Goal: Information Seeking & Learning: Learn about a topic

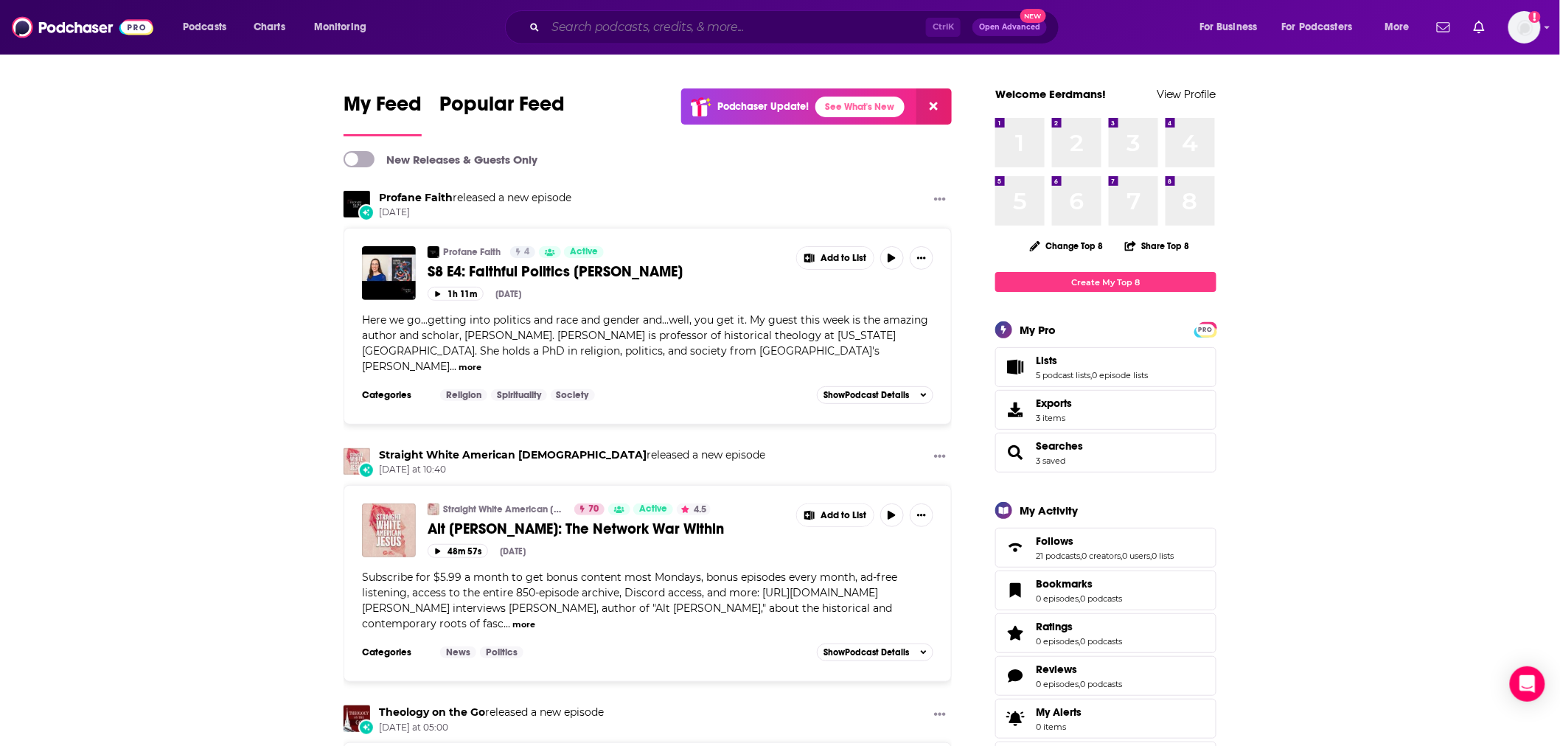
click at [836, 27] on input "Search podcasts, credits, & more..." at bounding box center [736, 27] width 380 height 24
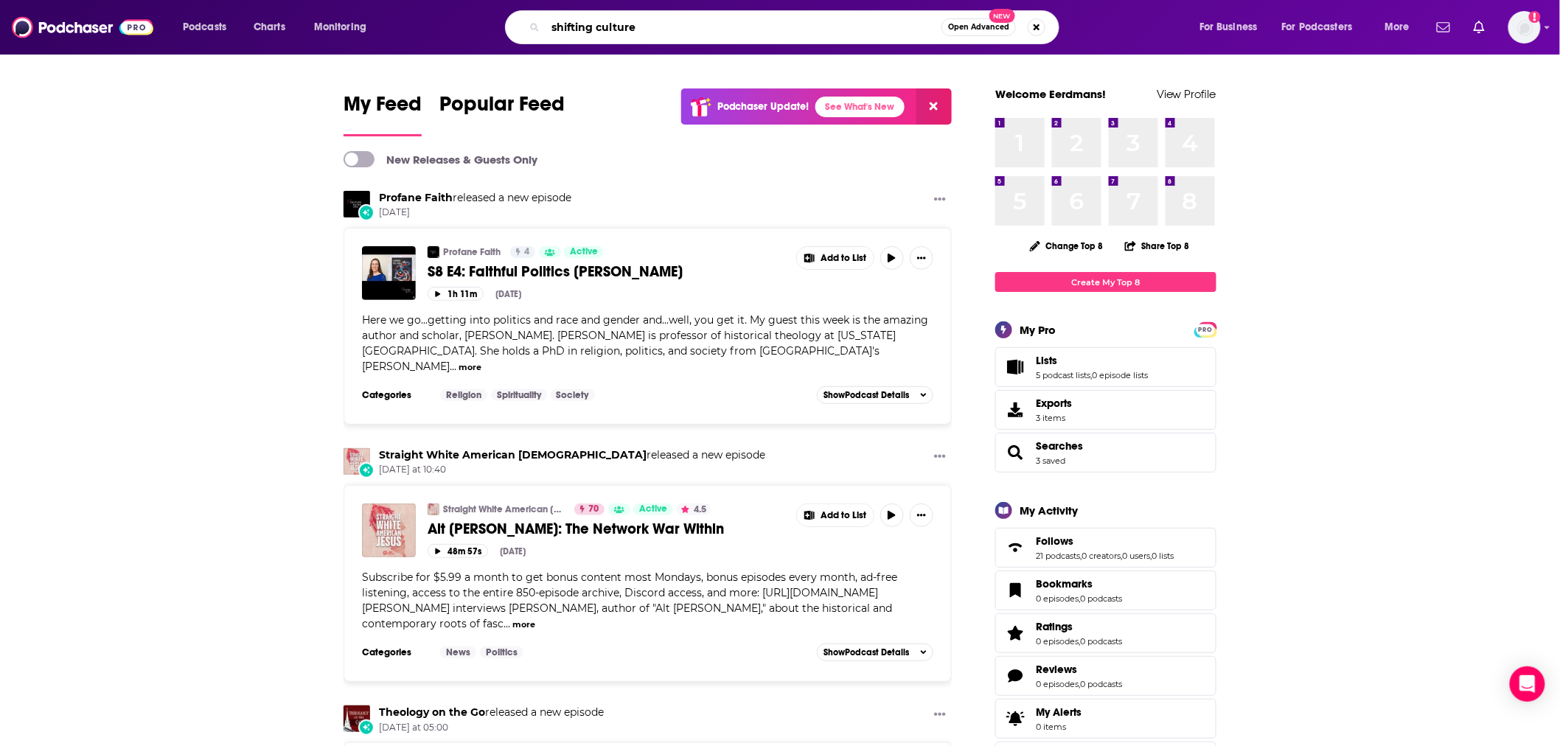
type input "shifting culture"
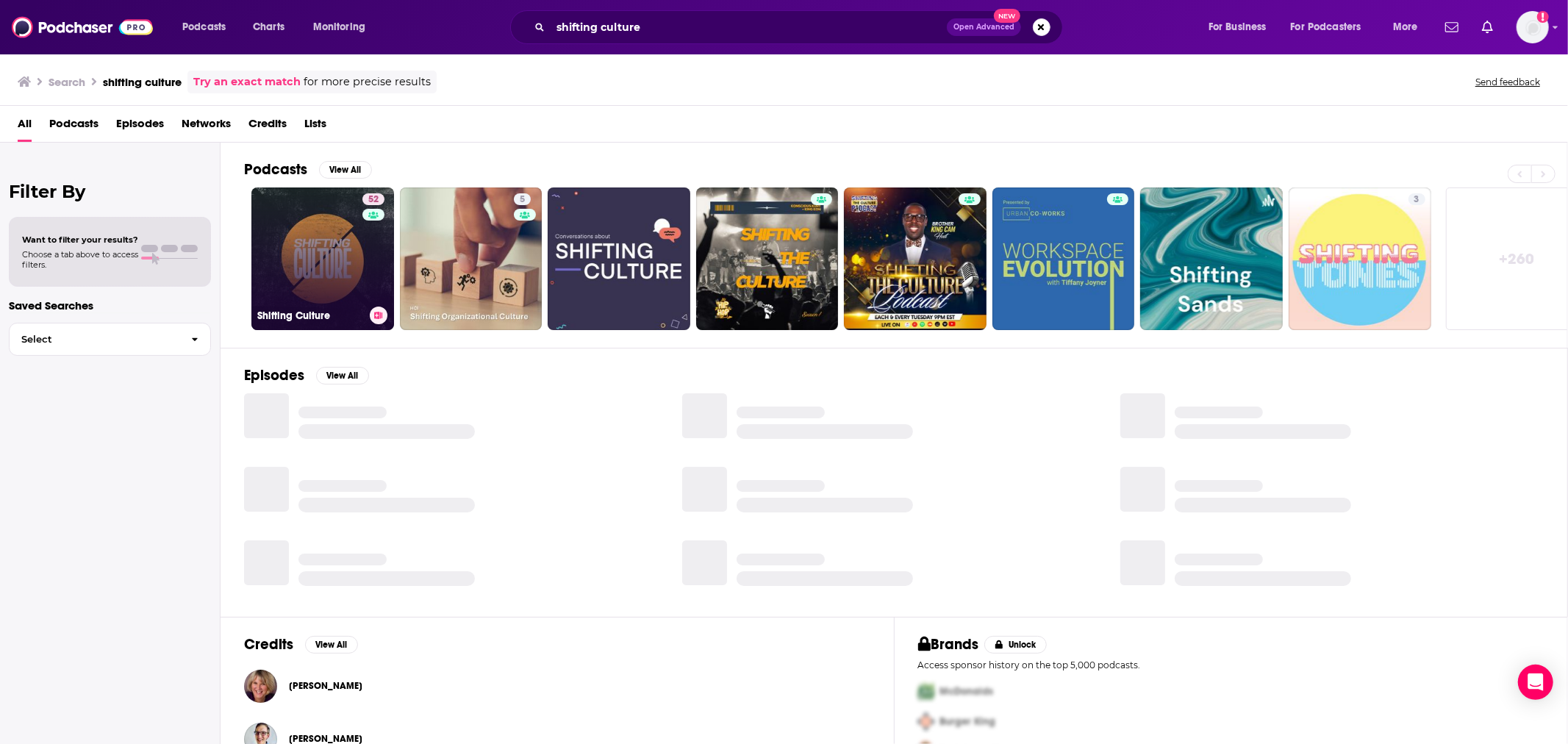
click at [265, 247] on link "52 Shifting Culture" at bounding box center [322, 258] width 143 height 143
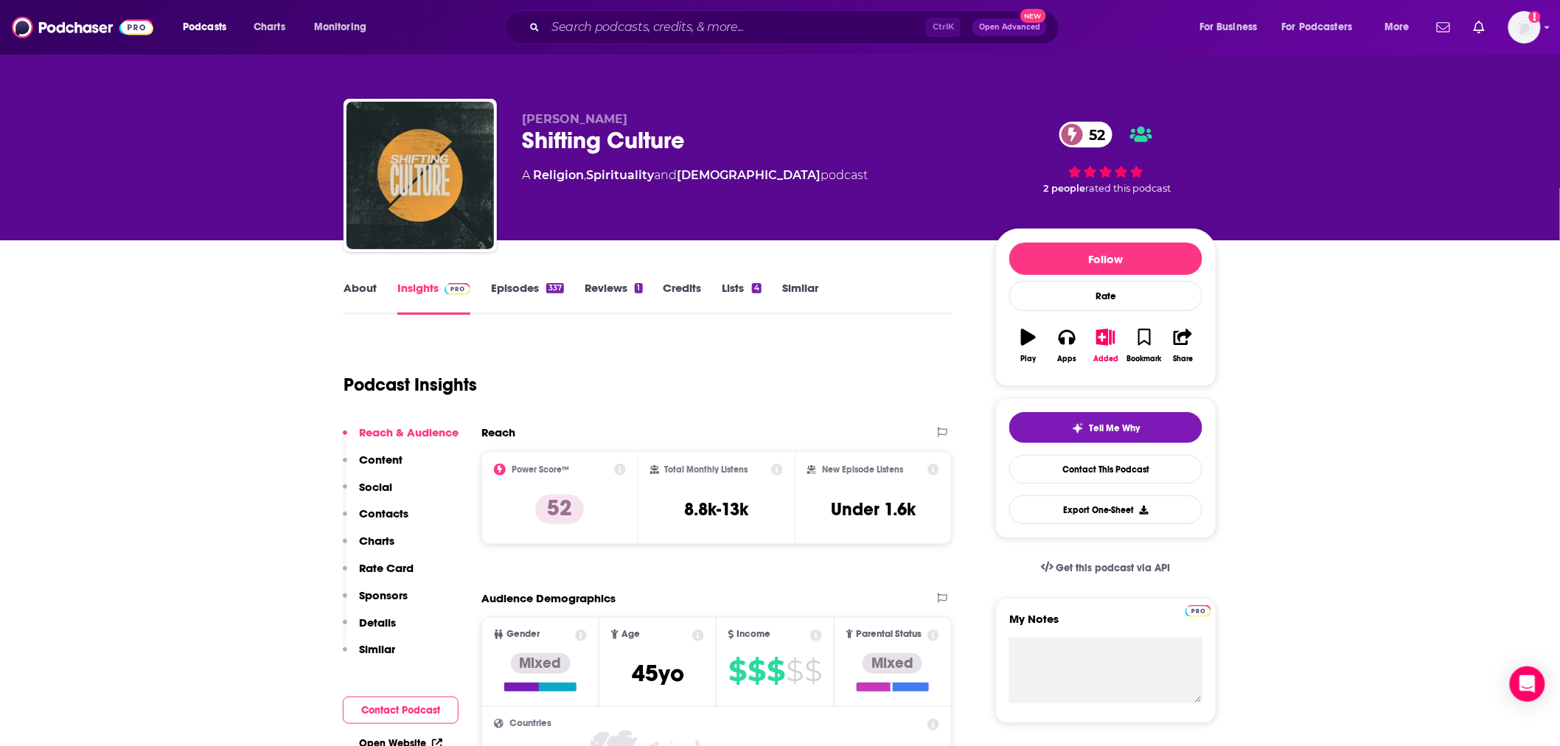
click at [814, 288] on link "Similar" at bounding box center [800, 298] width 36 height 34
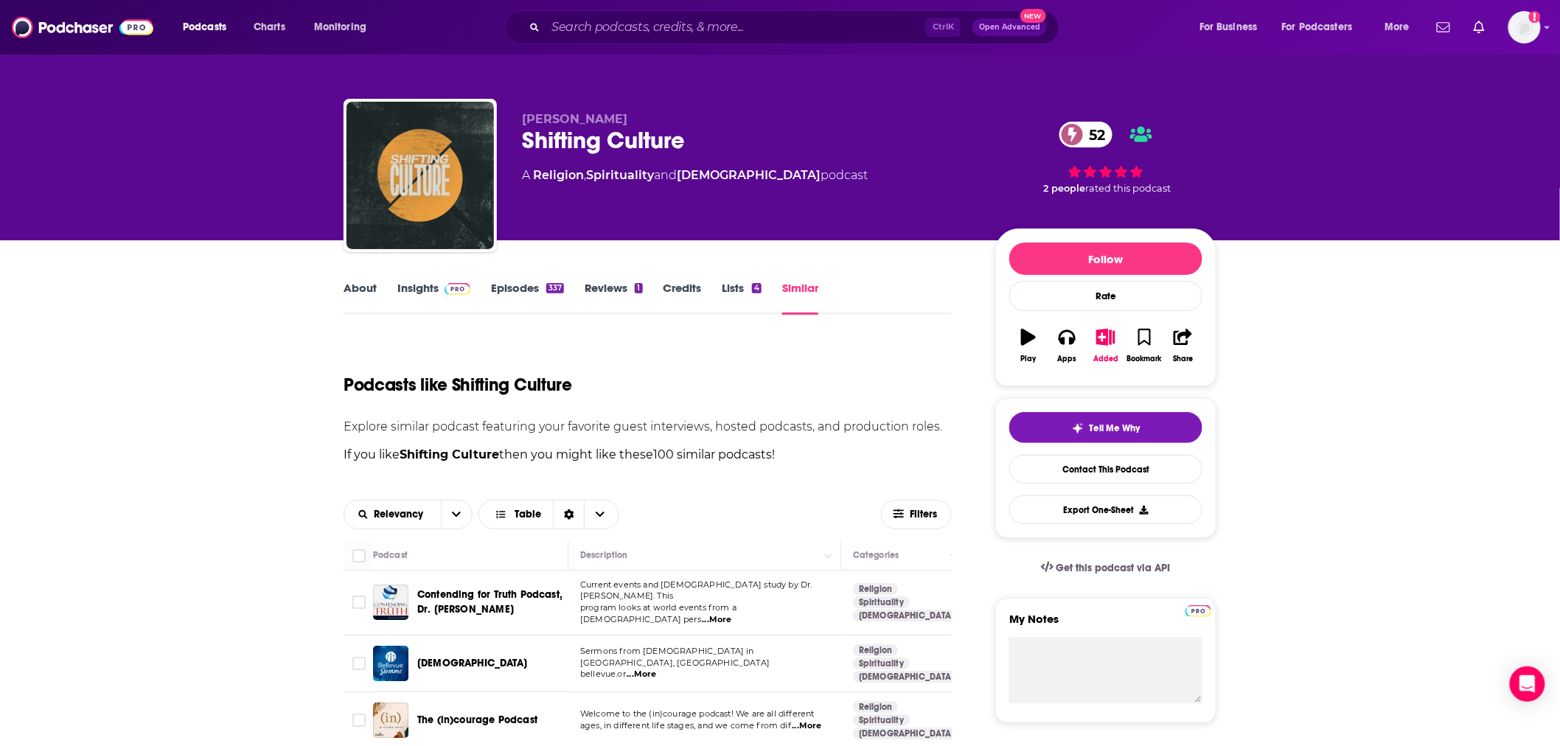
scroll to position [218, 0]
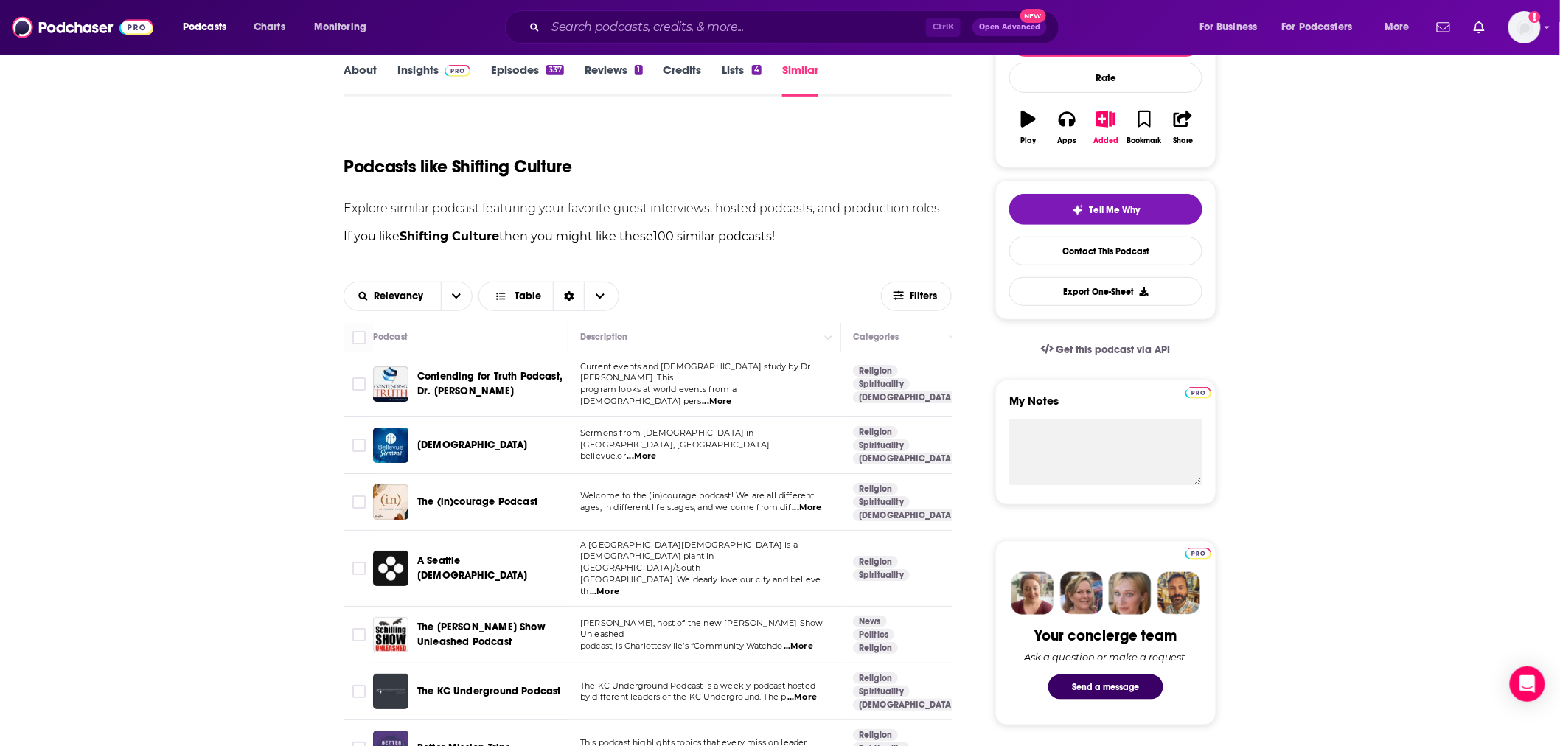
click at [812, 502] on span "...More" at bounding box center [806, 508] width 29 height 12
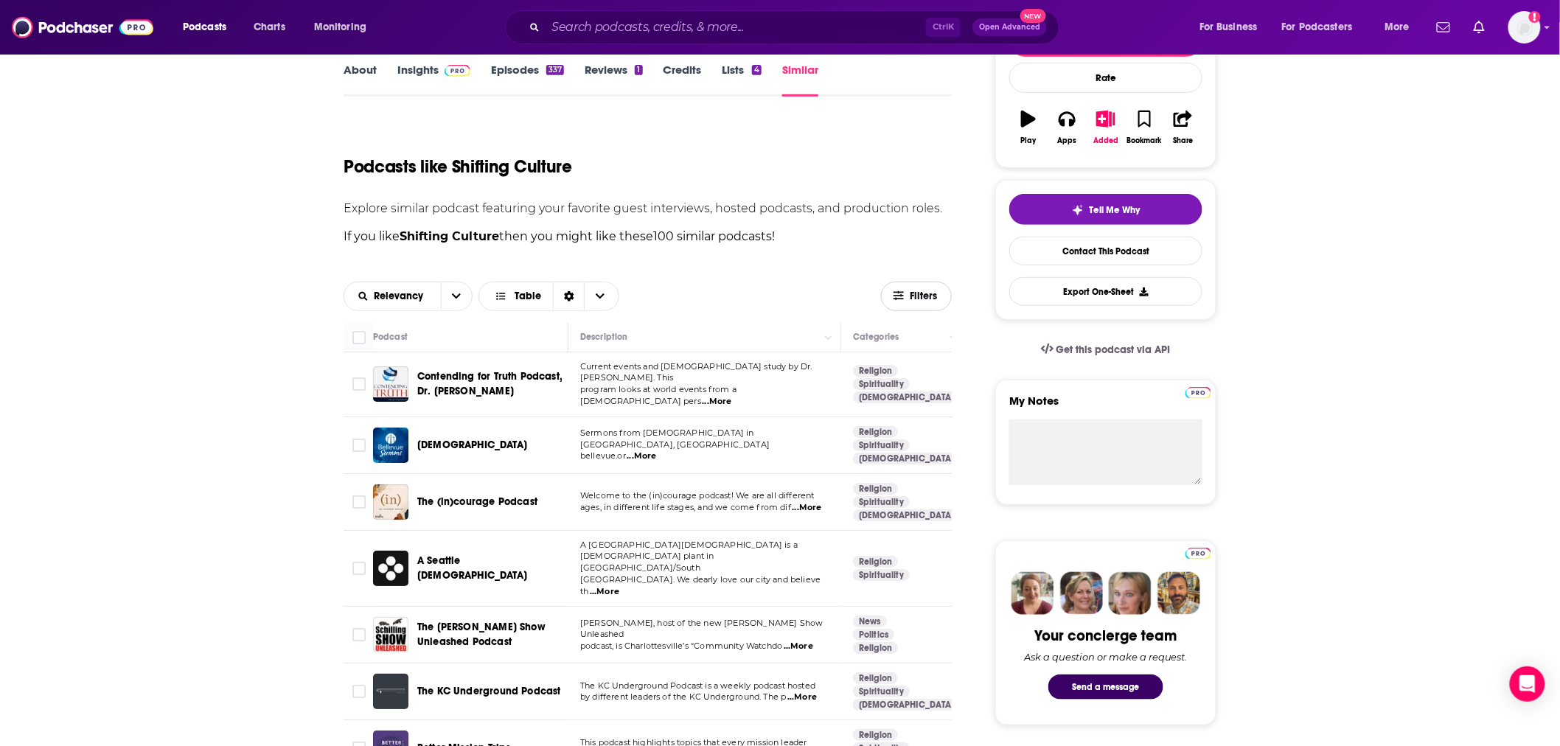
click at [918, 286] on button "Filters" at bounding box center [916, 296] width 71 height 29
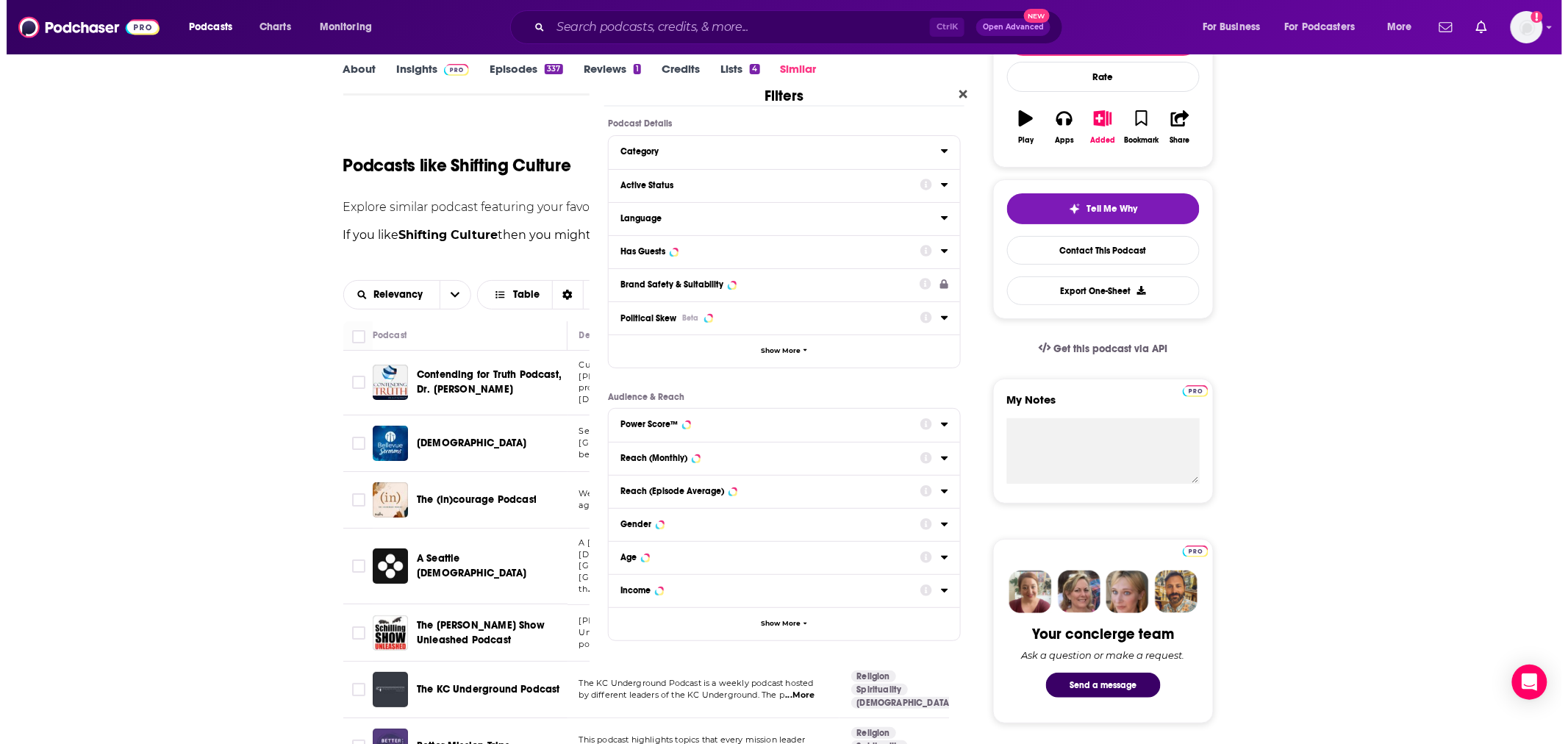
scroll to position [0, 0]
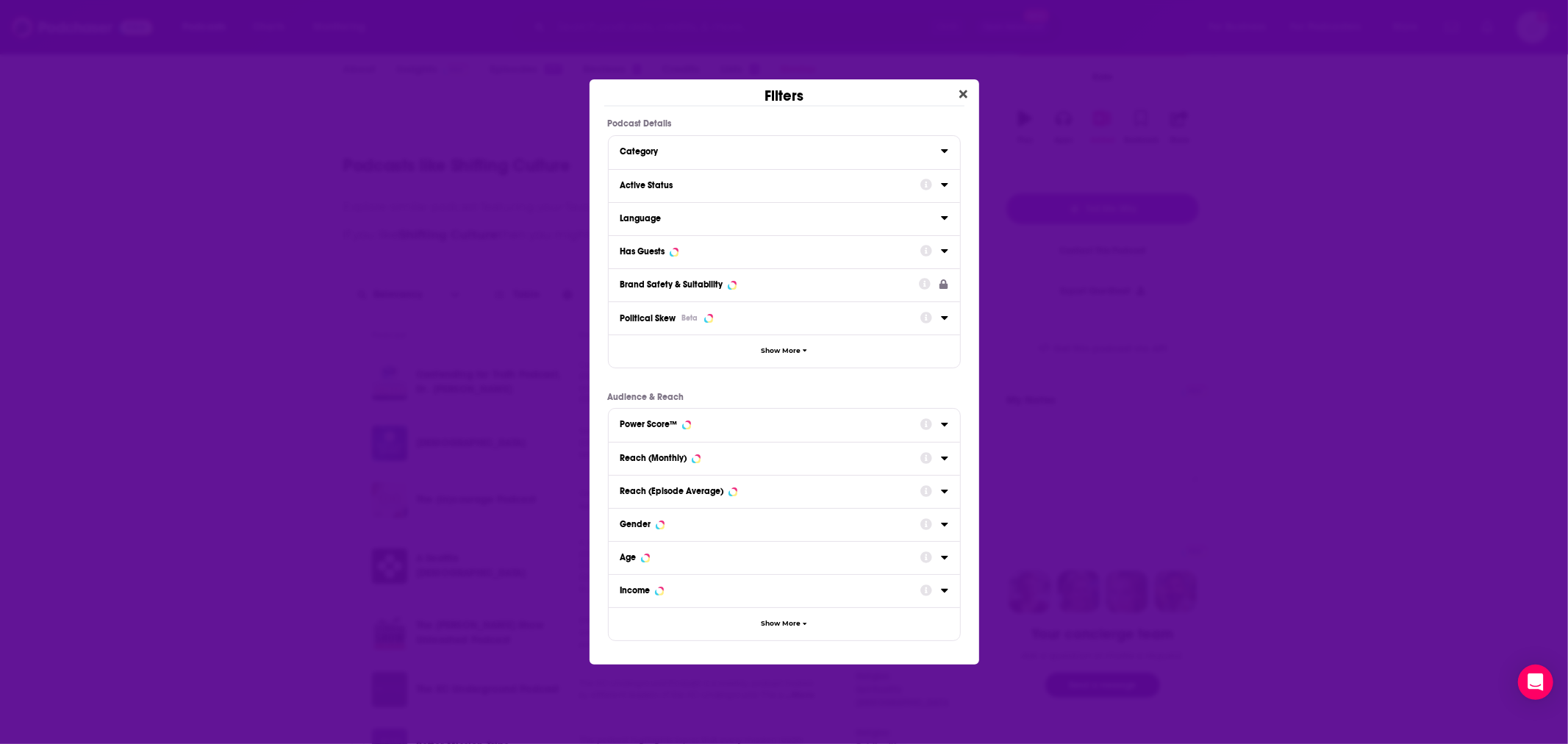
click at [852, 150] on div "Category" at bounding box center [776, 152] width 311 height 10
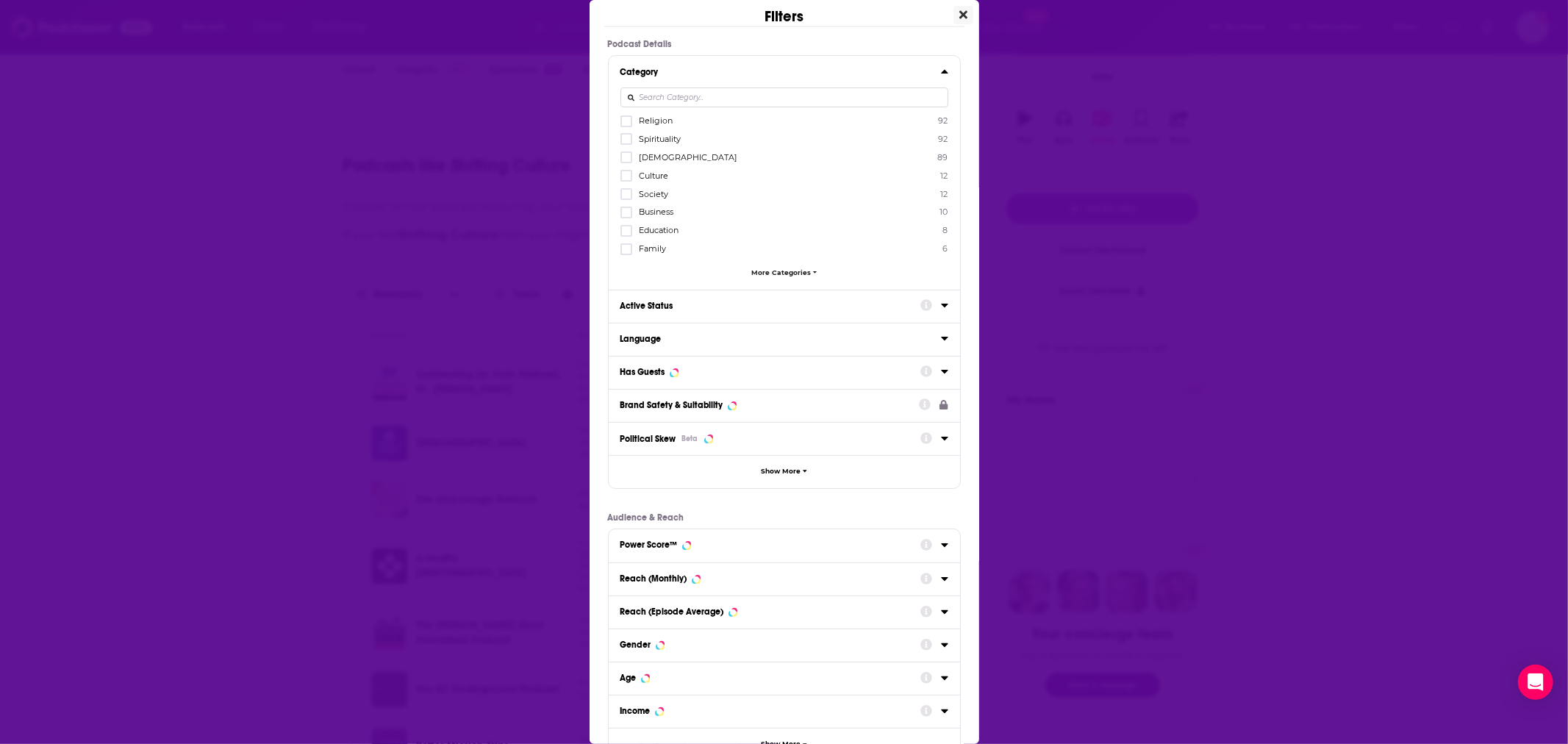
click at [959, 19] on icon "Close" at bounding box center [963, 15] width 8 height 12
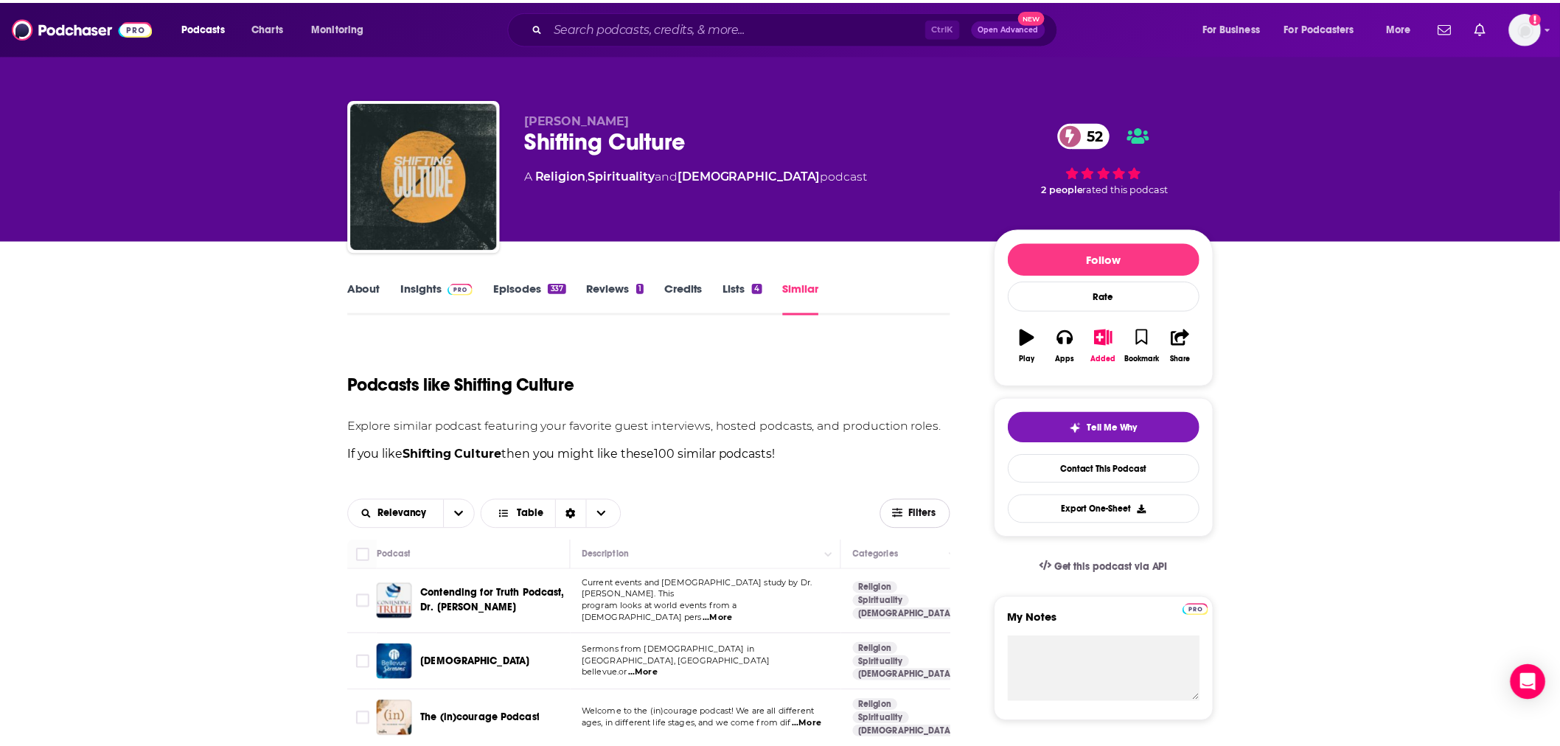
scroll to position [218, 0]
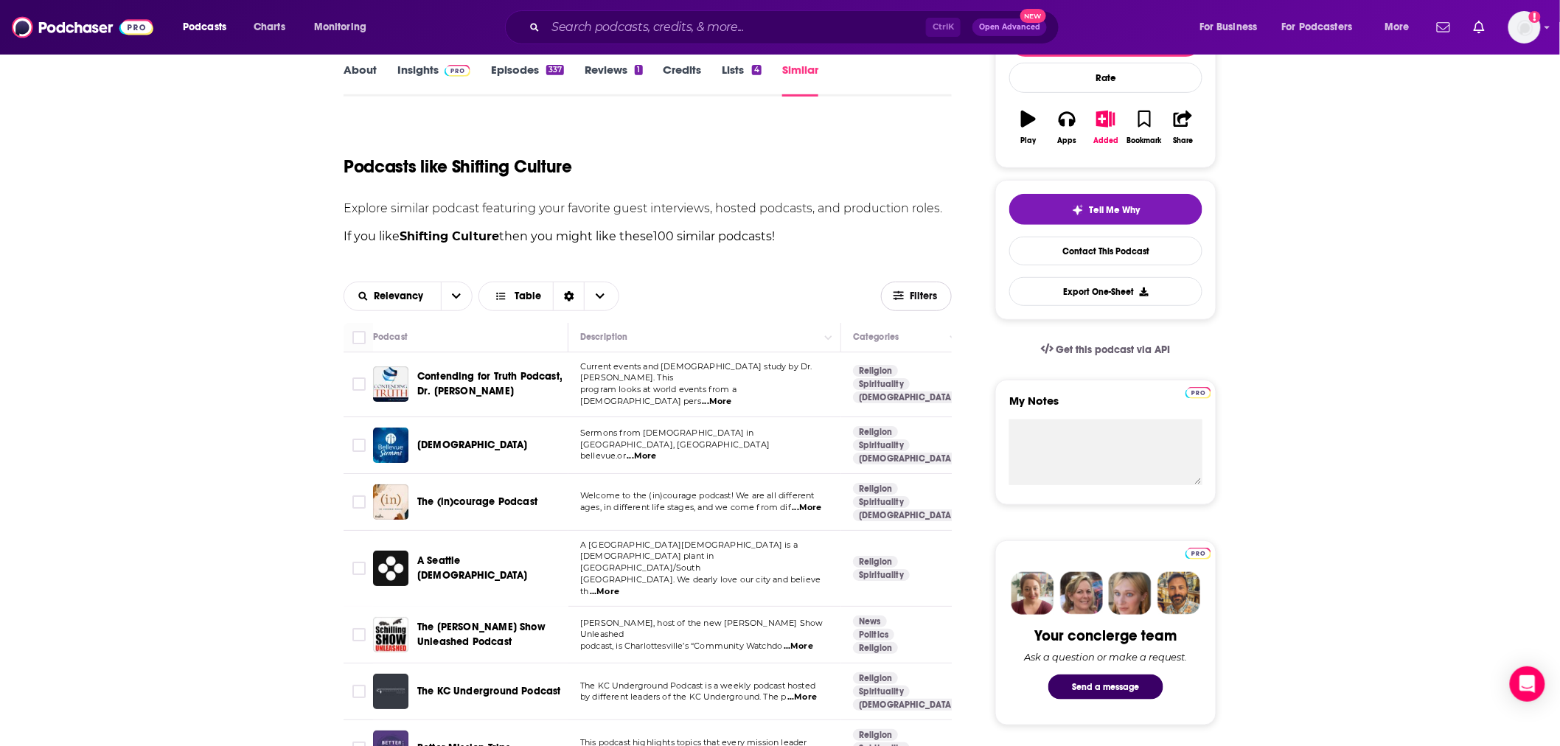
click at [914, 307] on button "Filters" at bounding box center [916, 296] width 71 height 29
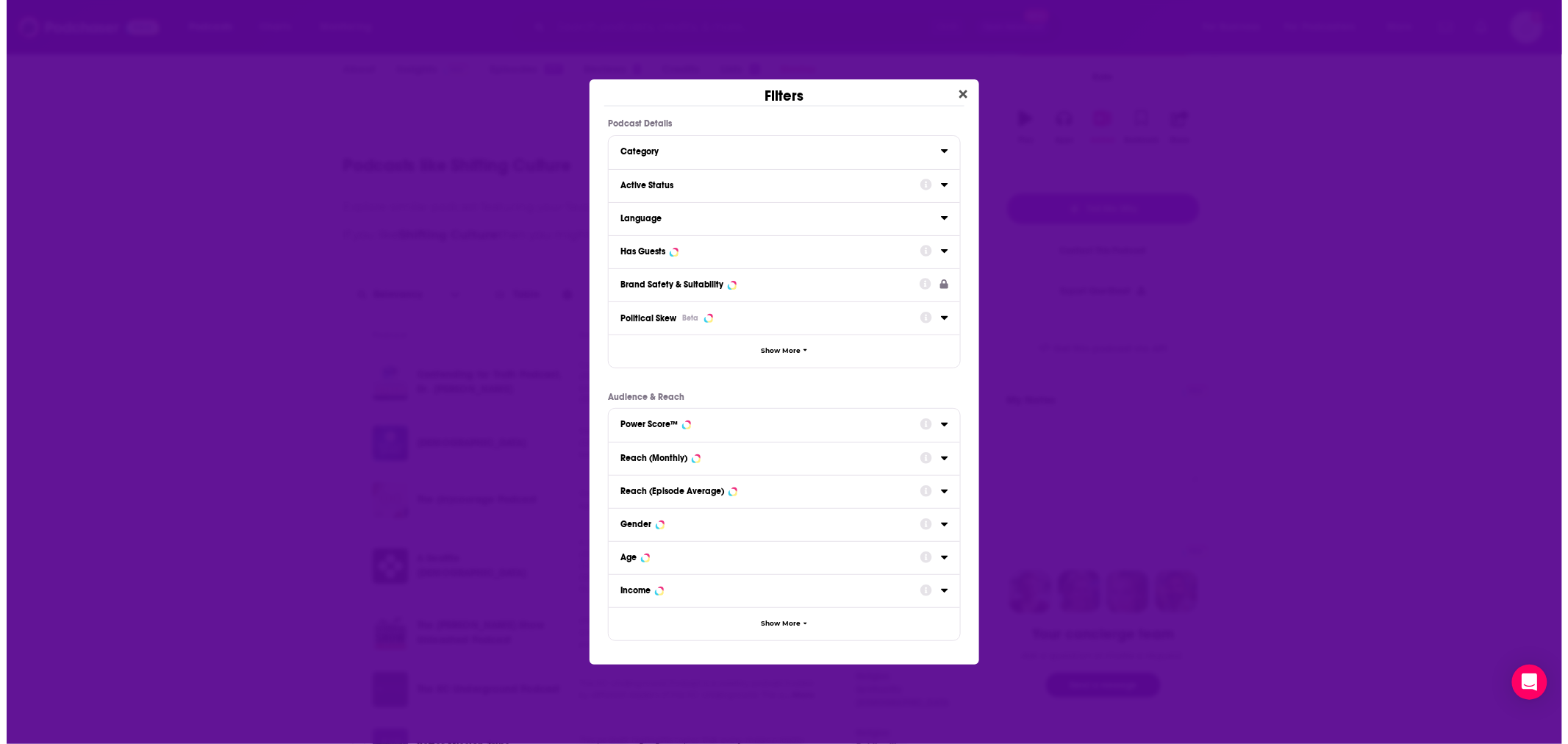
scroll to position [0, 0]
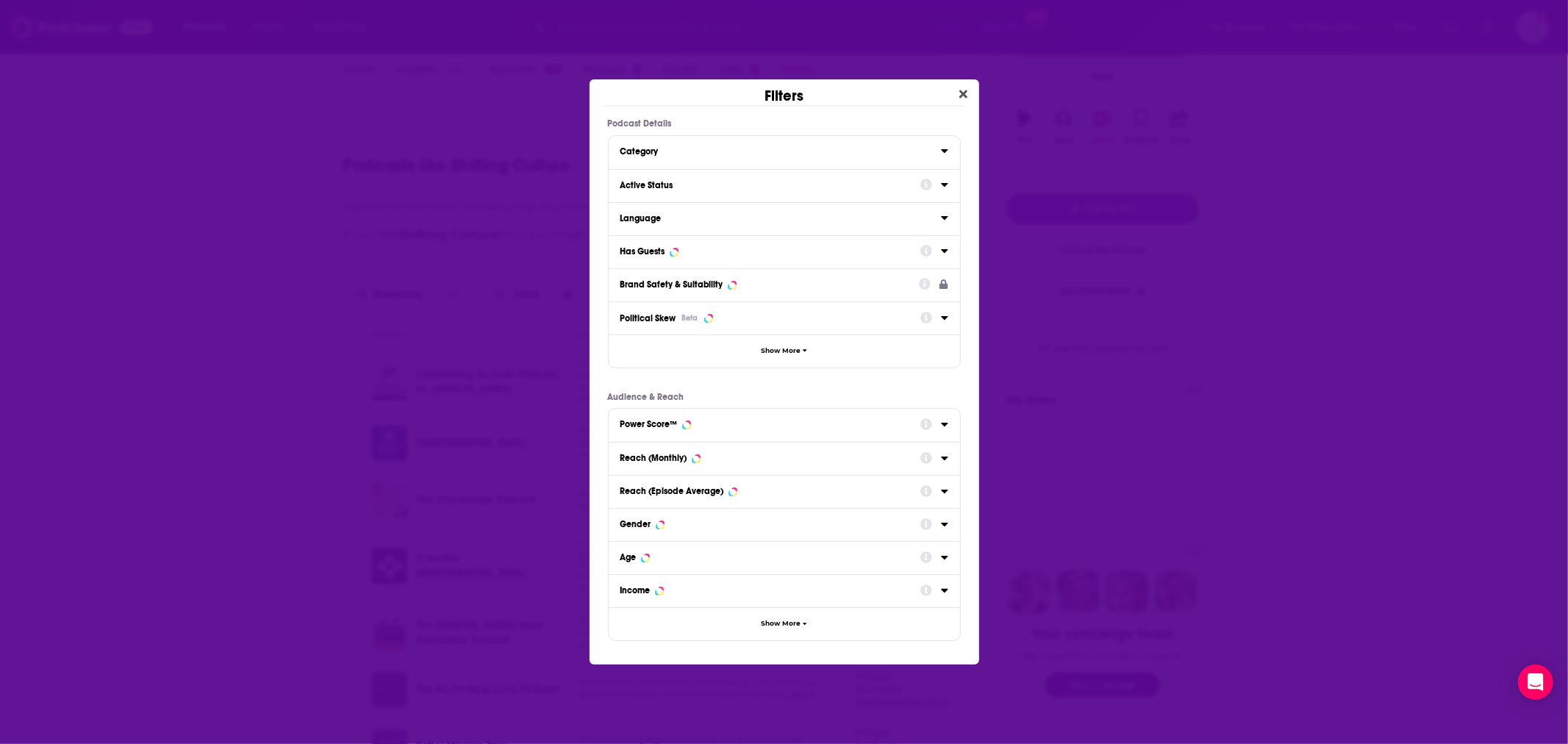
click at [944, 182] on icon "Dialog" at bounding box center [944, 185] width 7 height 12
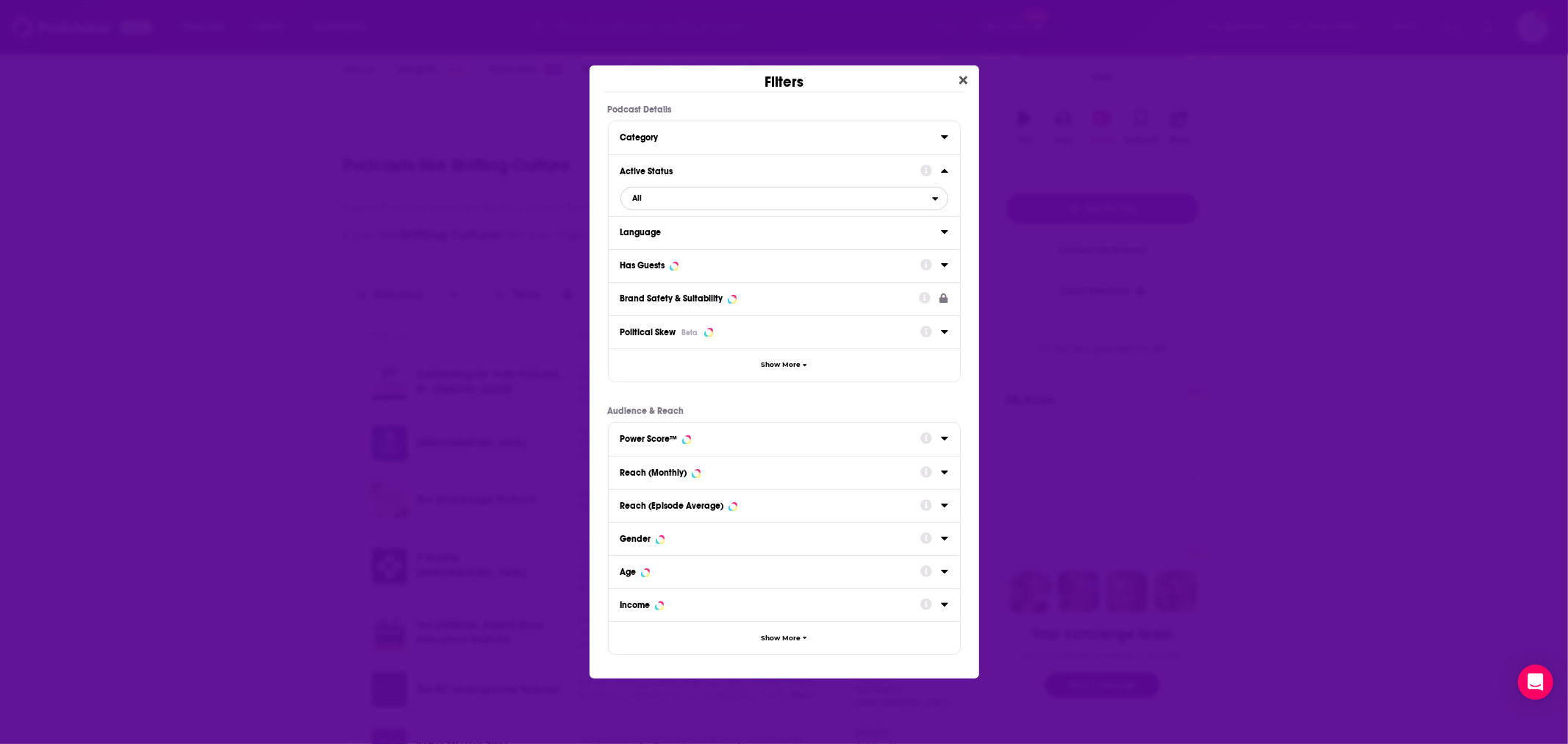
click at [926, 202] on span "All" at bounding box center [777, 197] width 311 height 19
click at [884, 250] on span "63" at bounding box center [861, 246] width 149 height 8
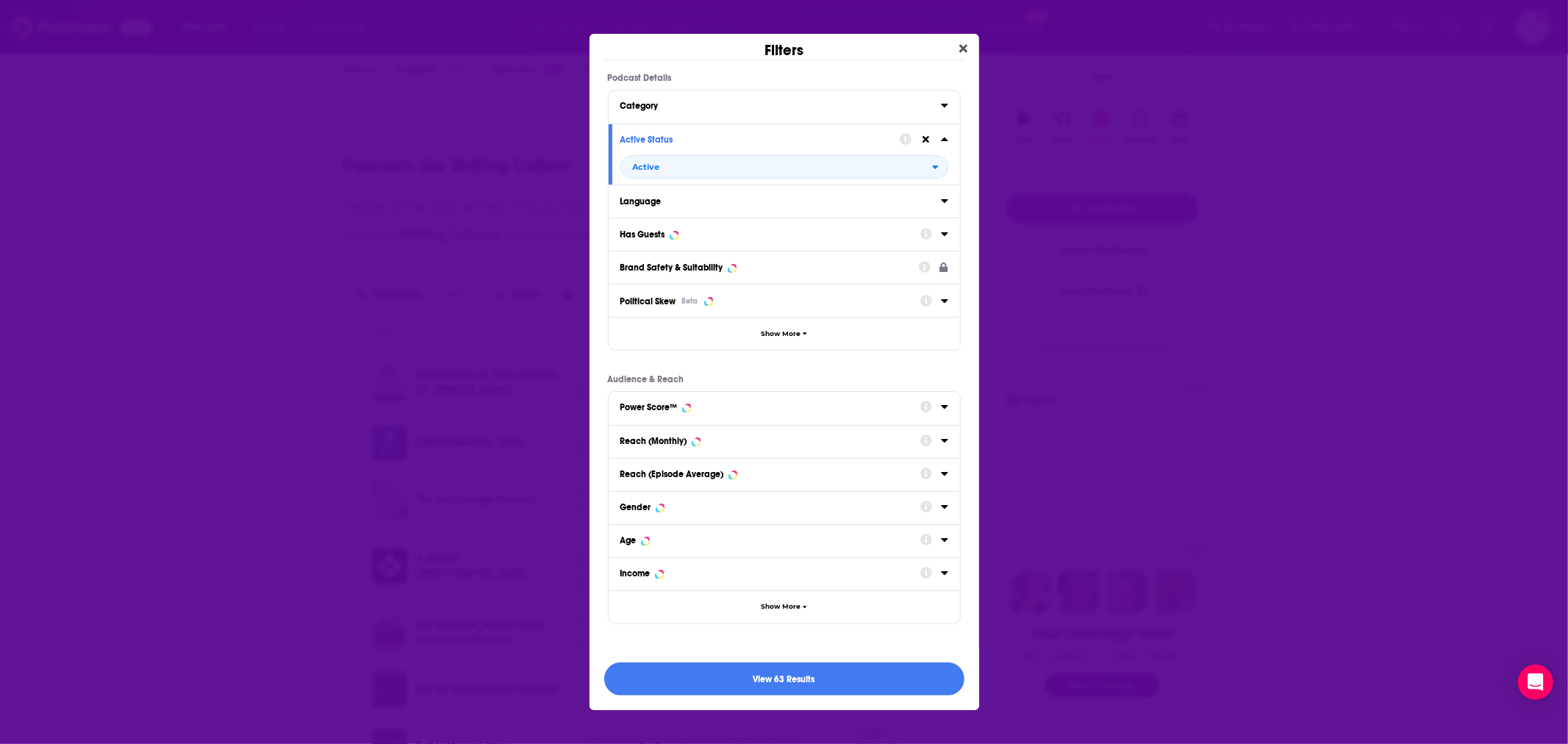
click at [880, 242] on button "Has Guests" at bounding box center [770, 233] width 300 height 18
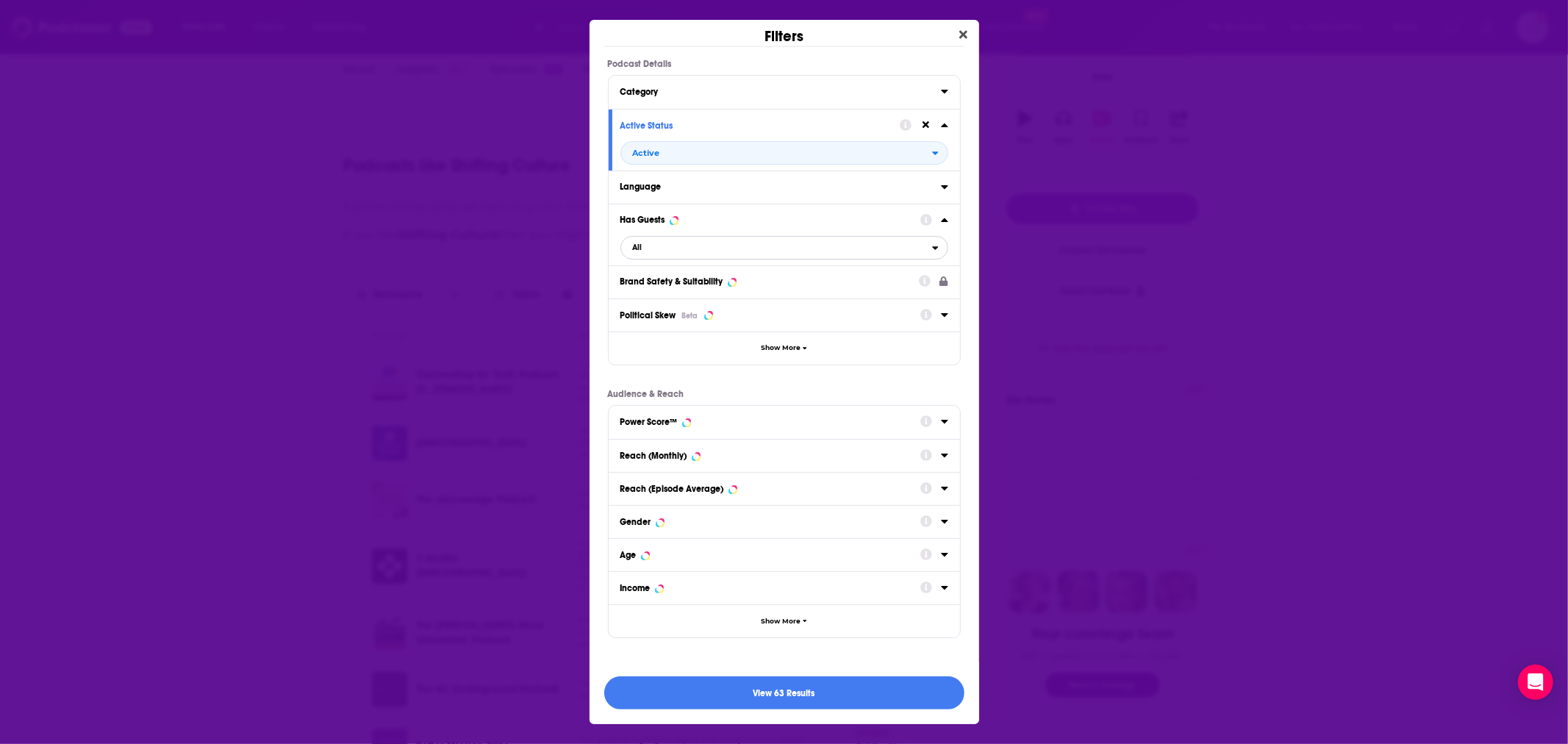
click at [830, 245] on span "All" at bounding box center [777, 247] width 311 height 19
click at [733, 292] on span "Has guests" at bounding box center [713, 296] width 169 height 8
click at [837, 686] on button "View 31 Results" at bounding box center [784, 692] width 360 height 33
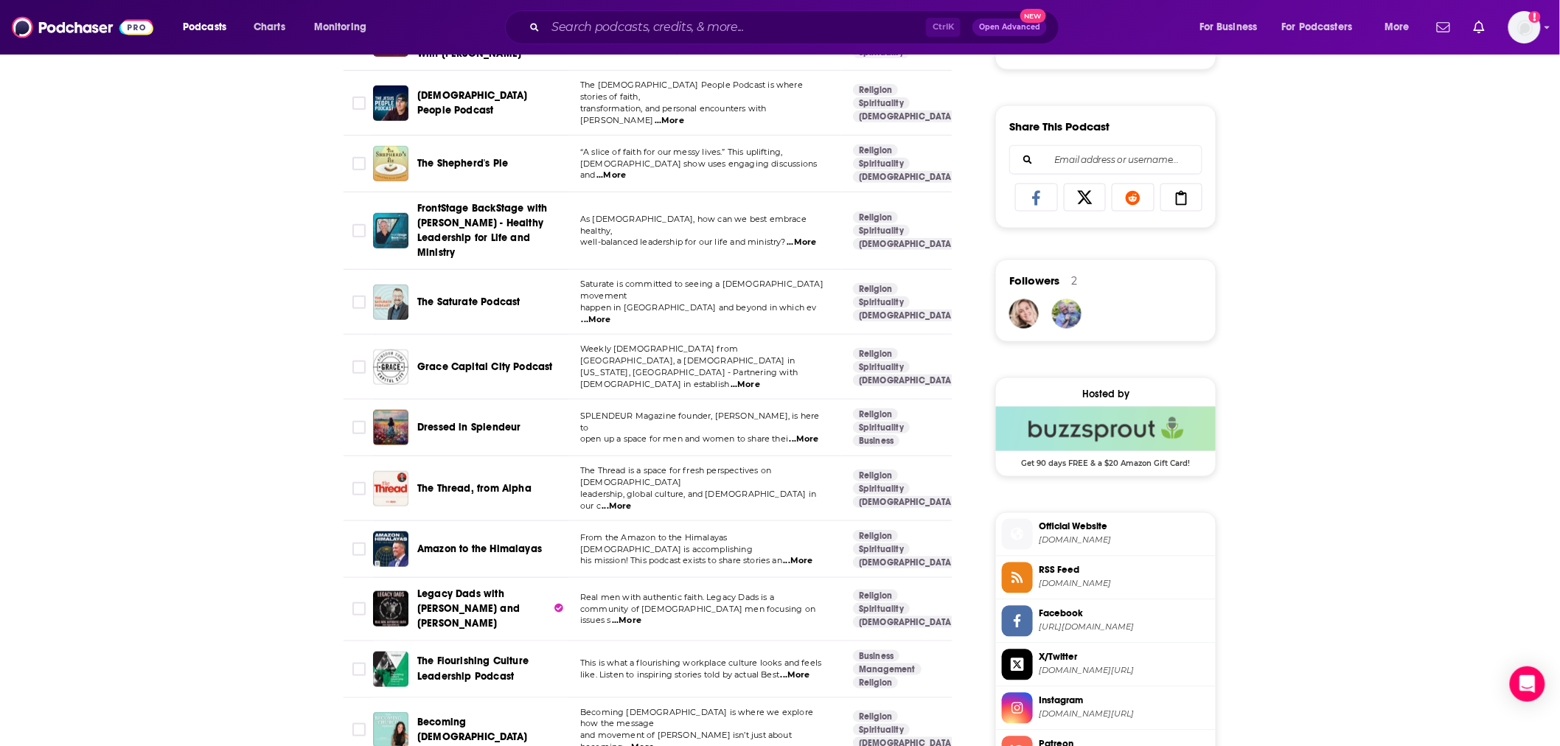
scroll to position [1093, 0]
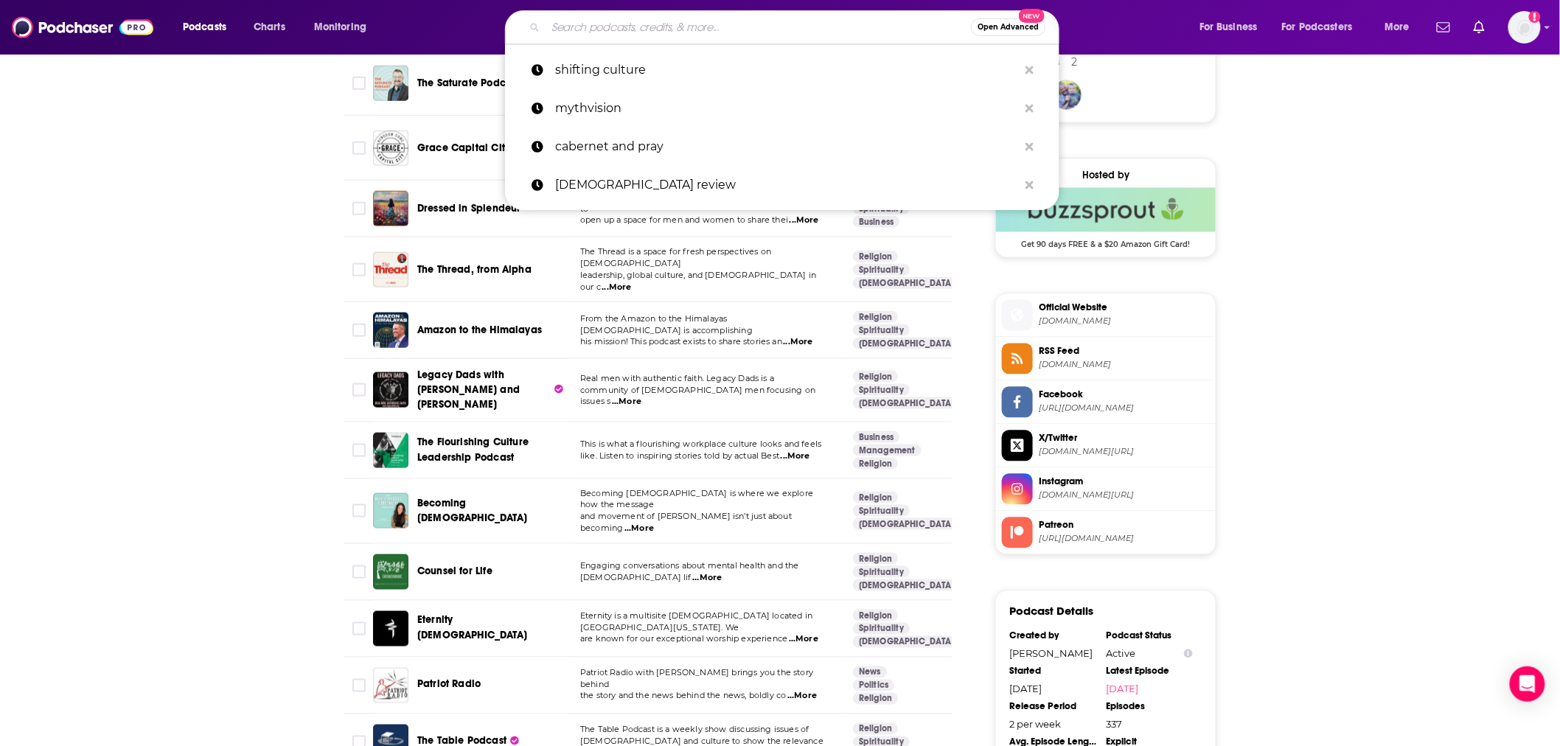
click at [784, 26] on input "Search podcasts, credits, & more..." at bounding box center [758, 27] width 425 height 24
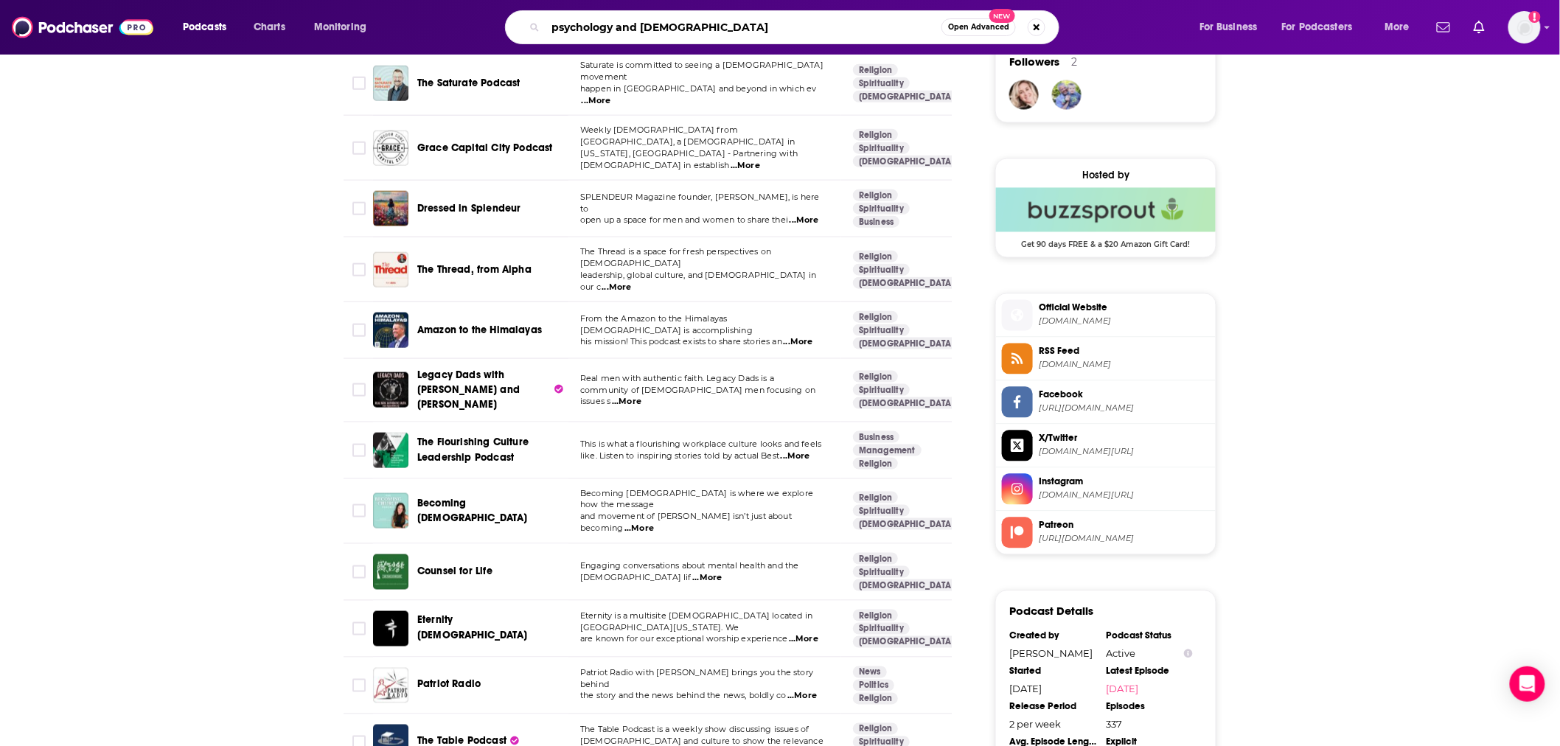
type input "psychology and christianity"
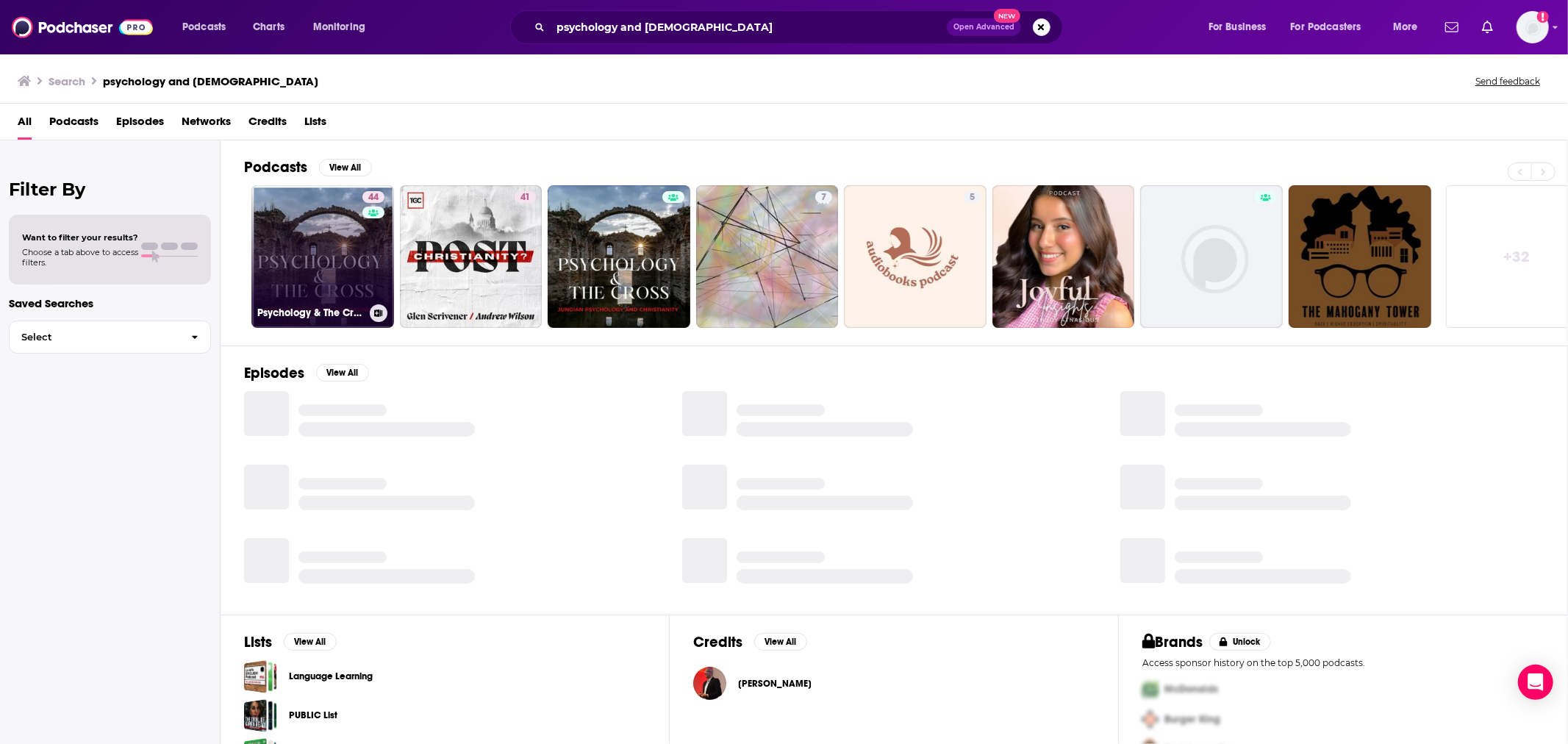
click at [346, 260] on link "44 Psychology & The Cross" at bounding box center [322, 256] width 143 height 143
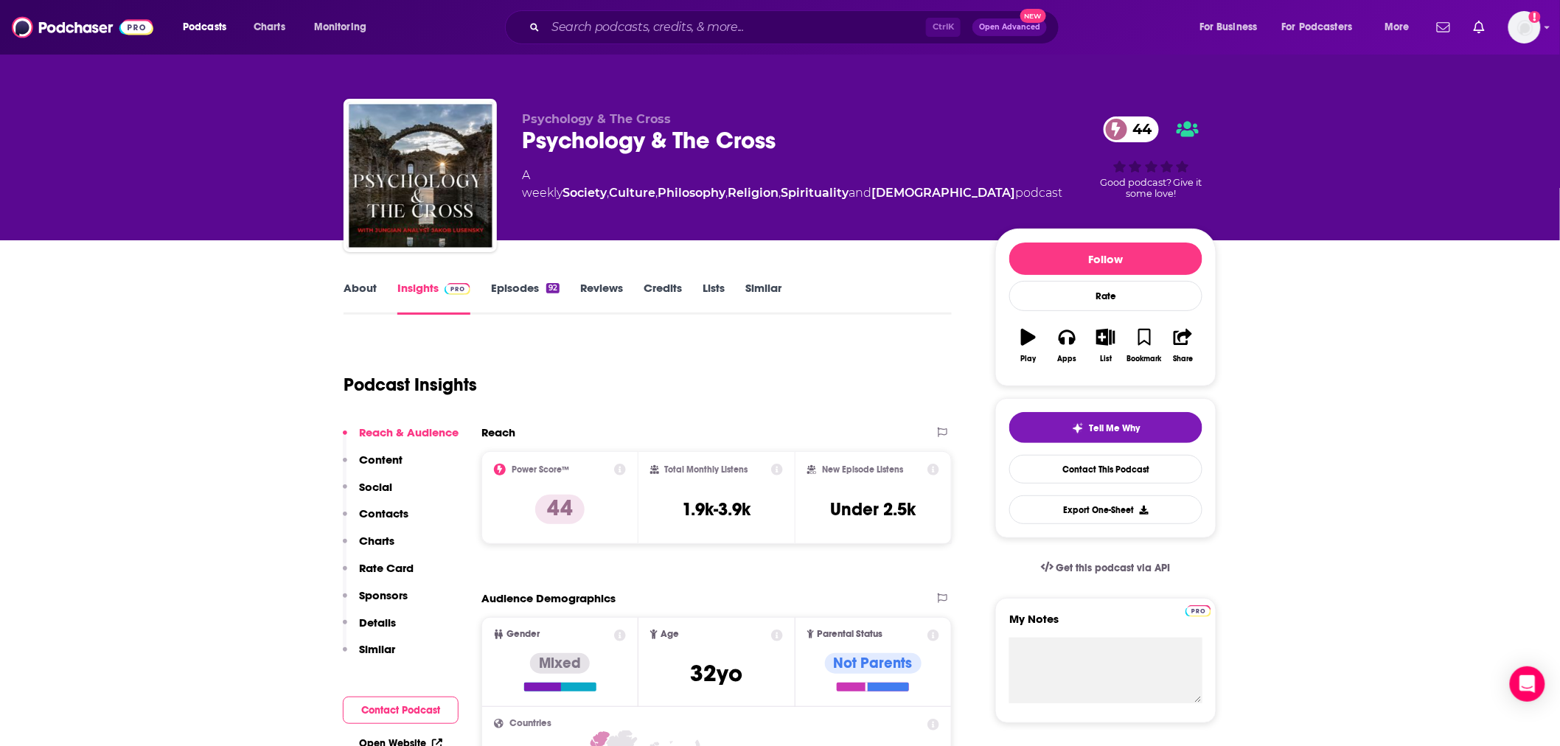
click at [367, 293] on link "About" at bounding box center [360, 298] width 33 height 34
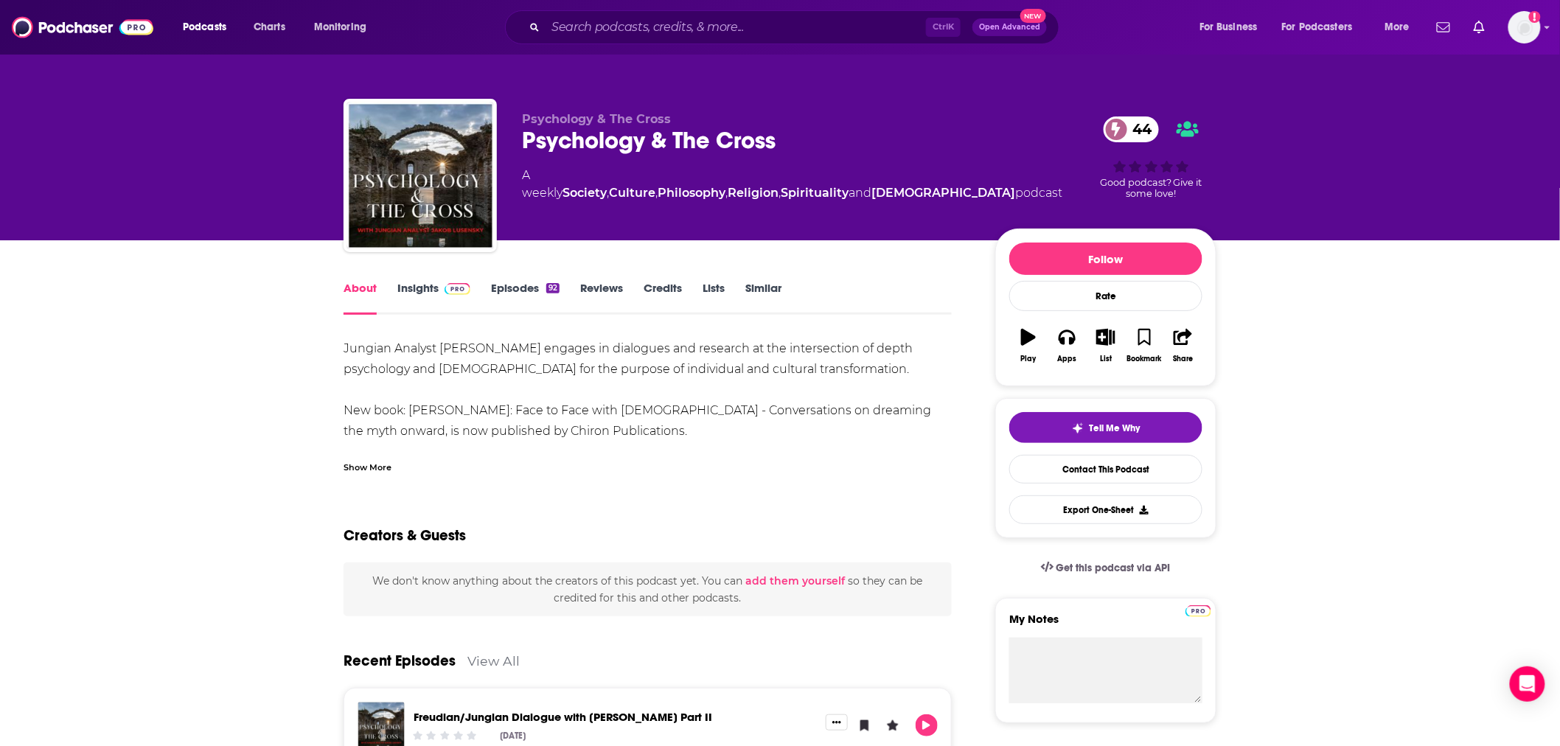
click at [496, 286] on link "Episodes 92" at bounding box center [525, 298] width 69 height 34
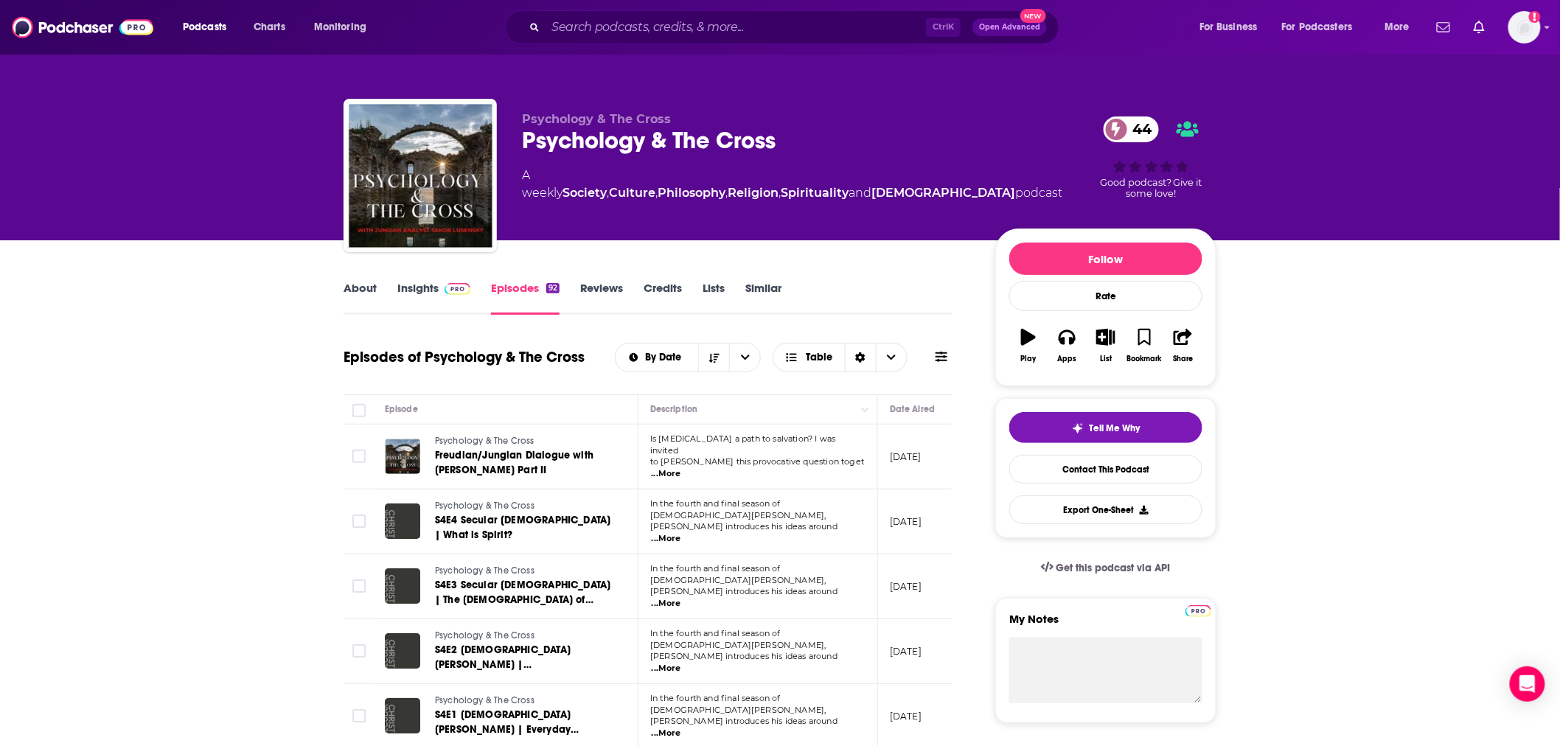
click at [414, 290] on link "Insights" at bounding box center [433, 298] width 73 height 34
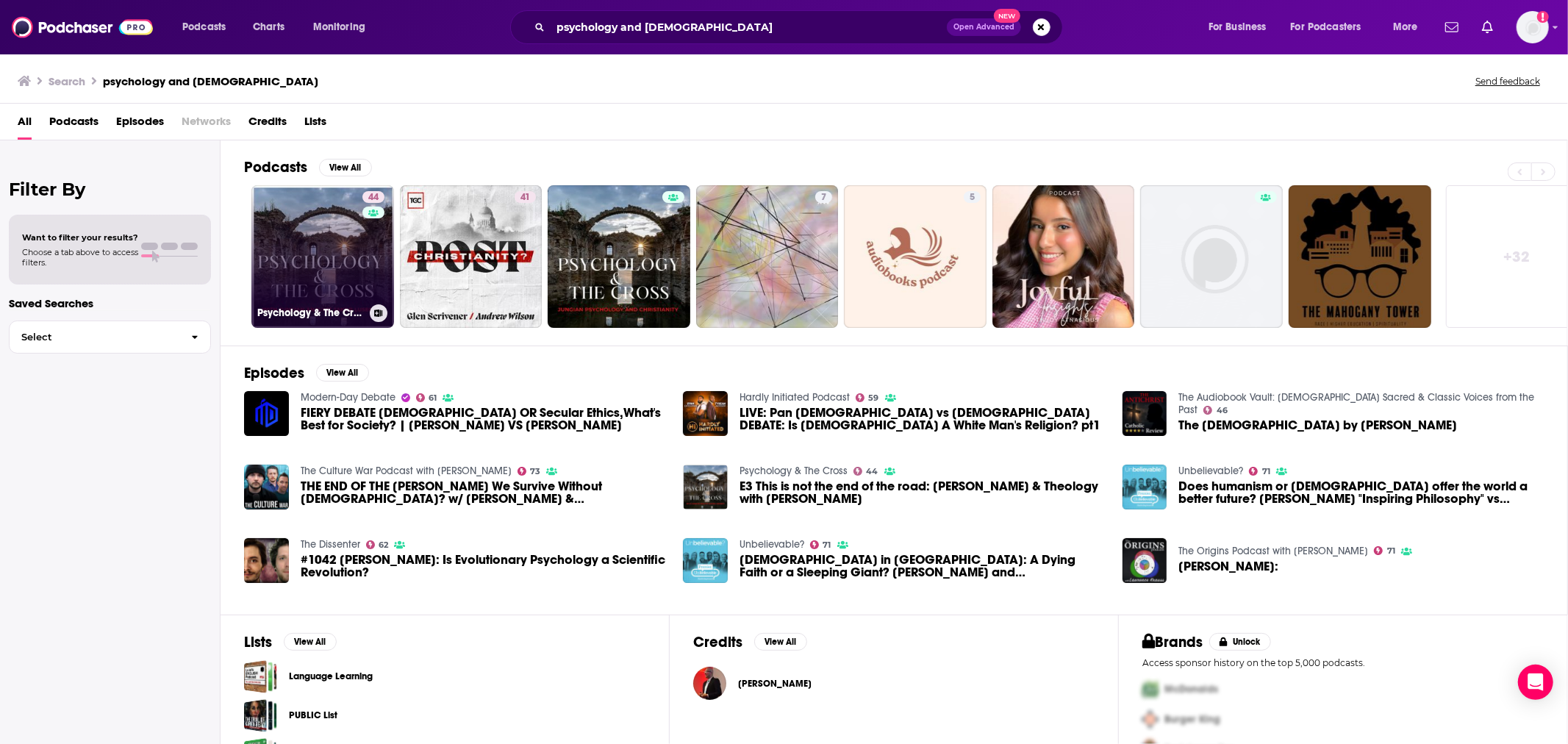
click at [335, 256] on link "44 Psychology & The Cross" at bounding box center [322, 256] width 143 height 143
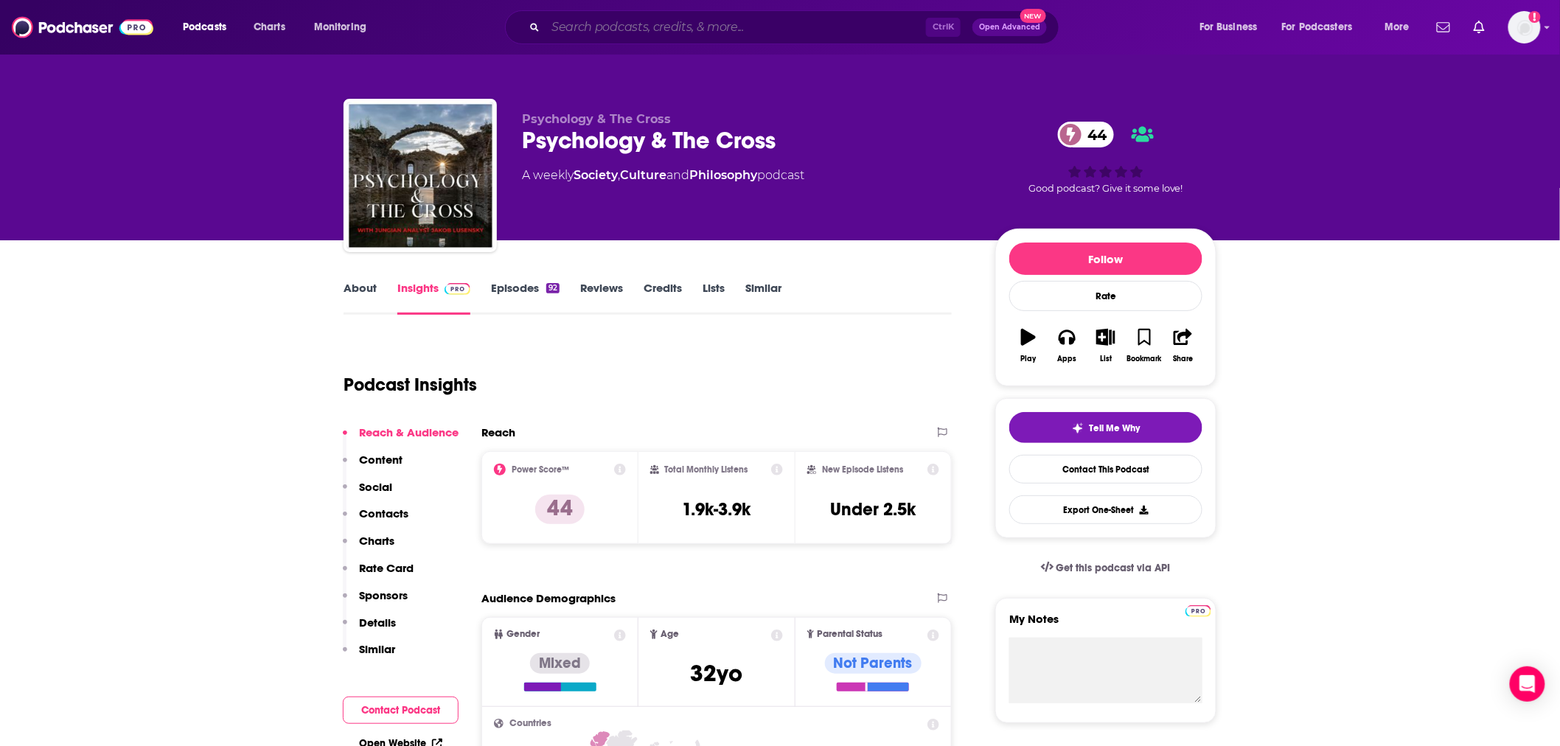
click at [689, 23] on input "Search podcasts, credits, & more..." at bounding box center [736, 27] width 380 height 24
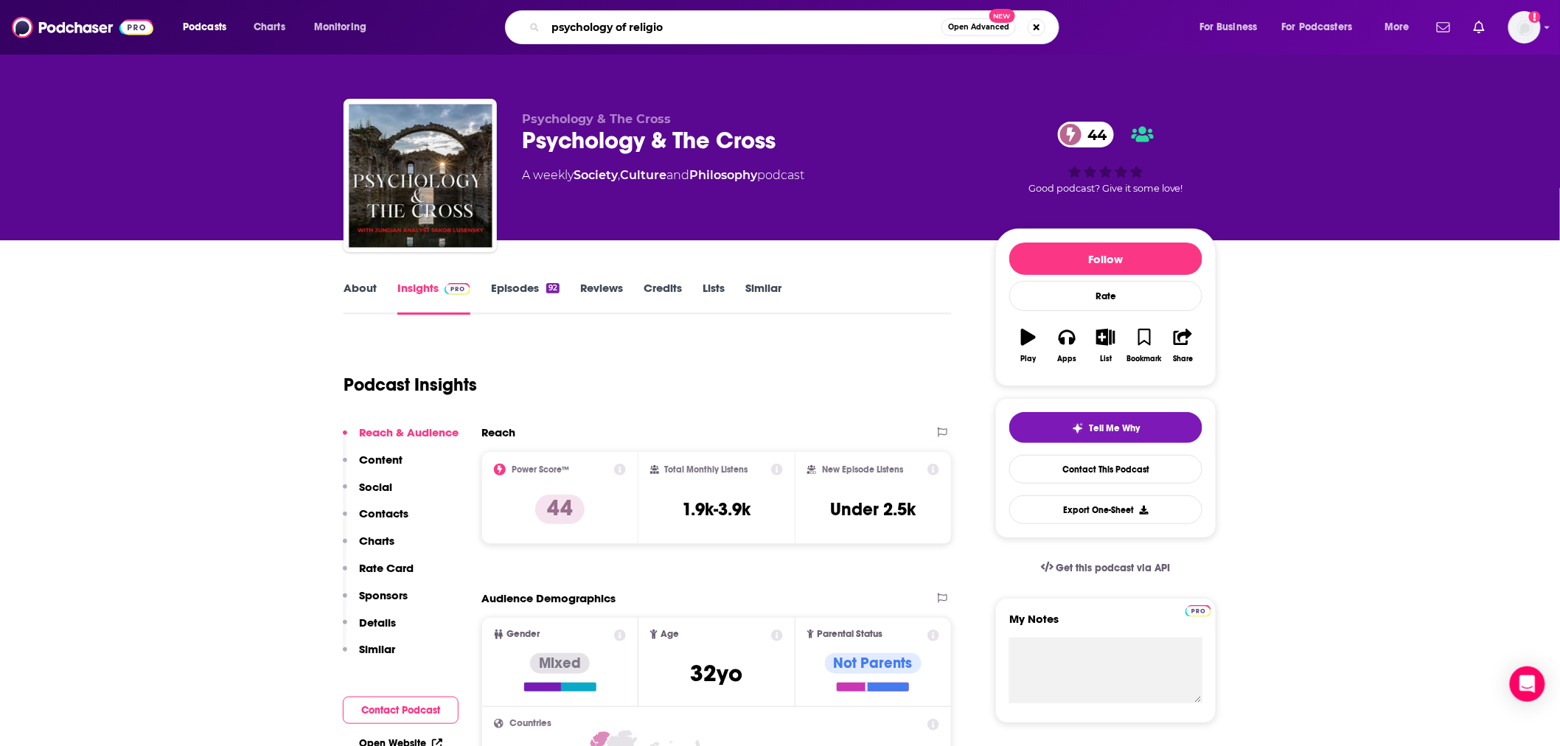
type input "psychology of religion"
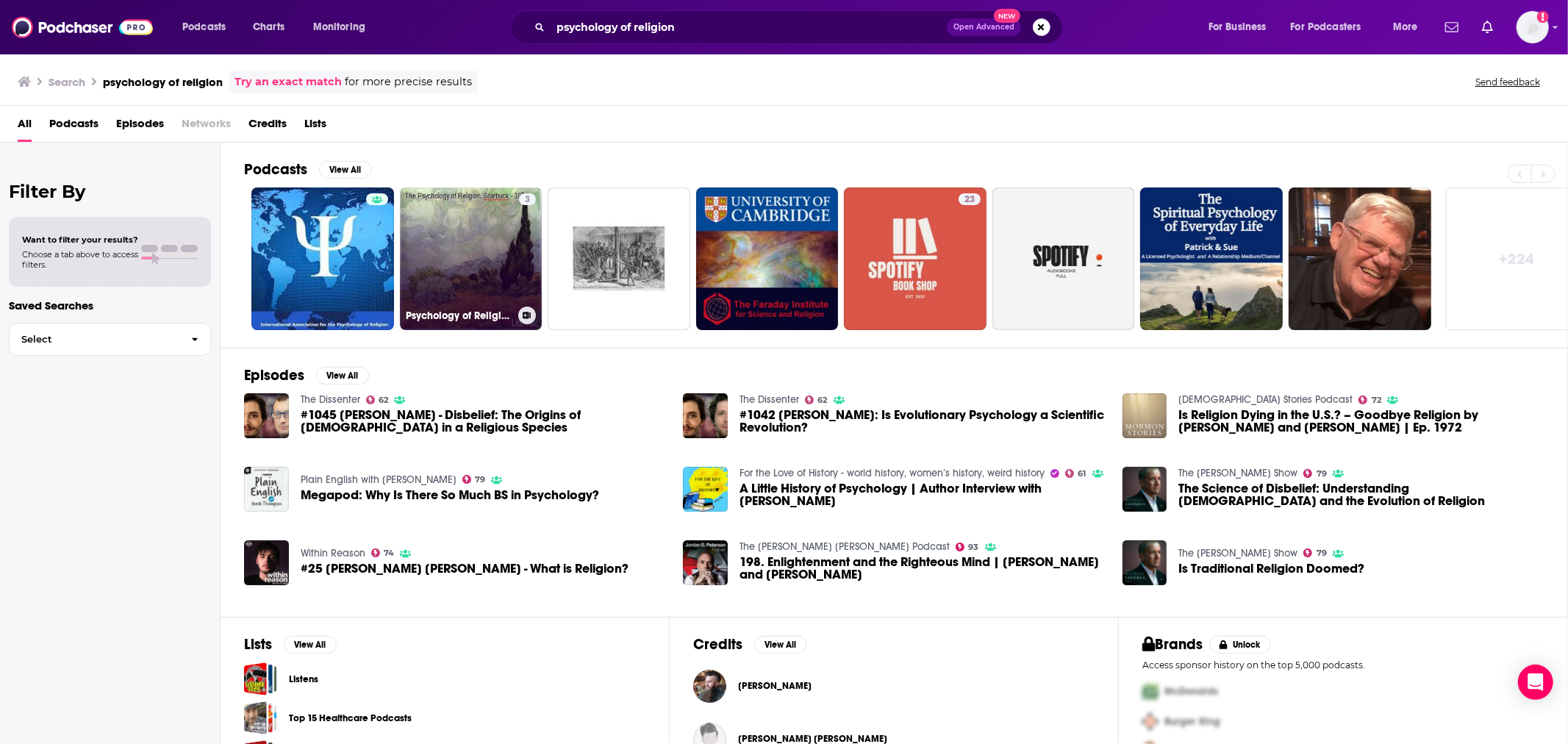
click at [449, 253] on link "3 Psychology of Religion, The by Edwin Diller Starbuck (1866 - 1947)" at bounding box center [470, 258] width 143 height 143
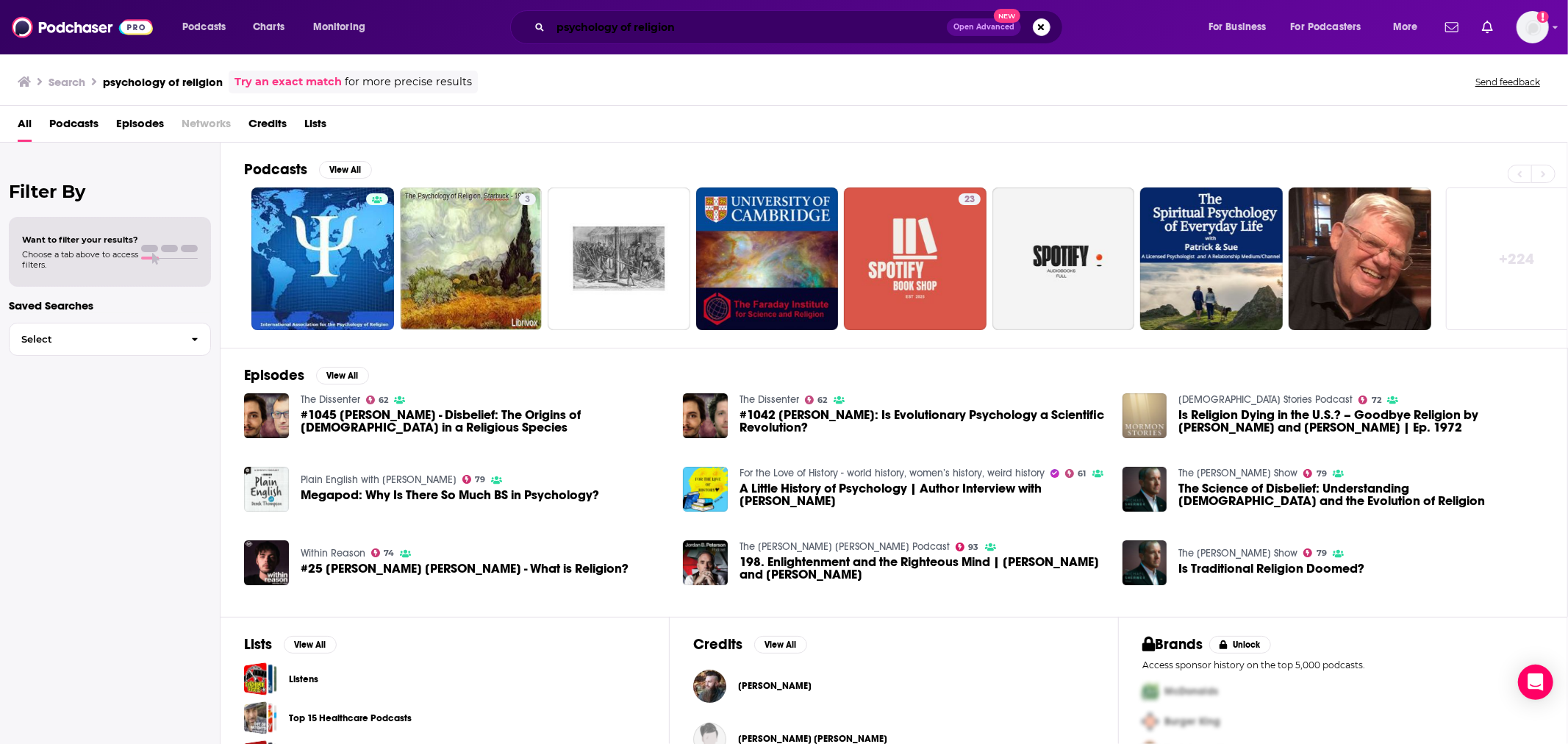
click at [796, 35] on input "psychology of religion" at bounding box center [748, 27] width 396 height 24
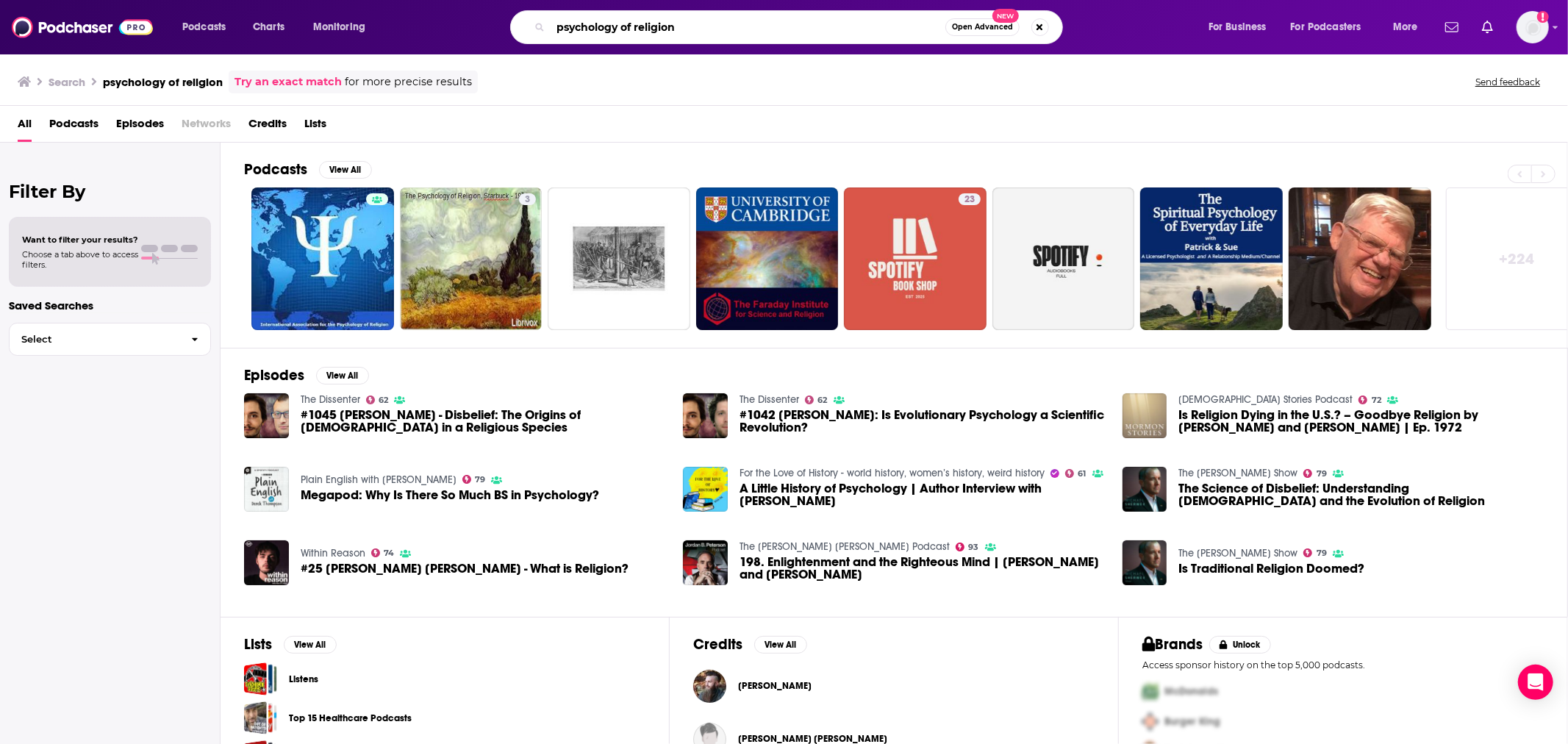
click at [796, 32] on input "psychology of religion" at bounding box center [748, 27] width 395 height 24
type input "p"
type input "soul care"
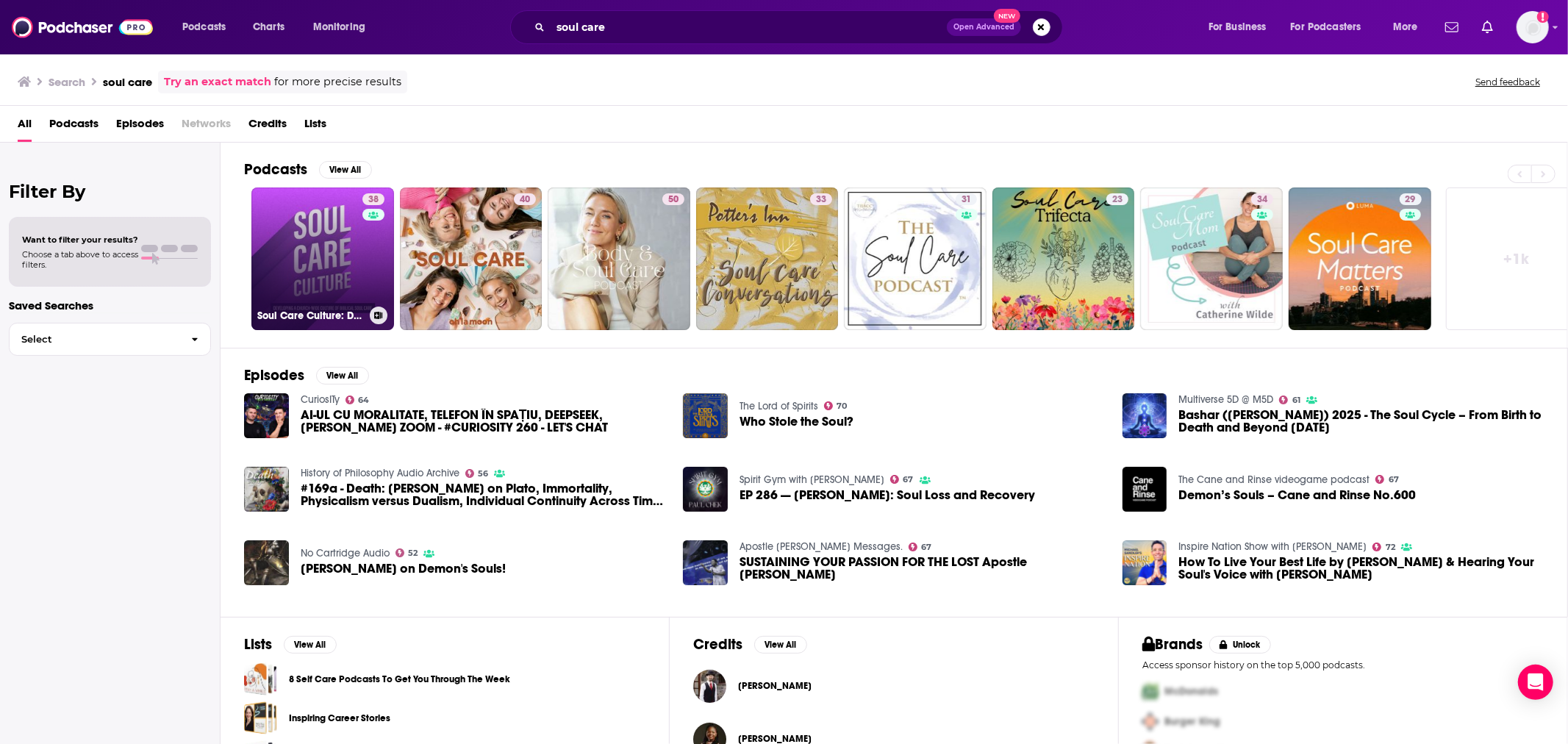
click at [311, 238] on link "38 Soul Care Culture: Developing a Church-Wide Culture of Biblical Soul Care" at bounding box center [322, 258] width 143 height 143
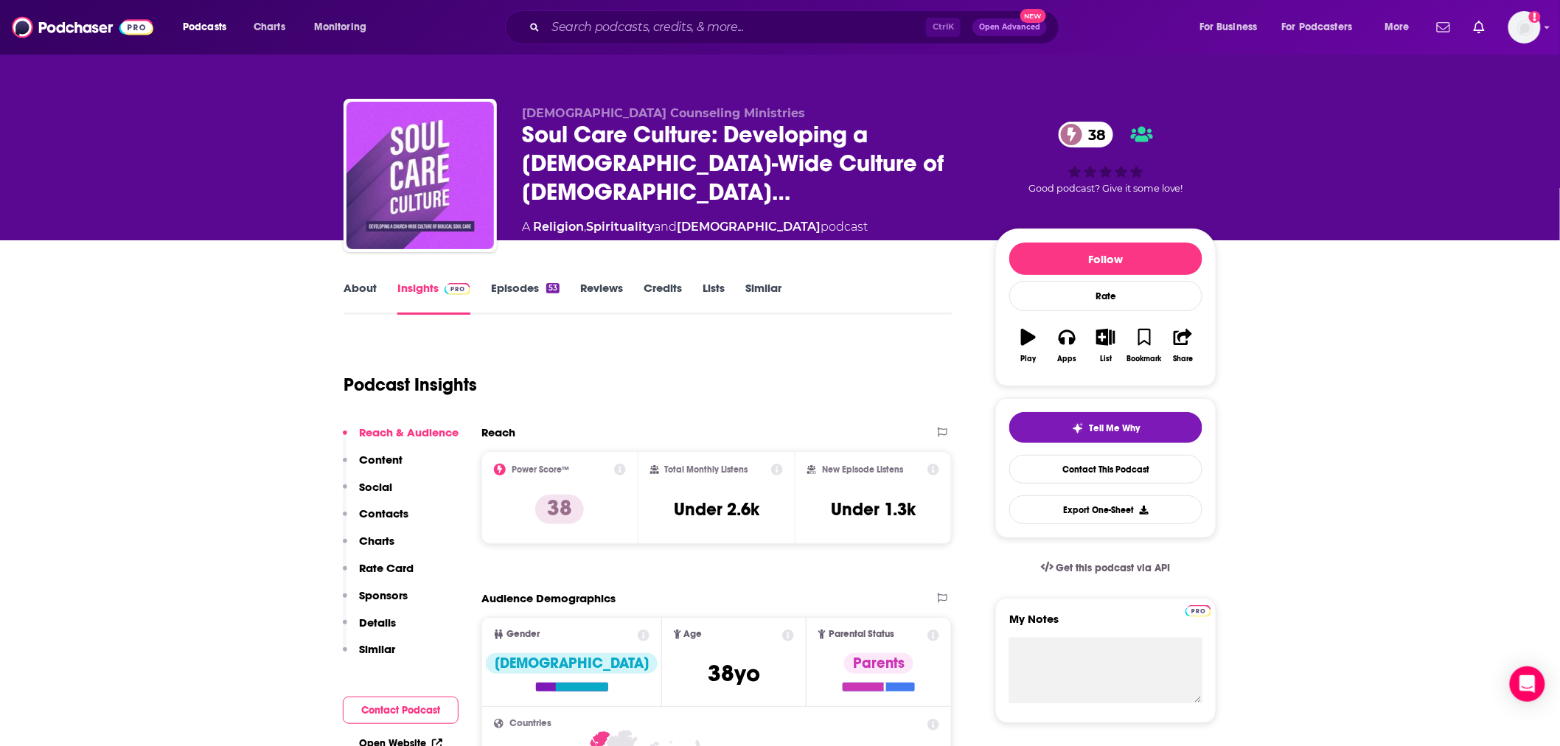
click at [359, 293] on link "About" at bounding box center [360, 298] width 33 height 34
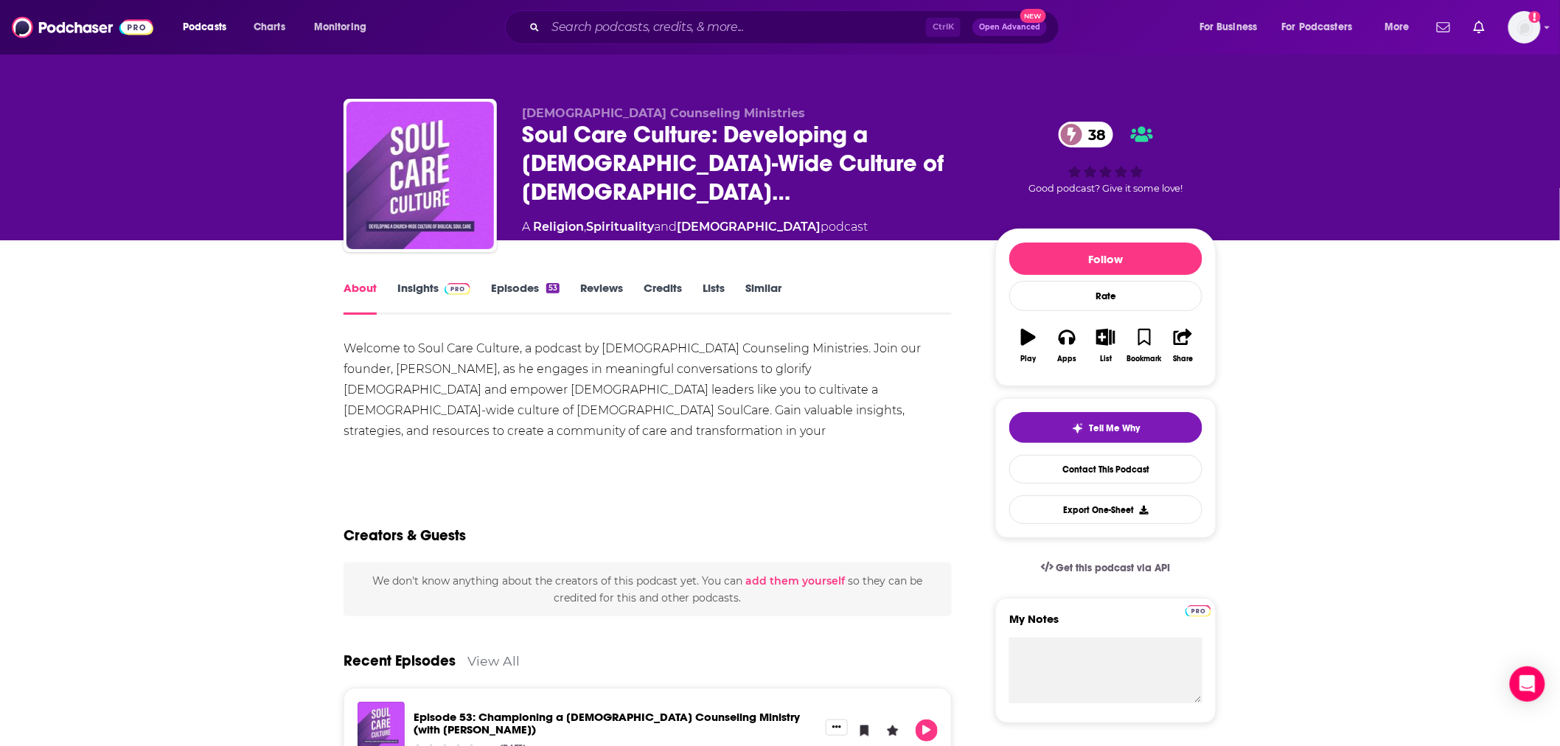
click at [511, 285] on link "Episodes 53" at bounding box center [525, 298] width 69 height 34
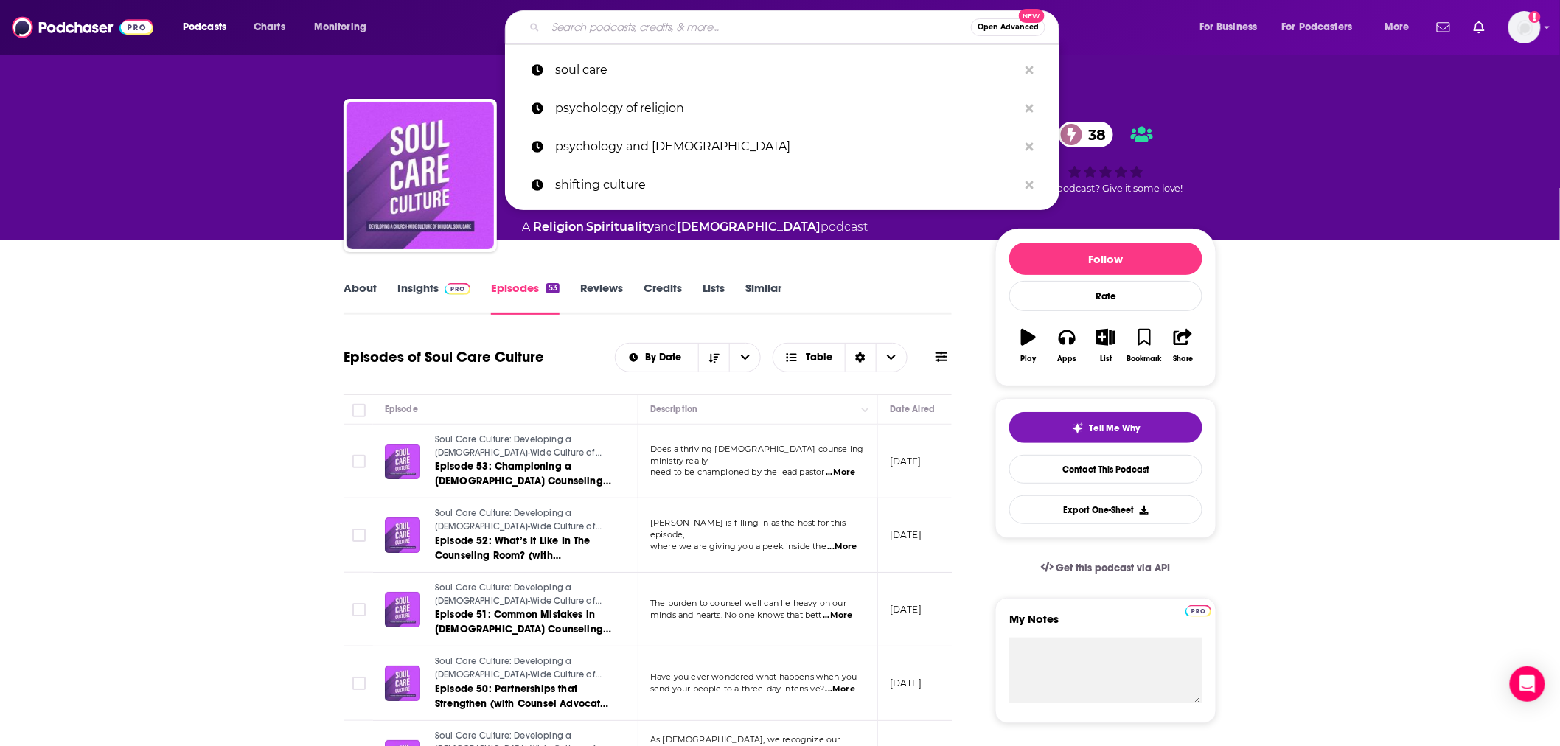
click at [767, 18] on input "Search podcasts, credits, & more..." at bounding box center [758, 27] width 425 height 24
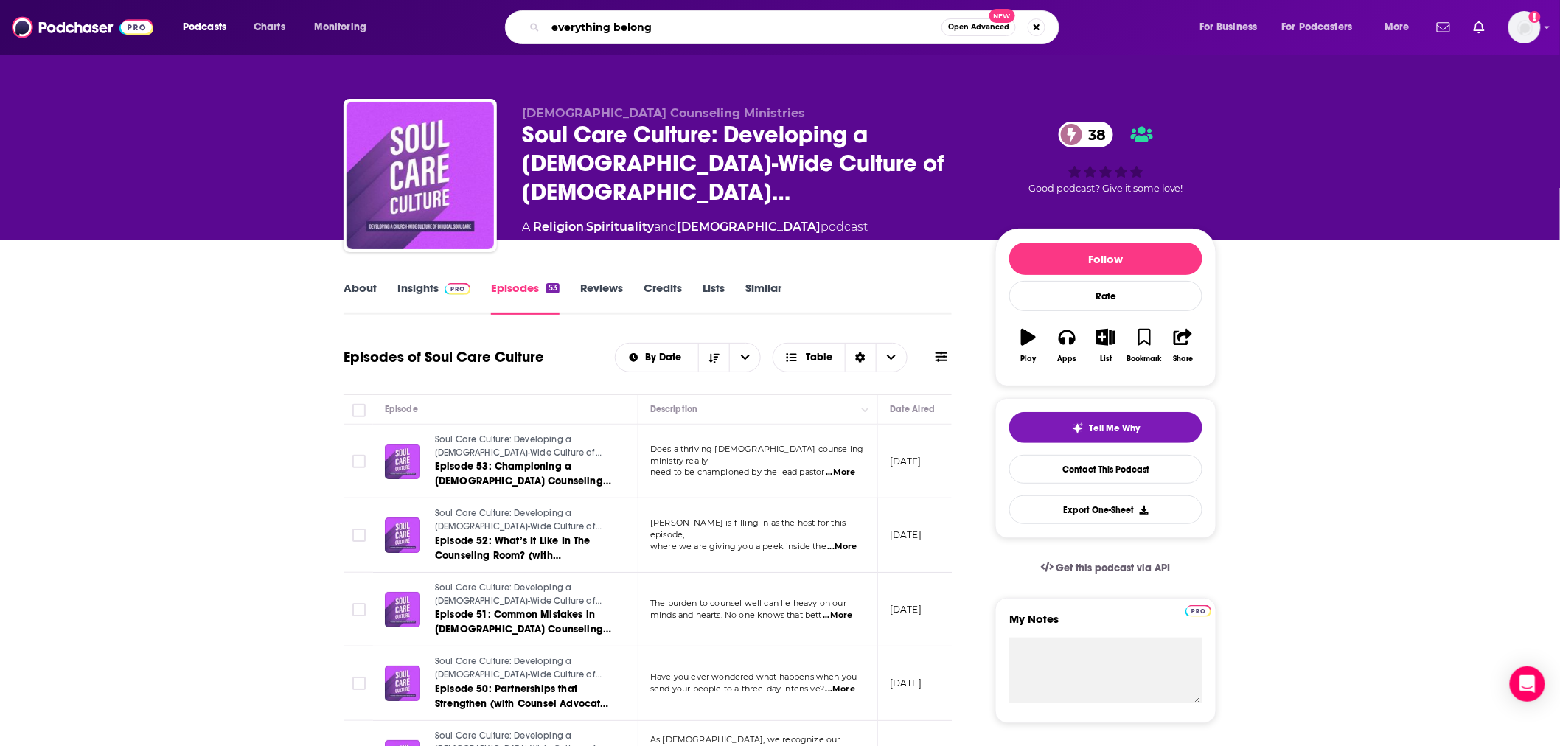
type input "everything belongs"
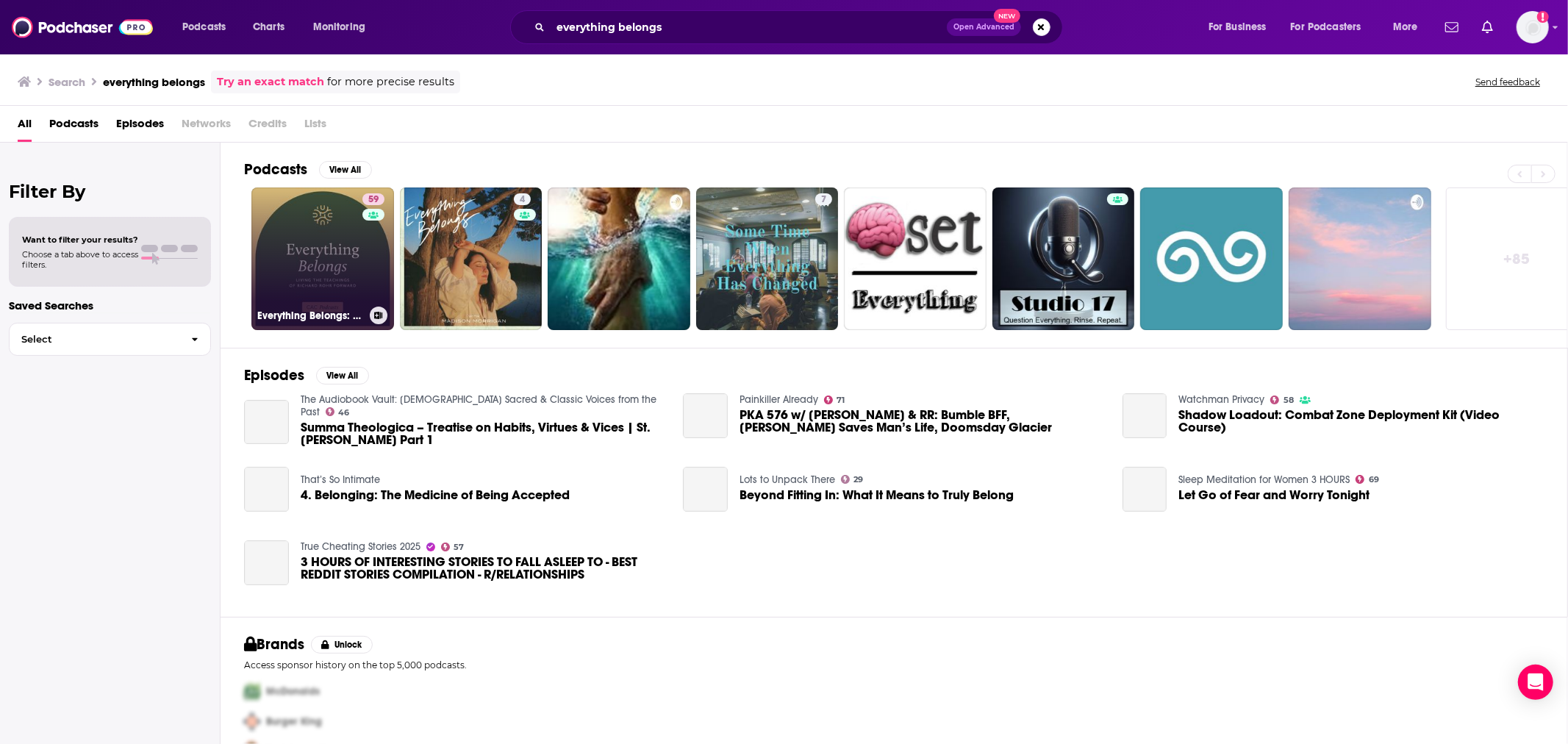
click at [292, 275] on link "59 Everything Belongs: Living the Teachings of Richard Rohr Forward" at bounding box center [322, 258] width 143 height 143
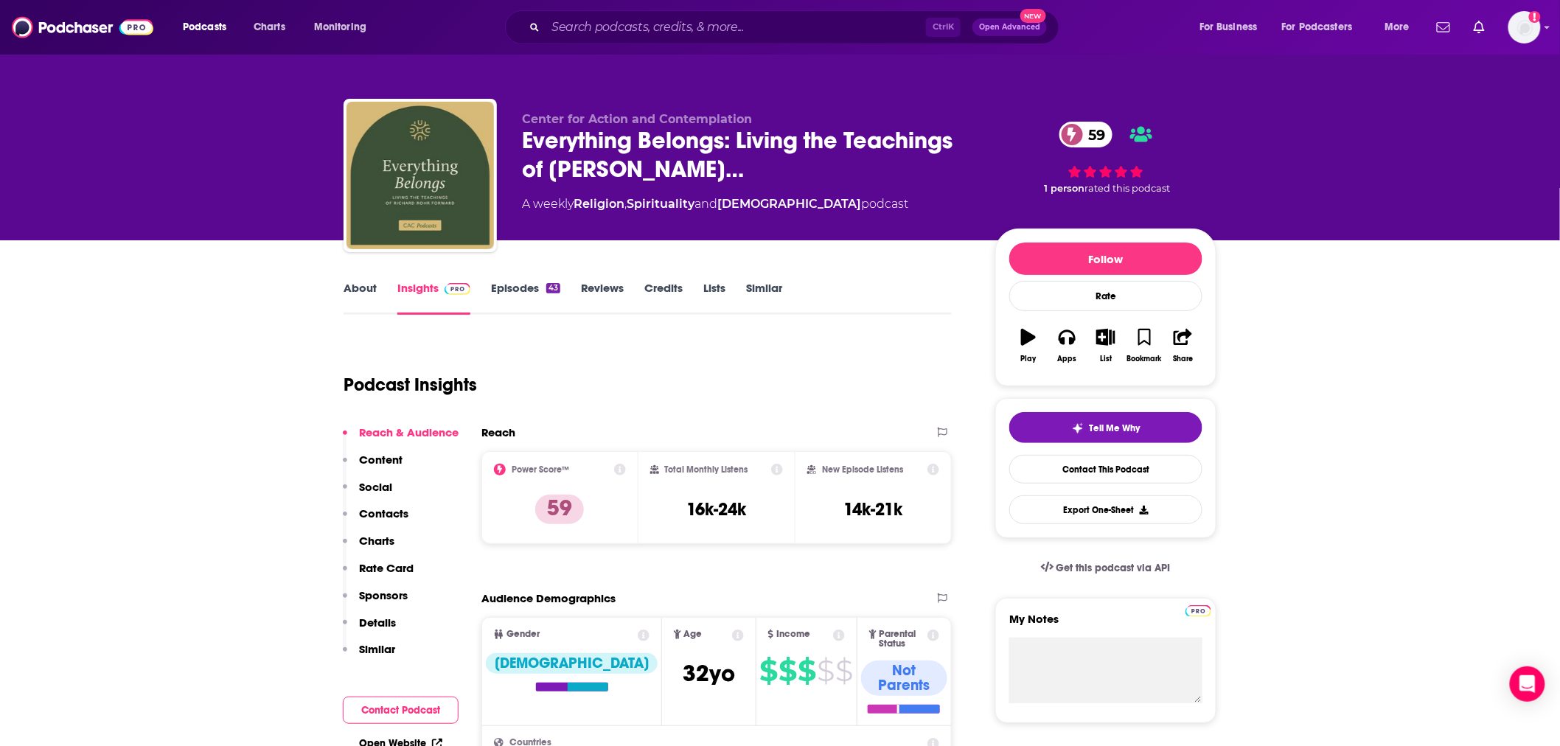
click at [348, 290] on link "About" at bounding box center [360, 298] width 33 height 34
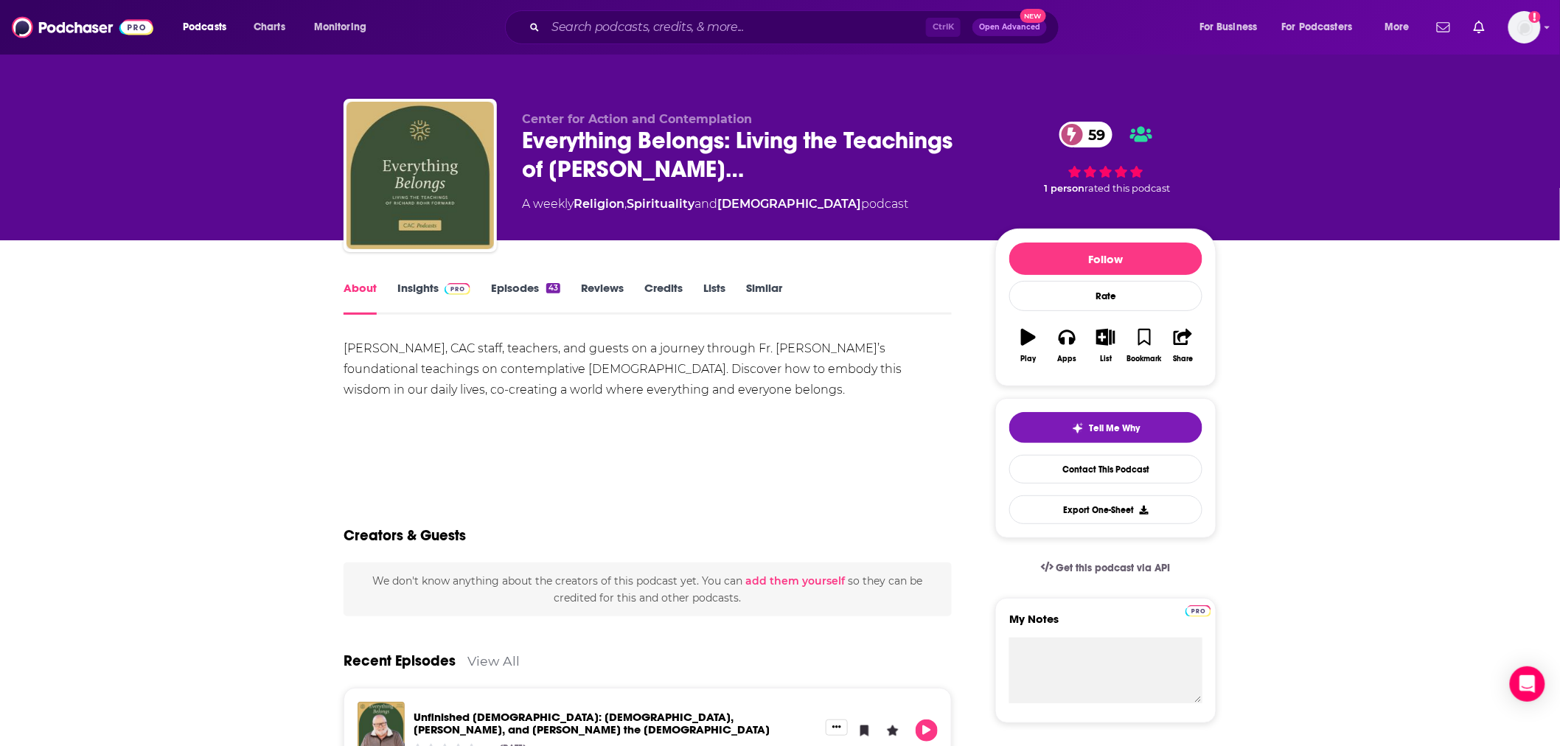
click at [507, 295] on link "Episodes 43" at bounding box center [525, 298] width 69 height 34
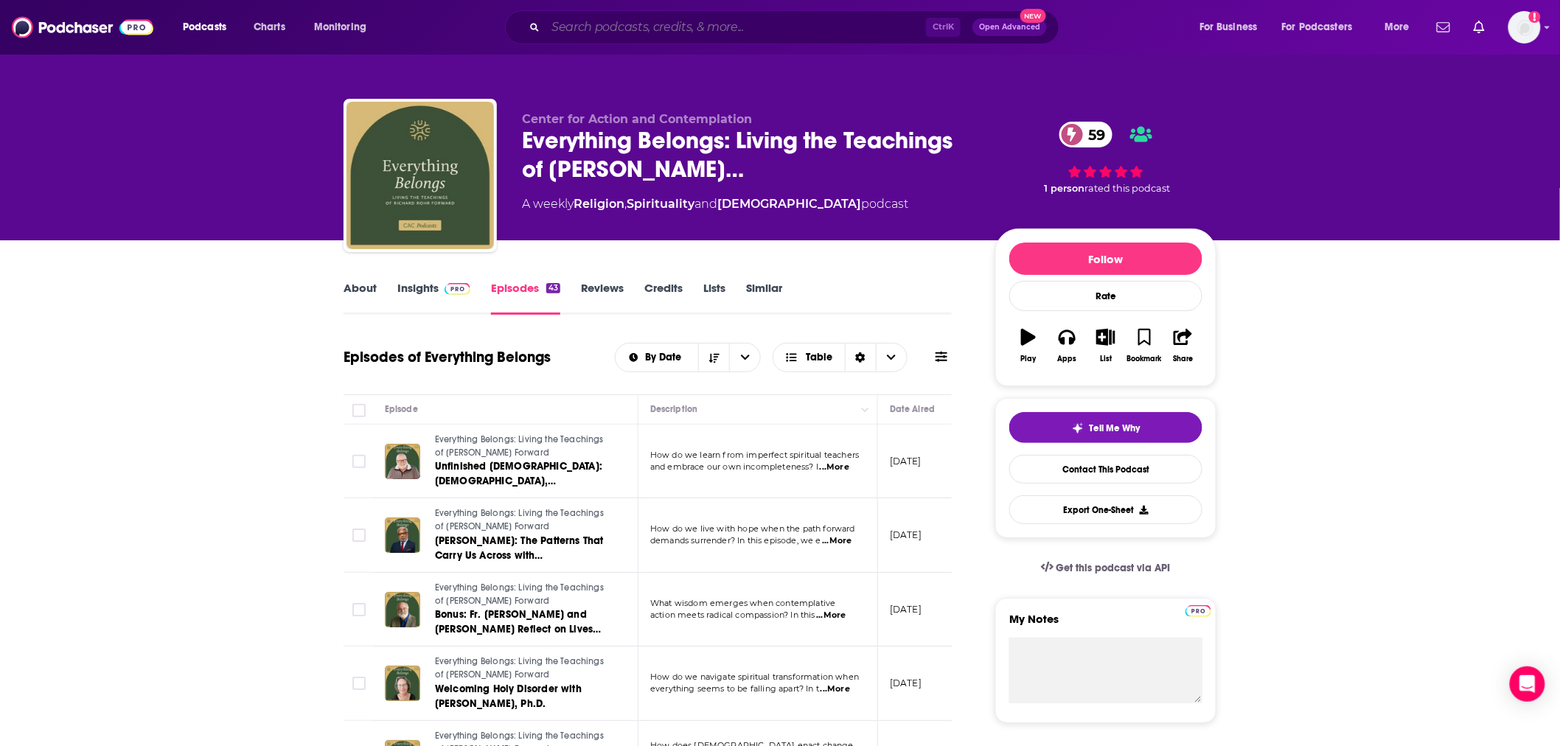
click at [700, 30] on input "Search podcasts, credits, & more..." at bounding box center [736, 27] width 380 height 24
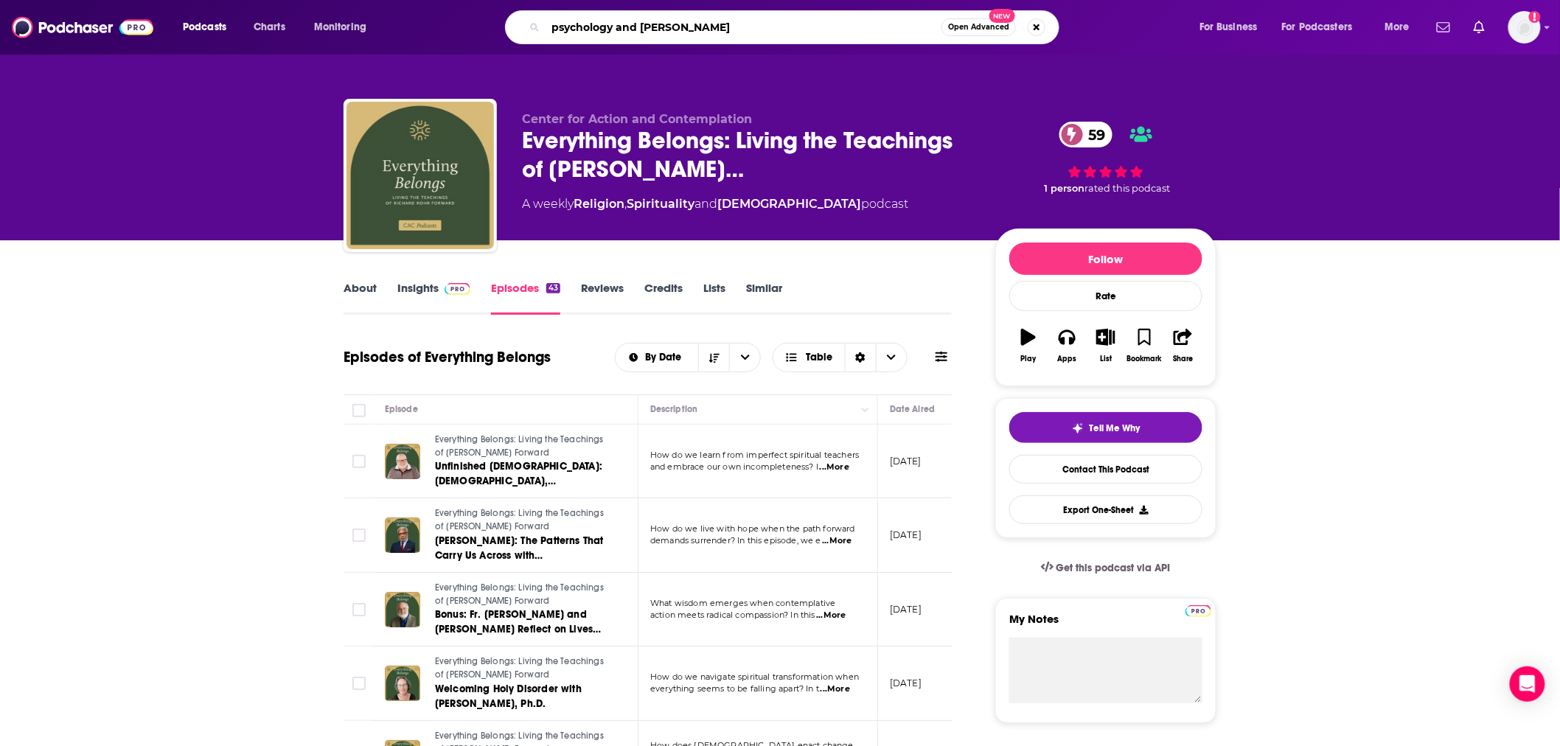
type input "psychology and christianit"
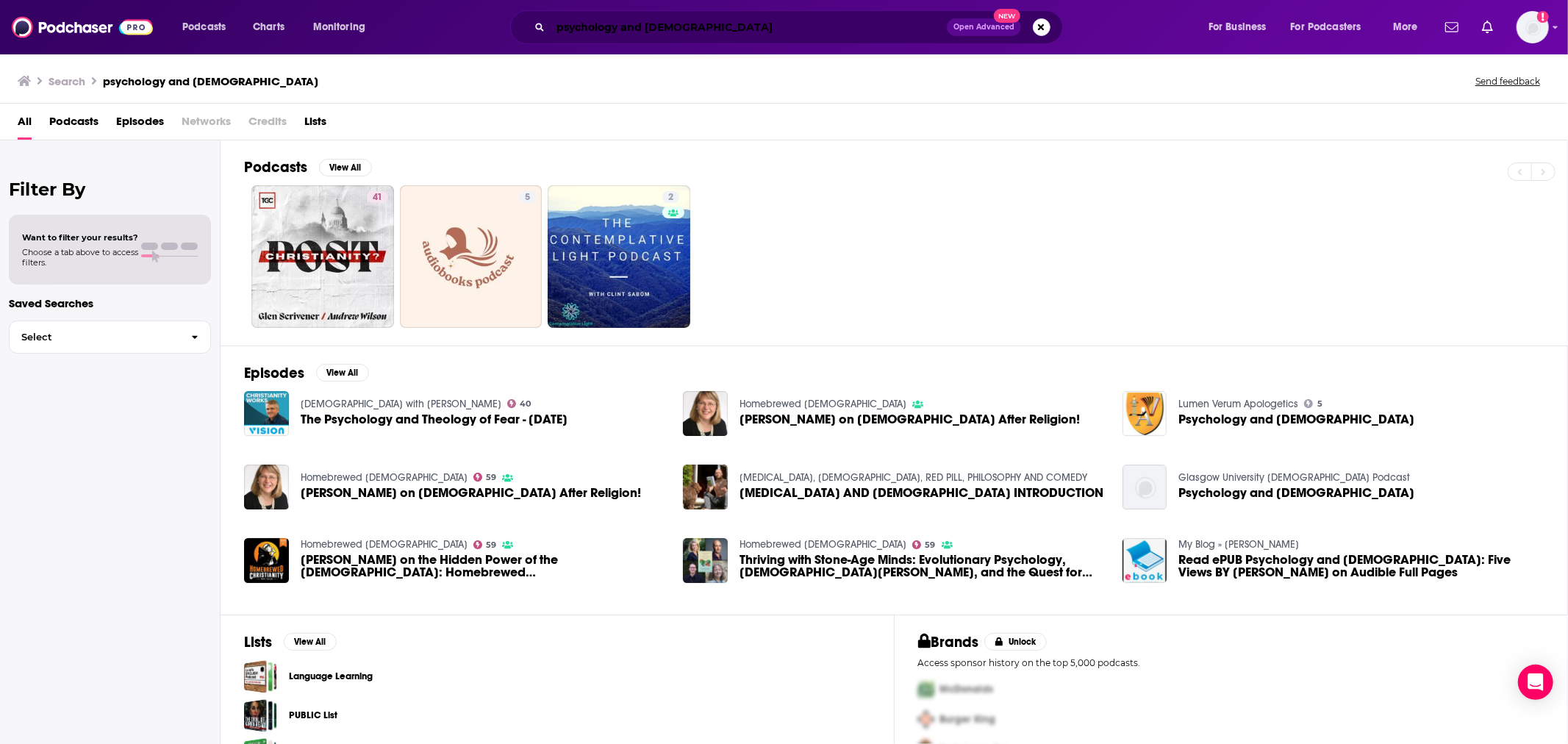
click at [739, 27] on input "psychology and christianit" at bounding box center [748, 27] width 396 height 24
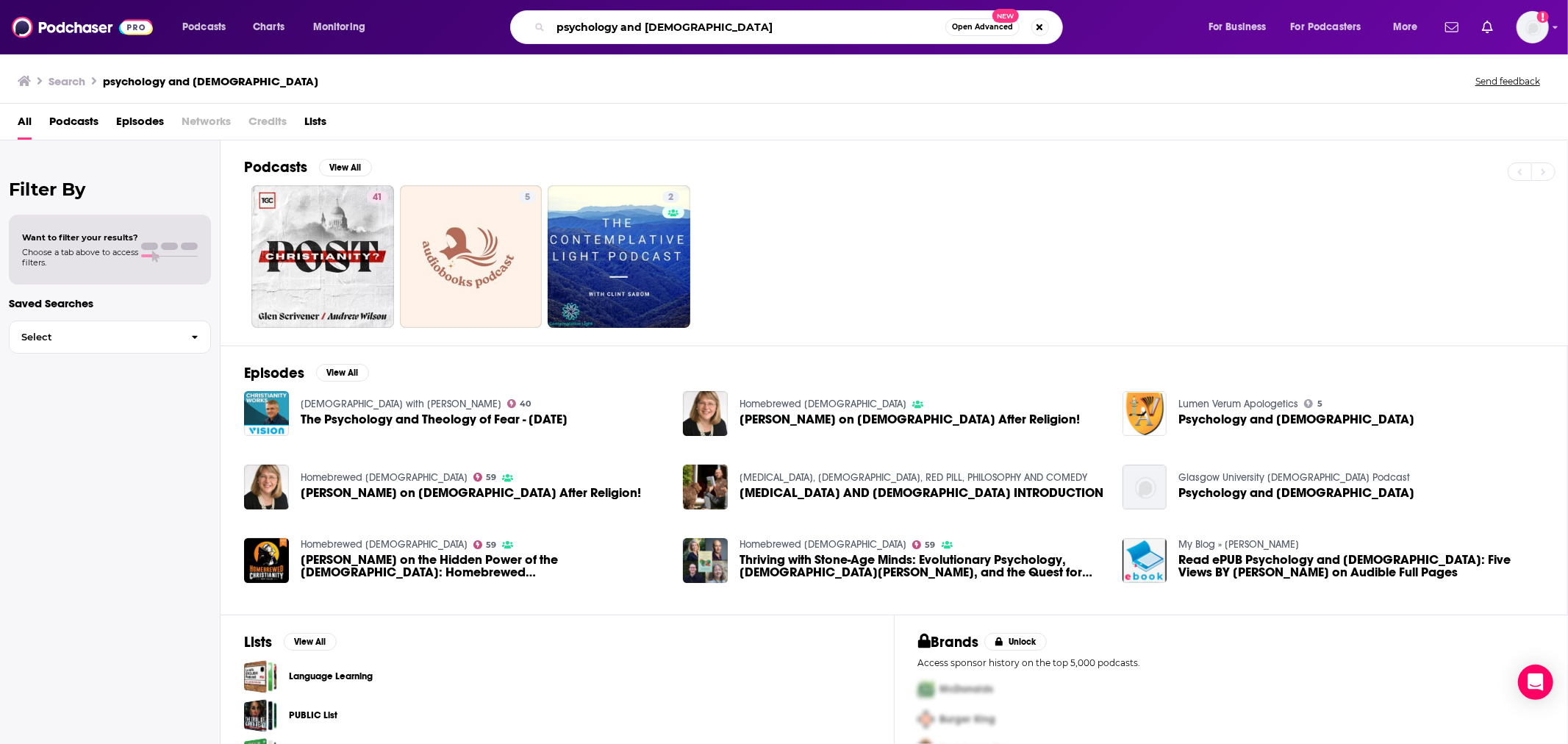
type input "psychology and christianity"
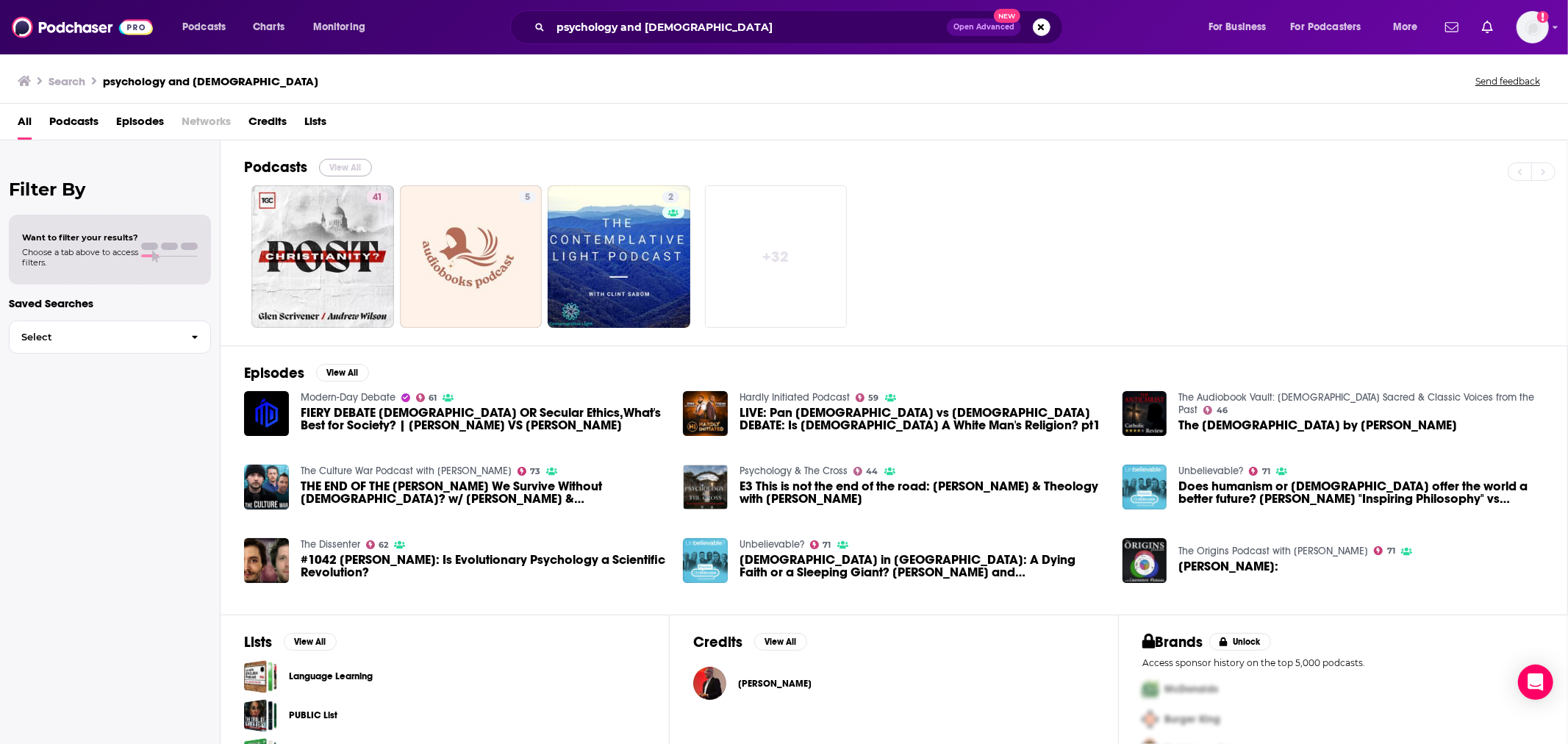
click at [351, 168] on button "View All" at bounding box center [345, 168] width 53 height 18
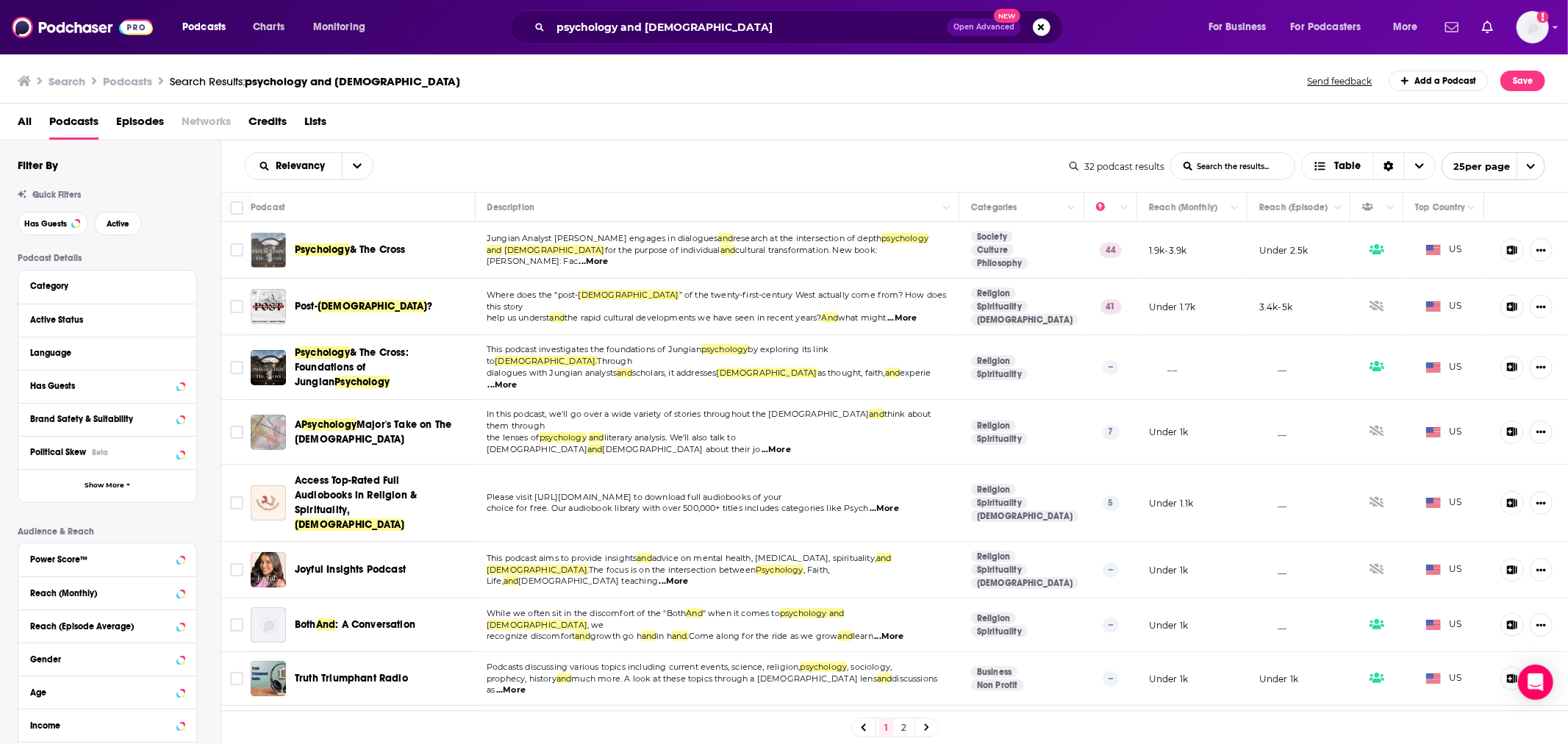
click at [275, 247] on img "Psychology & The Cross" at bounding box center [267, 249] width 35 height 35
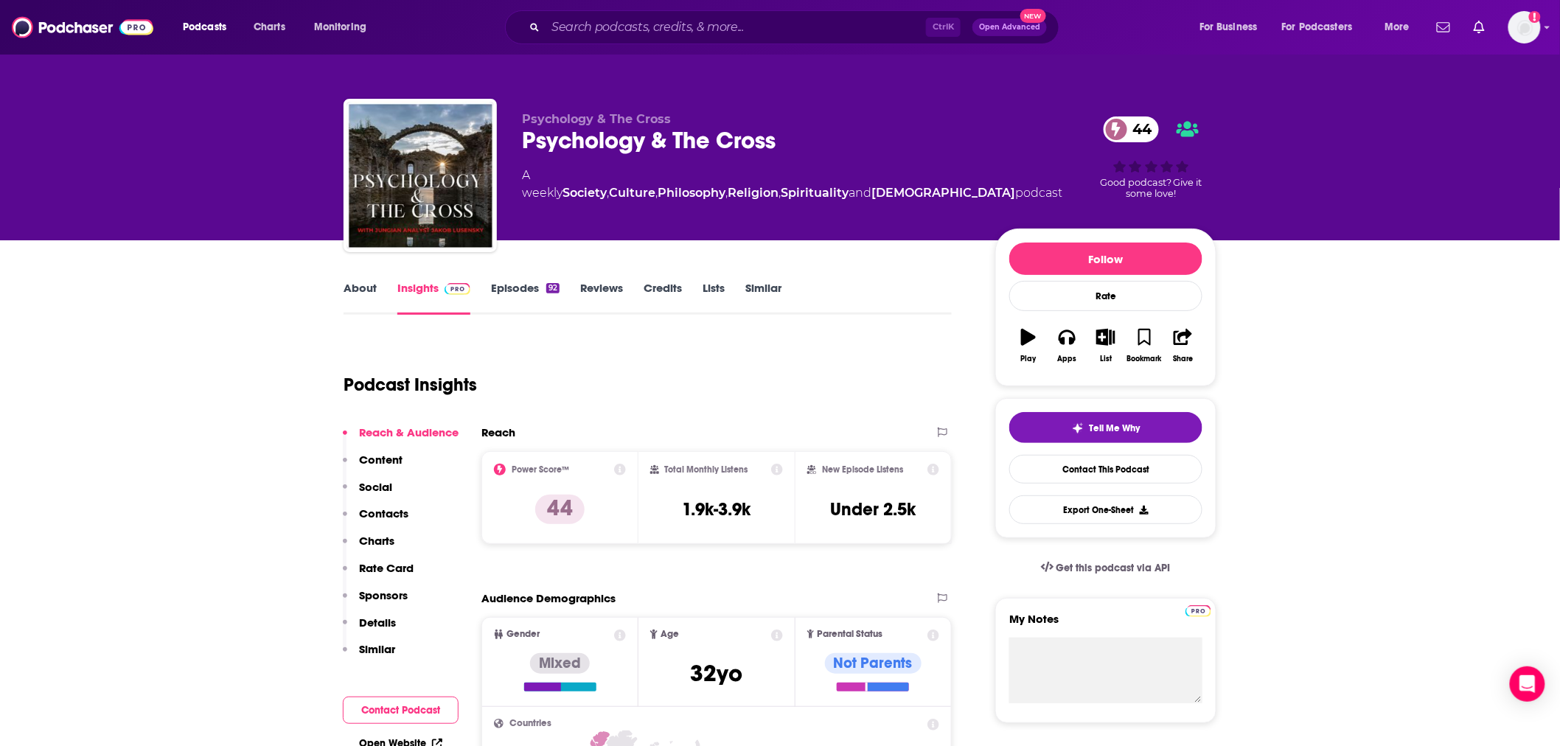
click at [779, 290] on link "Similar" at bounding box center [763, 298] width 36 height 34
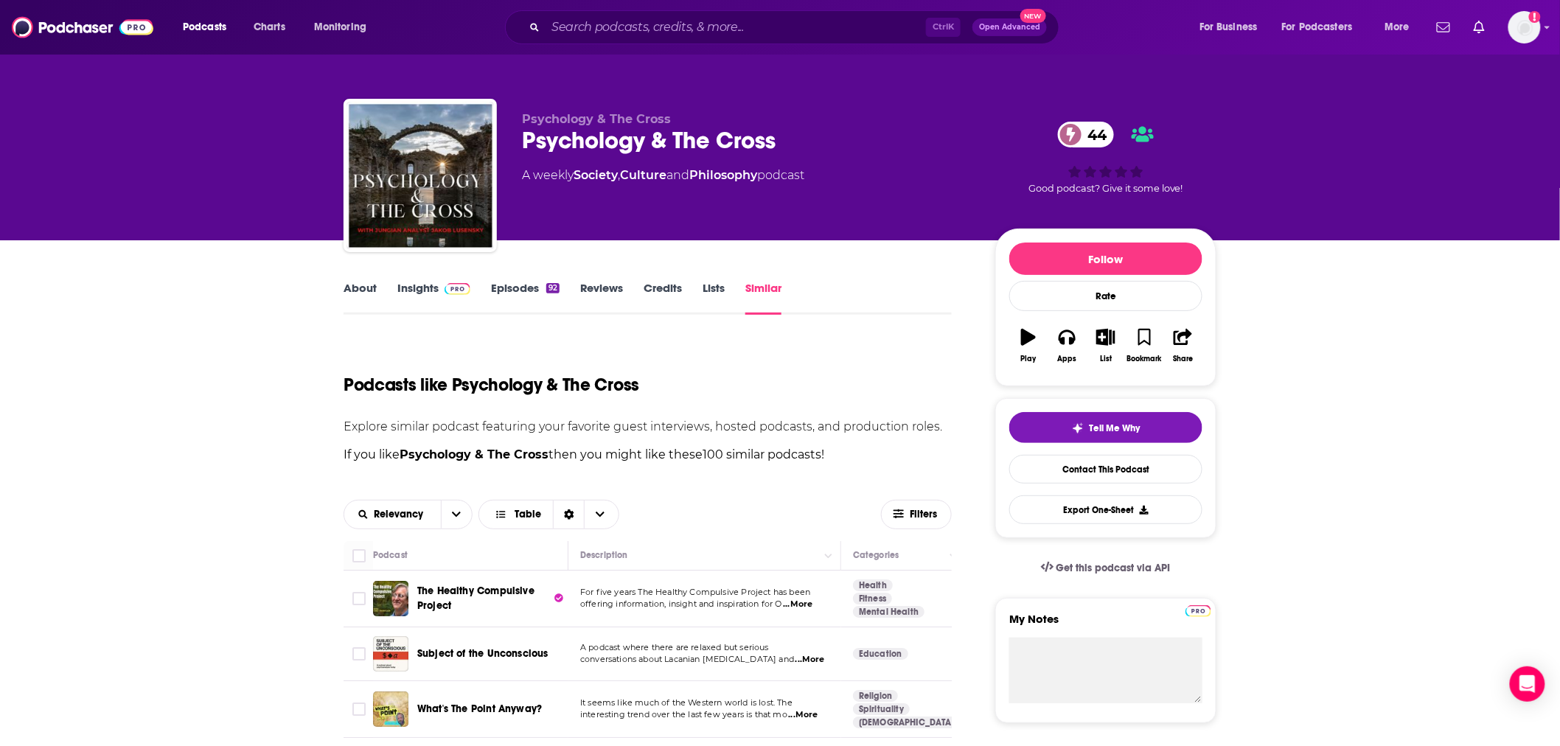
scroll to position [218, 0]
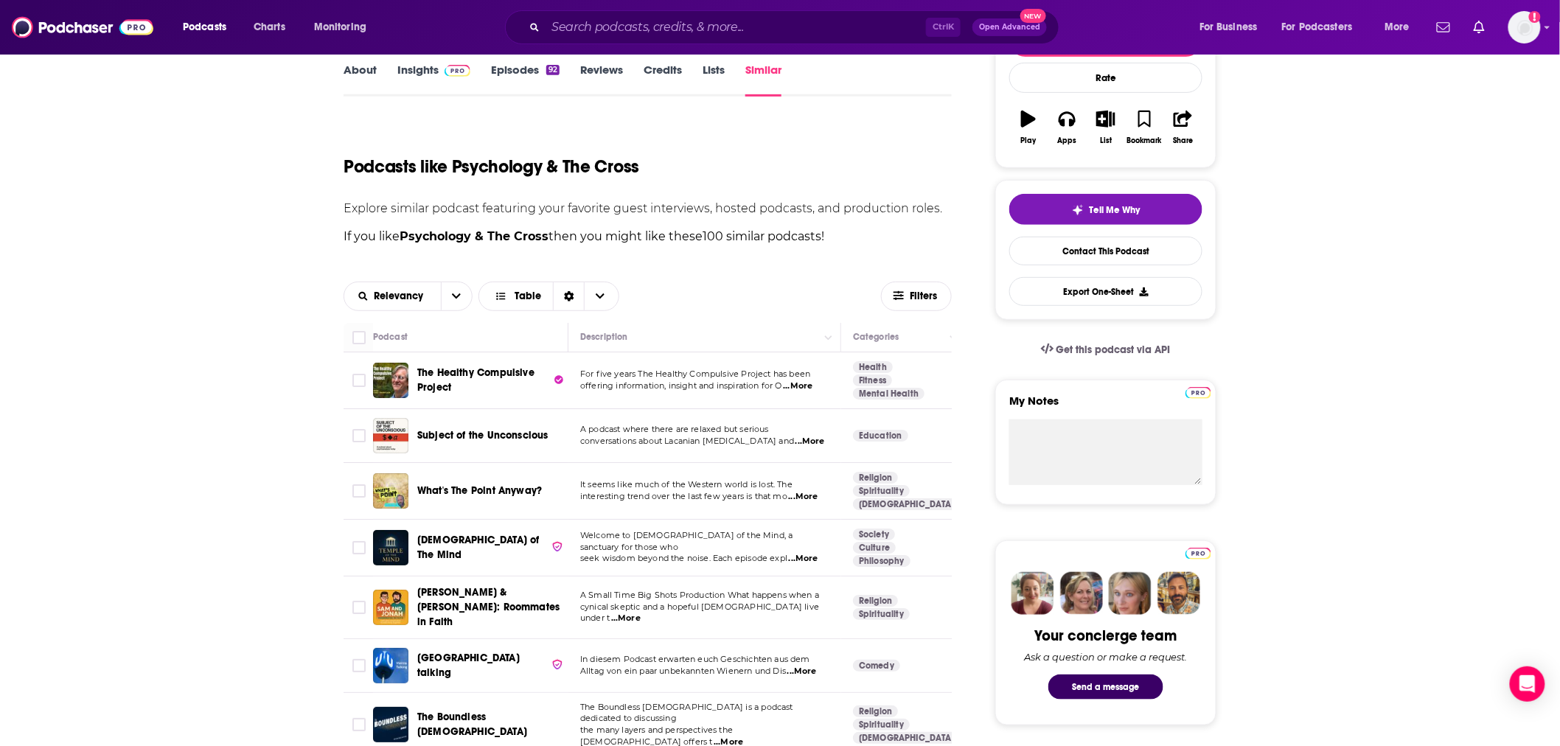
click at [804, 494] on span "...More" at bounding box center [802, 497] width 29 height 12
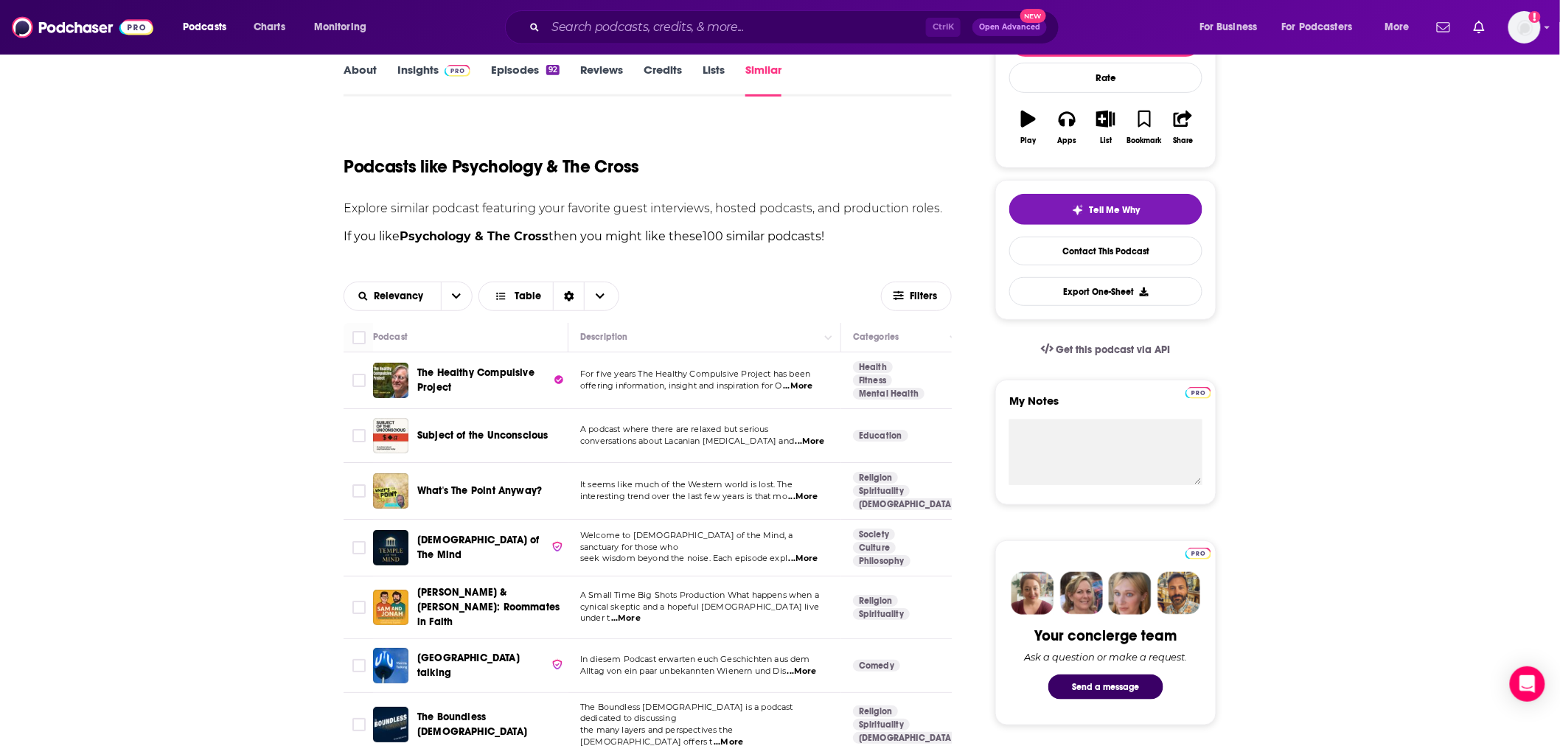
click at [804, 554] on span "...More" at bounding box center [803, 559] width 29 height 12
click at [641, 613] on span "...More" at bounding box center [625, 619] width 29 height 12
click at [908, 298] on span "Filters" at bounding box center [916, 295] width 69 height 11
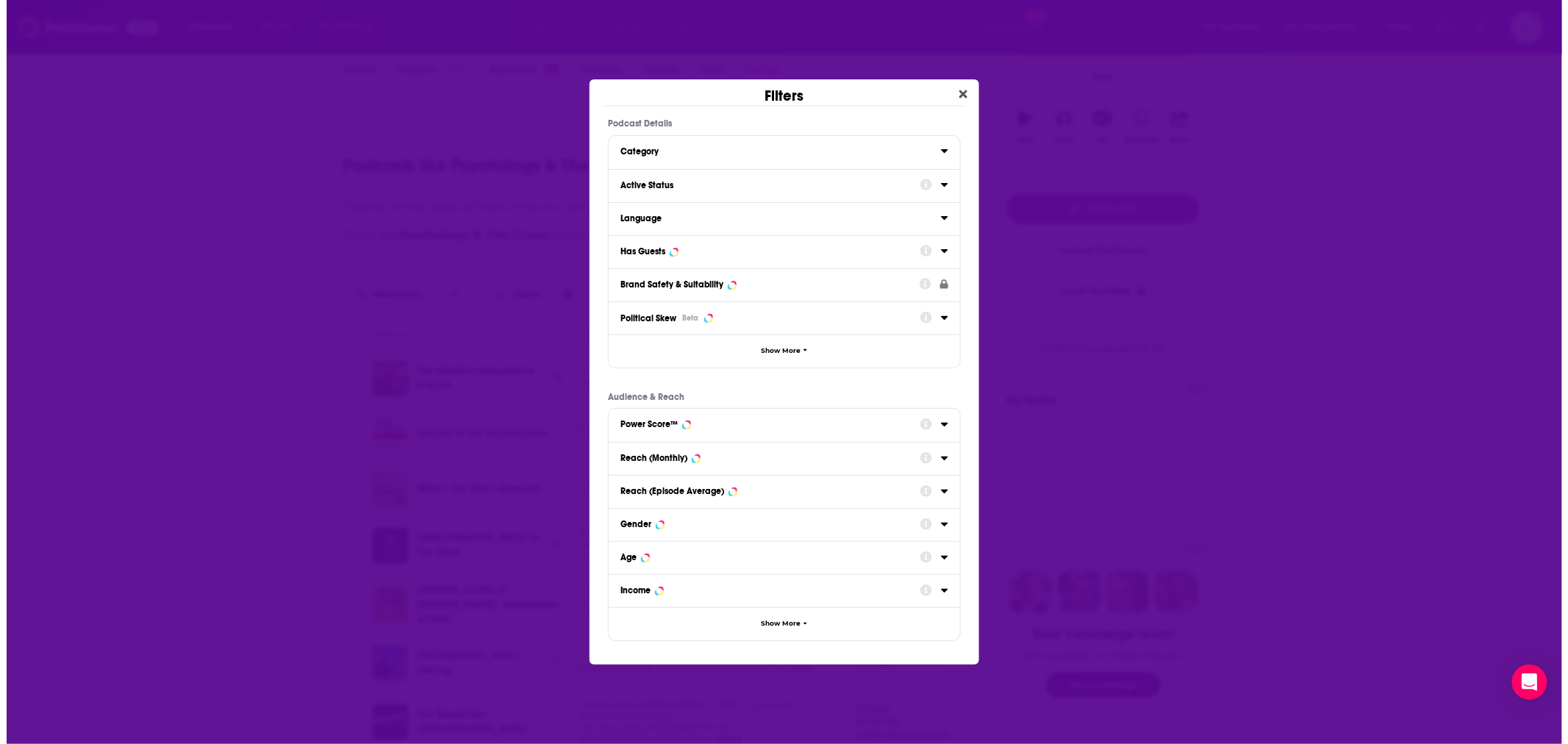
scroll to position [0, 0]
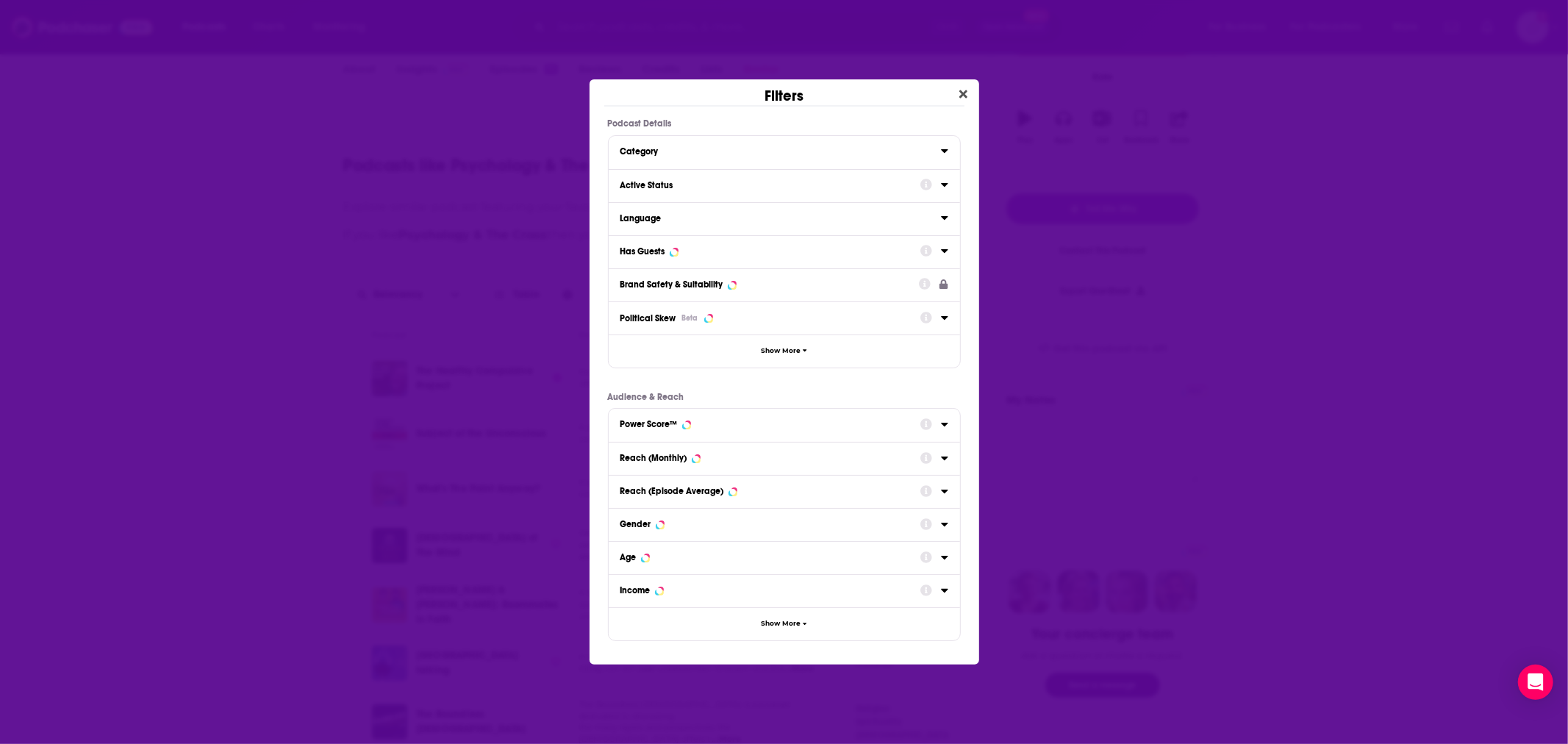
click at [760, 148] on div "Category" at bounding box center [776, 152] width 311 height 10
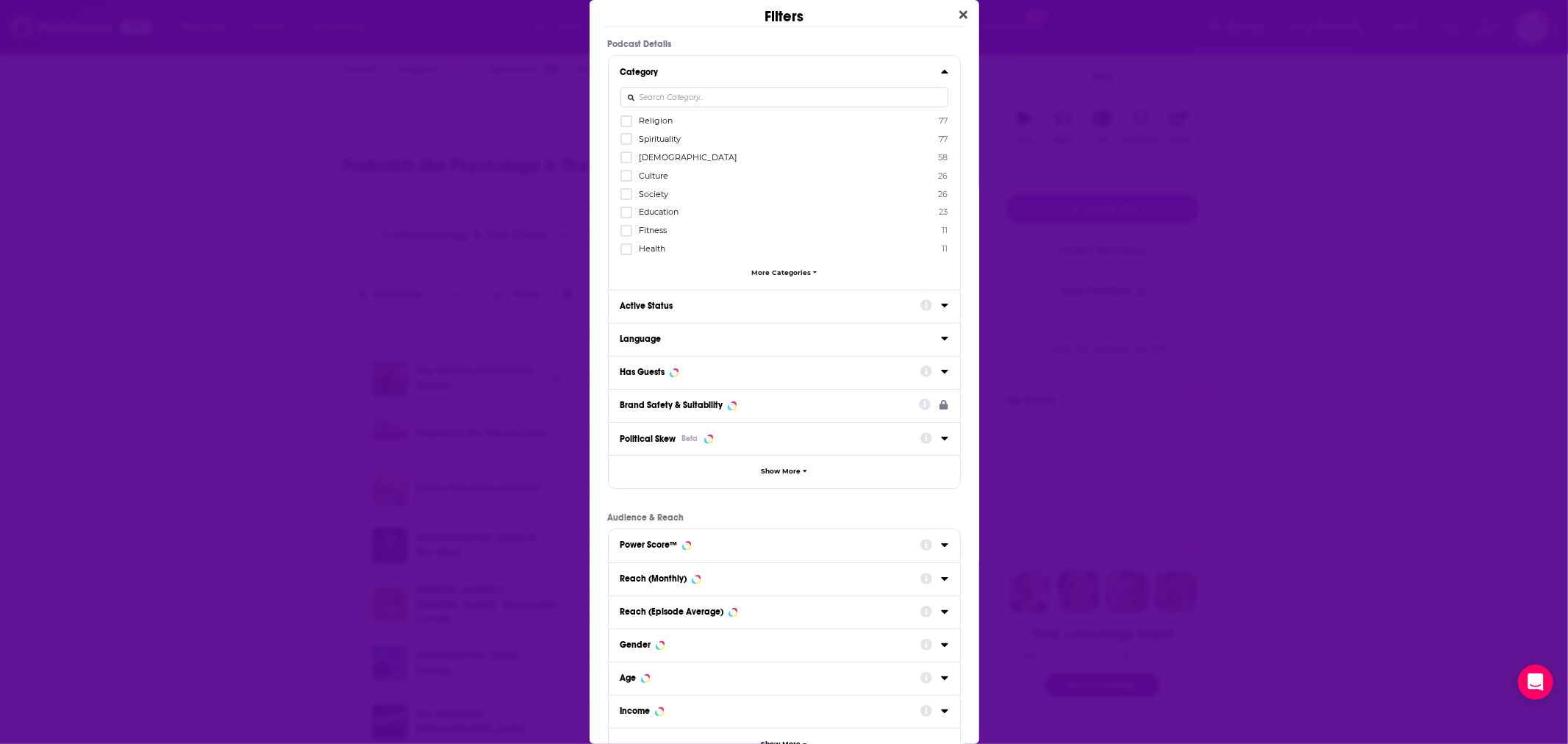
click at [753, 301] on div "Active Status" at bounding box center [765, 306] width 290 height 10
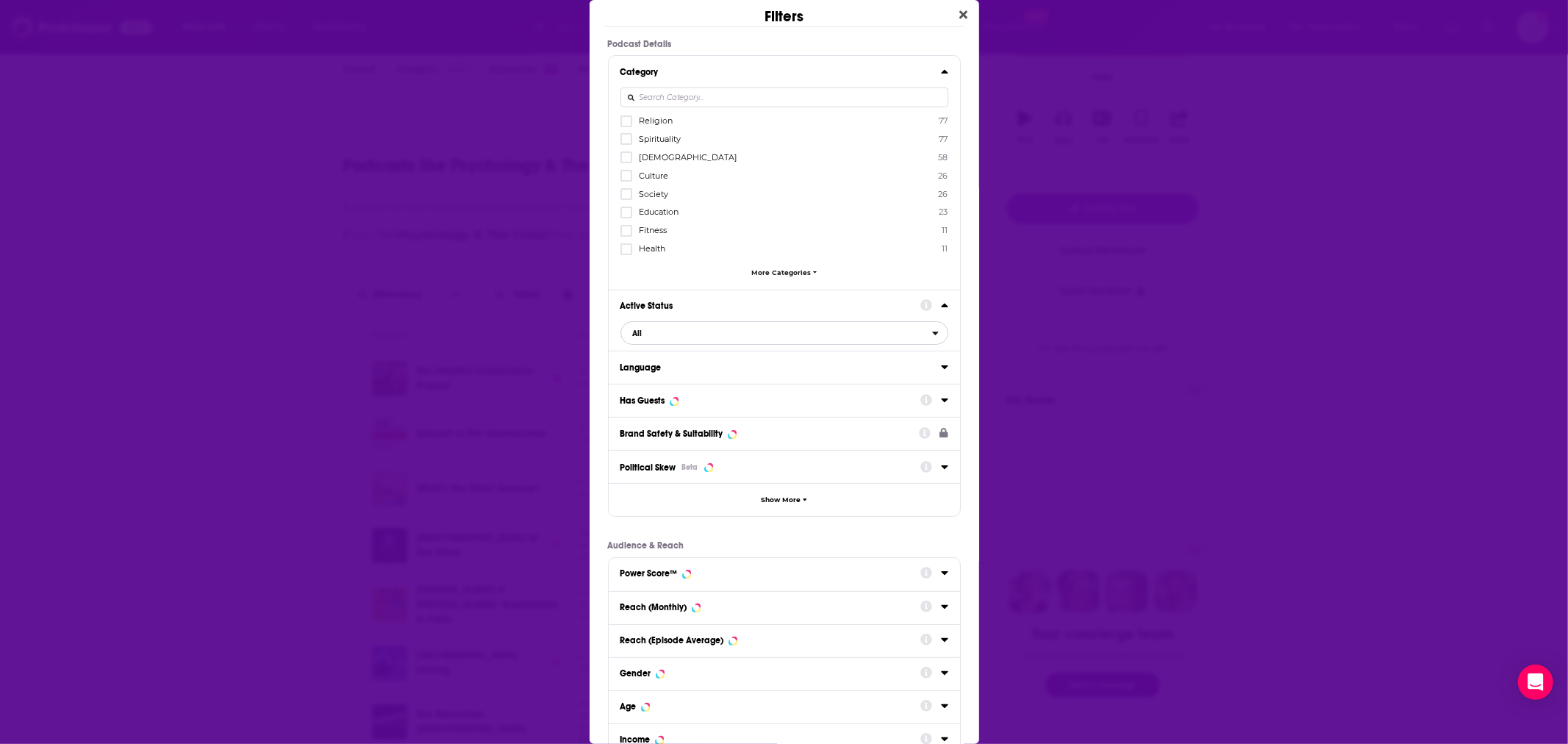
click at [676, 325] on span "All" at bounding box center [777, 332] width 311 height 19
click at [648, 377] on span "Active" at bounding box center [708, 381] width 160 height 8
click at [708, 396] on div "Has Guests" at bounding box center [765, 401] width 290 height 10
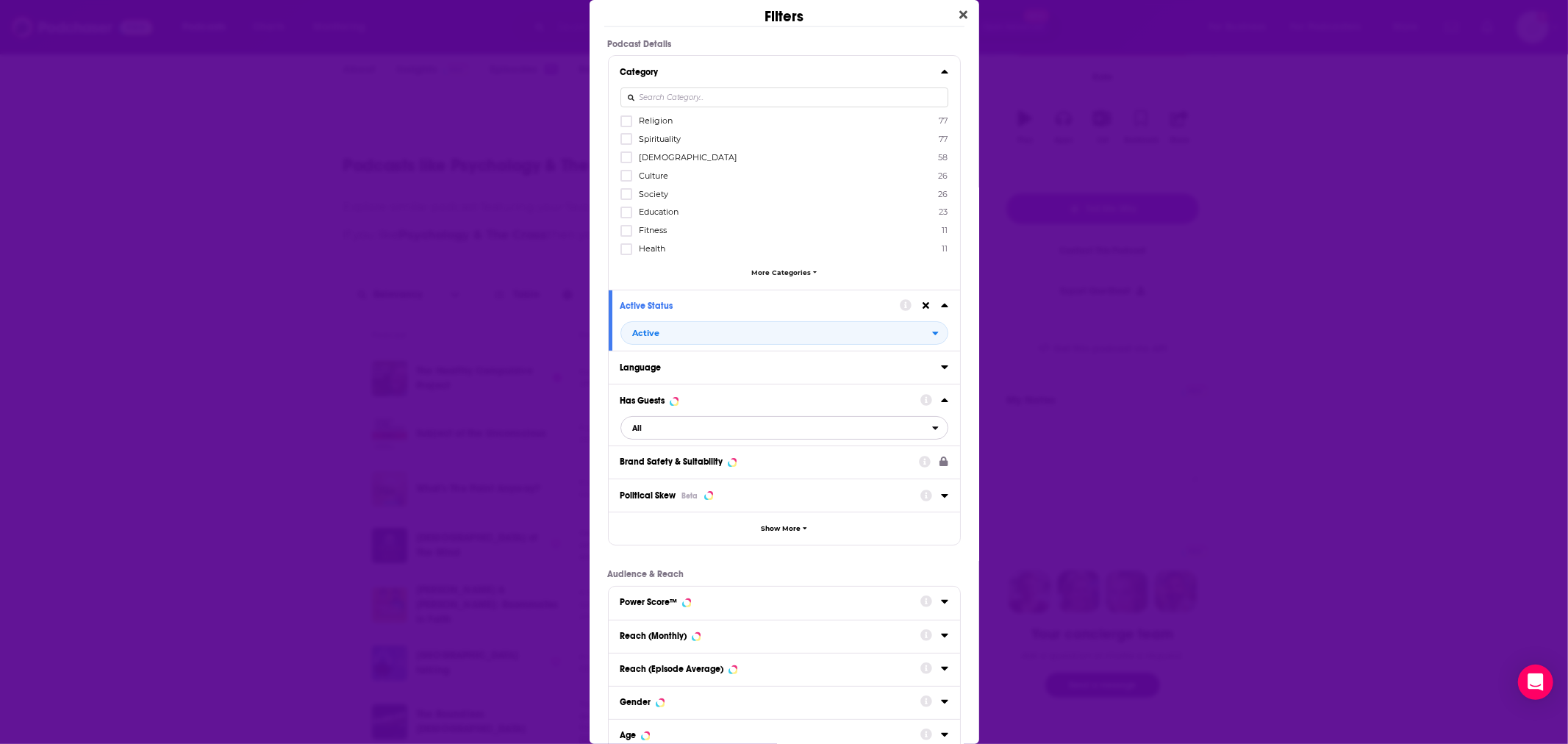
click at [643, 422] on span "All" at bounding box center [777, 428] width 311 height 19
click at [641, 472] on span "Has guests" at bounding box center [713, 476] width 169 height 8
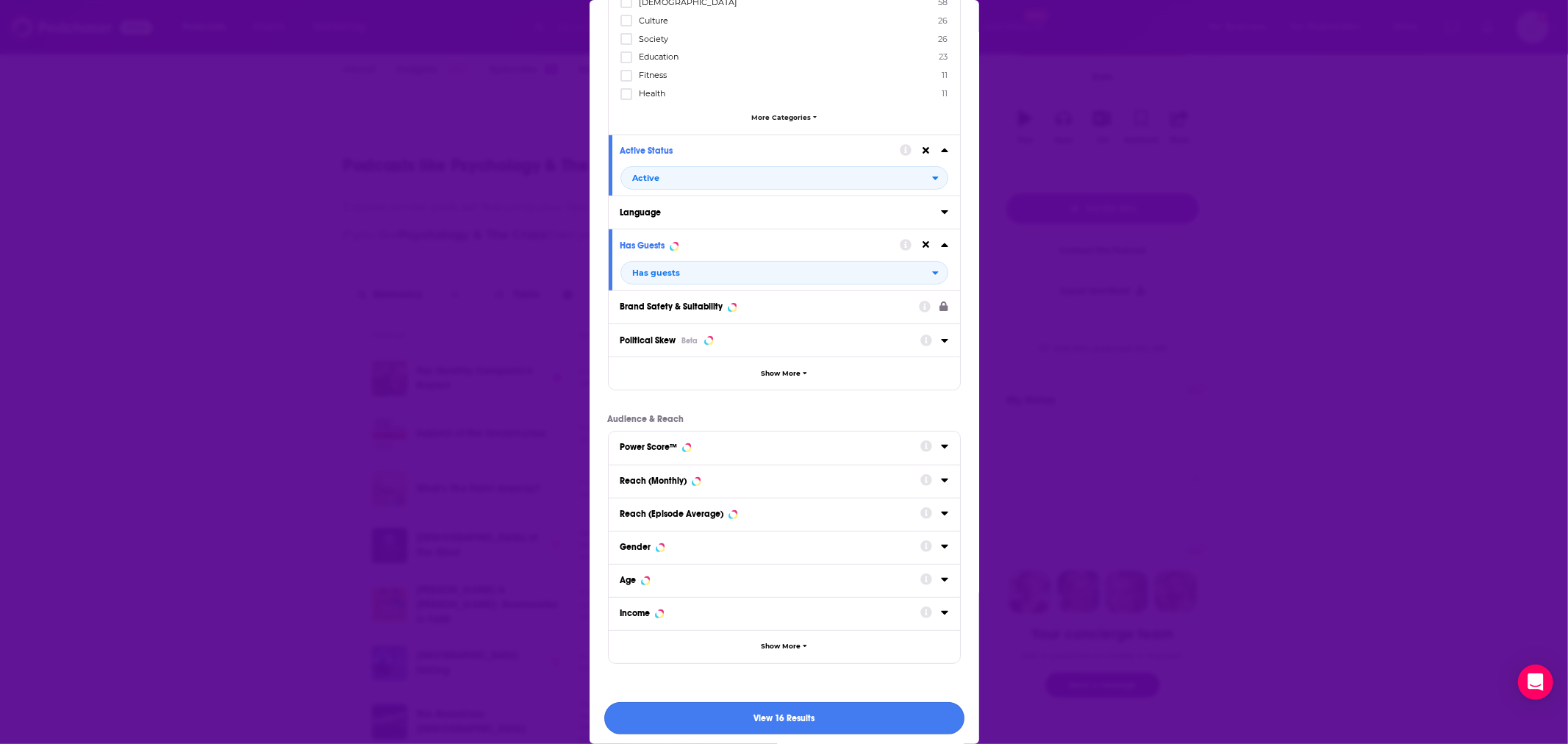
click at [809, 717] on button "View 16 Results" at bounding box center [784, 718] width 360 height 33
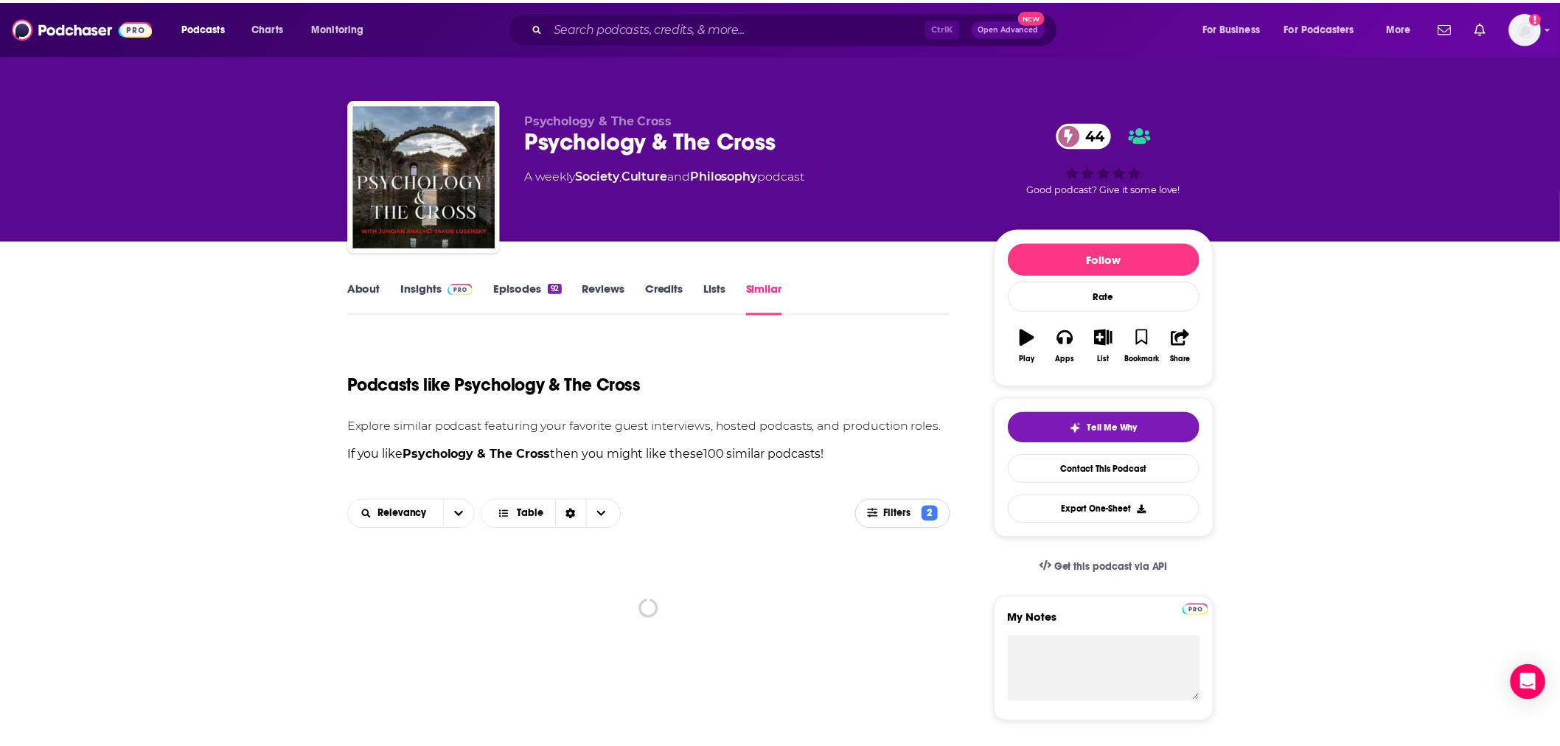
scroll to position [218, 0]
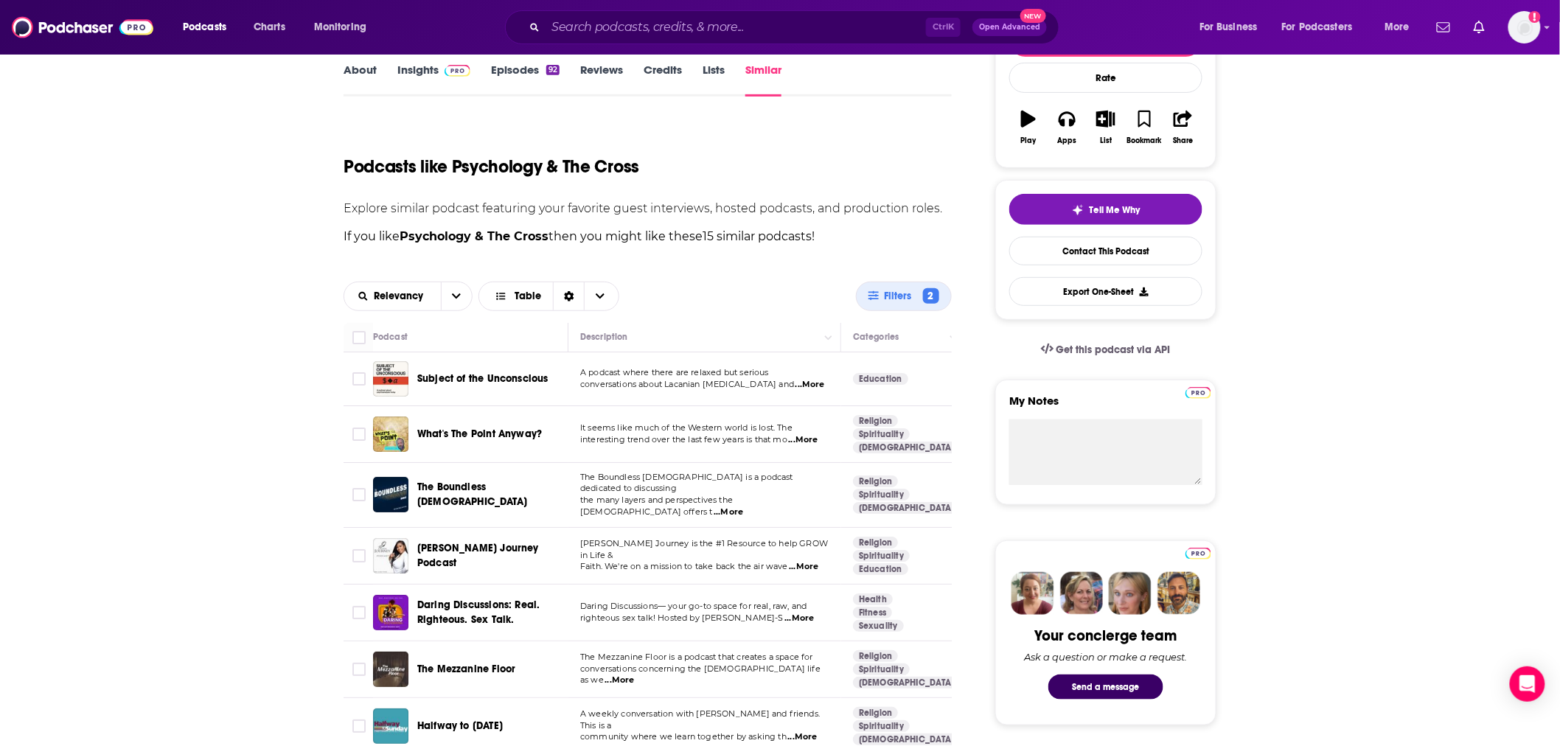
click at [798, 382] on span "...More" at bounding box center [810, 385] width 29 height 12
click at [296, 397] on div "About Insights Episodes 92 Reviews Credits Lists Similar Podcasts like Psycholo…" at bounding box center [780, 725] width 1560 height 1406
click at [743, 507] on span "...More" at bounding box center [728, 513] width 29 height 12
click at [296, 505] on div "About Insights Episodes 92 Reviews Credits Lists Similar Podcasts like Psycholo…" at bounding box center [780, 725] width 1560 height 1406
click at [797, 561] on span "...More" at bounding box center [803, 567] width 29 height 12
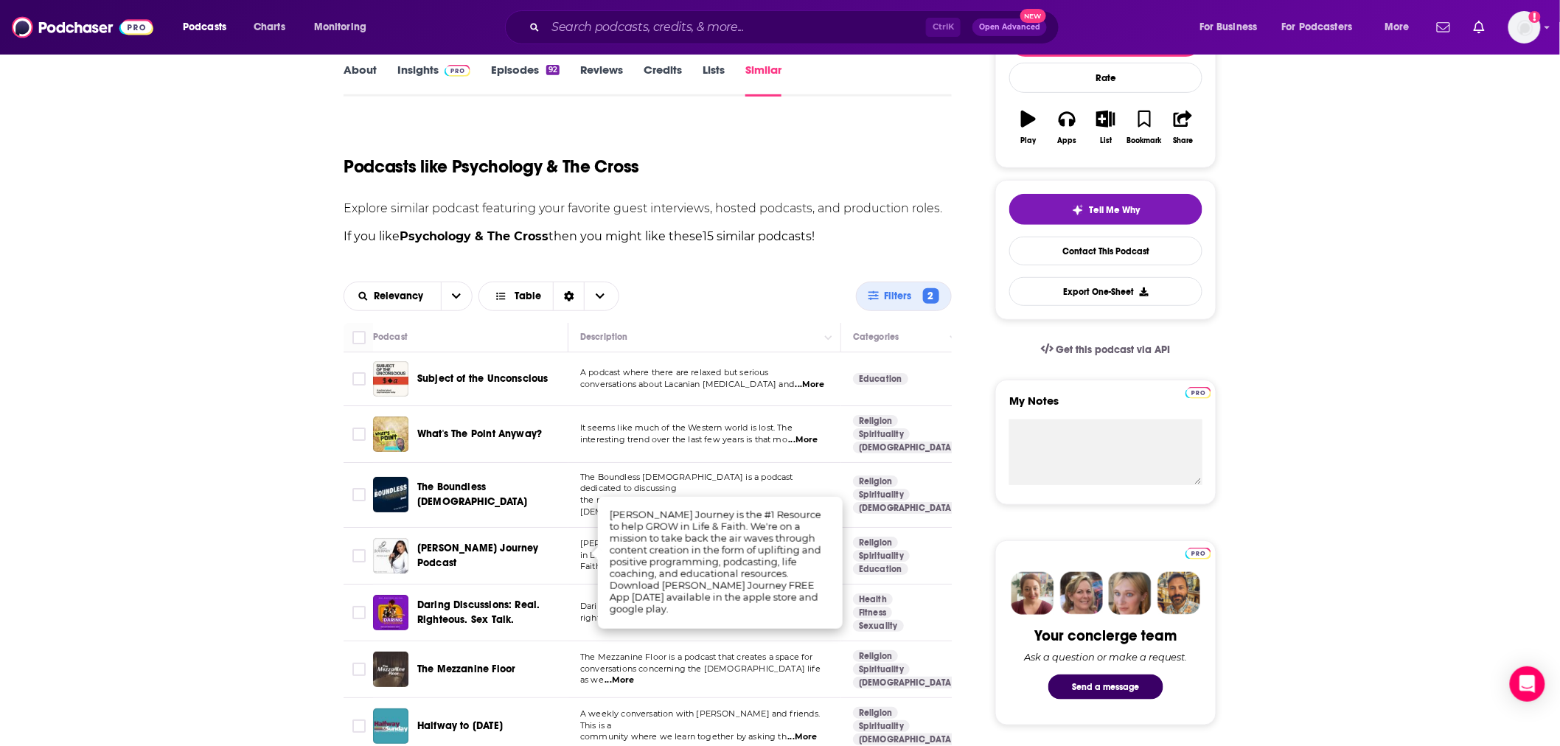
click at [229, 477] on div "About Insights Episodes 92 Reviews Credits Lists Similar Podcasts like Psycholo…" at bounding box center [780, 725] width 1560 height 1406
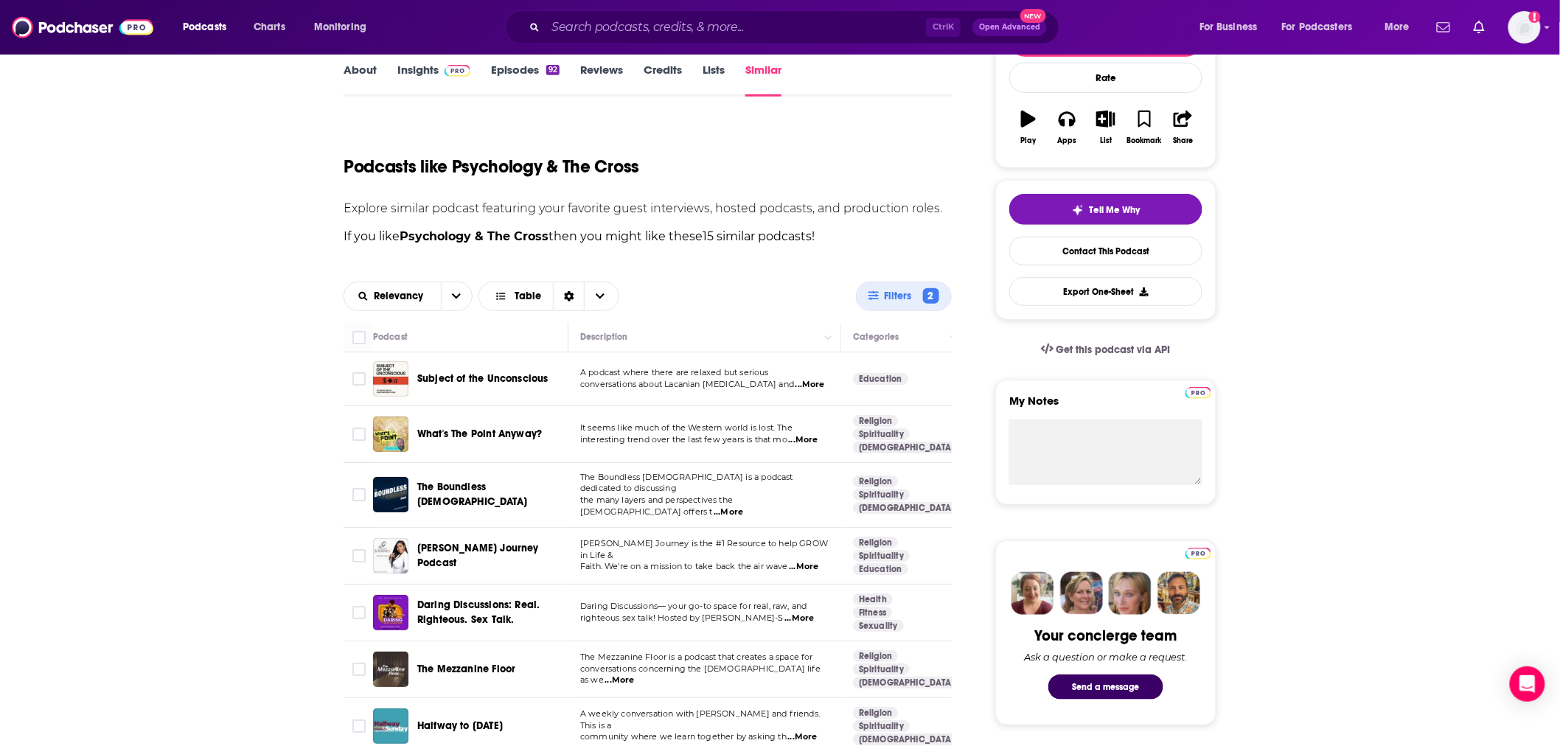
scroll to position [437, 0]
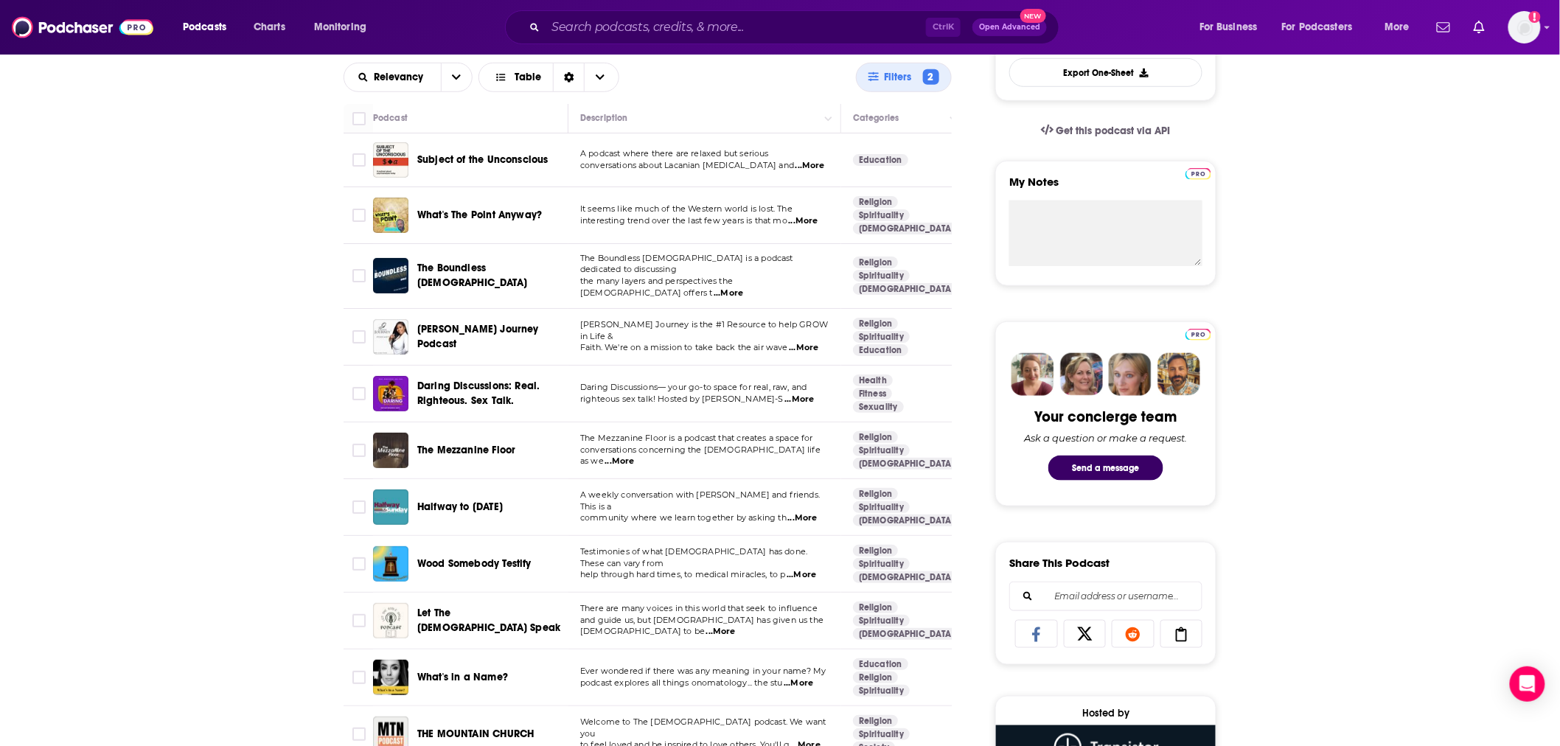
click at [797, 512] on span "...More" at bounding box center [801, 518] width 29 height 12
click at [276, 513] on div "About Insights Episodes 92 Reviews Credits Lists Similar Podcasts like Psycholo…" at bounding box center [780, 582] width 1560 height 1558
click at [459, 501] on span "Halfway to Sunday" at bounding box center [460, 507] width 86 height 13
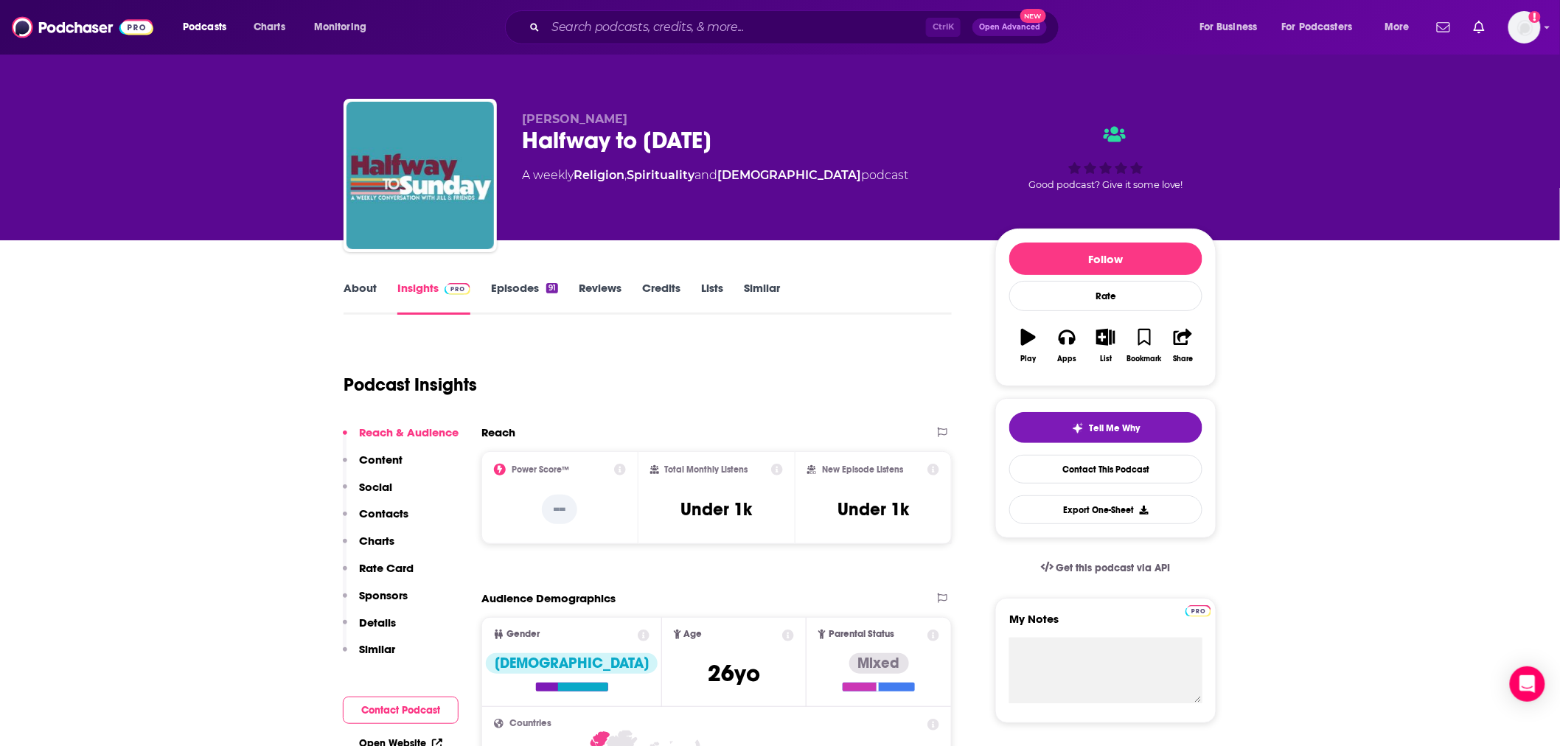
click at [365, 293] on link "About" at bounding box center [360, 298] width 33 height 34
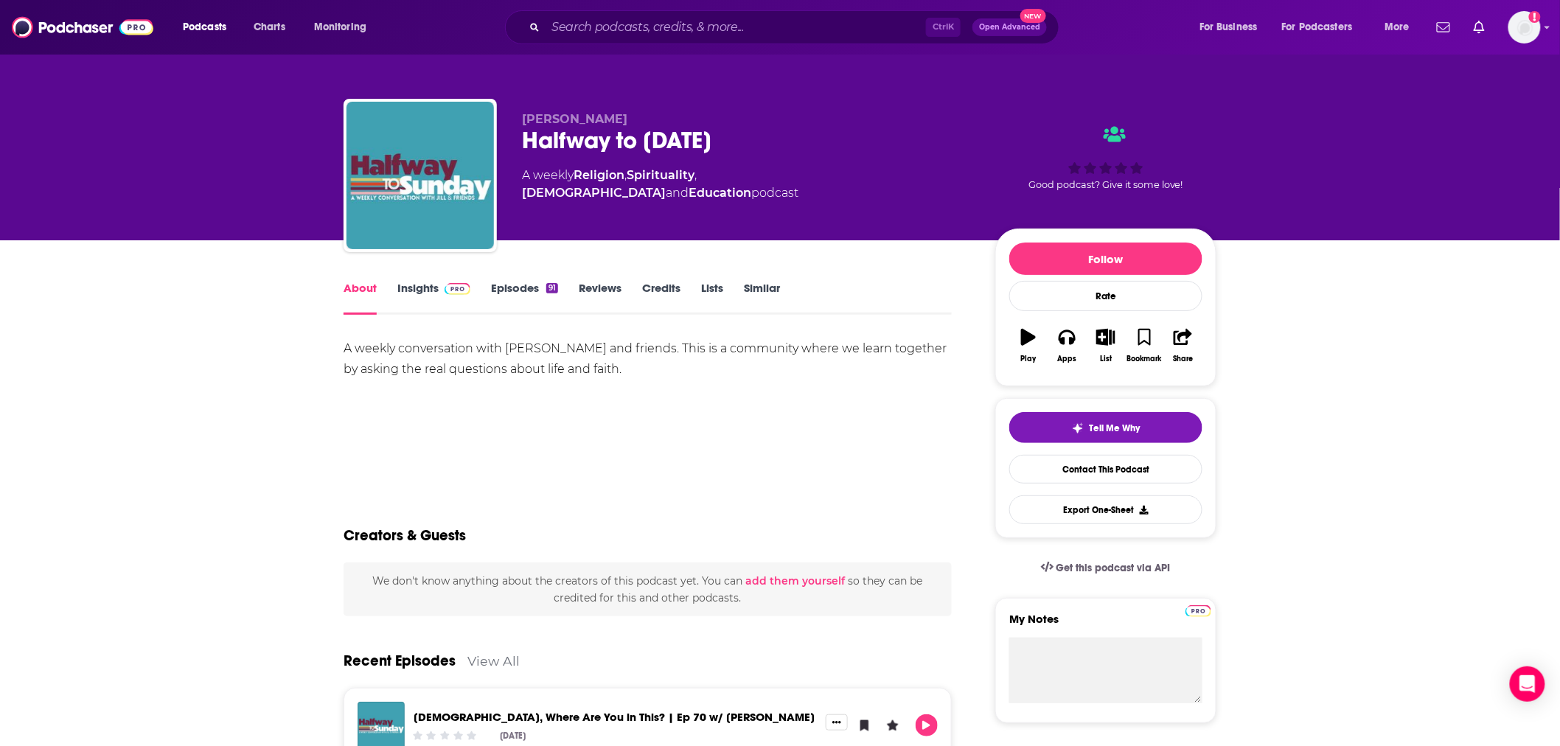
click at [499, 293] on link "Episodes 91" at bounding box center [524, 298] width 67 height 34
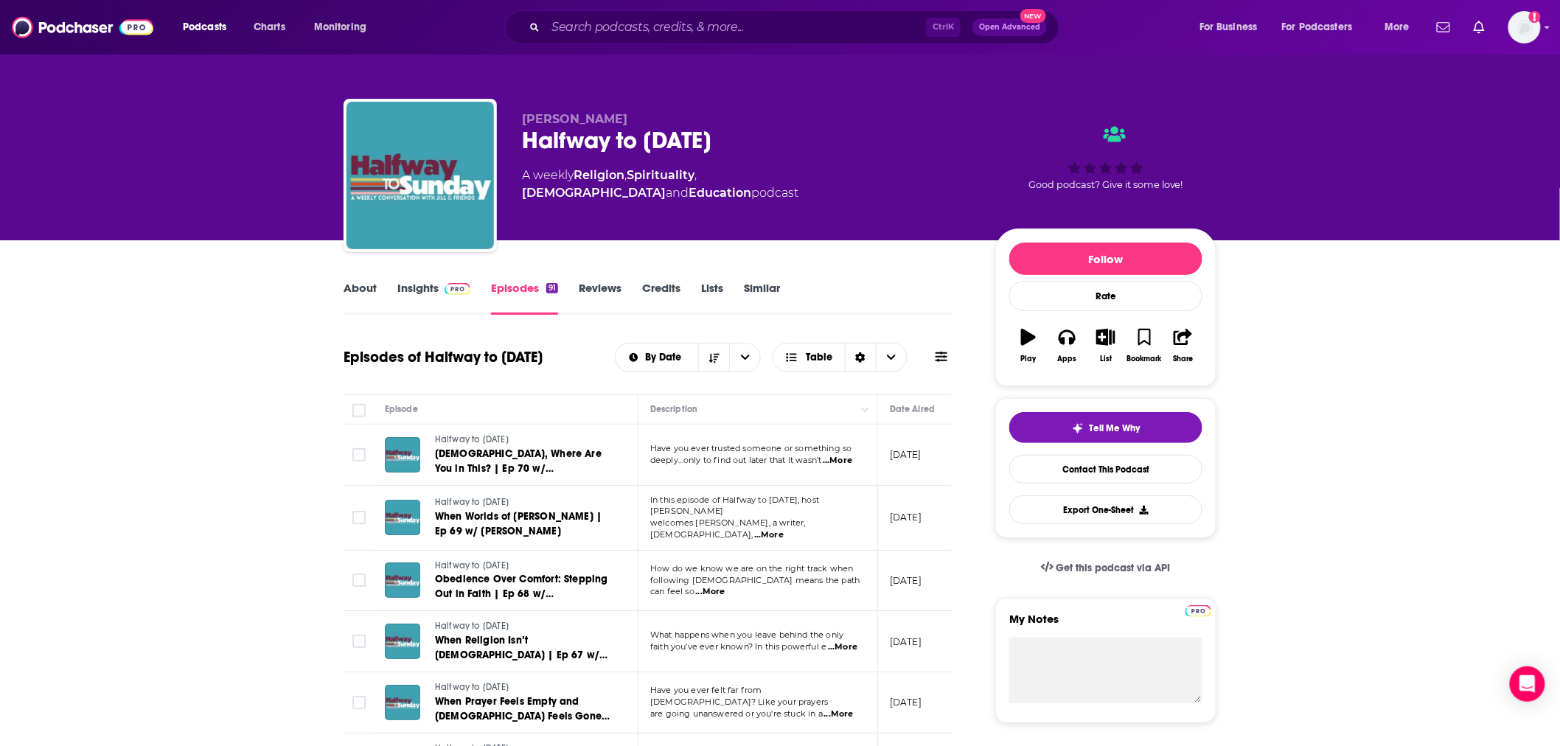
click at [428, 286] on link "Insights" at bounding box center [433, 298] width 73 height 34
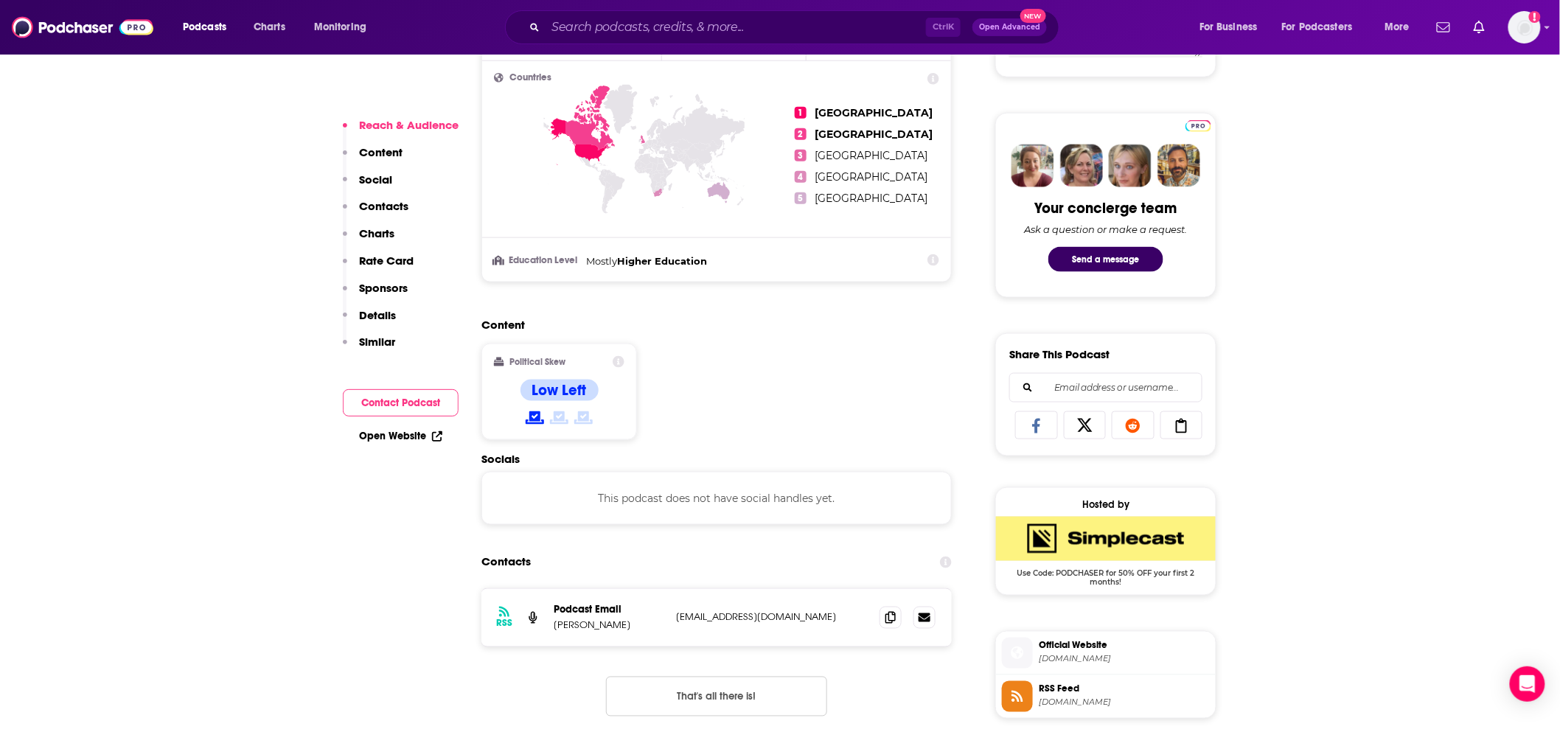
scroll to position [874, 0]
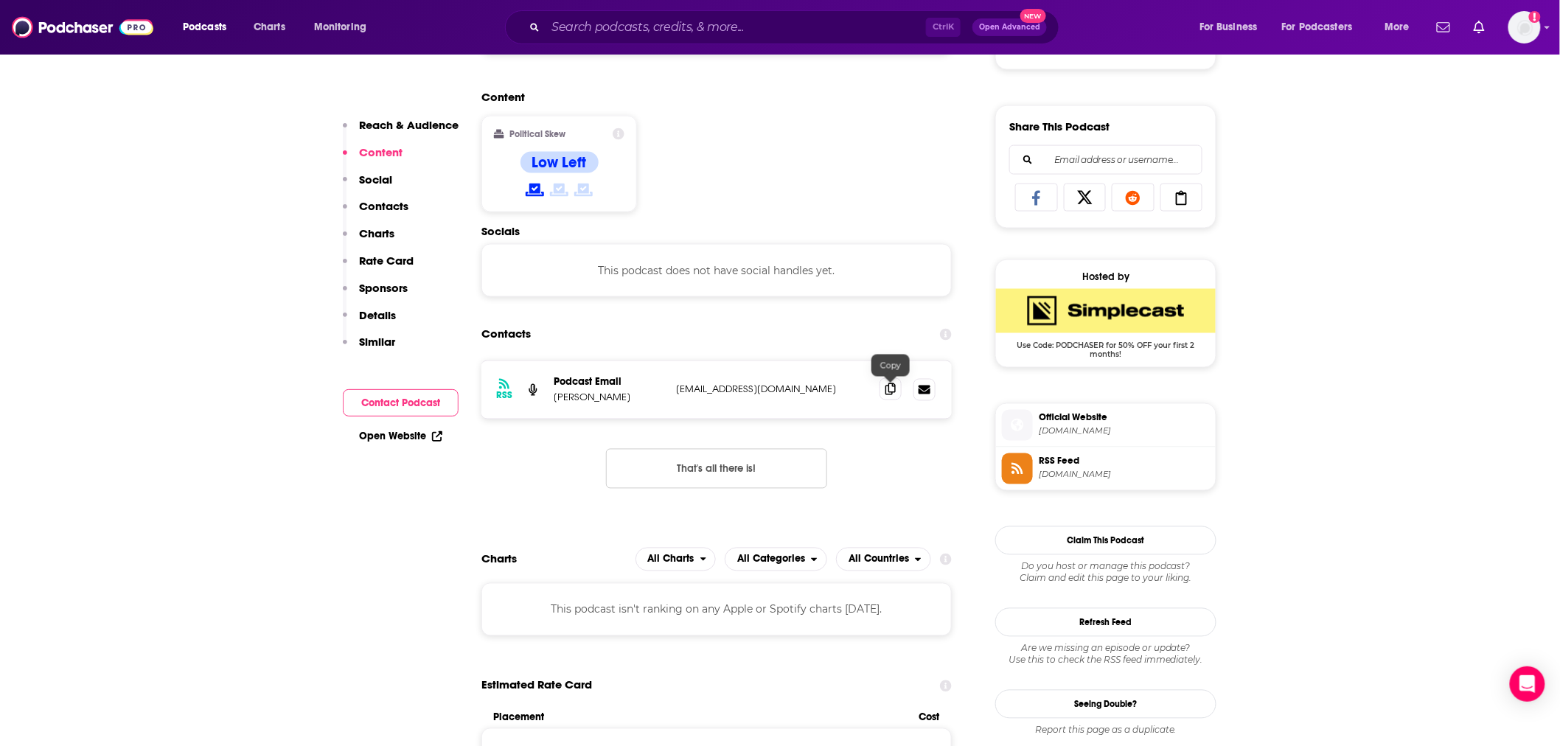
click at [886, 394] on icon at bounding box center [890, 389] width 10 height 12
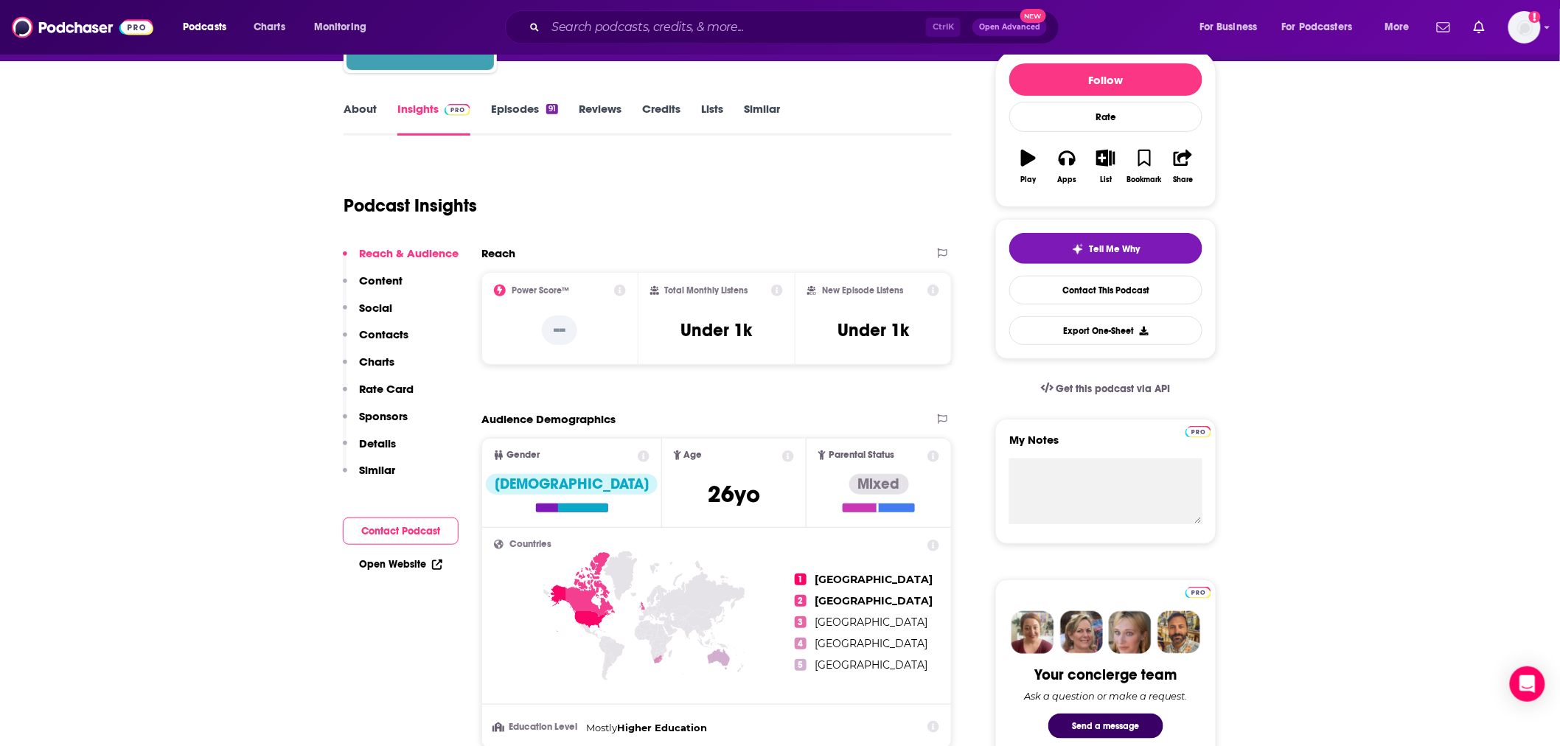
scroll to position [0, 0]
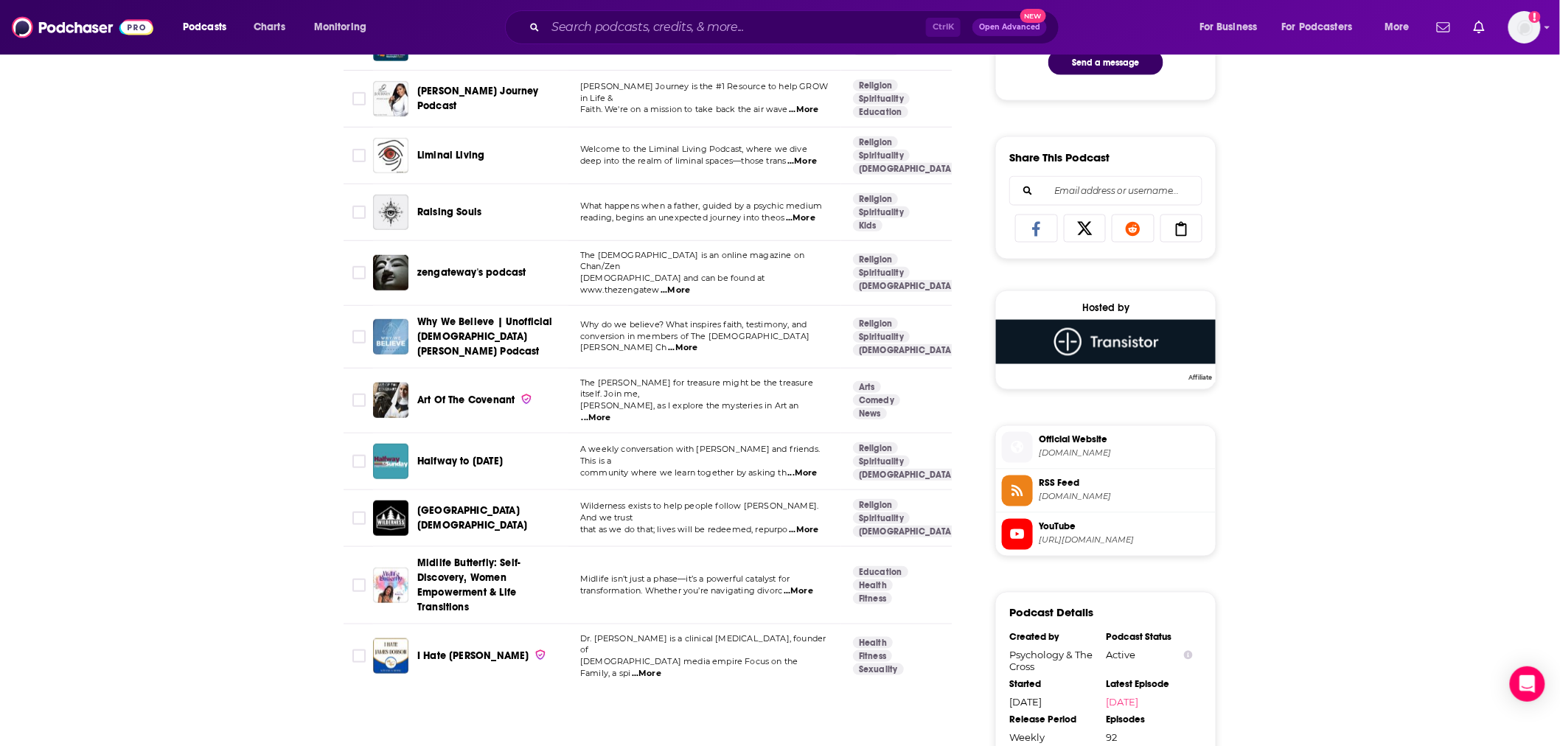
scroll to position [874, 0]
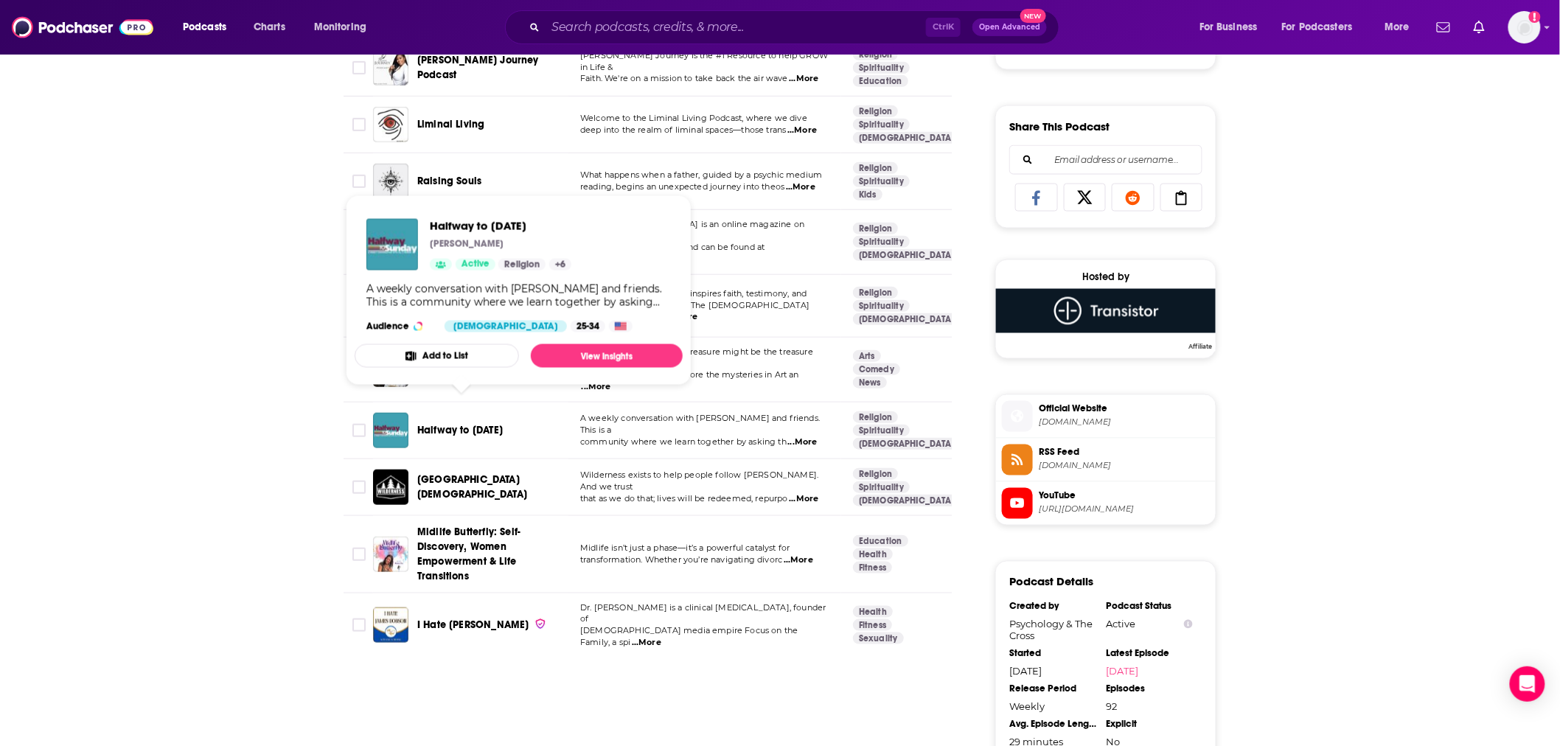
click at [445, 424] on span "Halfway to Sunday" at bounding box center [460, 430] width 86 height 13
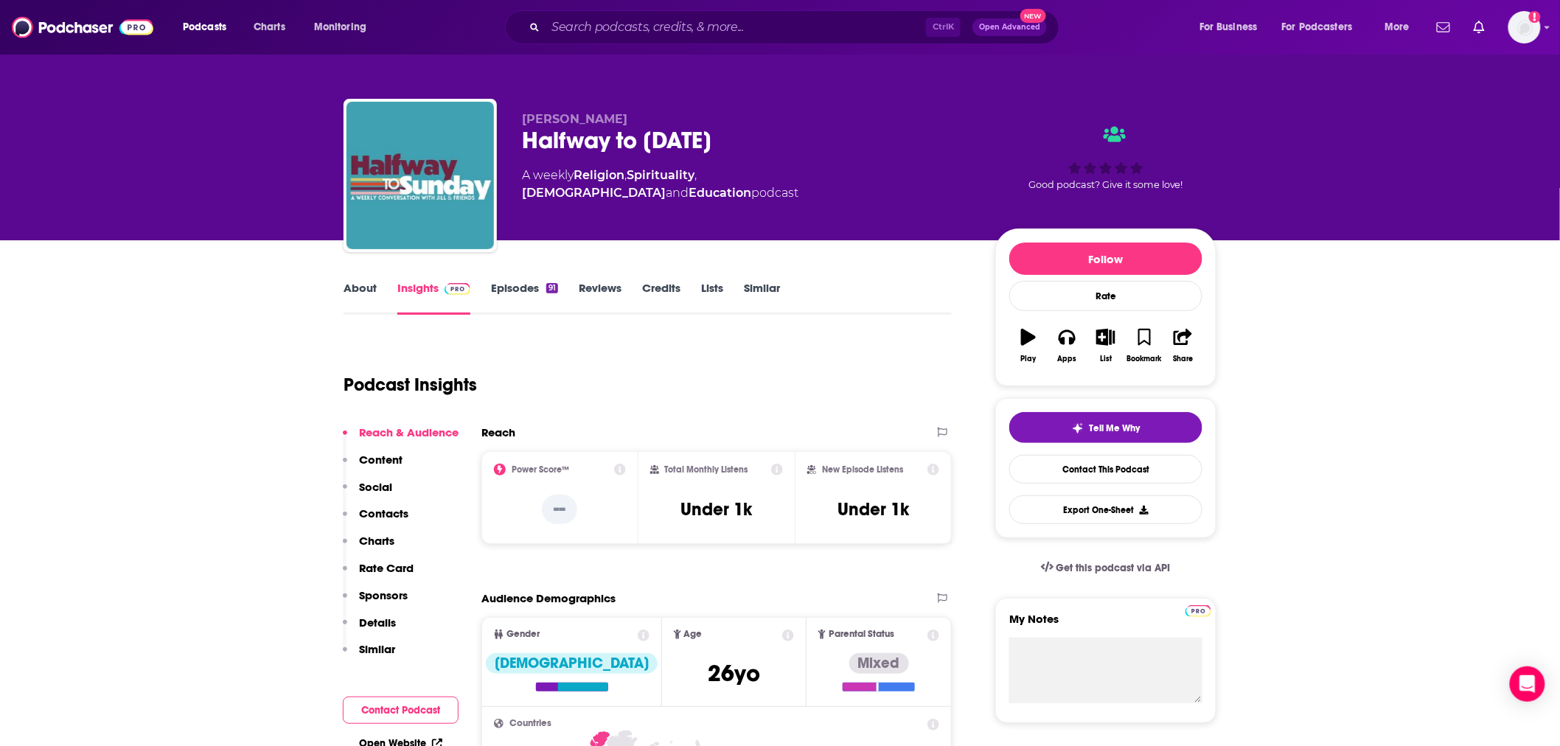
click at [776, 288] on link "Similar" at bounding box center [762, 298] width 36 height 34
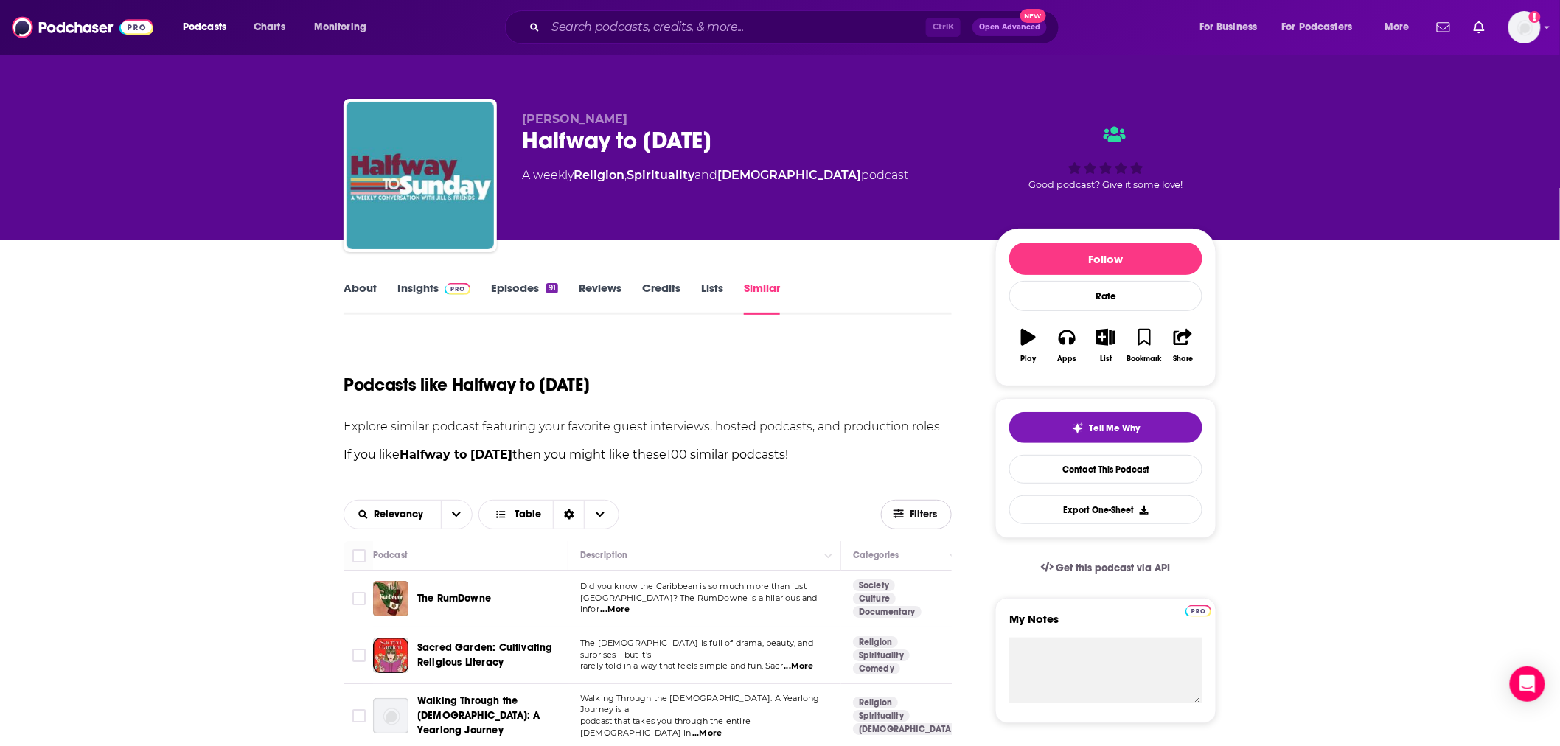
click at [918, 512] on span "Filters" at bounding box center [924, 514] width 29 height 10
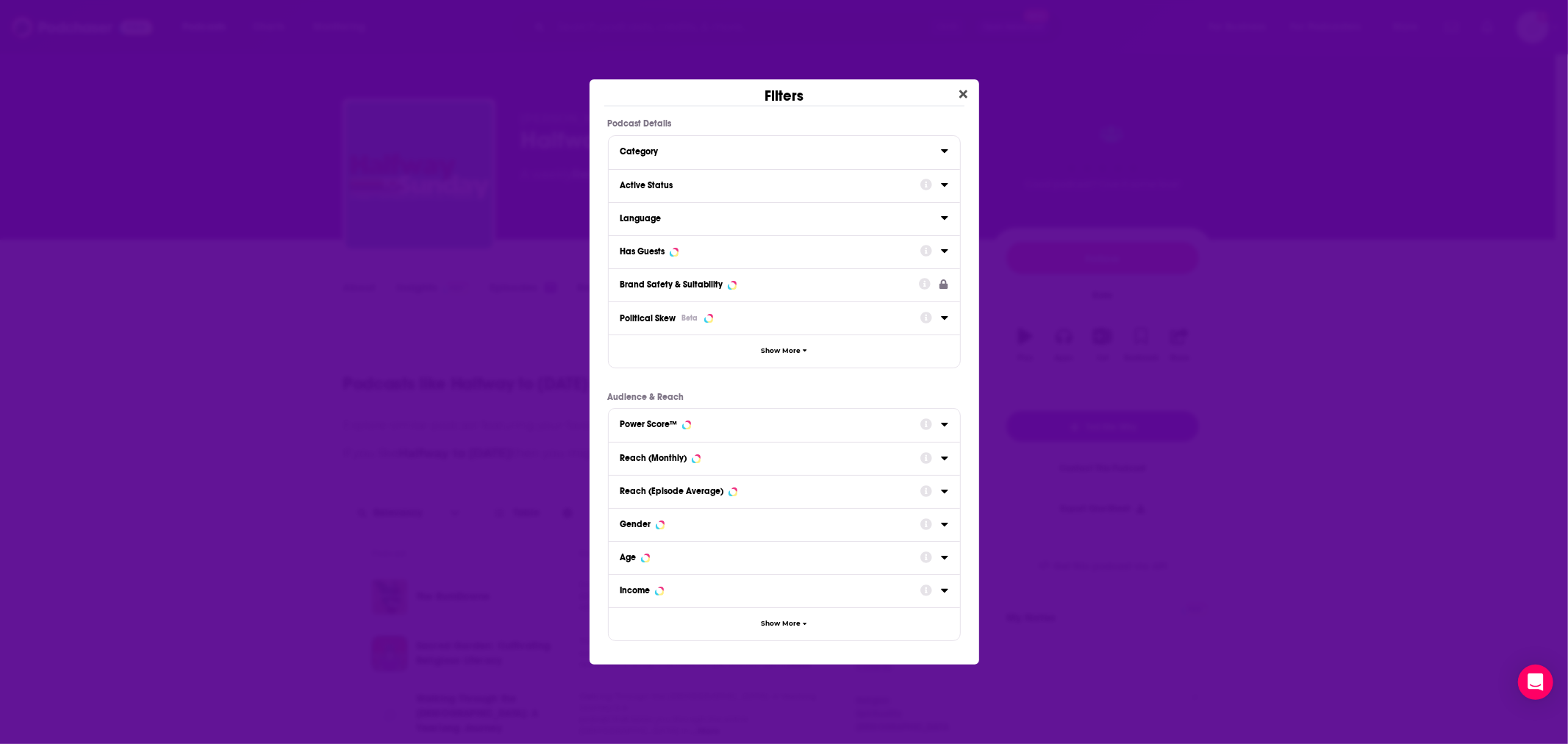
click at [834, 188] on div "Active Status" at bounding box center [765, 186] width 290 height 10
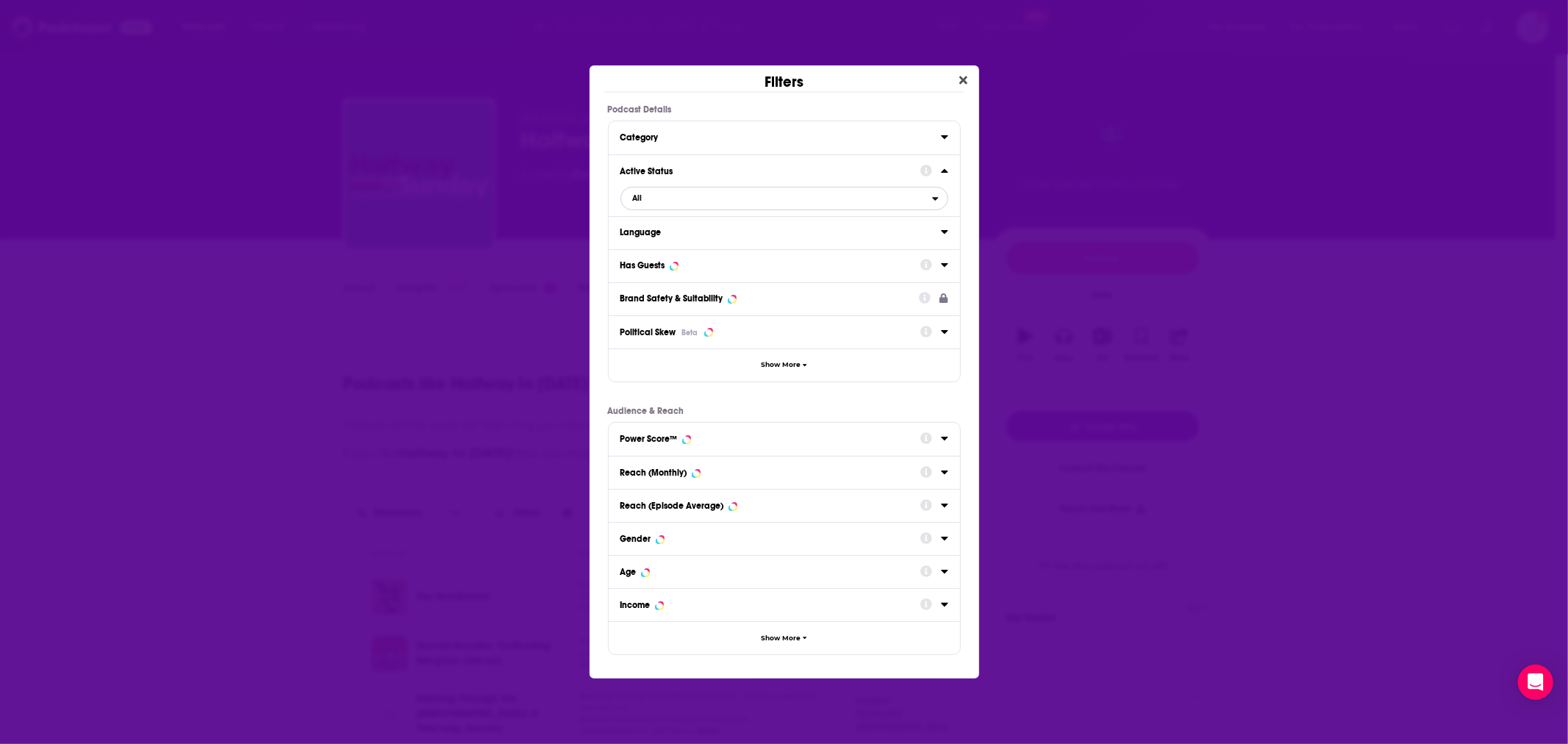
click at [669, 207] on span "All" at bounding box center [777, 197] width 311 height 19
click at [658, 245] on span "Active" at bounding box center [708, 246] width 160 height 8
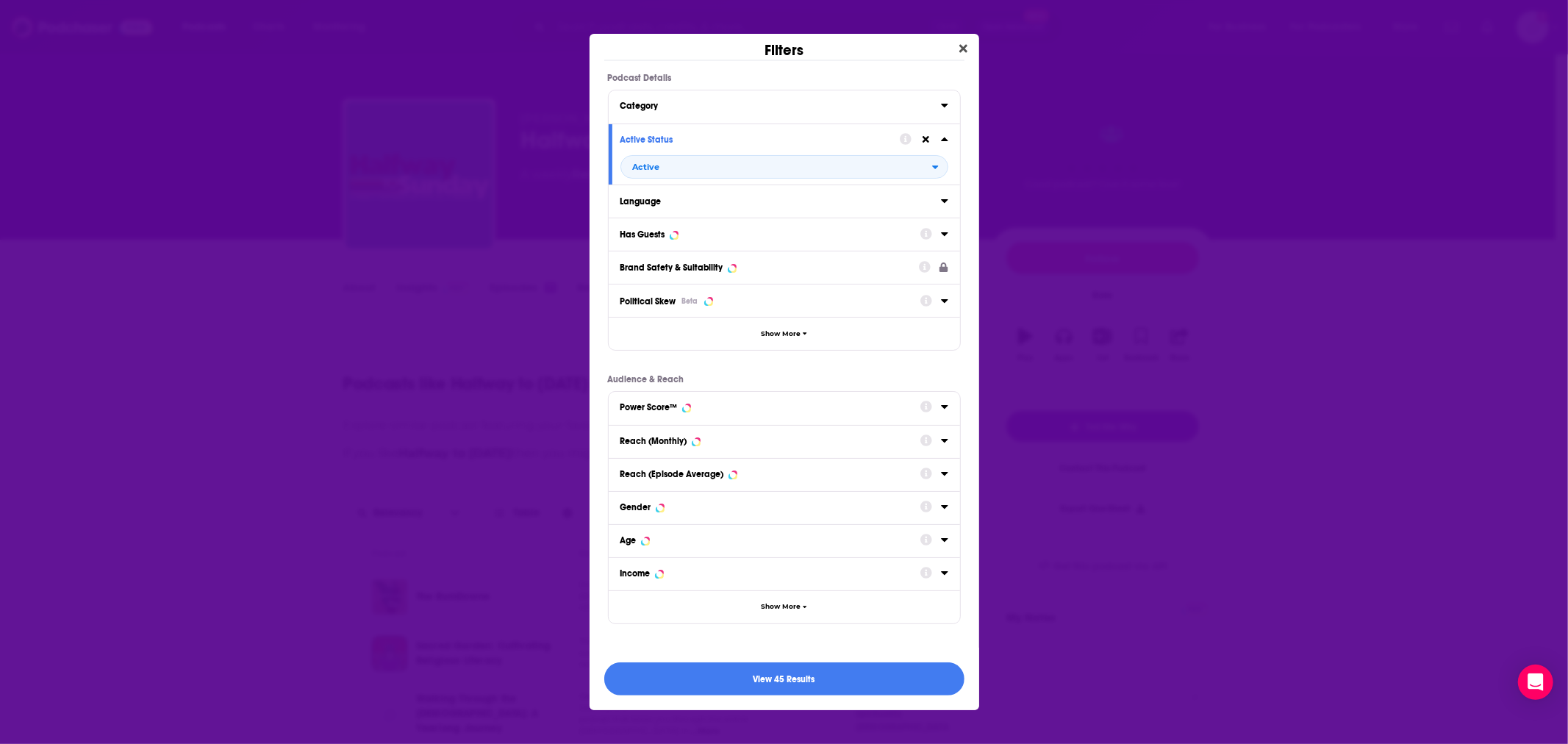
click at [722, 233] on div "Has Guests" at bounding box center [765, 234] width 290 height 10
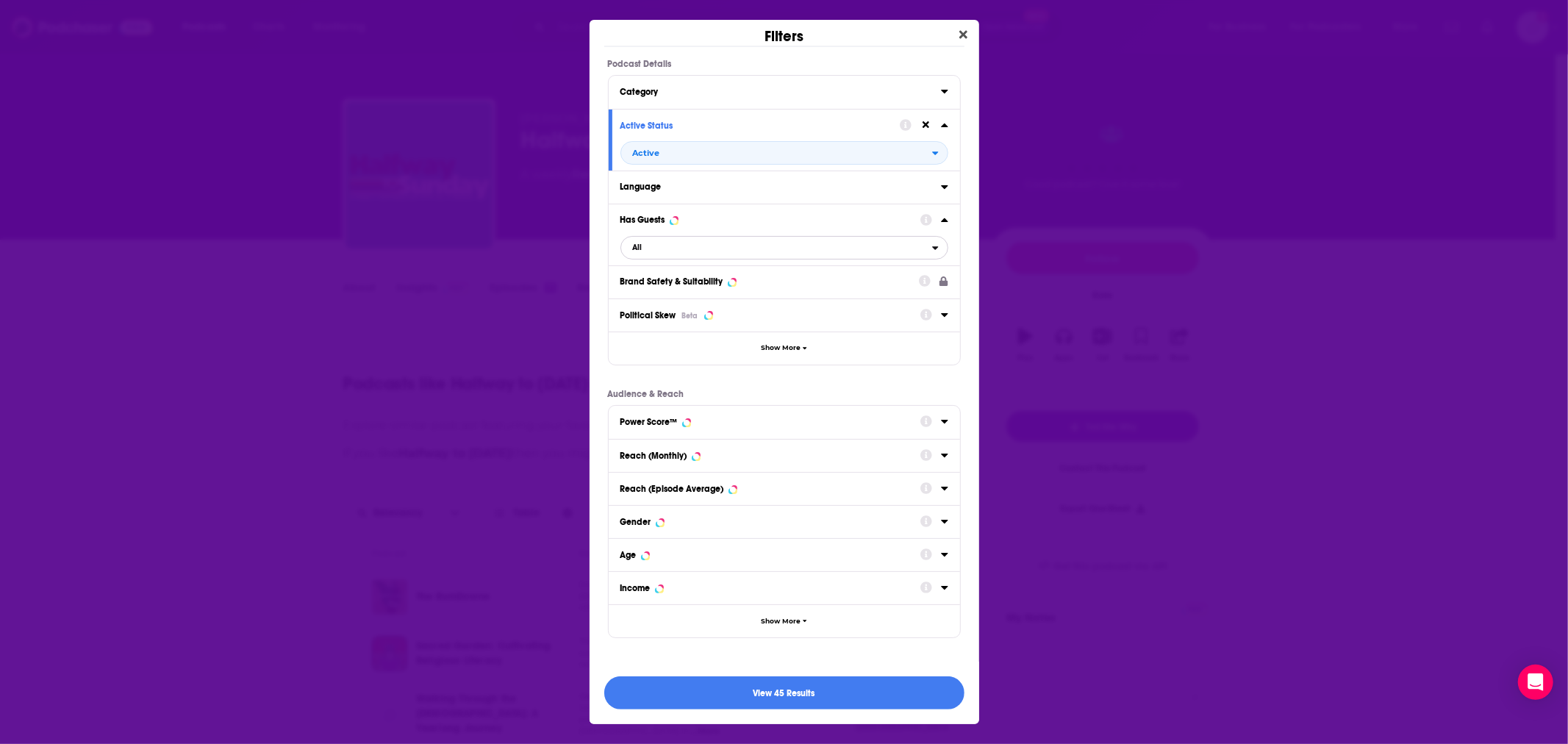
click at [669, 243] on span "All" at bounding box center [777, 247] width 311 height 19
click at [667, 292] on span "Has guests" at bounding box center [713, 296] width 169 height 8
click at [794, 695] on button "View 20 Results" at bounding box center [784, 692] width 360 height 33
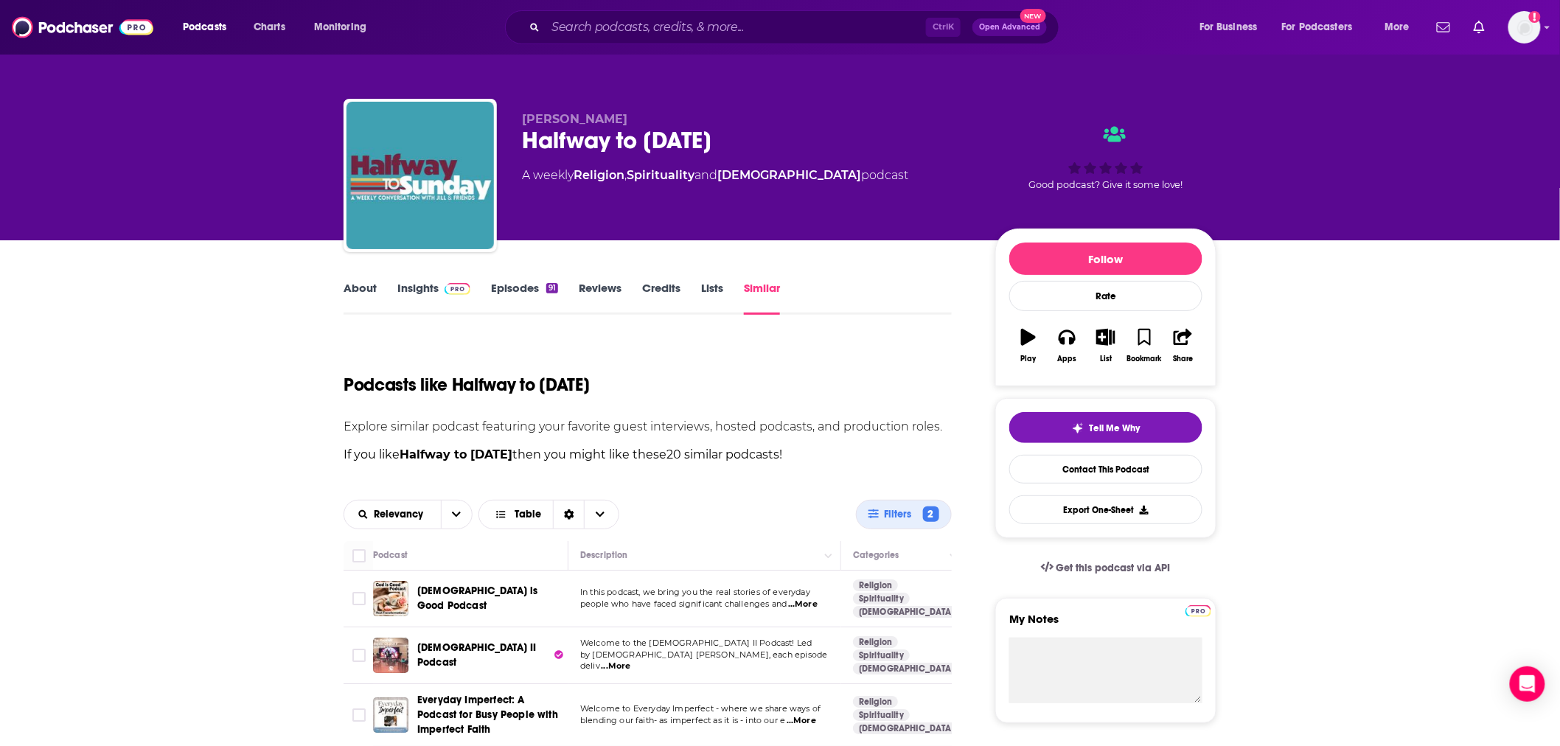
scroll to position [218, 0]
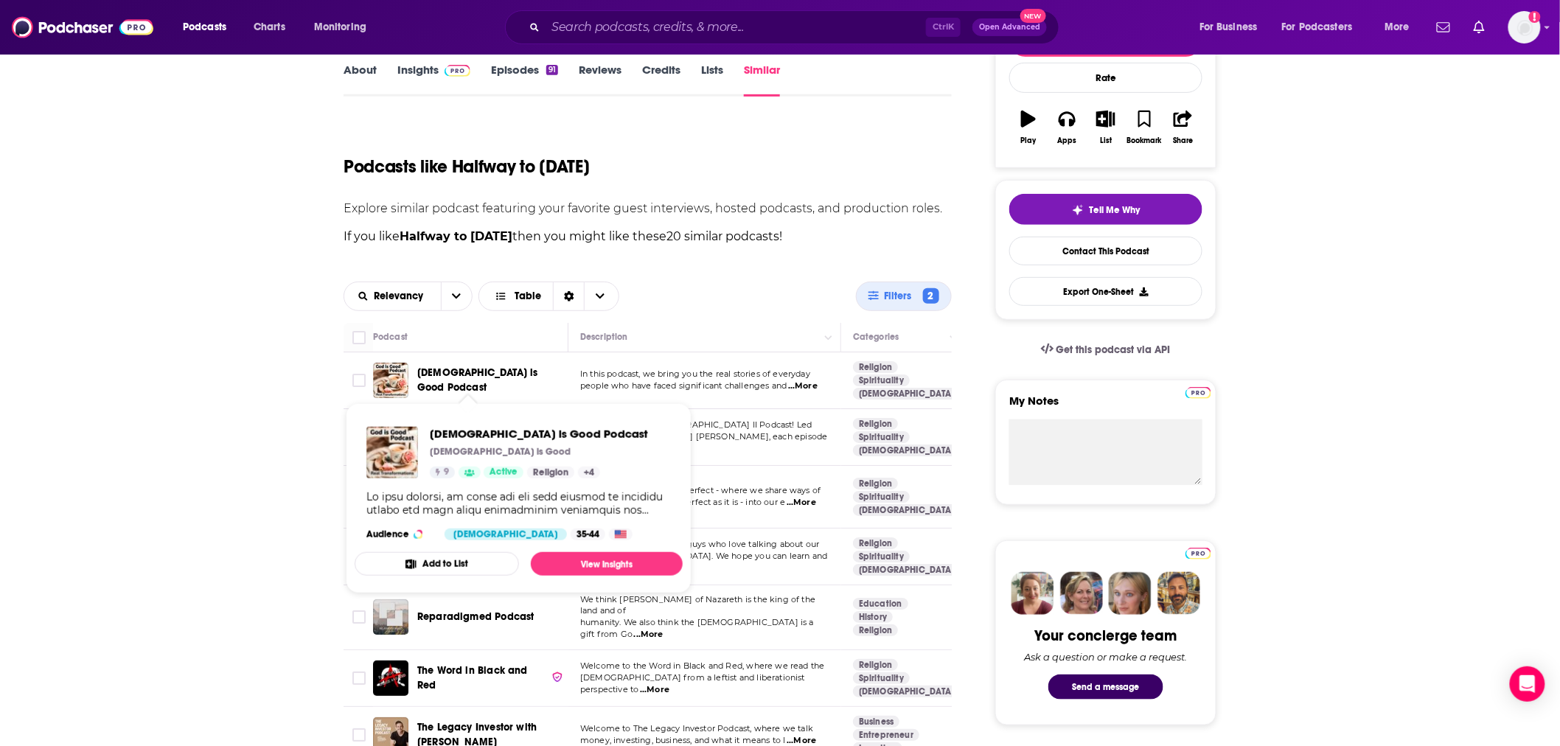
click at [447, 377] on span "God is Good Podcast" at bounding box center [477, 379] width 121 height 27
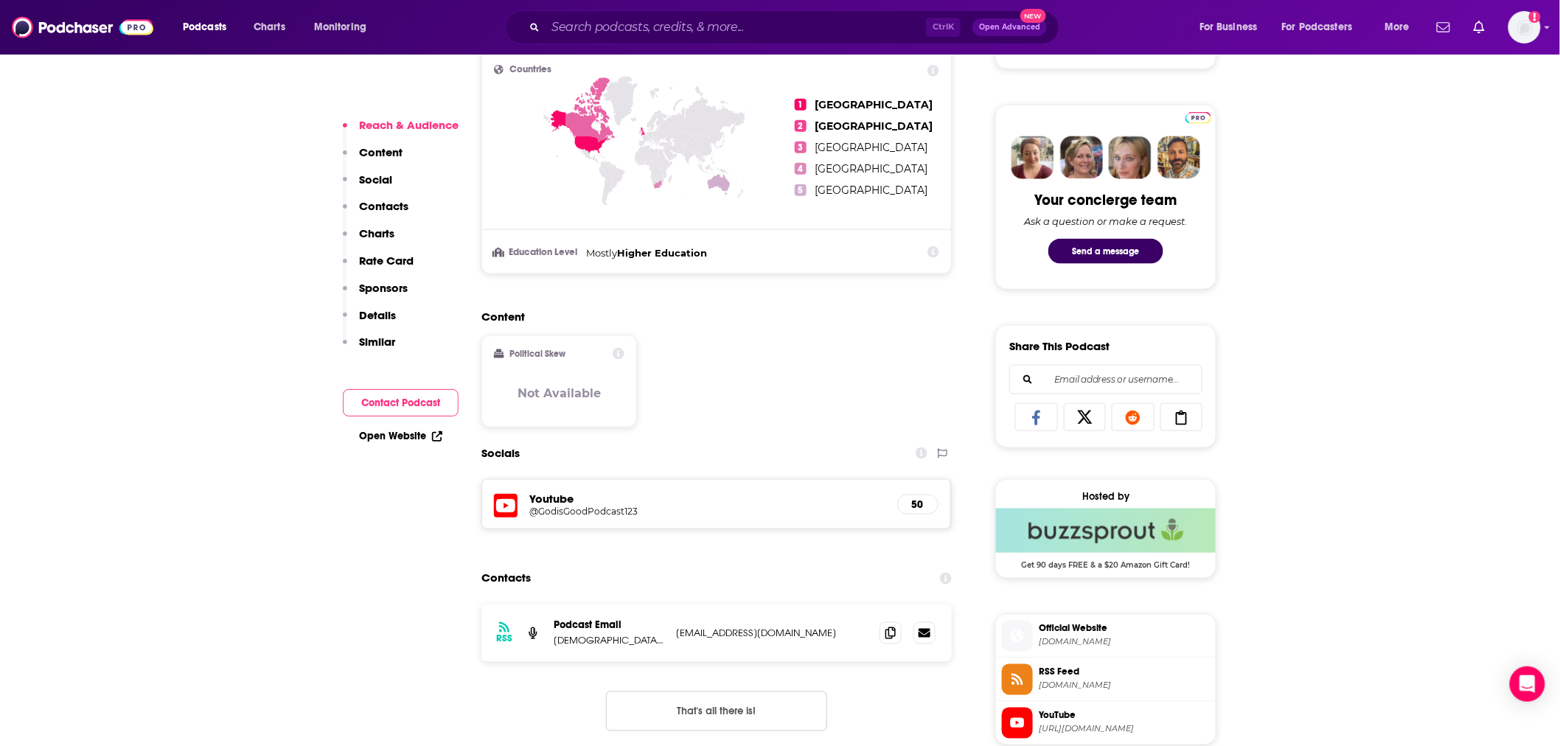
scroll to position [655, 0]
click at [883, 637] on span at bounding box center [891, 632] width 22 height 22
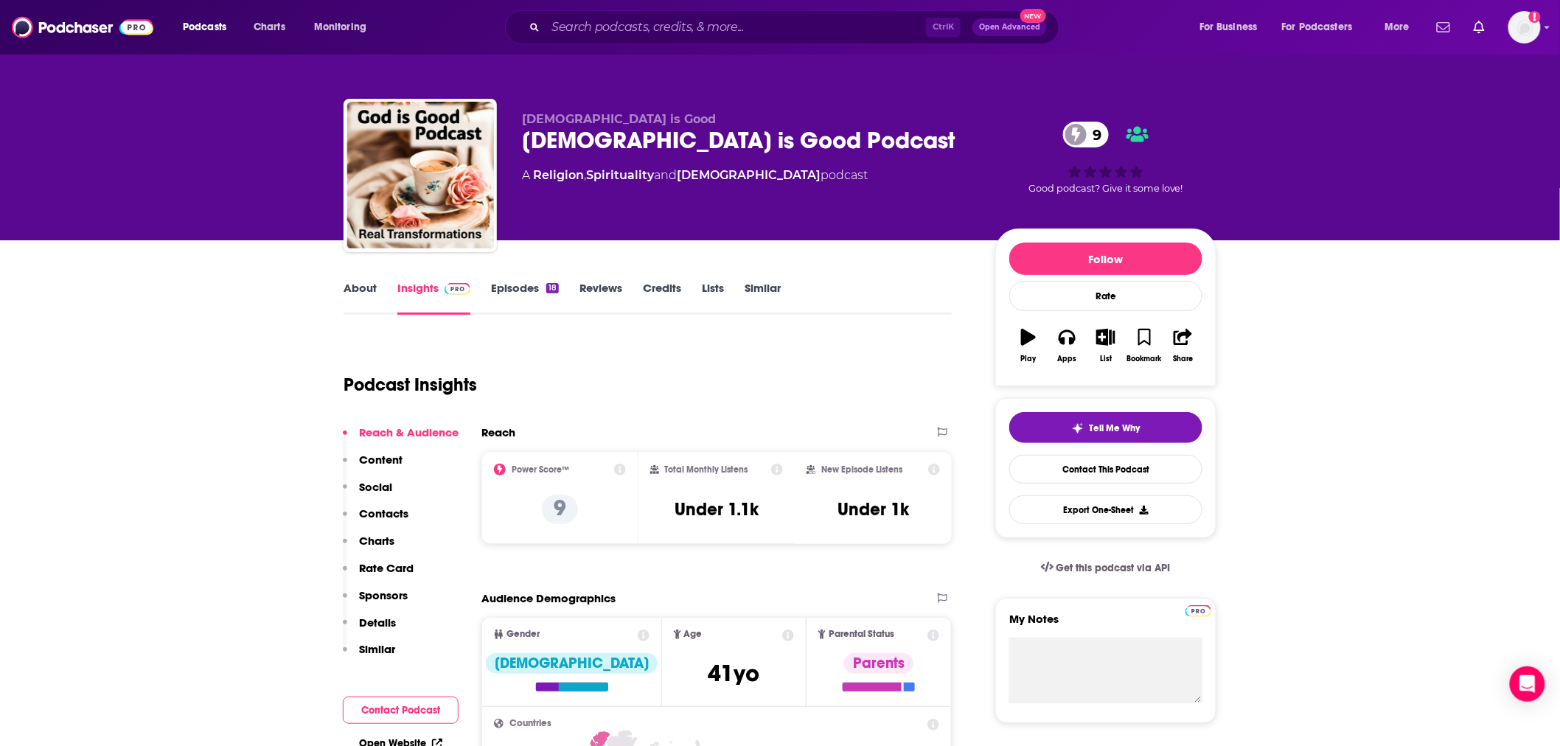
click at [359, 286] on link "About" at bounding box center [360, 298] width 33 height 34
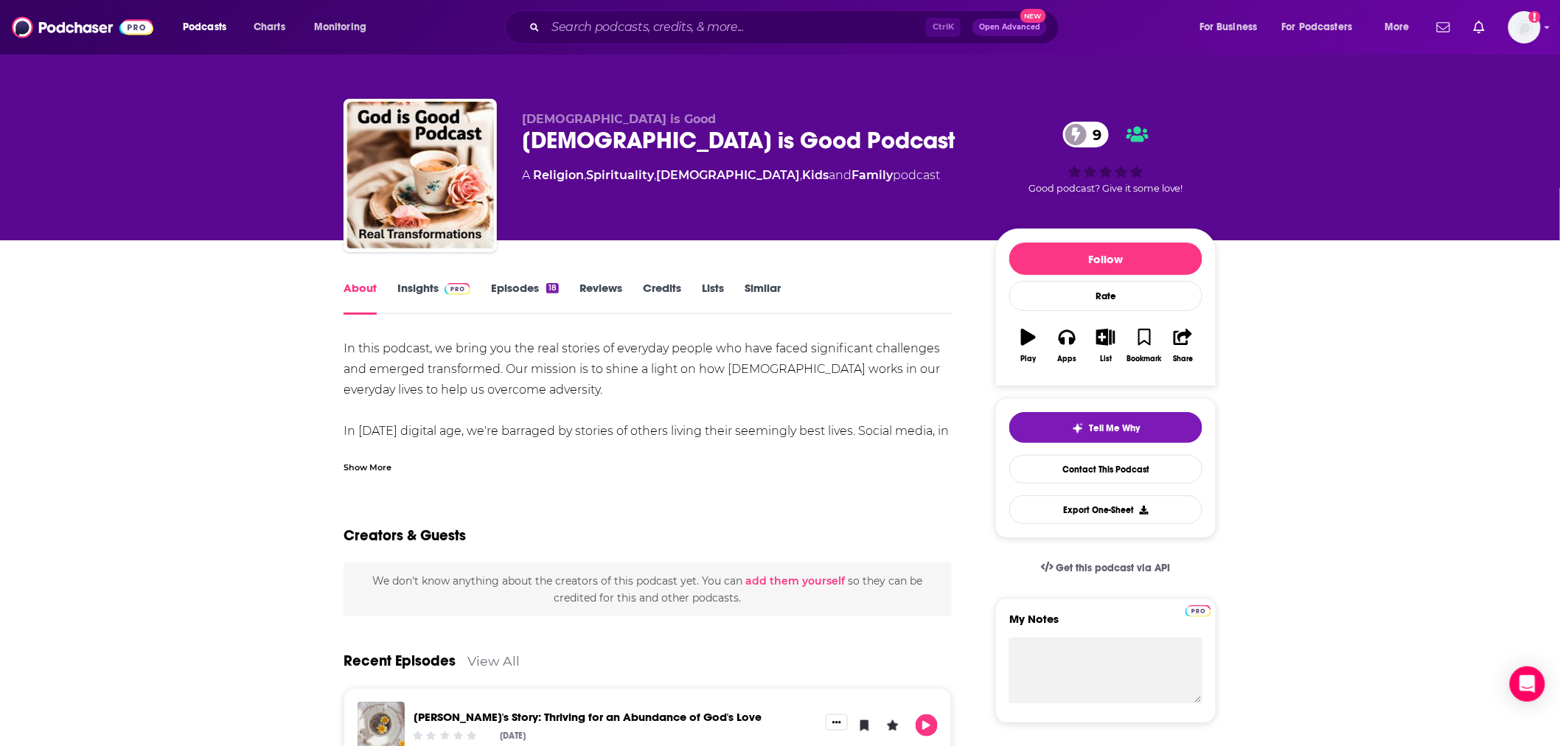
click at [381, 462] on div "Show More" at bounding box center [368, 466] width 48 height 14
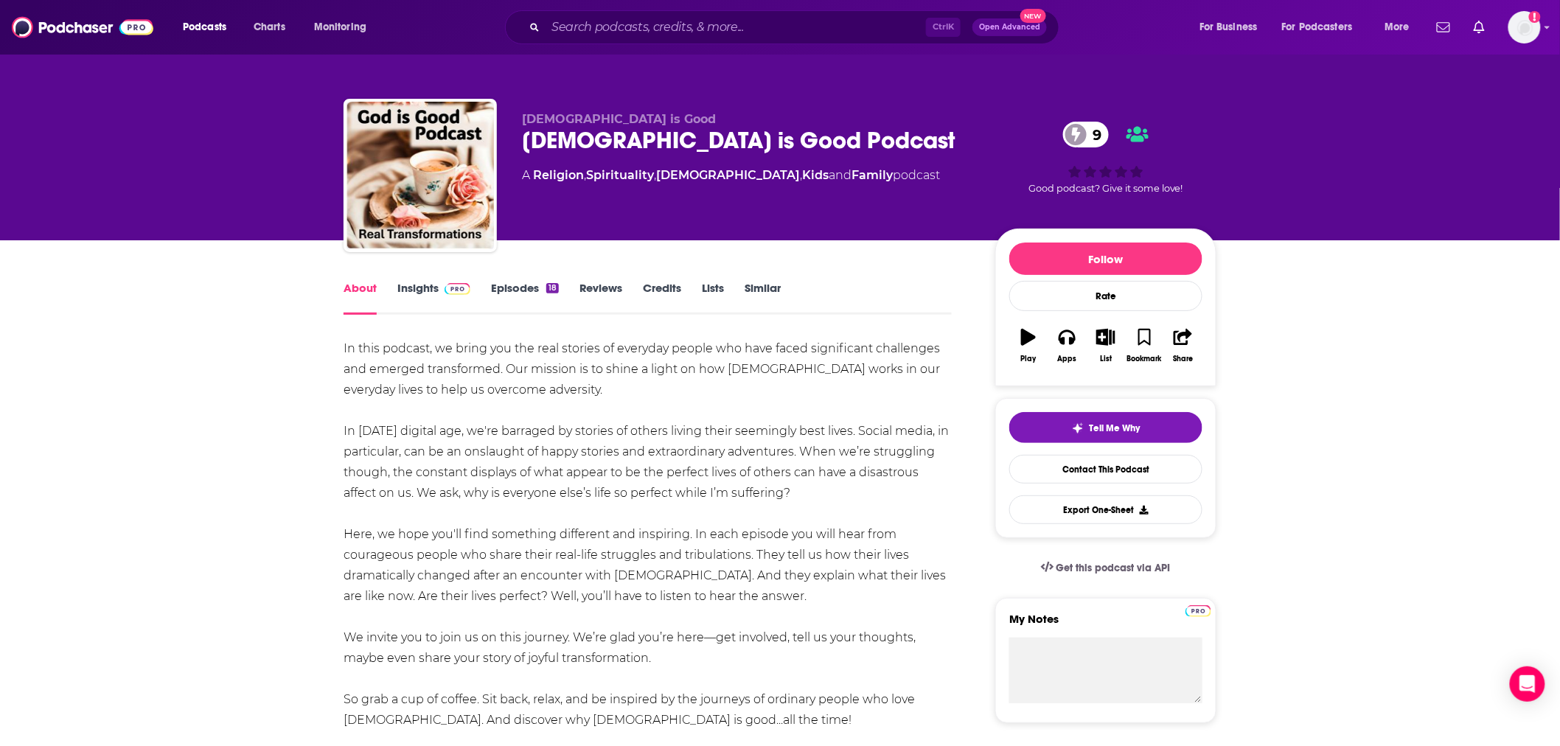
click at [509, 292] on link "Episodes 18" at bounding box center [525, 298] width 68 height 34
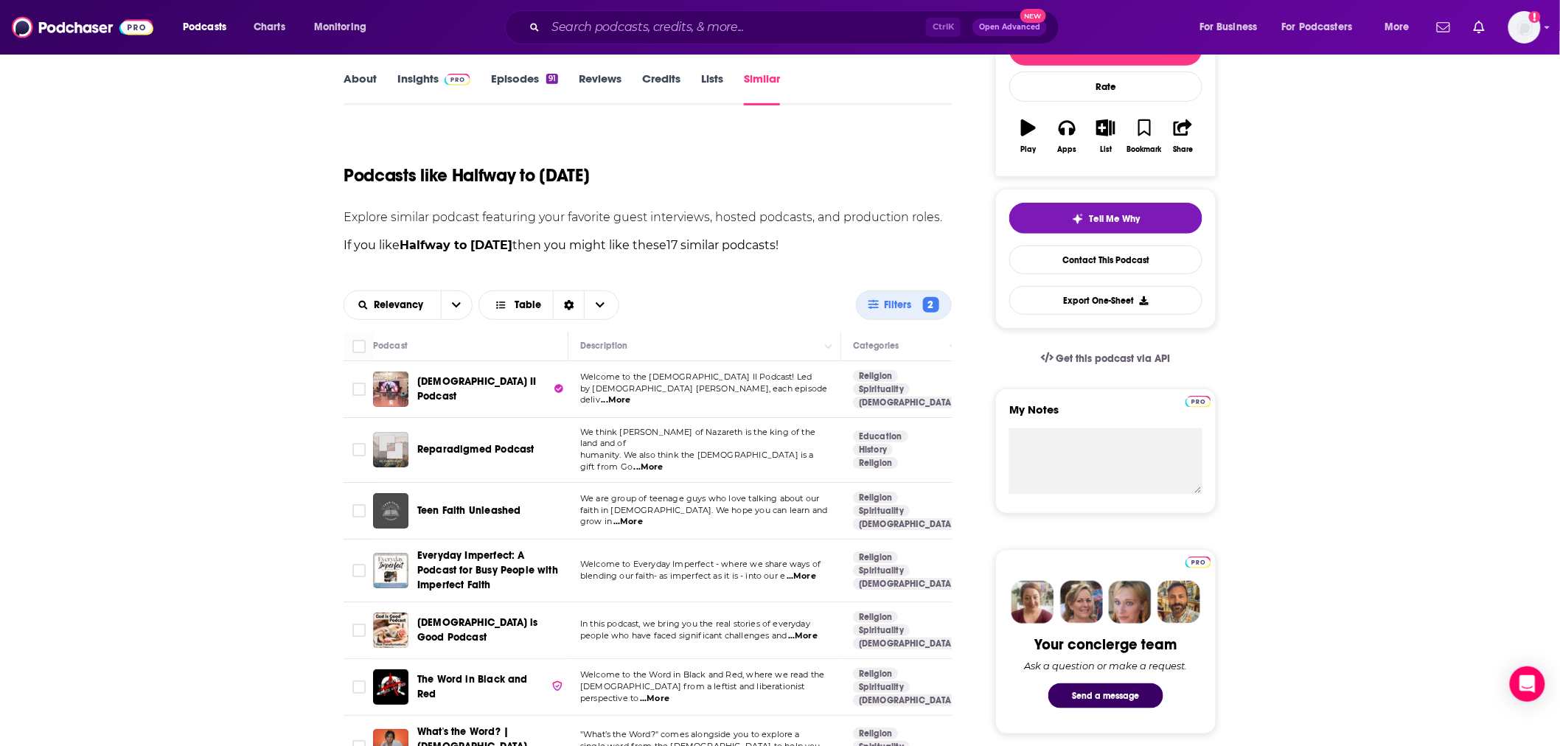
scroll to position [218, 0]
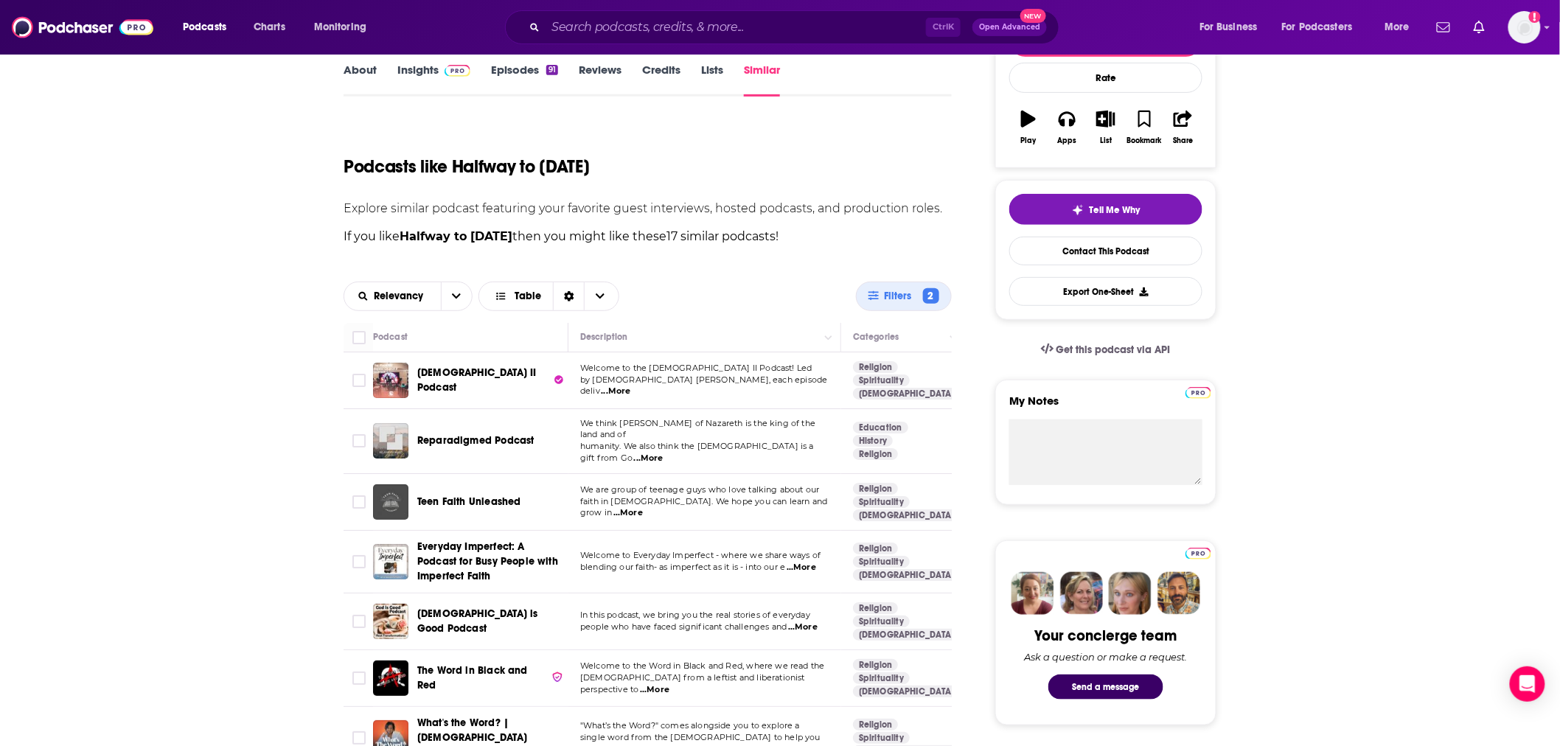
click at [801, 562] on span "...More" at bounding box center [801, 568] width 29 height 12
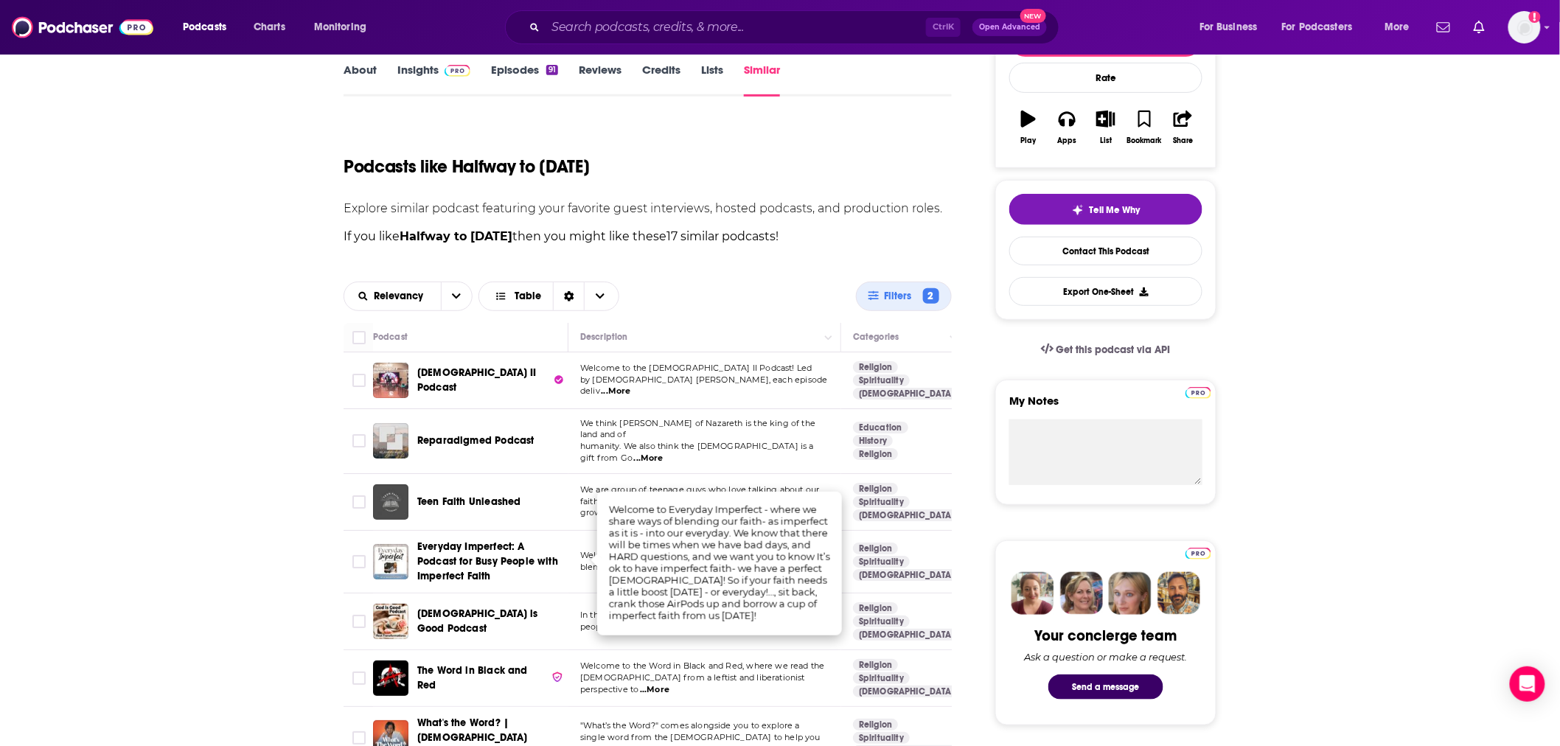
click at [494, 540] on span "Everyday Imperfect: A Podcast for Busy People with Imperfect Faith" at bounding box center [487, 561] width 141 height 42
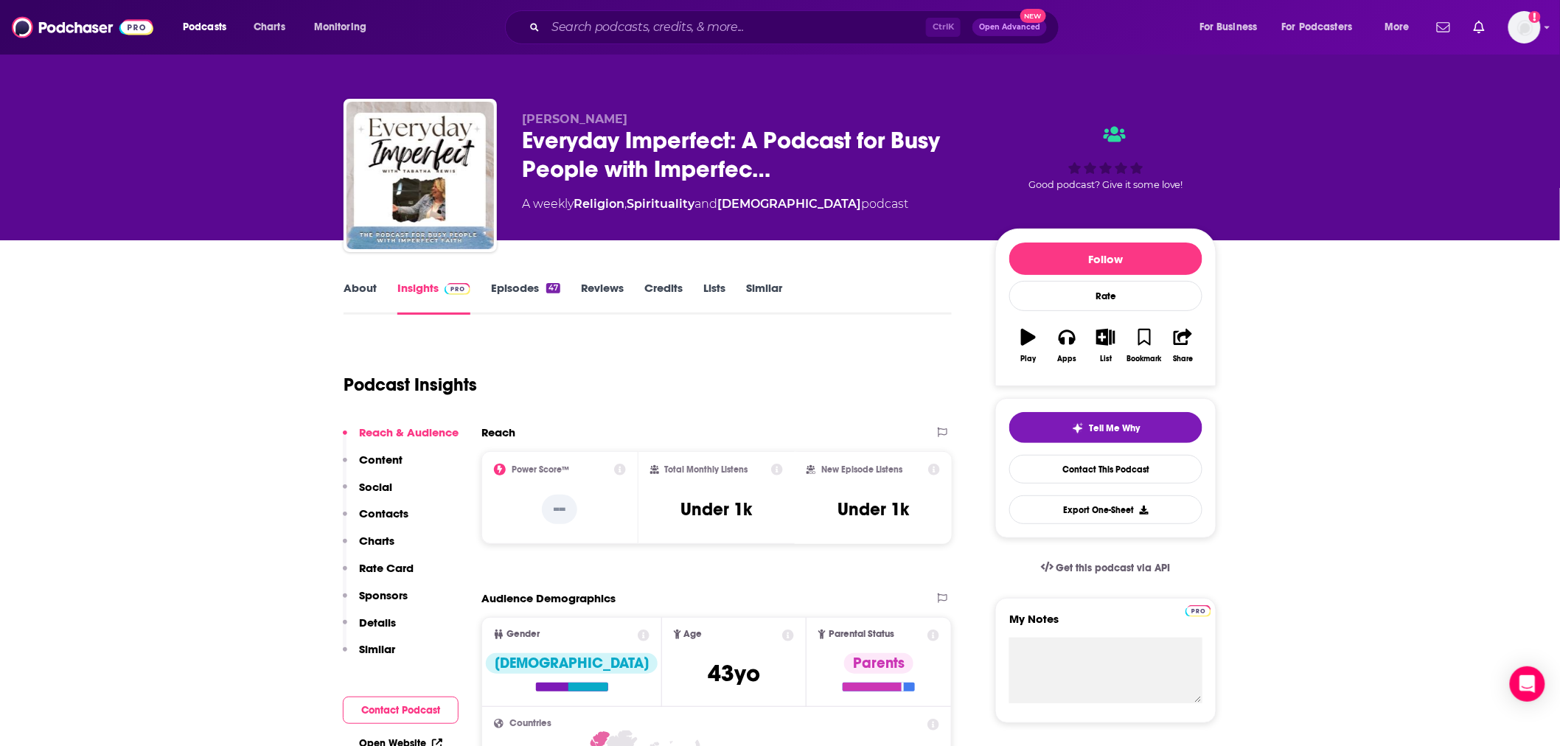
click at [350, 293] on link "About" at bounding box center [360, 298] width 33 height 34
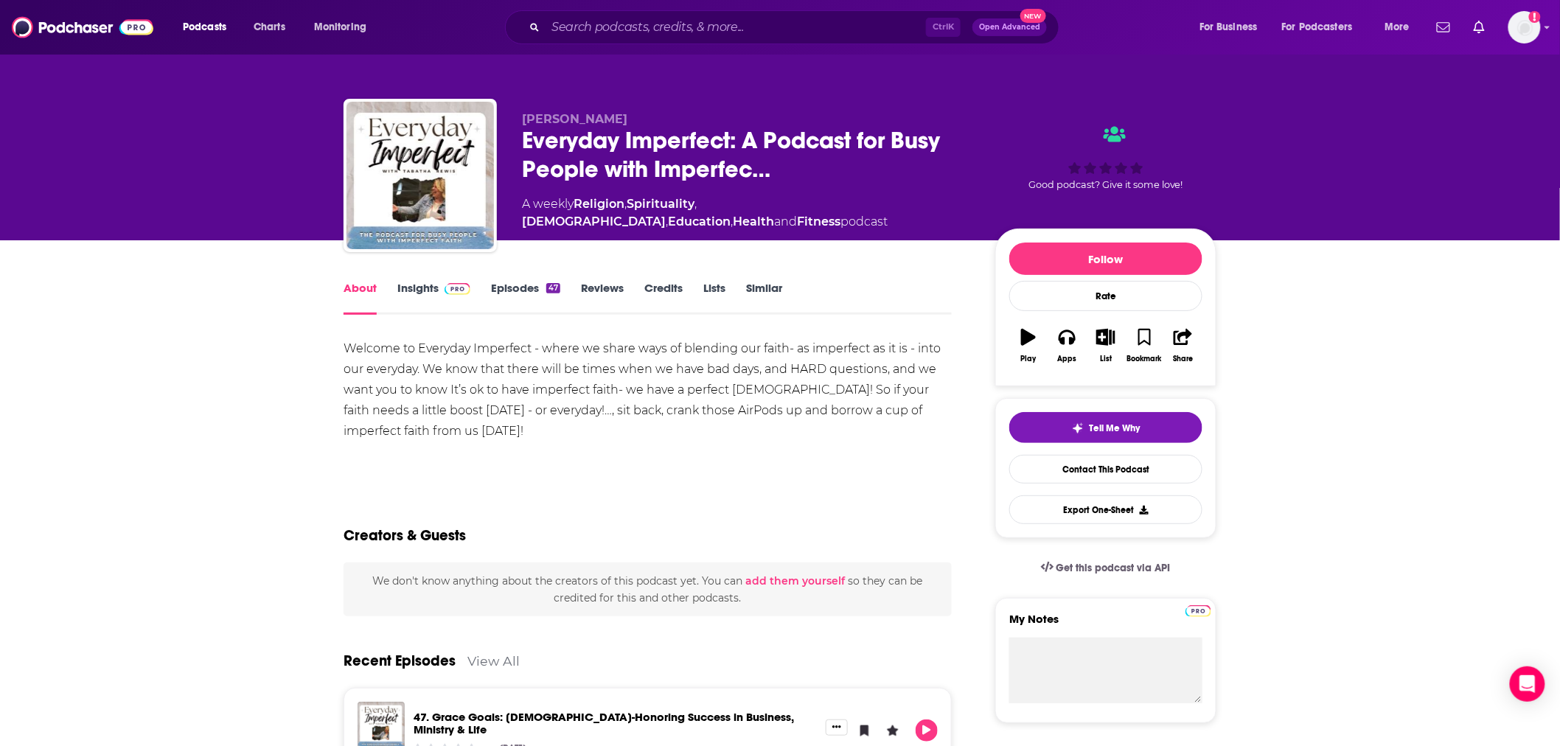
click at [504, 285] on link "Episodes 47" at bounding box center [525, 298] width 69 height 34
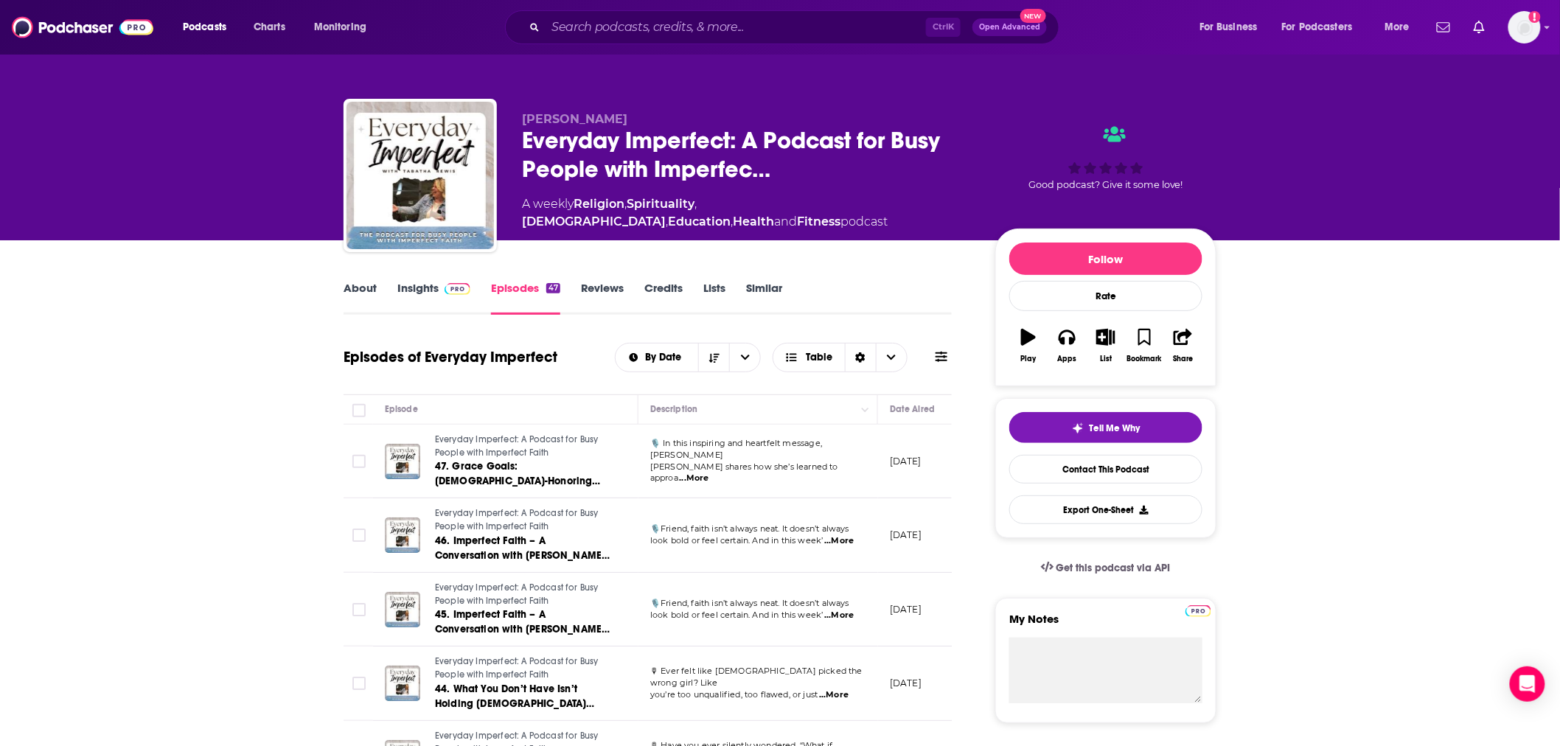
click at [423, 288] on link "Insights" at bounding box center [433, 298] width 73 height 34
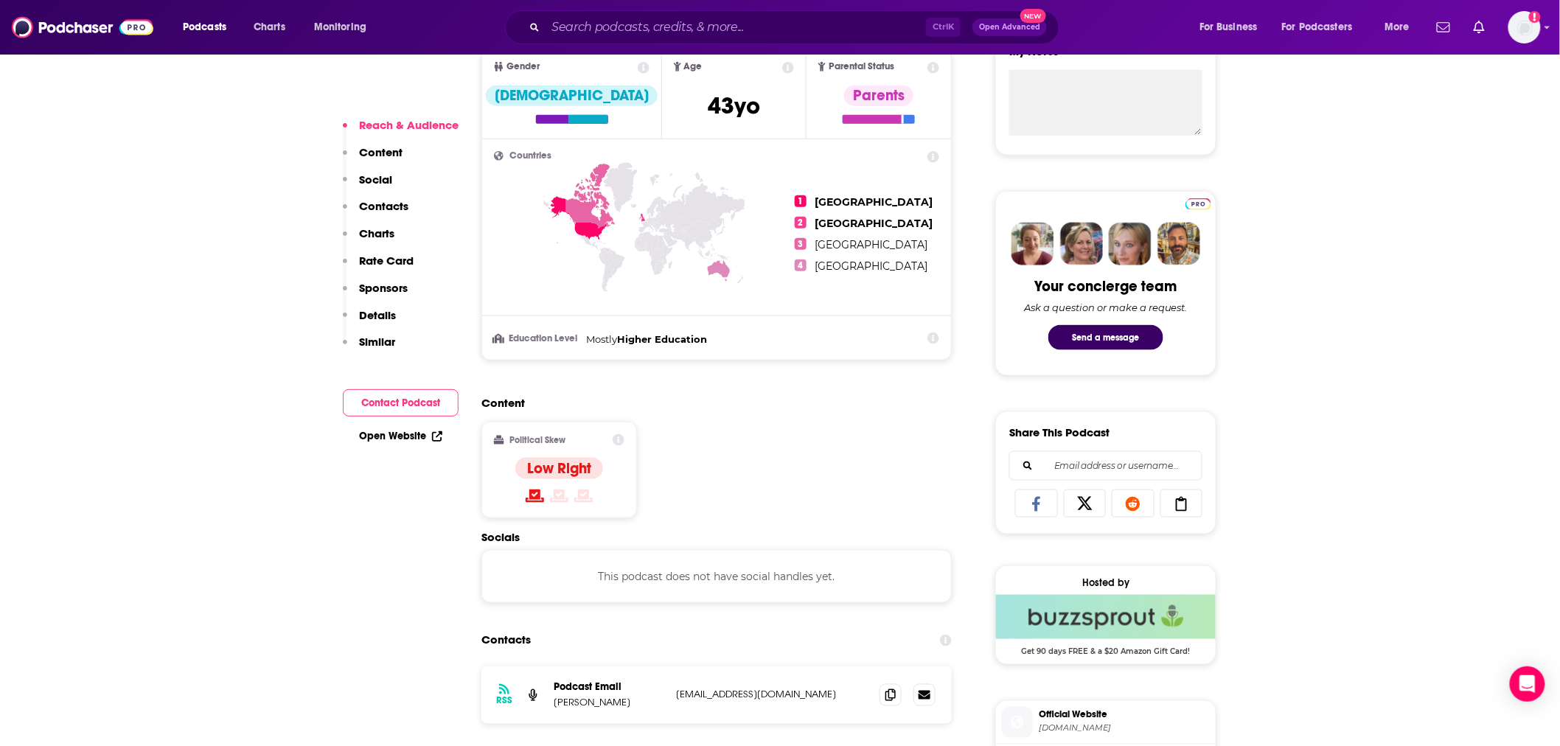
scroll to position [655, 0]
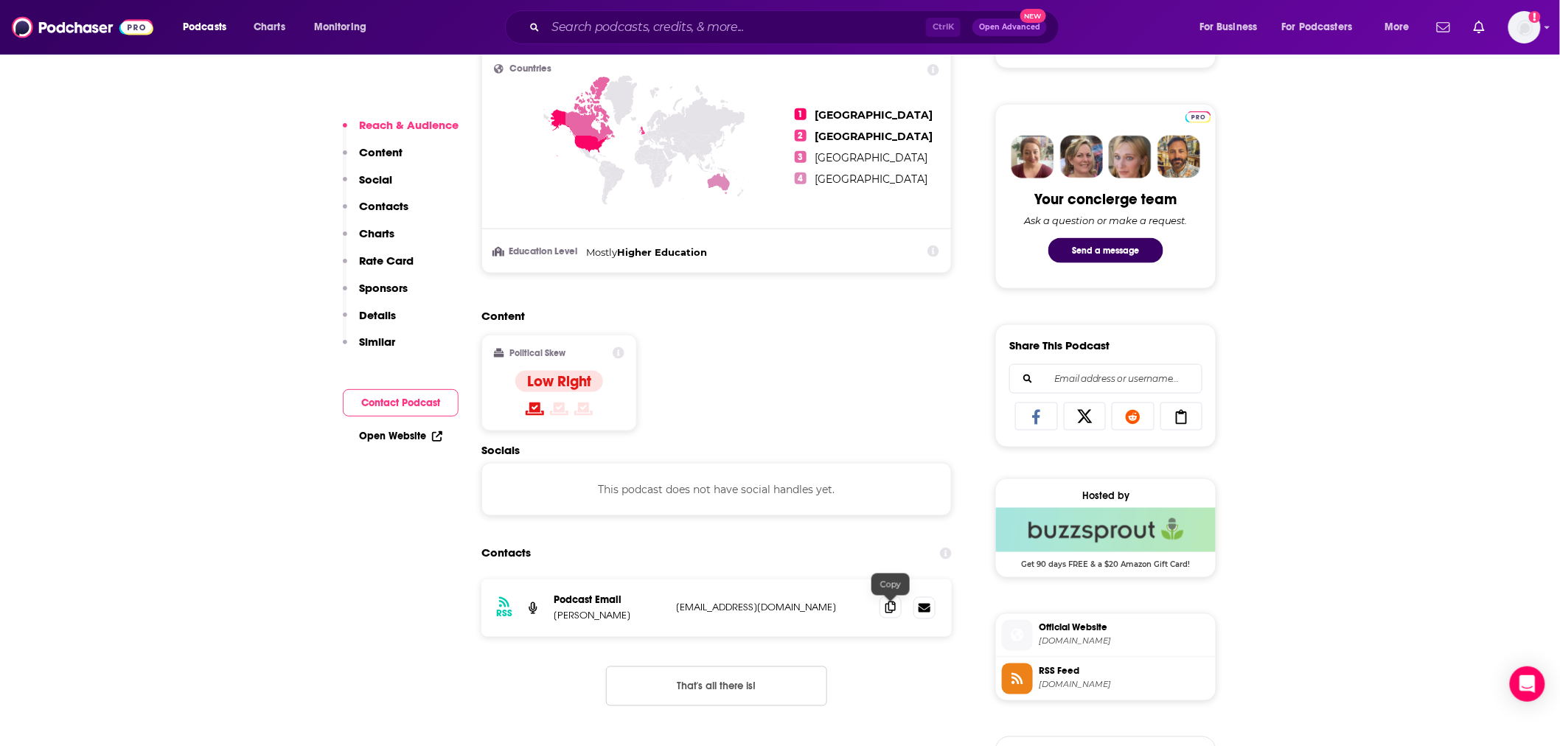
click at [897, 608] on span at bounding box center [891, 607] width 22 height 22
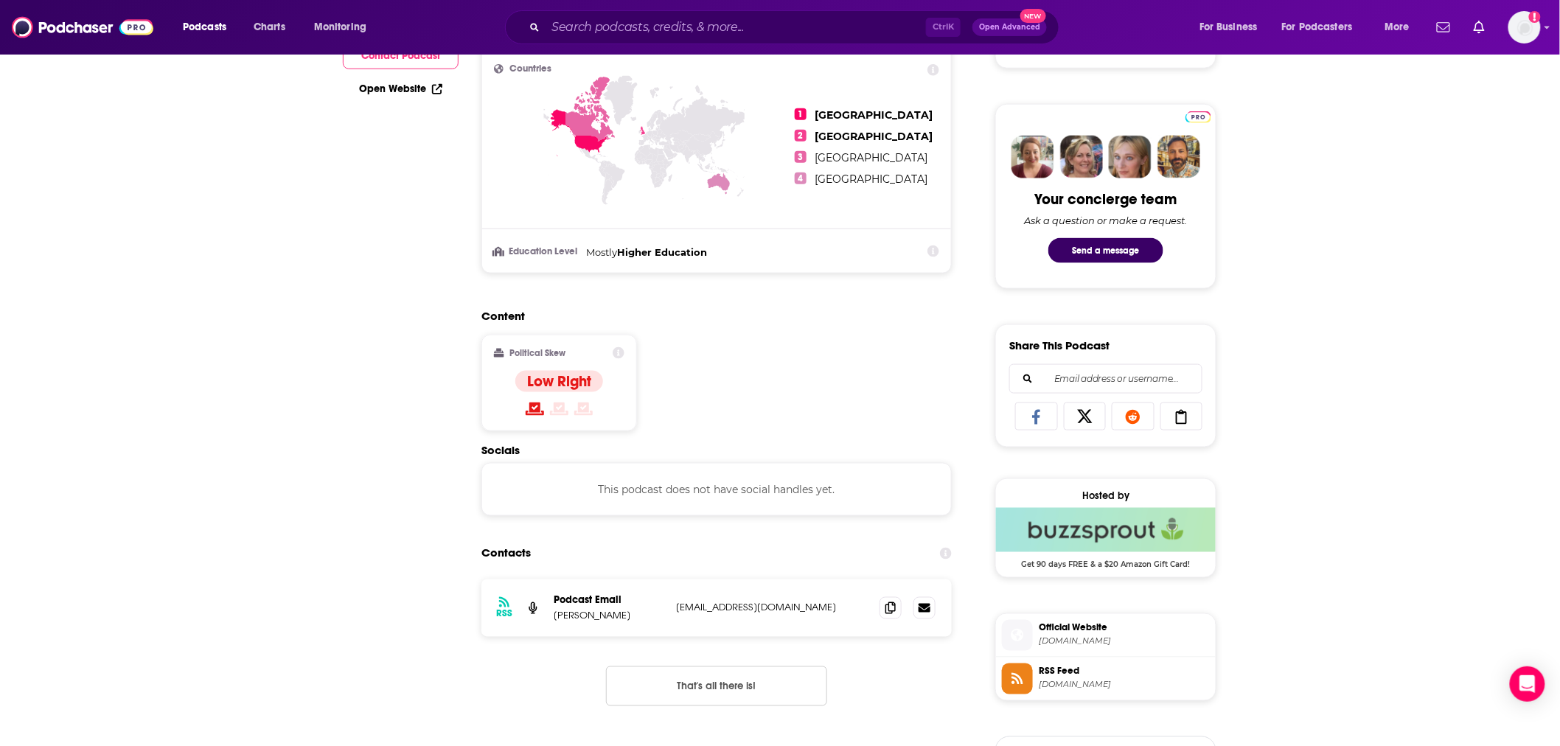
scroll to position [0, 0]
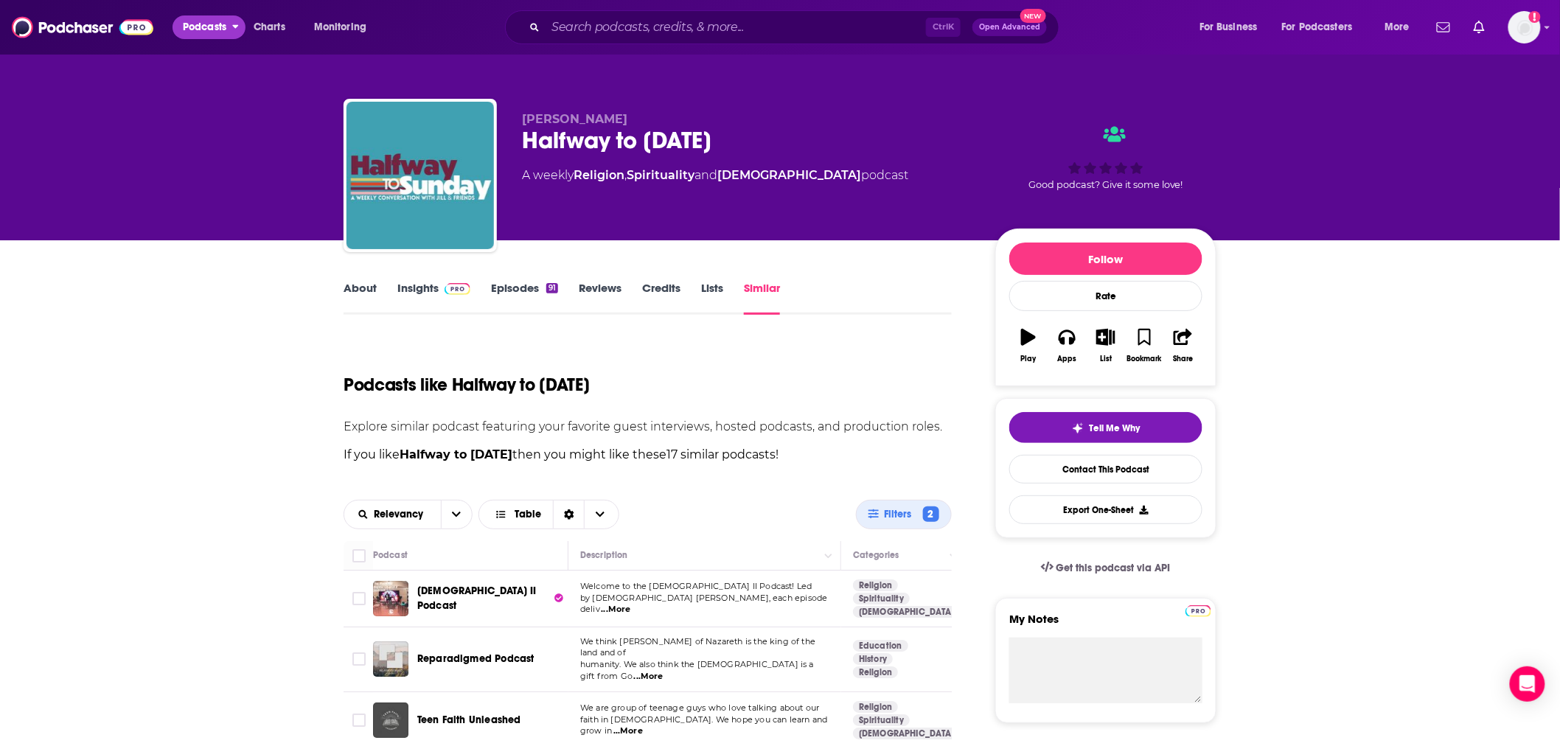
click at [208, 26] on span "Podcasts" at bounding box center [204, 27] width 43 height 21
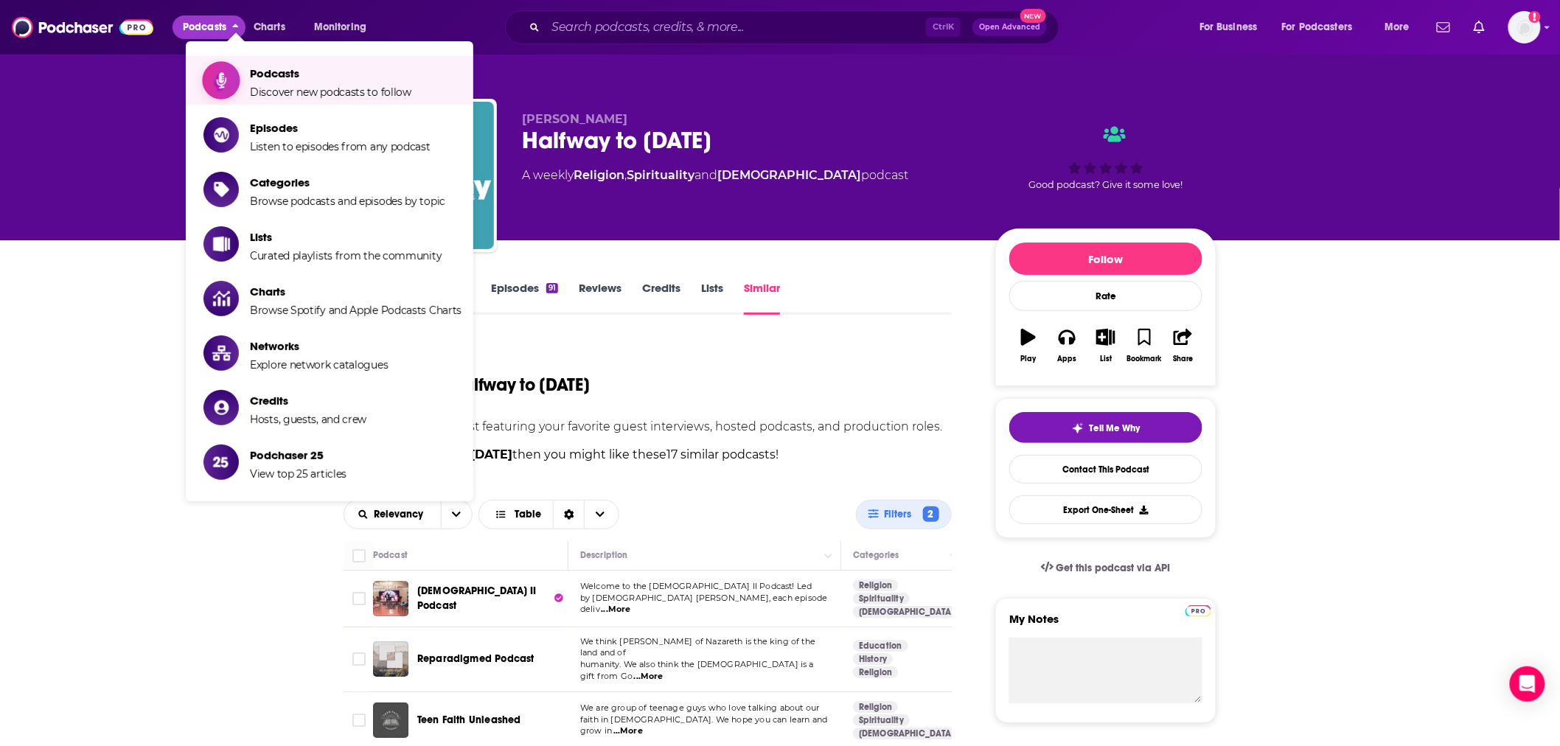
click at [363, 94] on span "Discover new podcasts to follow" at bounding box center [330, 92] width 161 height 13
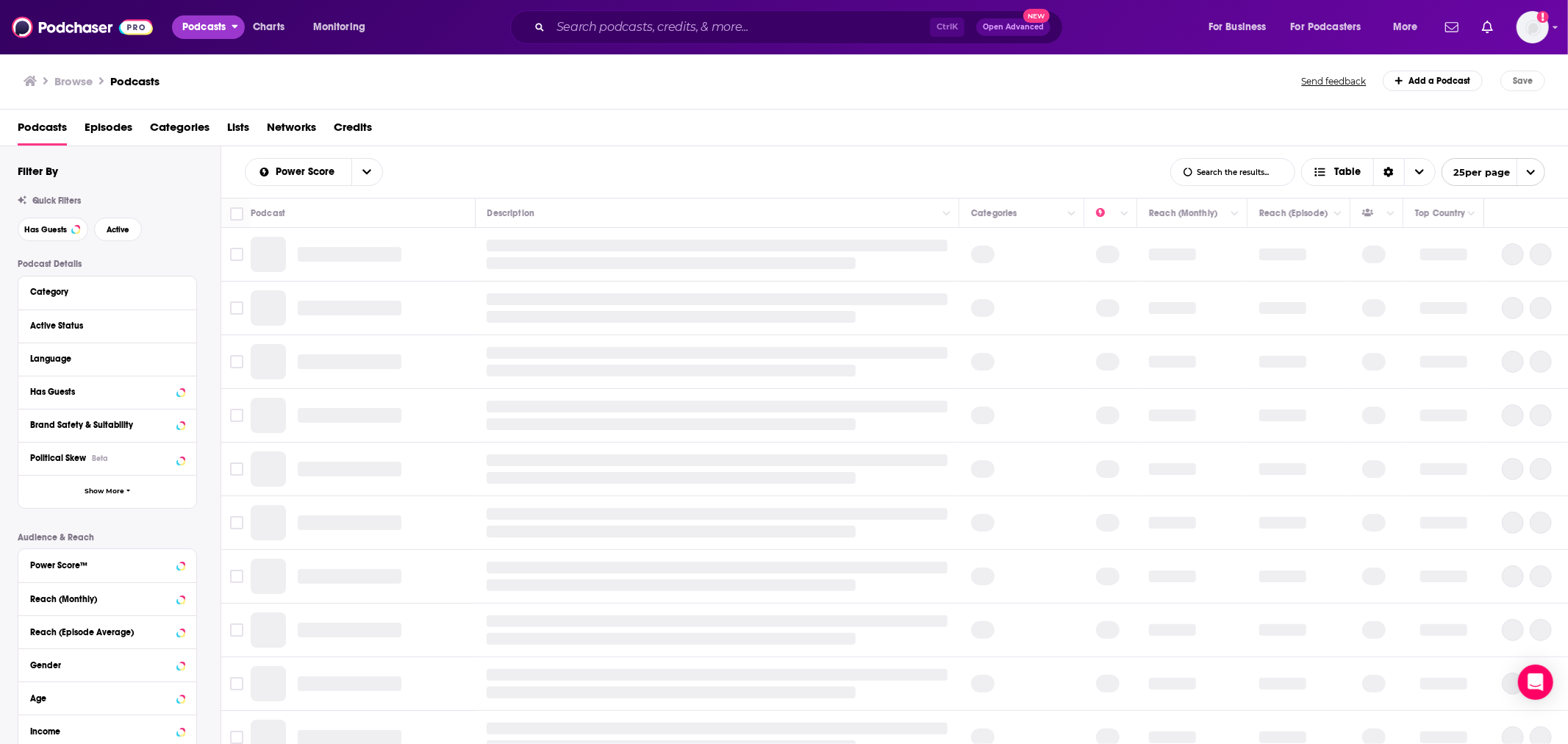
click at [201, 26] on span "Podcasts" at bounding box center [203, 27] width 43 height 21
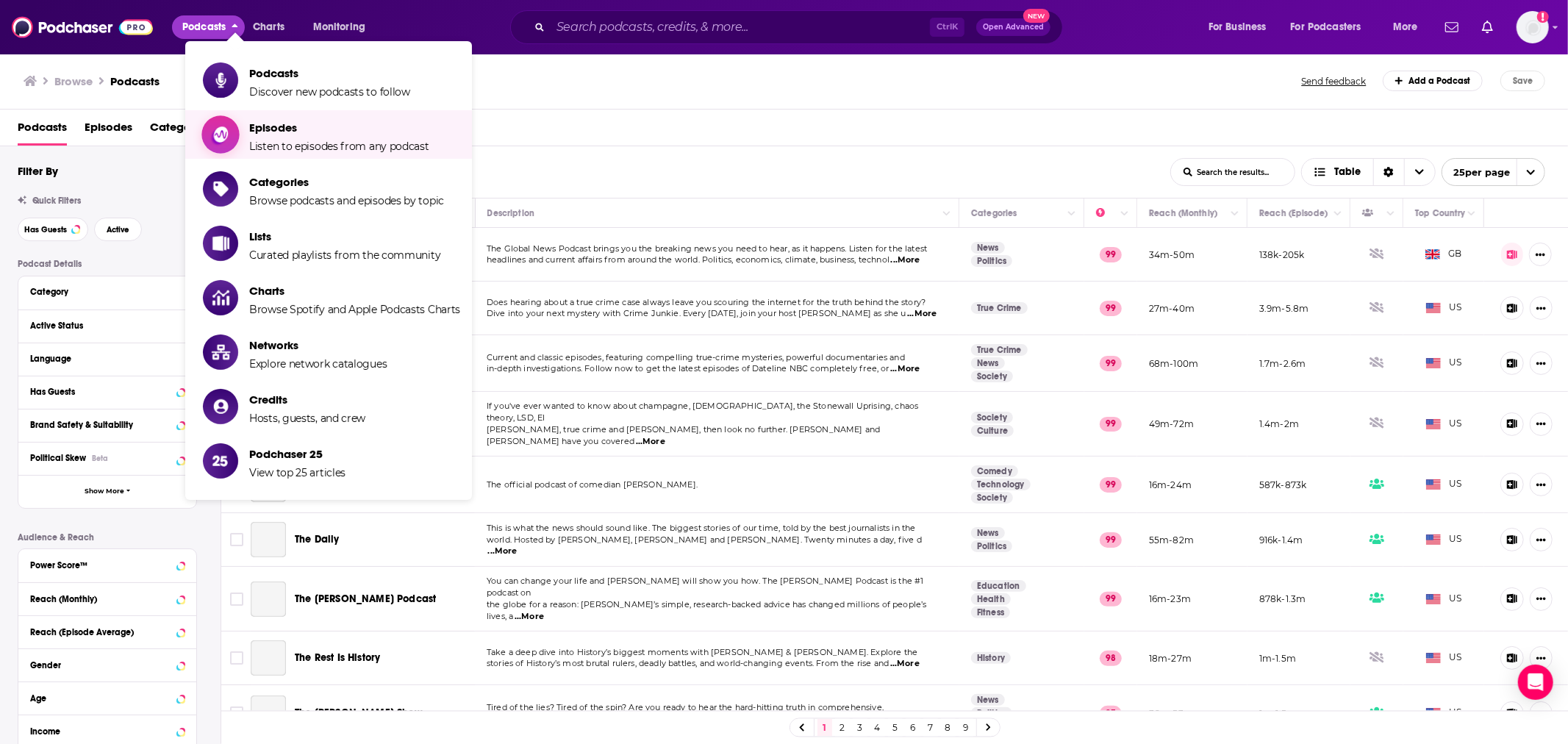
click at [298, 134] on span "Episodes" at bounding box center [339, 128] width 180 height 14
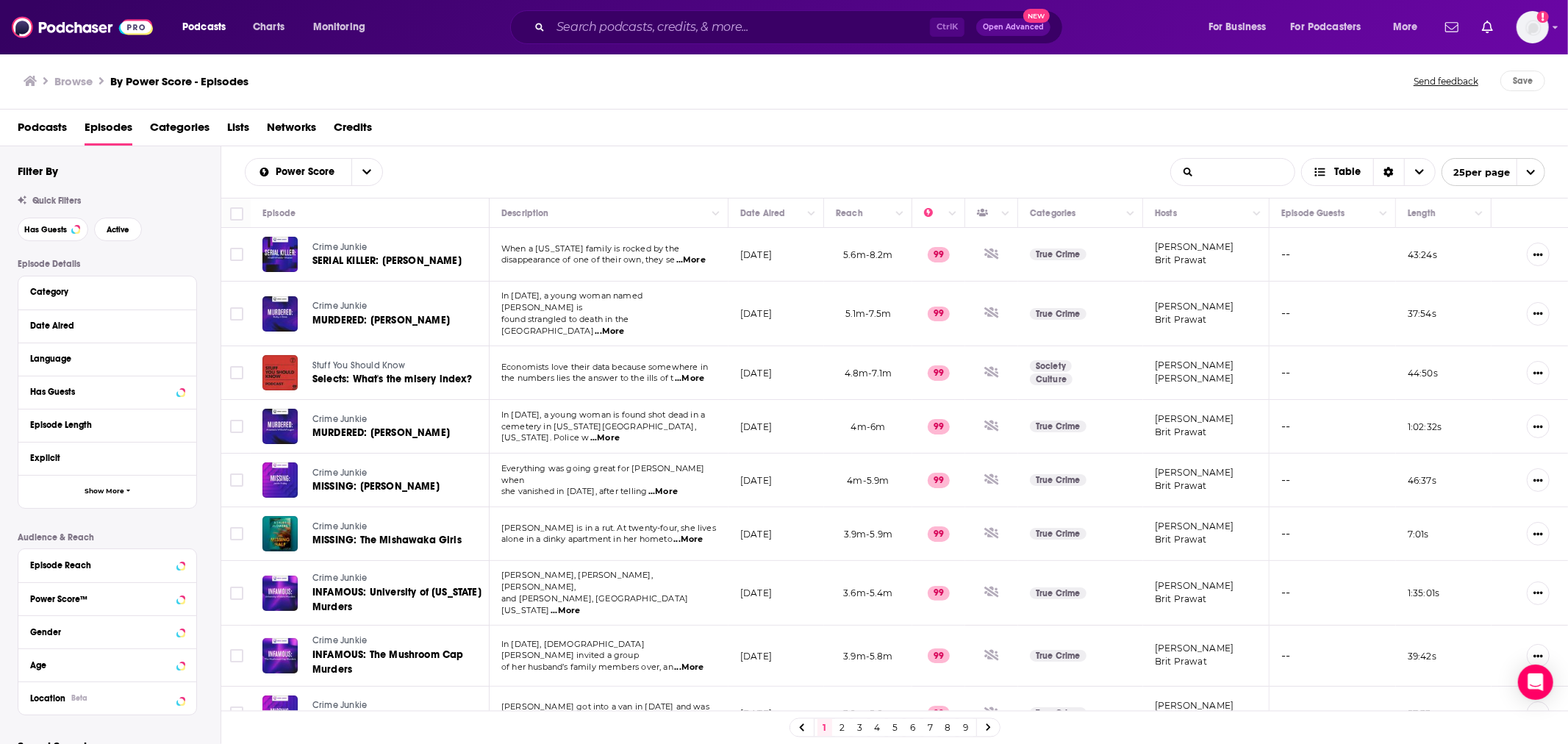
click at [1276, 174] on input "List Search Input" at bounding box center [1232, 172] width 124 height 27
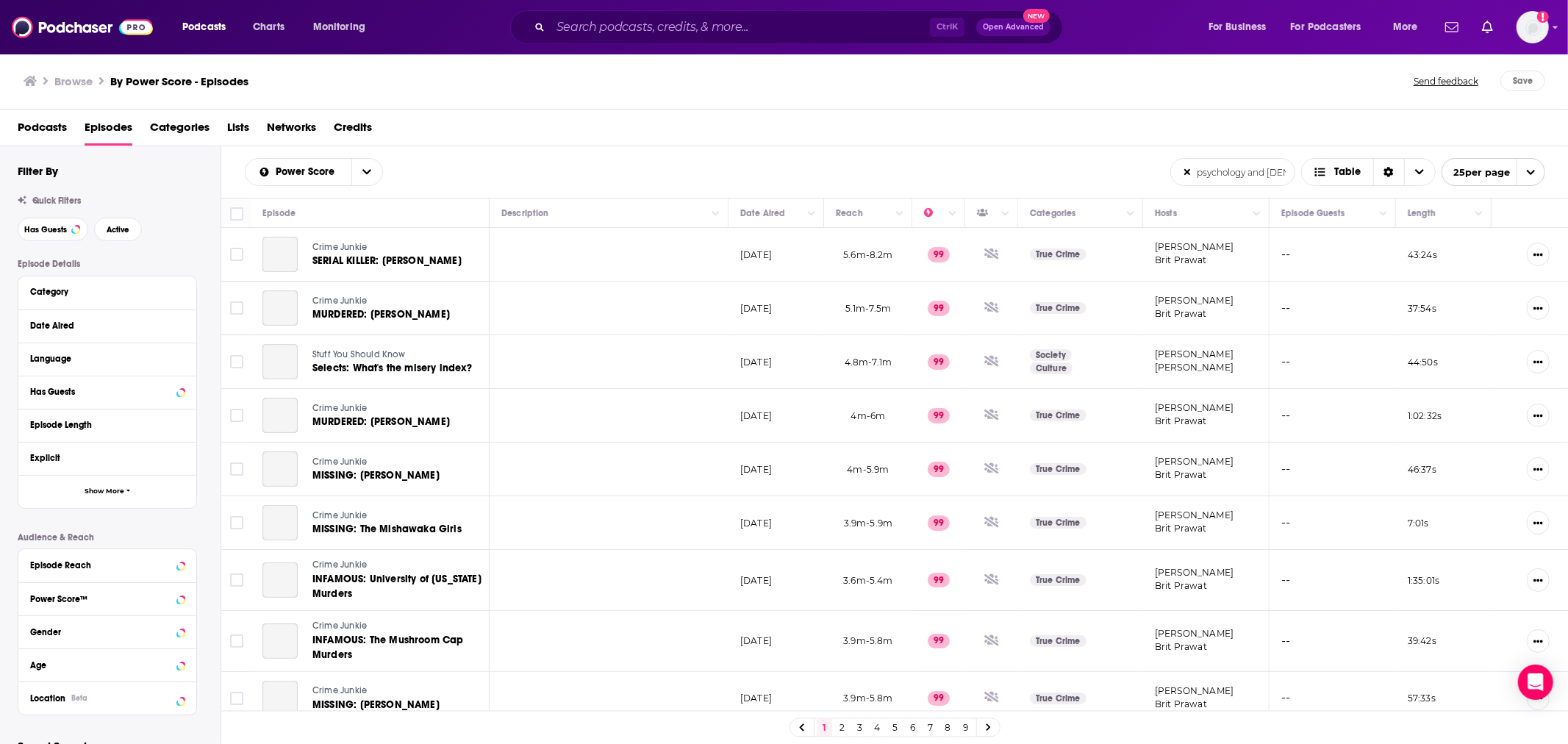
type input "psychology and christianity"
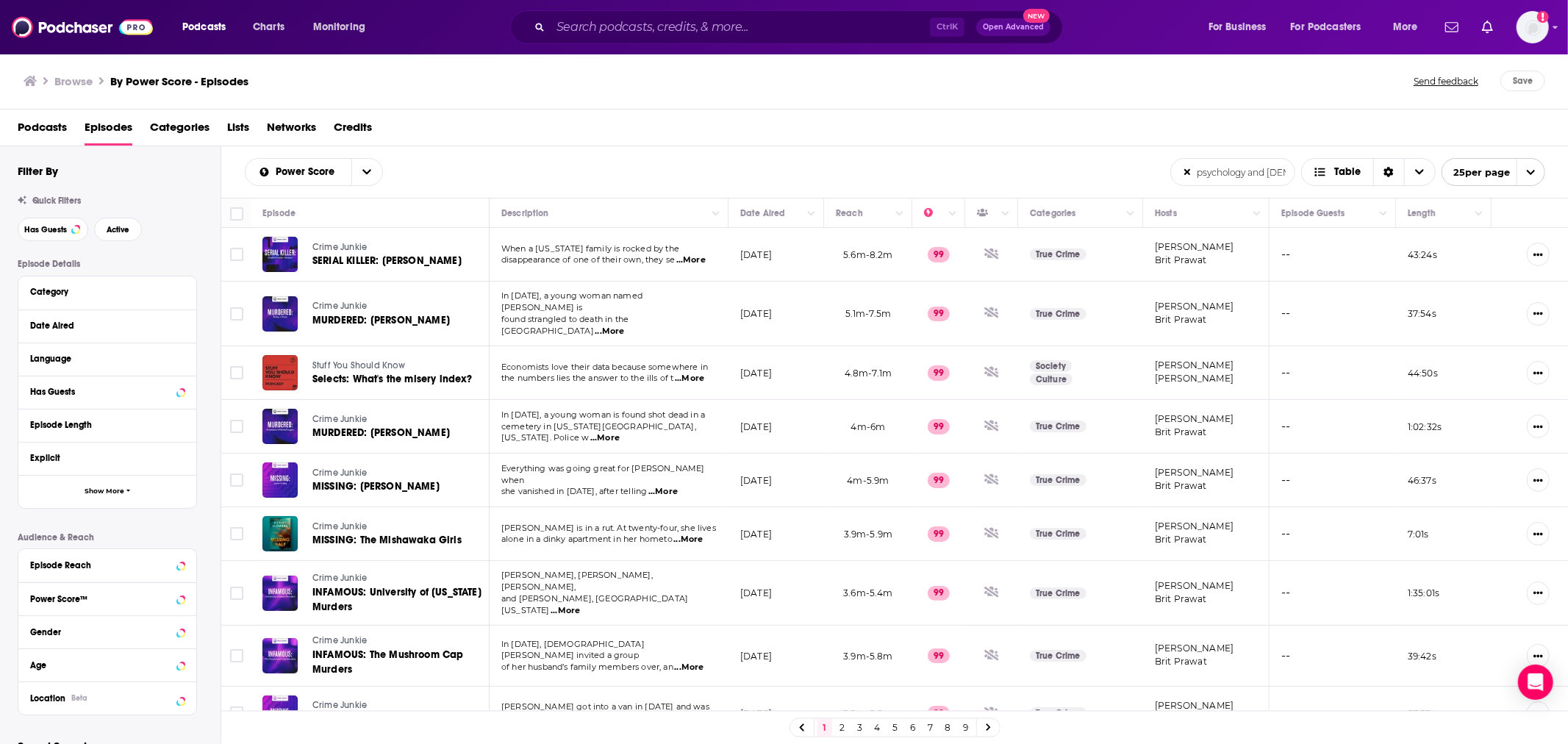
scroll to position [0, 29]
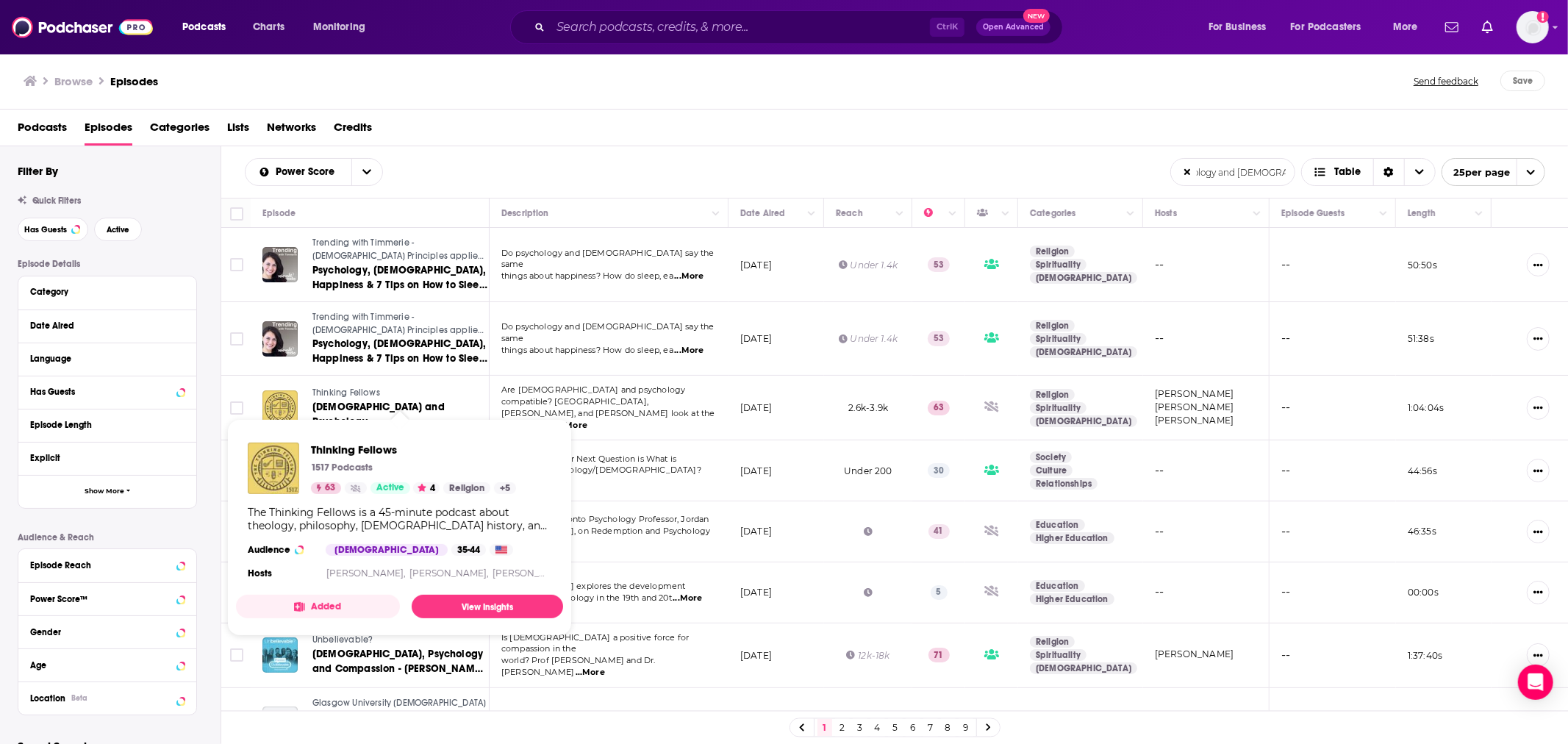
click at [369, 395] on span "Thinking Fellows" at bounding box center [346, 393] width 68 height 10
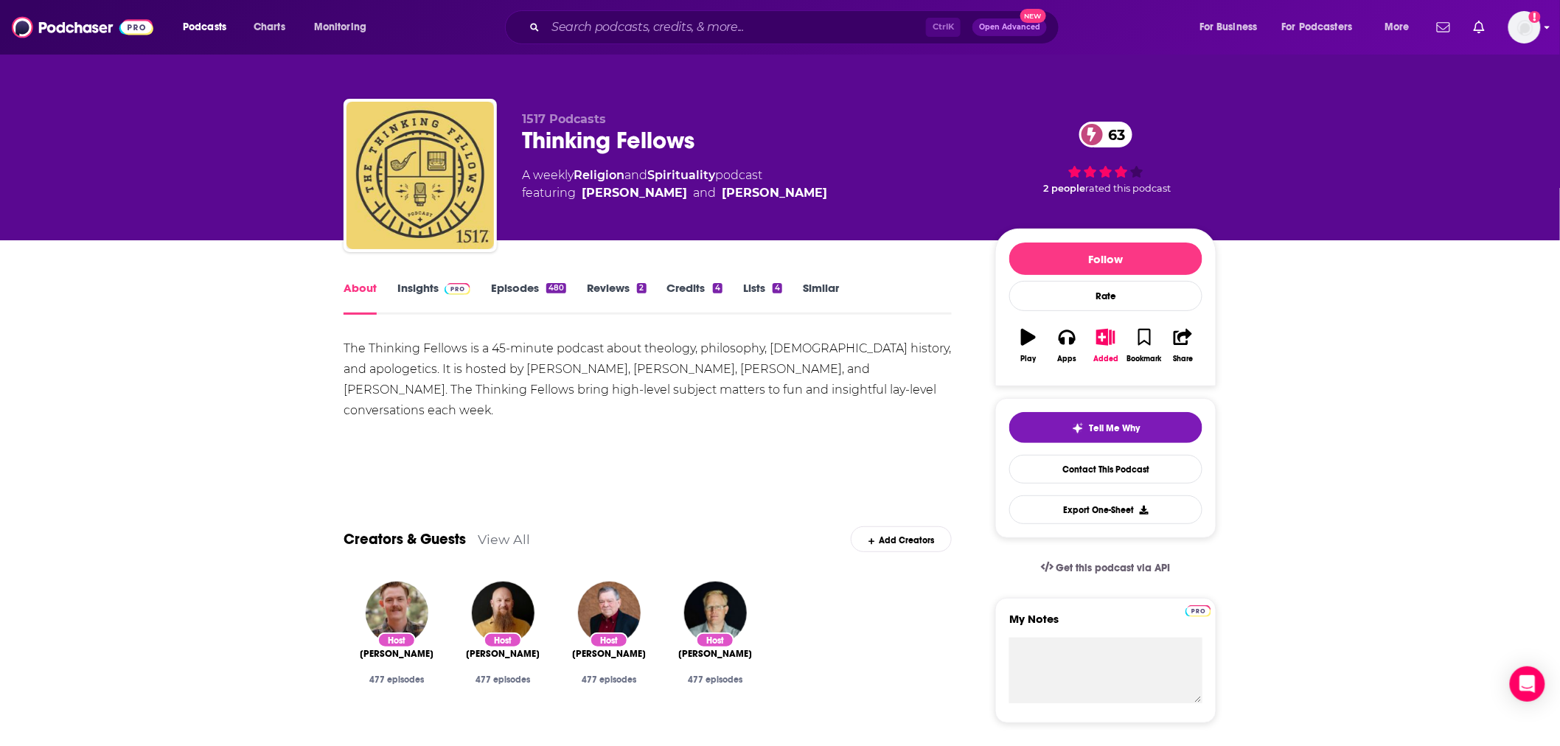
click at [1542, 32] on div "Podcasts Charts Monitoring Ctrl K Open Advanced New For Business For Podcasters…" at bounding box center [780, 27] width 1560 height 55
click at [1527, 27] on img "Logged in as eerdmans" at bounding box center [1524, 27] width 32 height 32
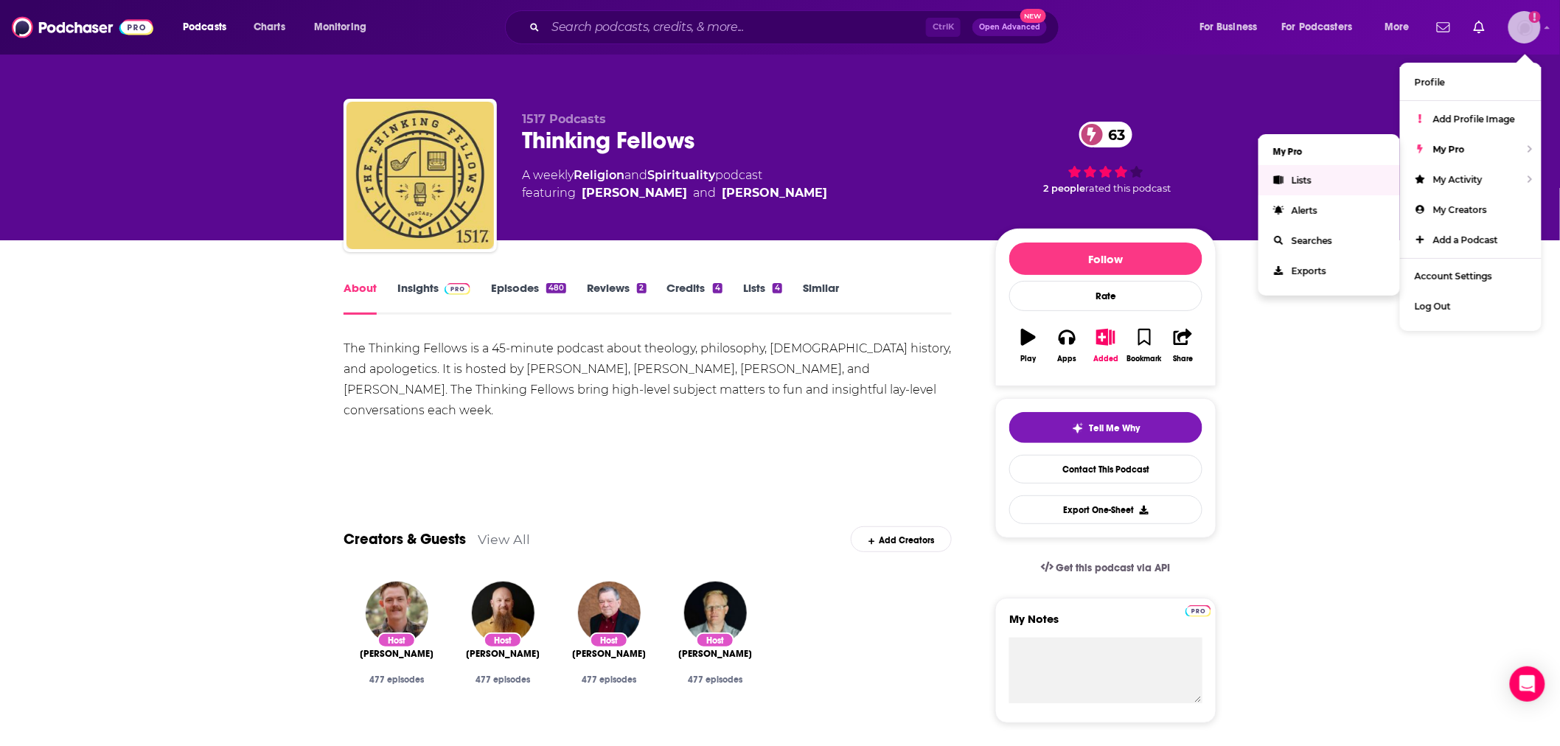
click at [1337, 173] on link "Lists" at bounding box center [1330, 180] width 142 height 30
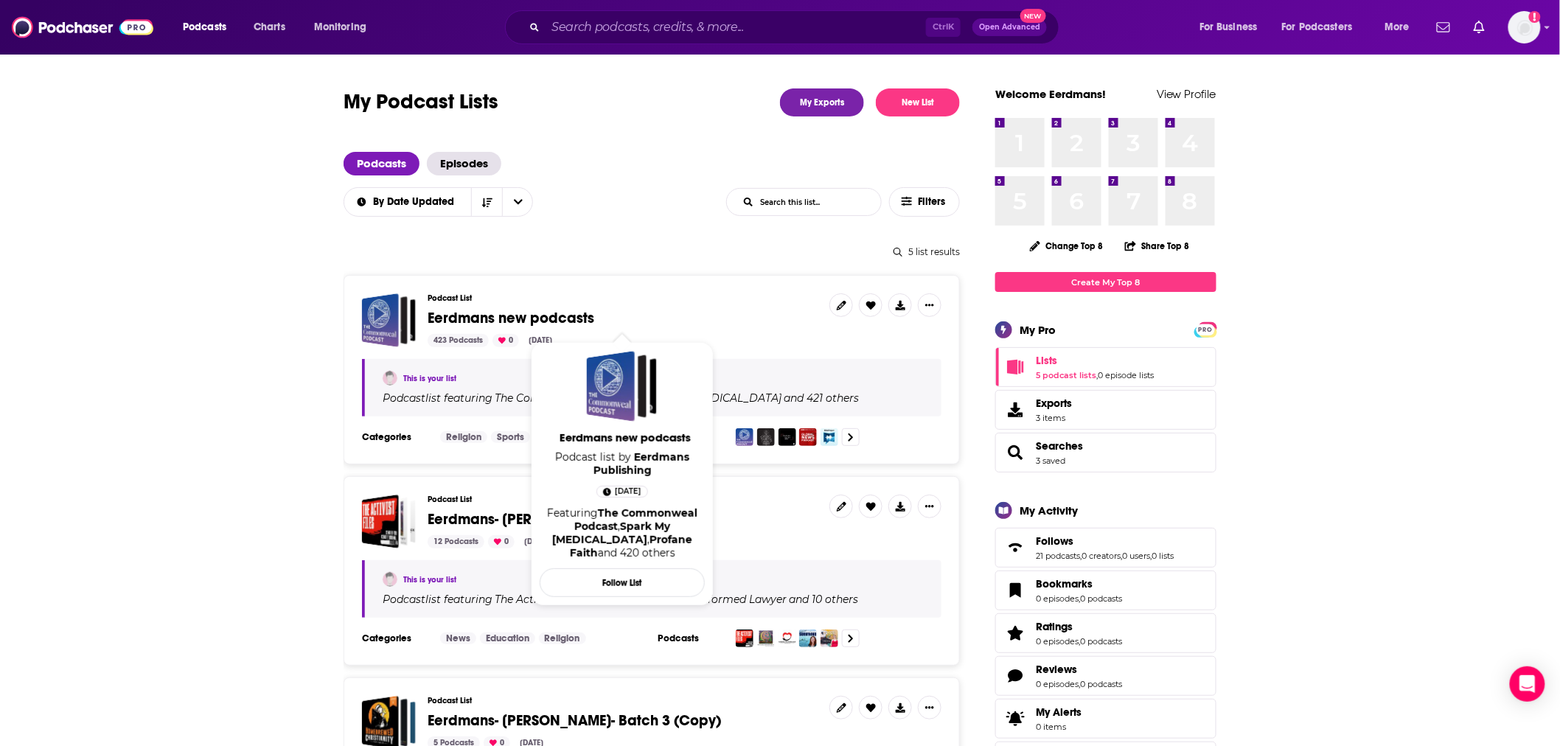
click at [587, 319] on span "Eerdmans new podcasts" at bounding box center [511, 318] width 167 height 18
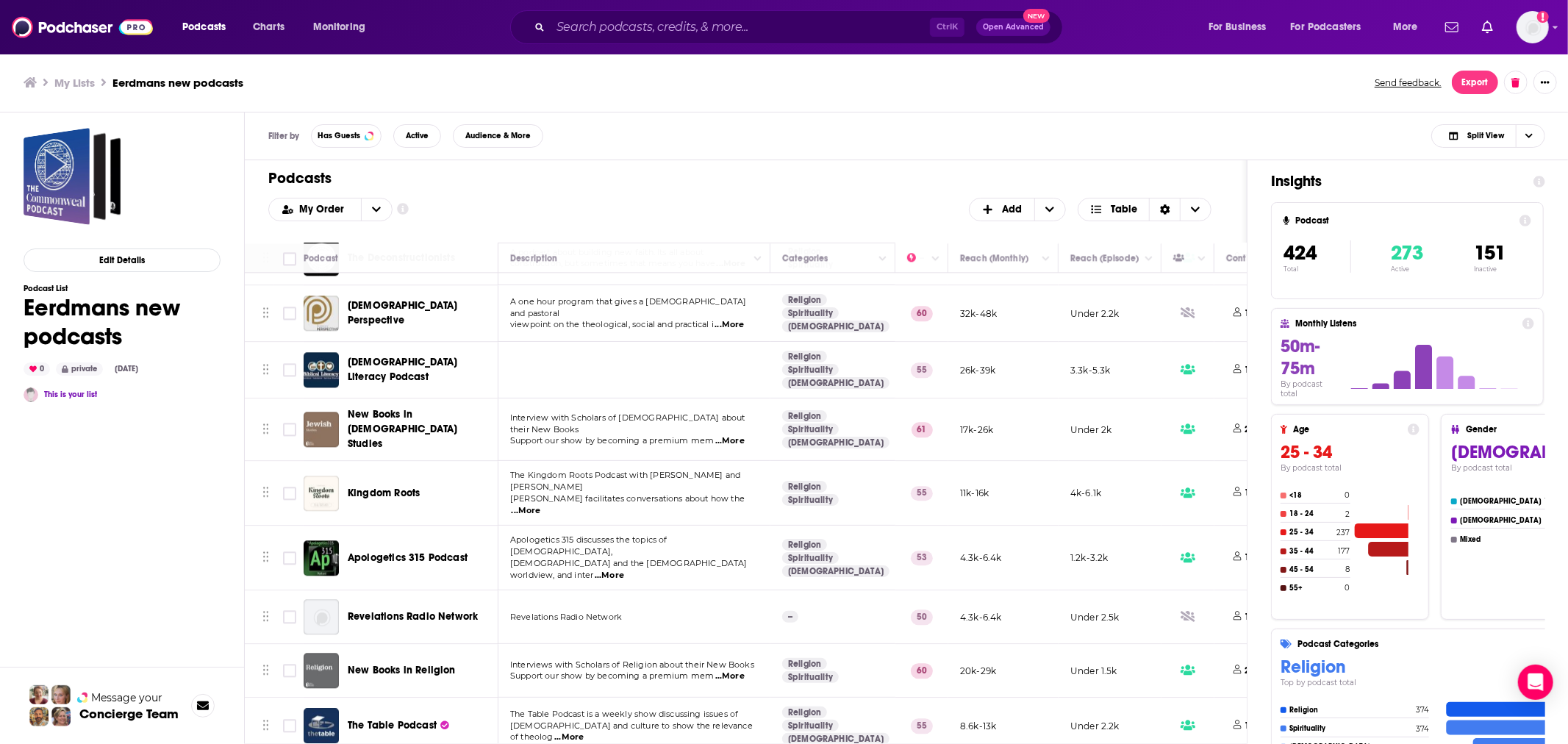
scroll to position [3267, 0]
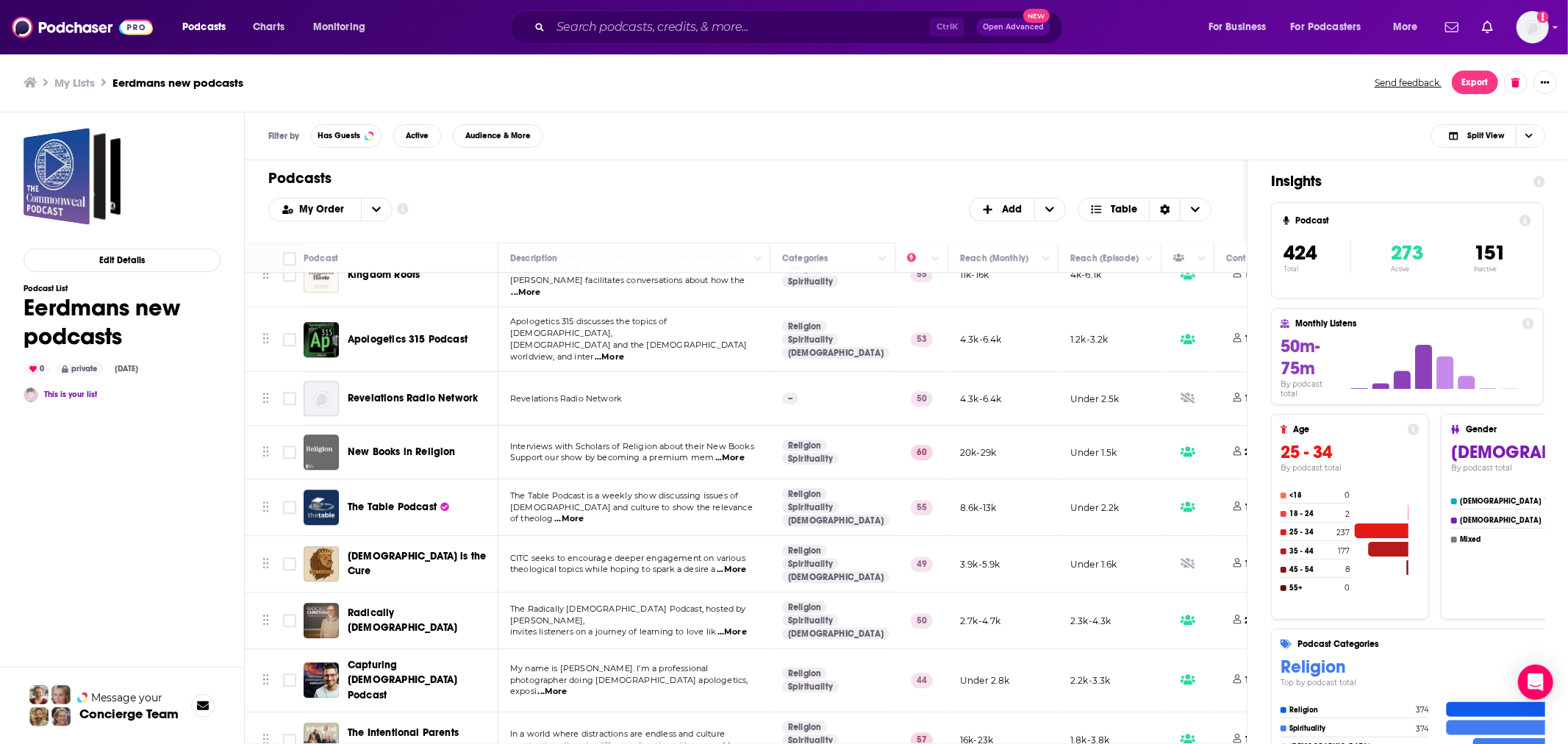
click at [741, 626] on span "...More" at bounding box center [732, 632] width 29 height 12
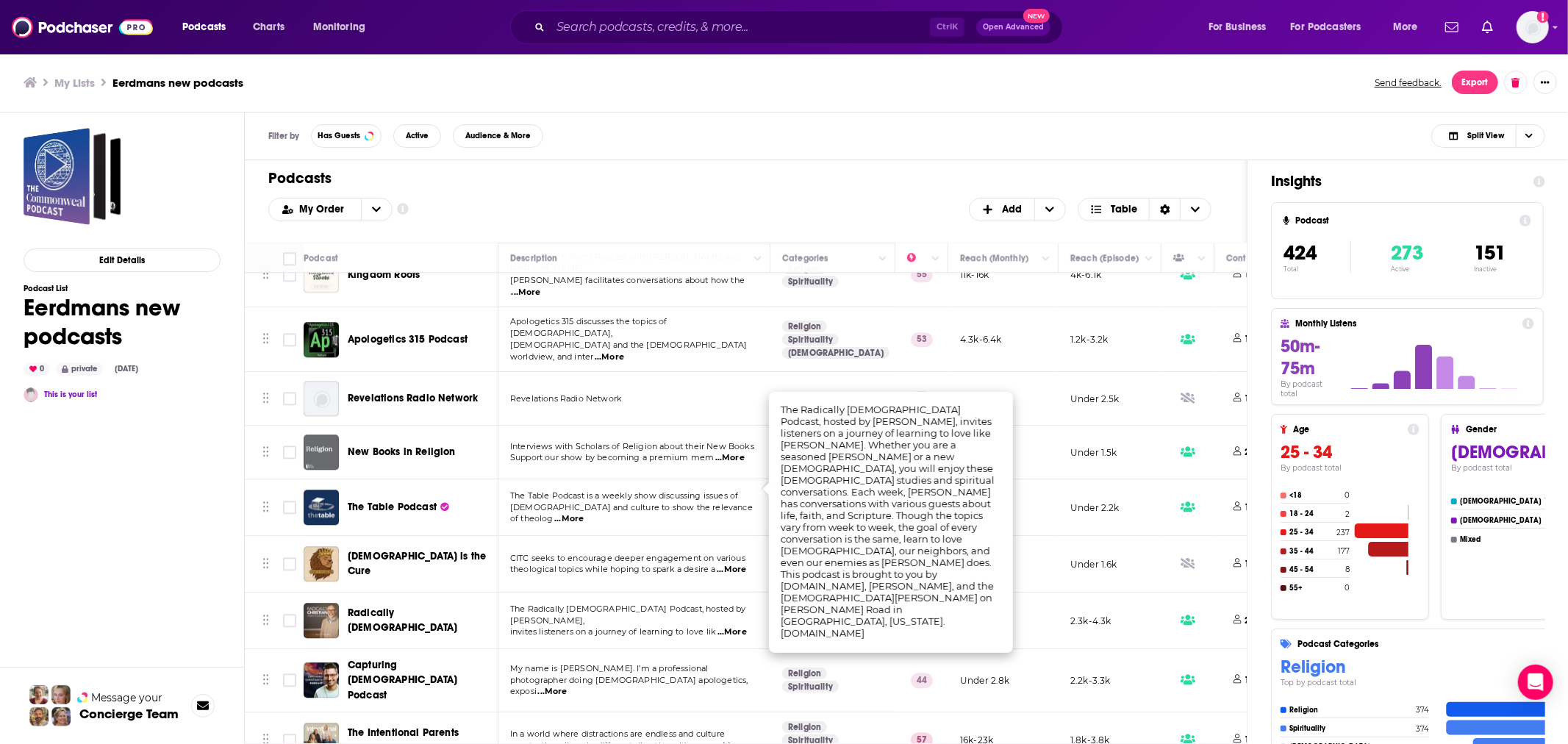
click at [631, 592] on td "The Radically Christian Podcast, hosted by Wes McAdams, invites listeners on a …" at bounding box center [634, 620] width 272 height 57
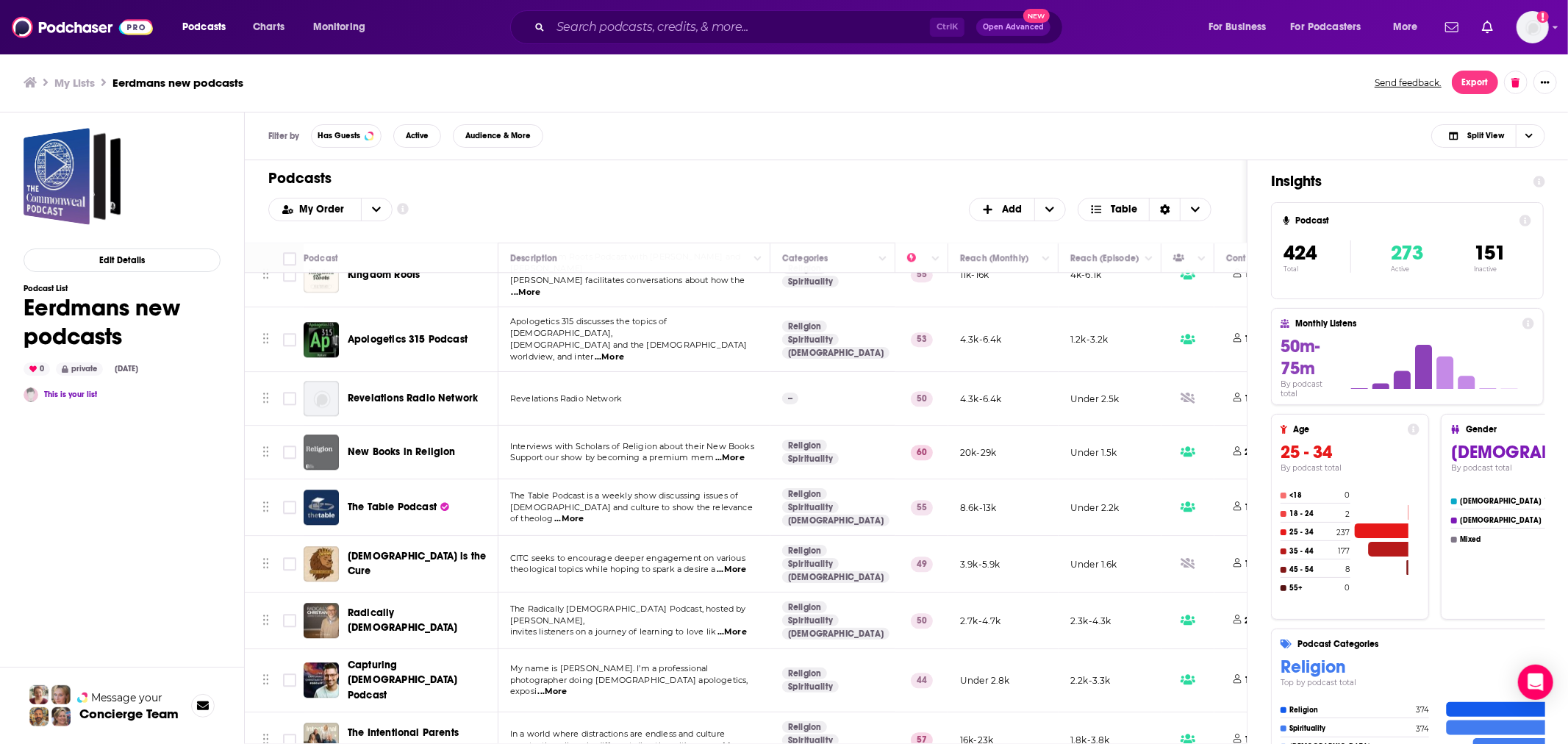
scroll to position [3486, 0]
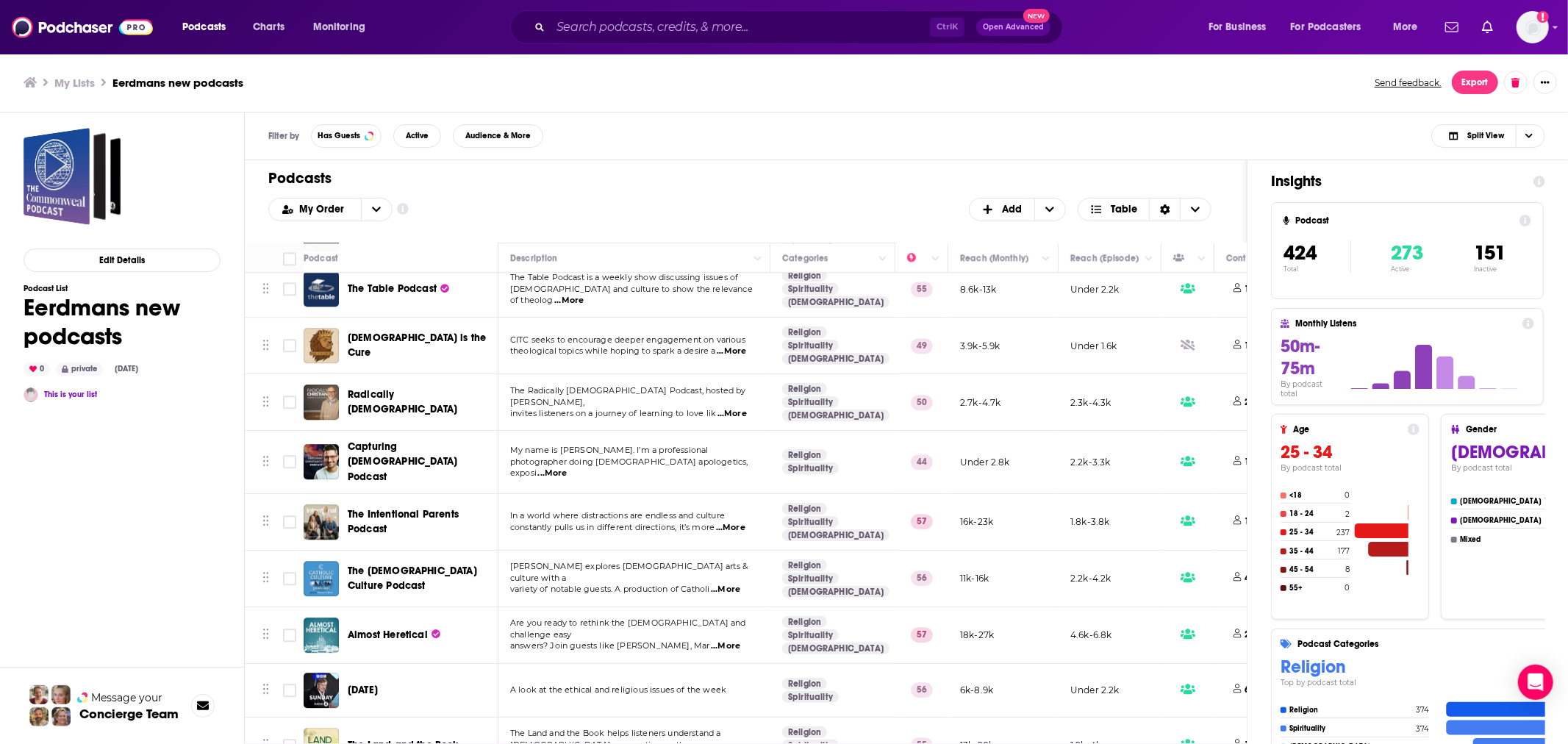
click at [740, 640] on span "...More" at bounding box center [725, 646] width 29 height 12
click at [625, 607] on td "Are you ready to rethink the Bible and challenge easy answers? Join guests like…" at bounding box center [634, 635] width 272 height 57
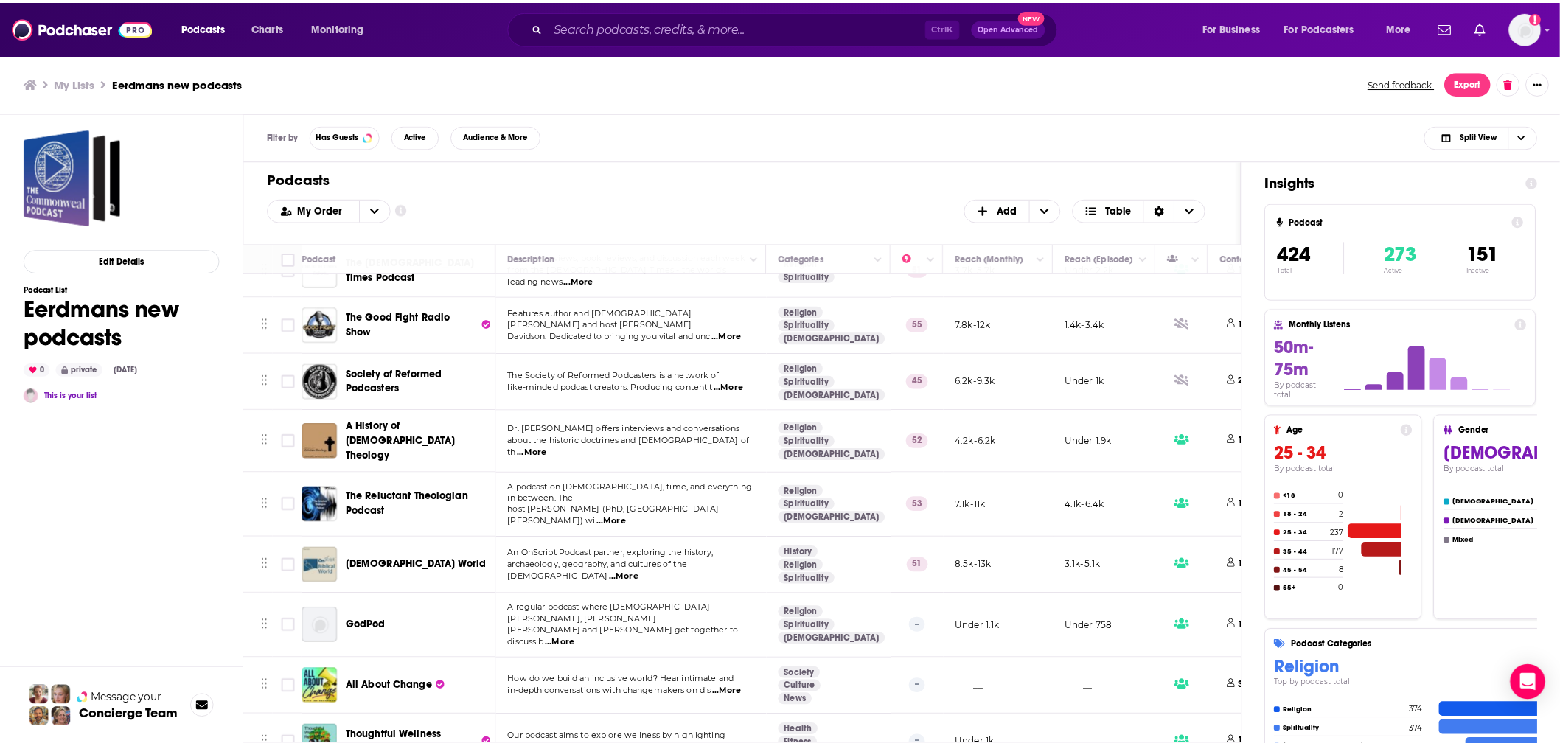
scroll to position [6116, 0]
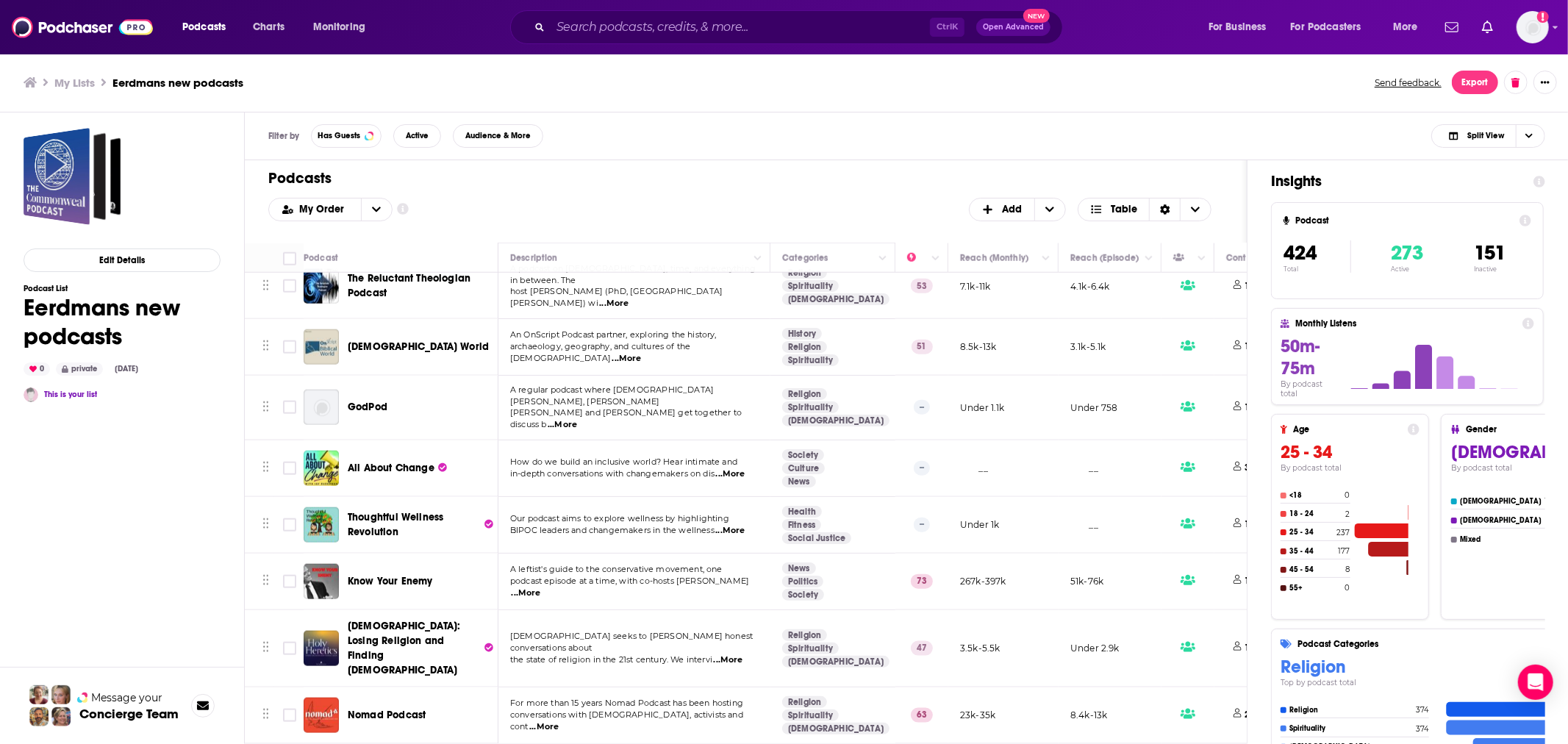
click at [558, 721] on span "...More" at bounding box center [543, 727] width 29 height 12
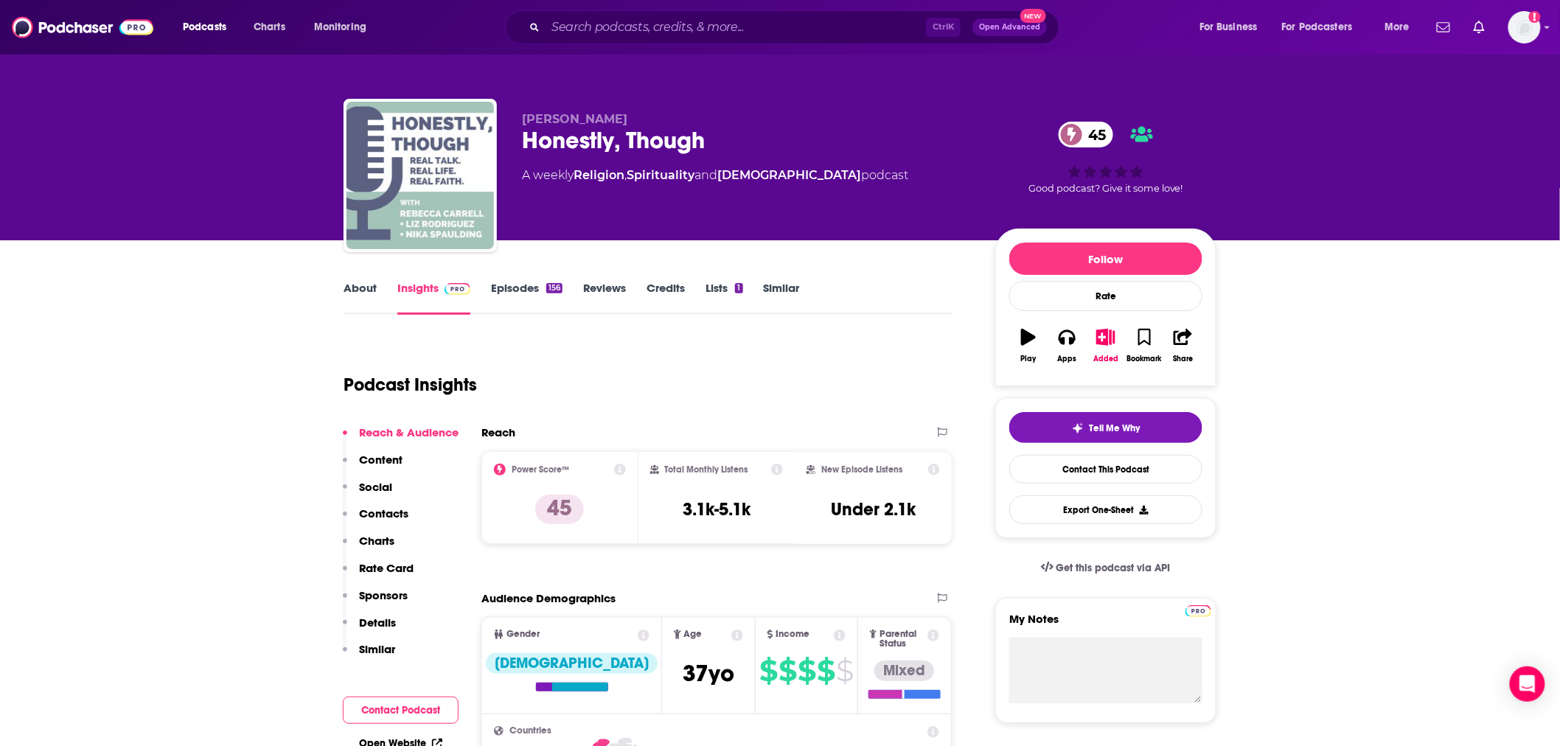
click at [356, 288] on link "About" at bounding box center [360, 298] width 33 height 34
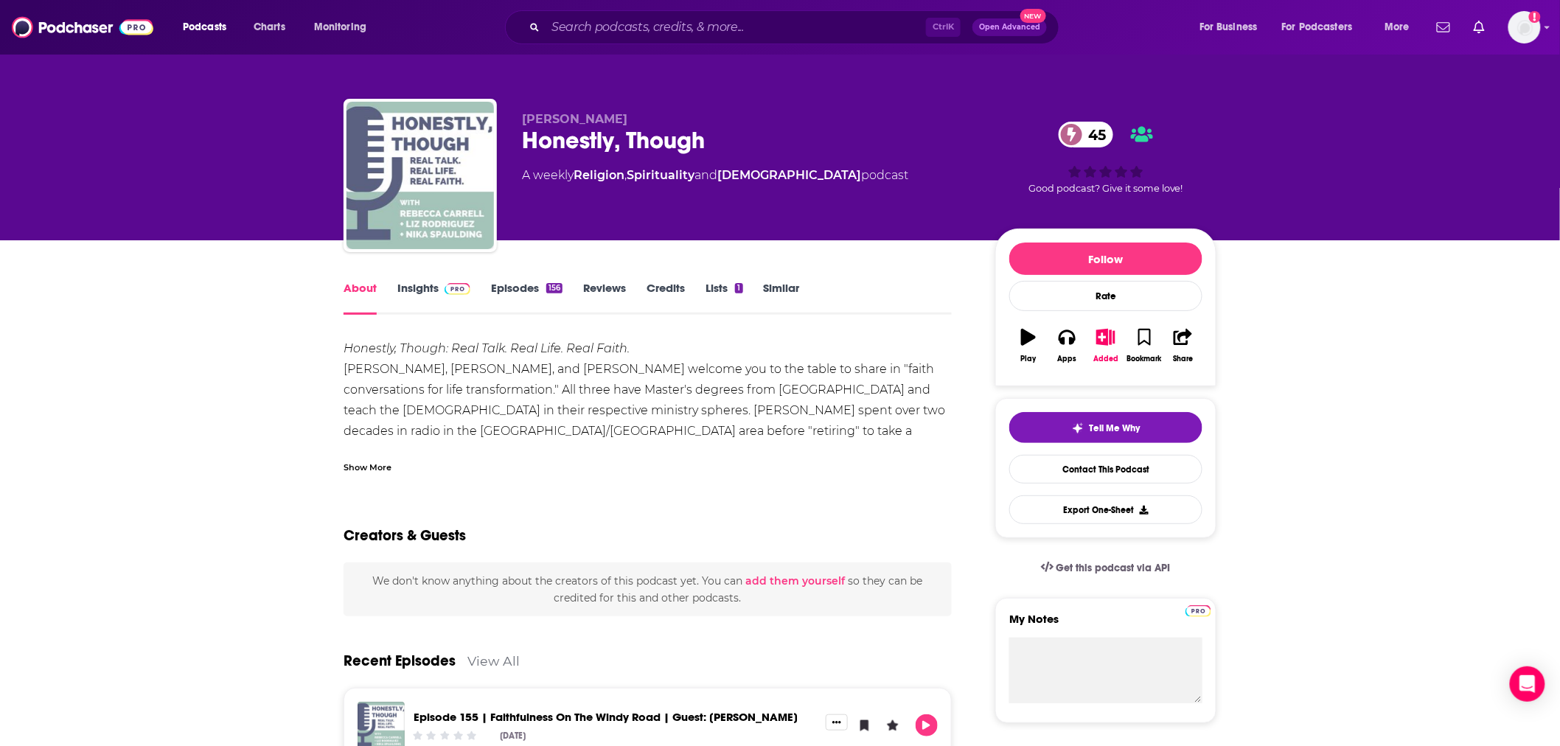
click at [363, 465] on div "Show More" at bounding box center [368, 466] width 48 height 14
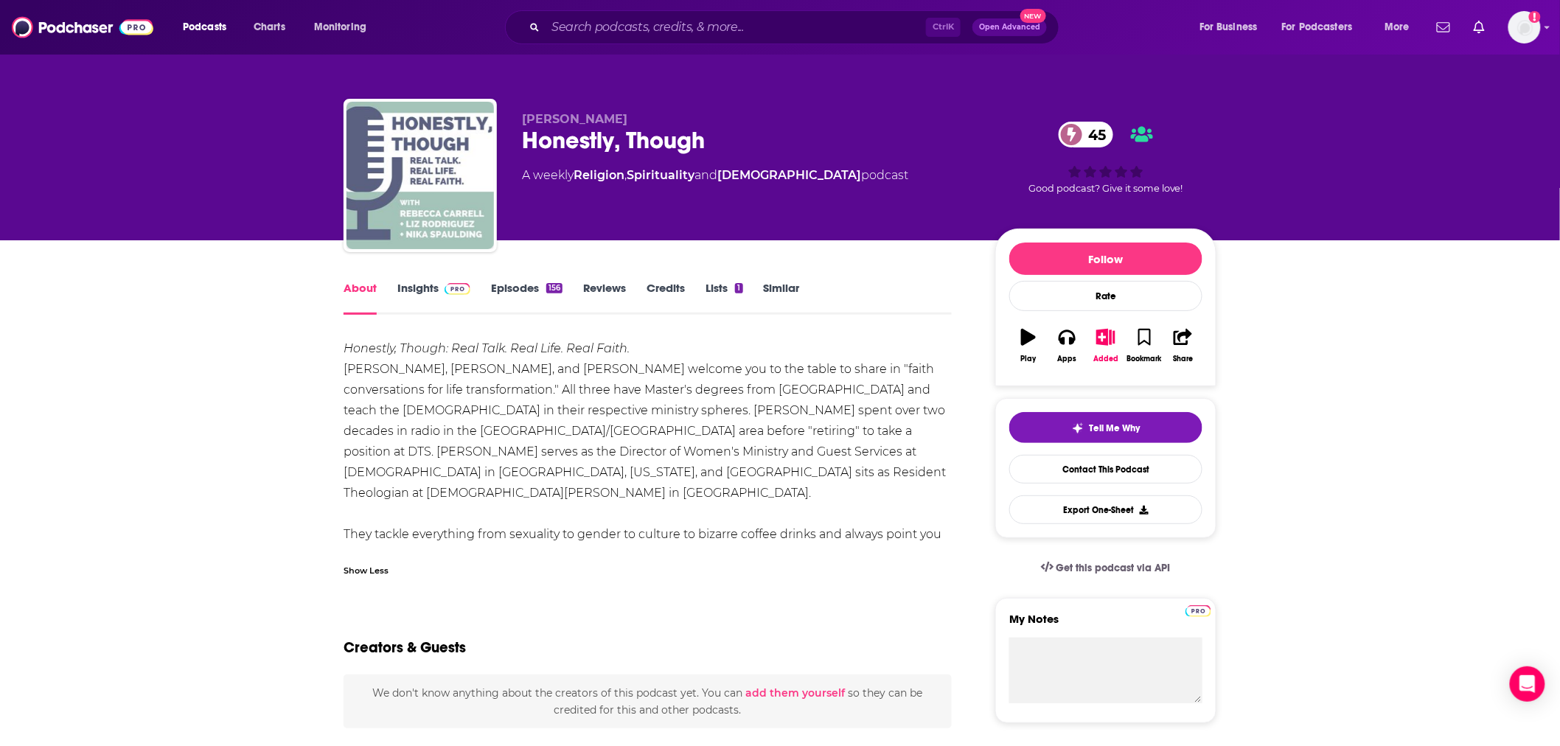
click at [498, 288] on link "Episodes 156" at bounding box center [527, 298] width 72 height 34
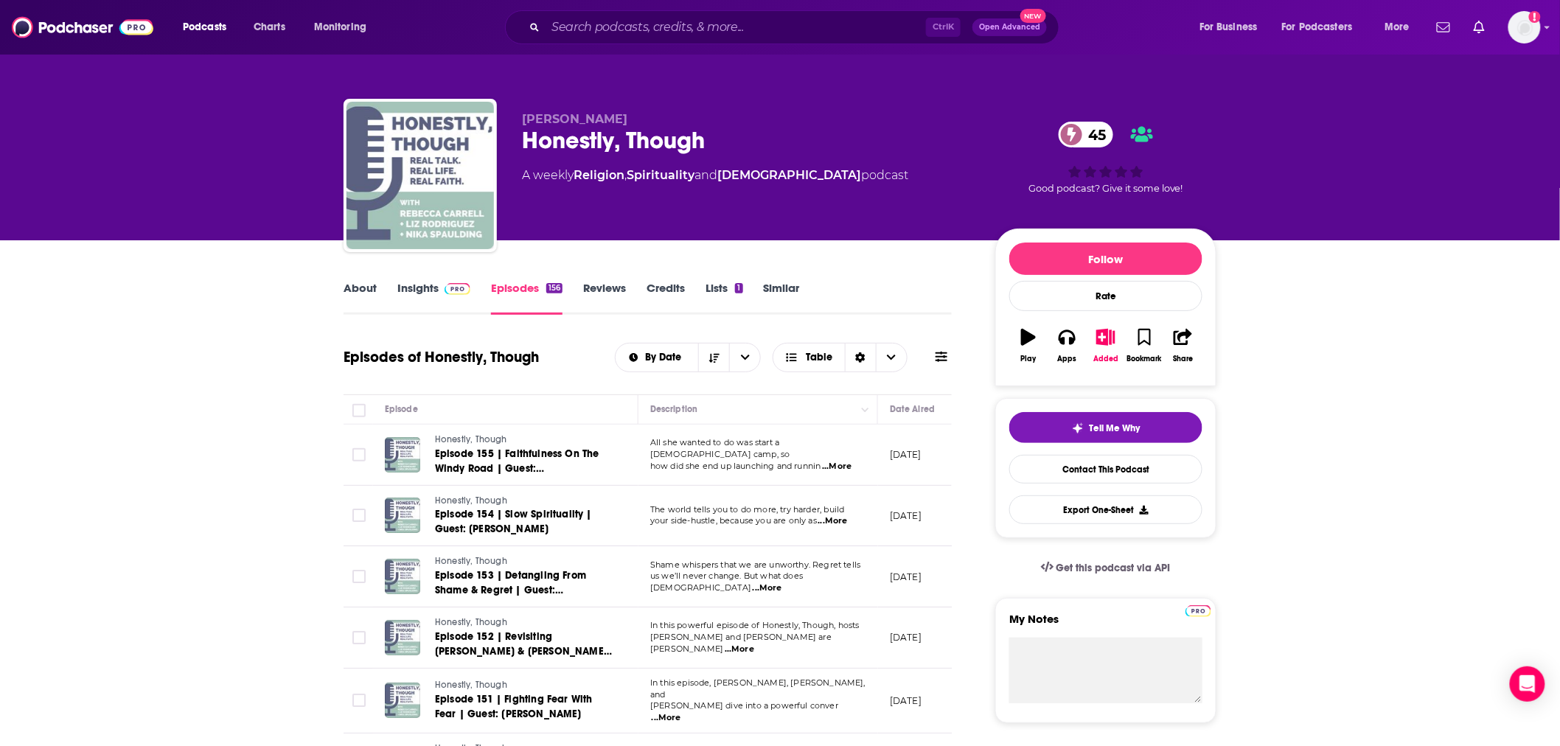
click at [423, 285] on link "Insights" at bounding box center [433, 298] width 73 height 34
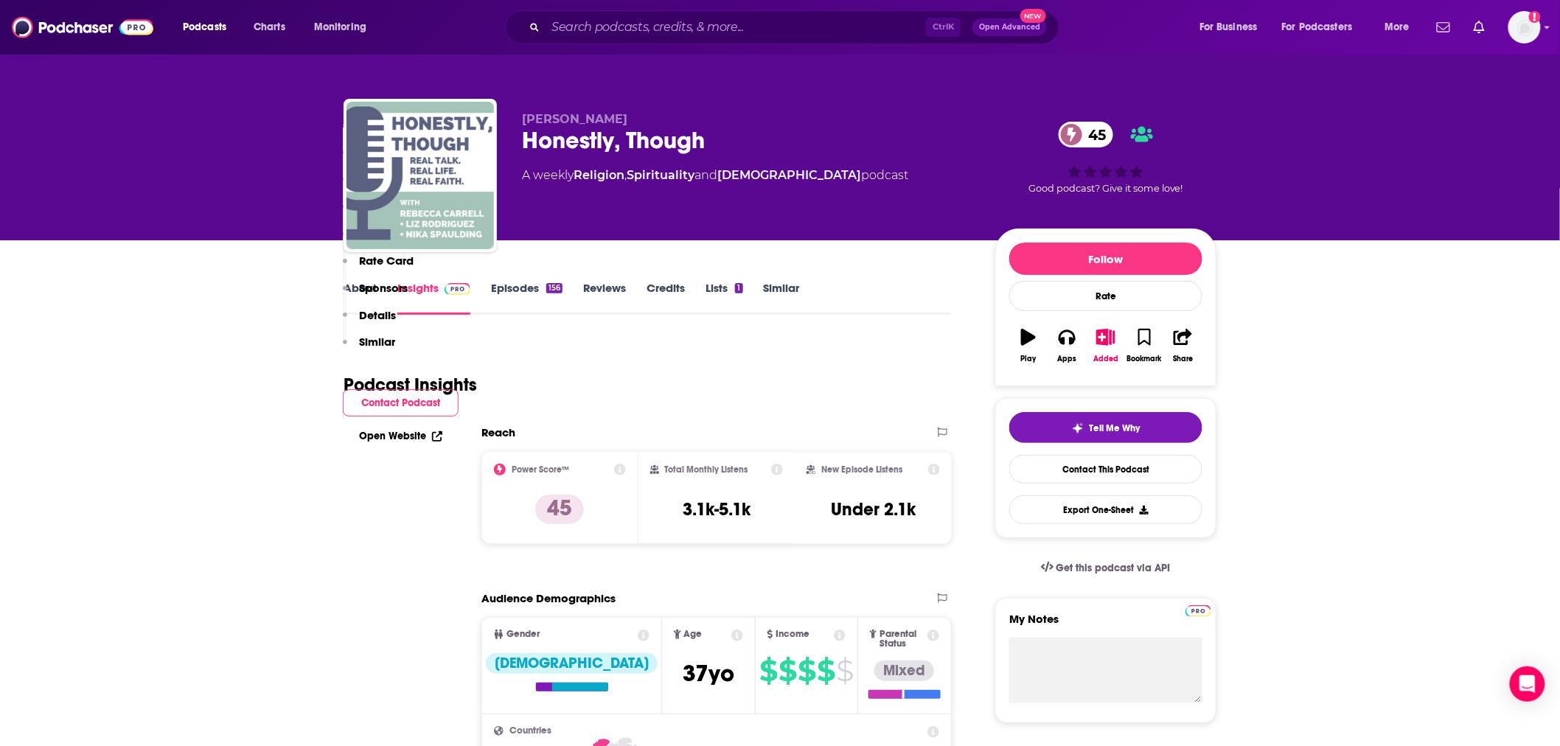
scroll to position [874, 0]
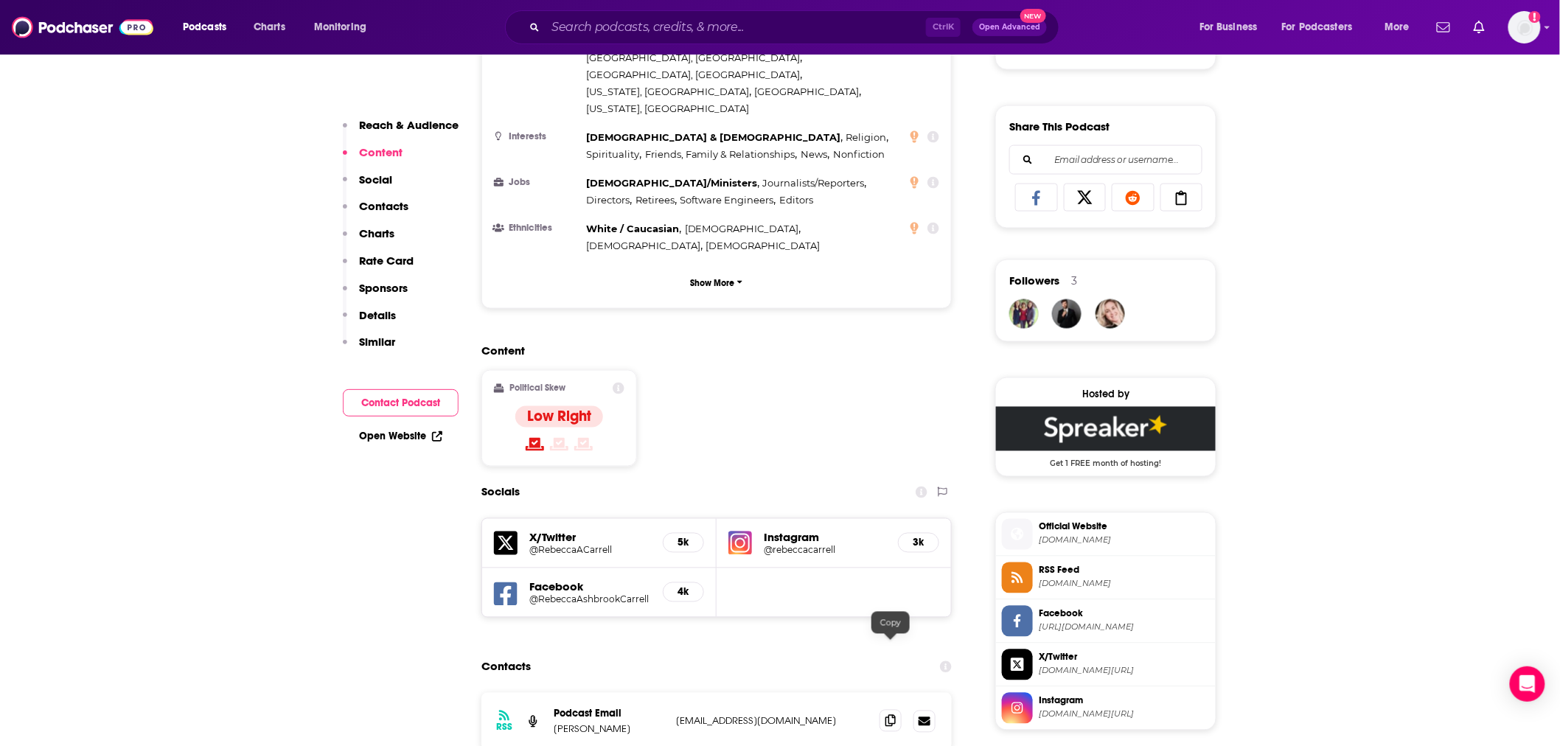
click at [887, 715] on icon at bounding box center [890, 721] width 10 height 12
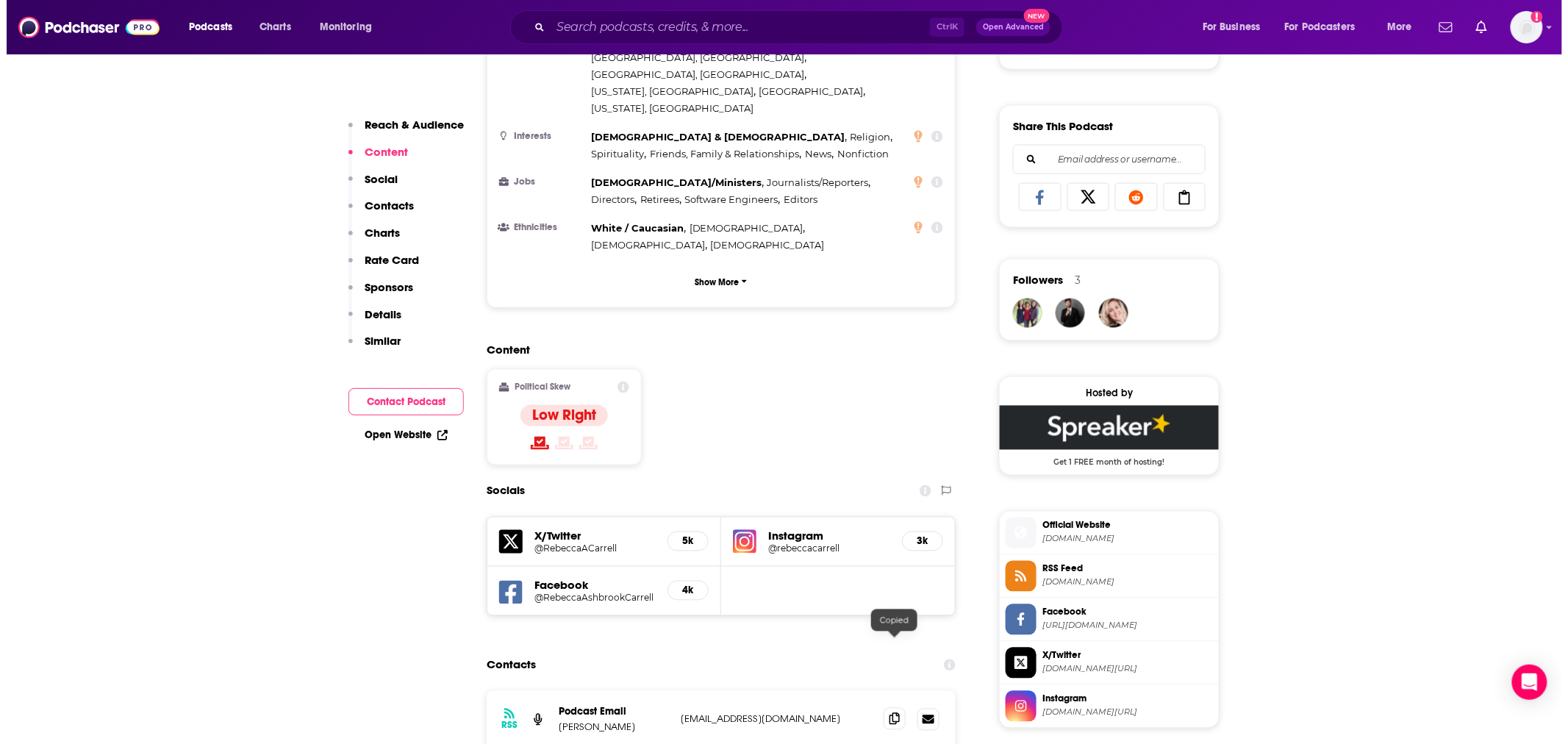
scroll to position [0, 0]
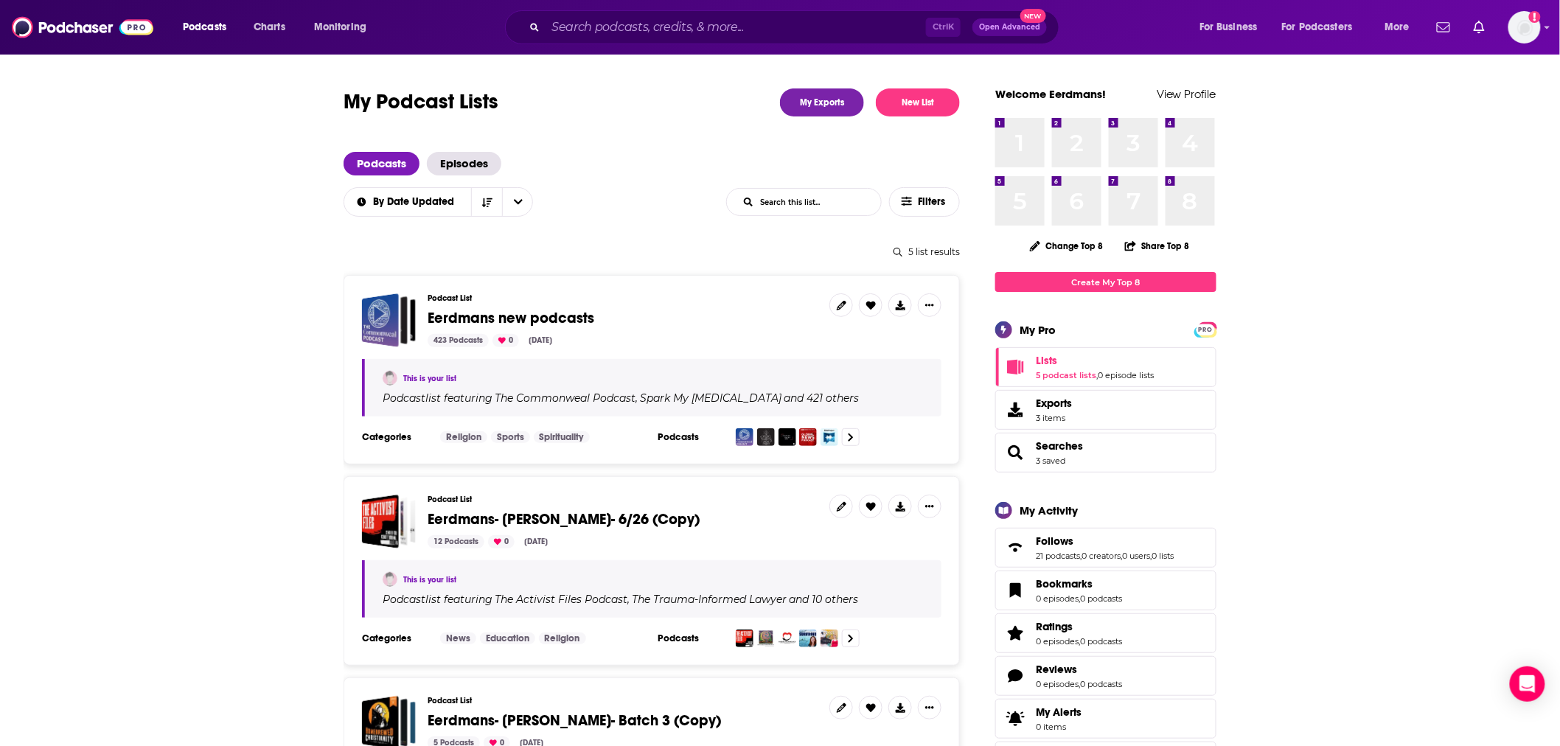
click at [460, 330] on div "Podcast List Eerdmans new podcasts 423 Podcasts 0 Aug 15, 2025" at bounding box center [623, 320] width 390 height 54
click at [469, 316] on span "Eerdmans new podcasts" at bounding box center [511, 318] width 167 height 18
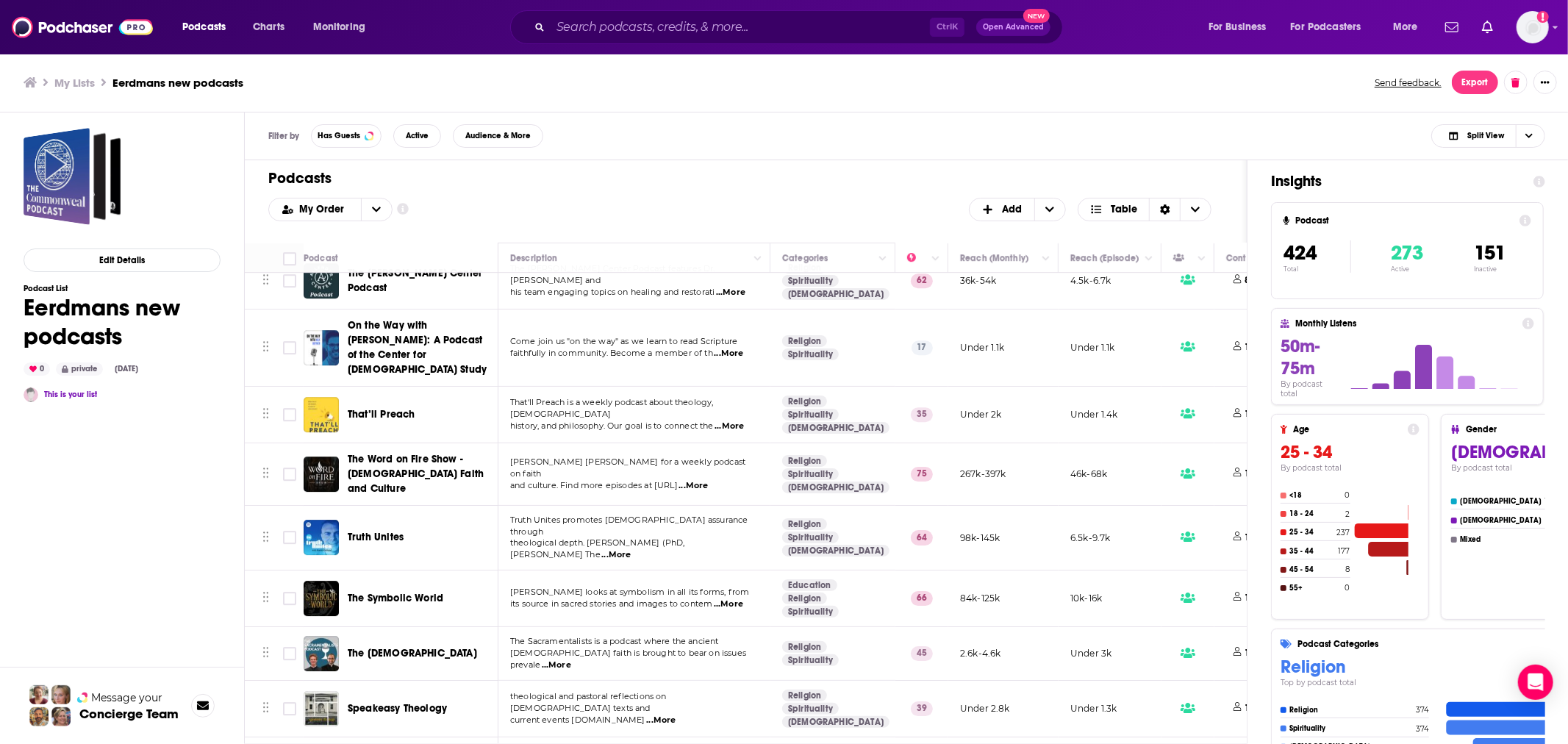
scroll to position [8817, 0]
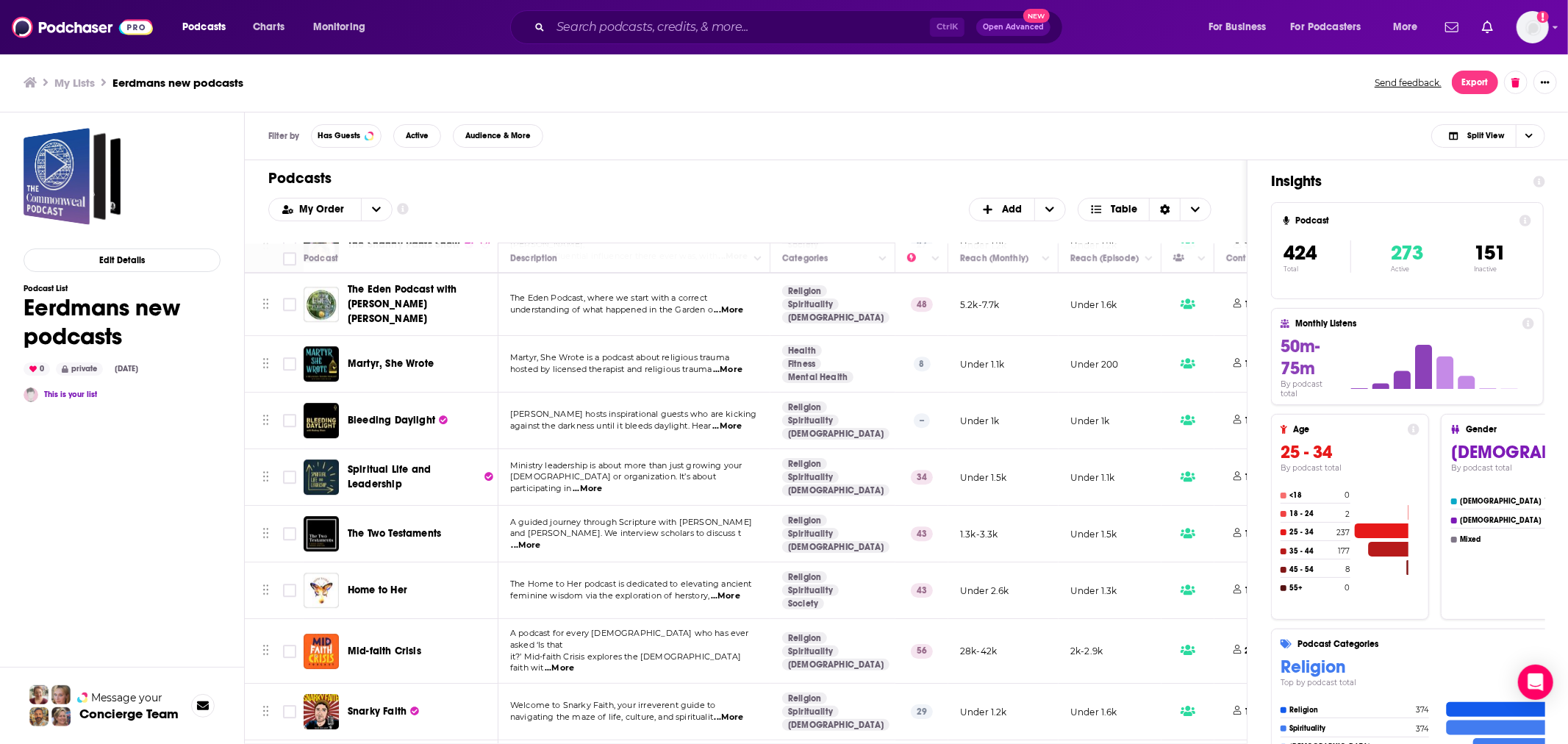
scroll to position [13392, 0]
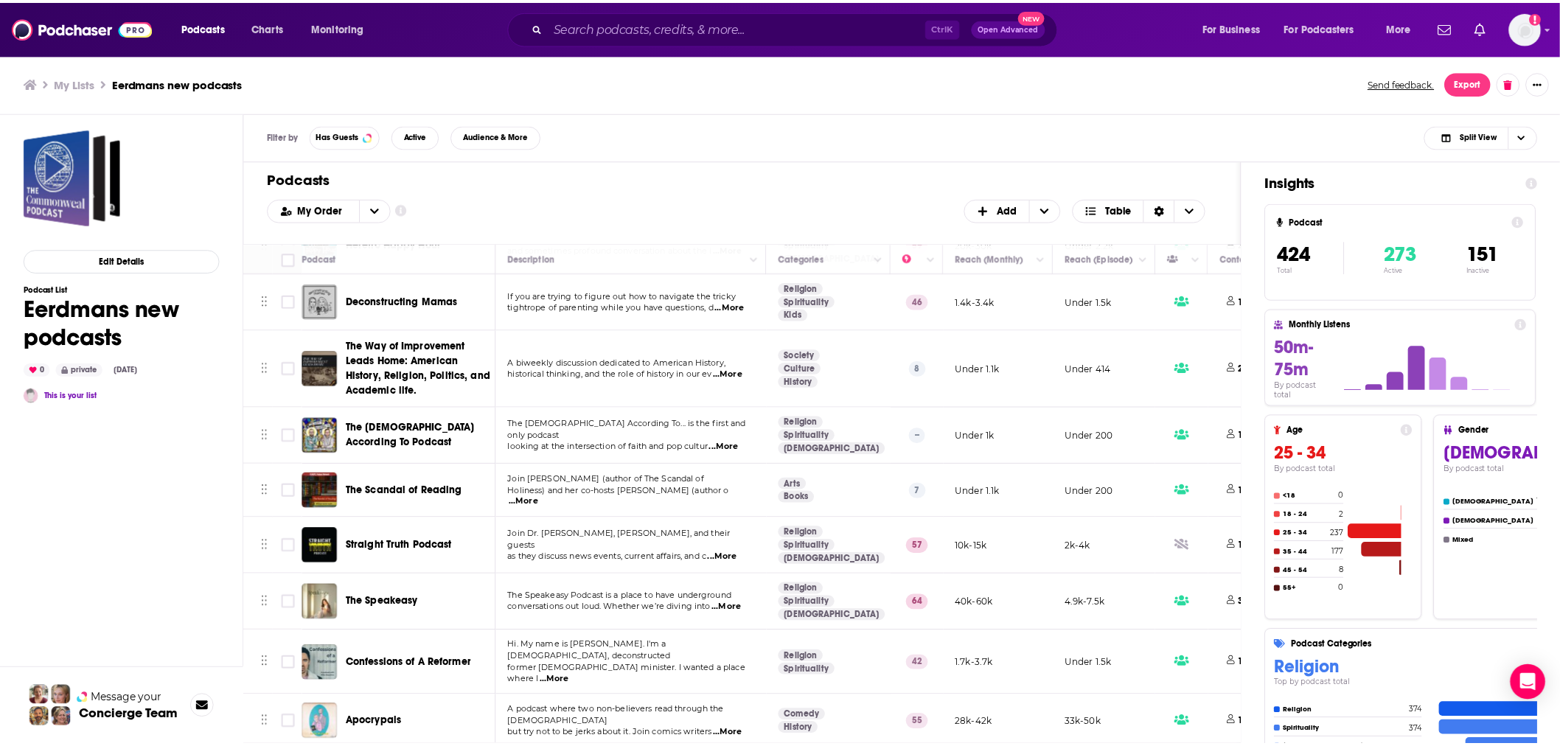
scroll to position [16704, 0]
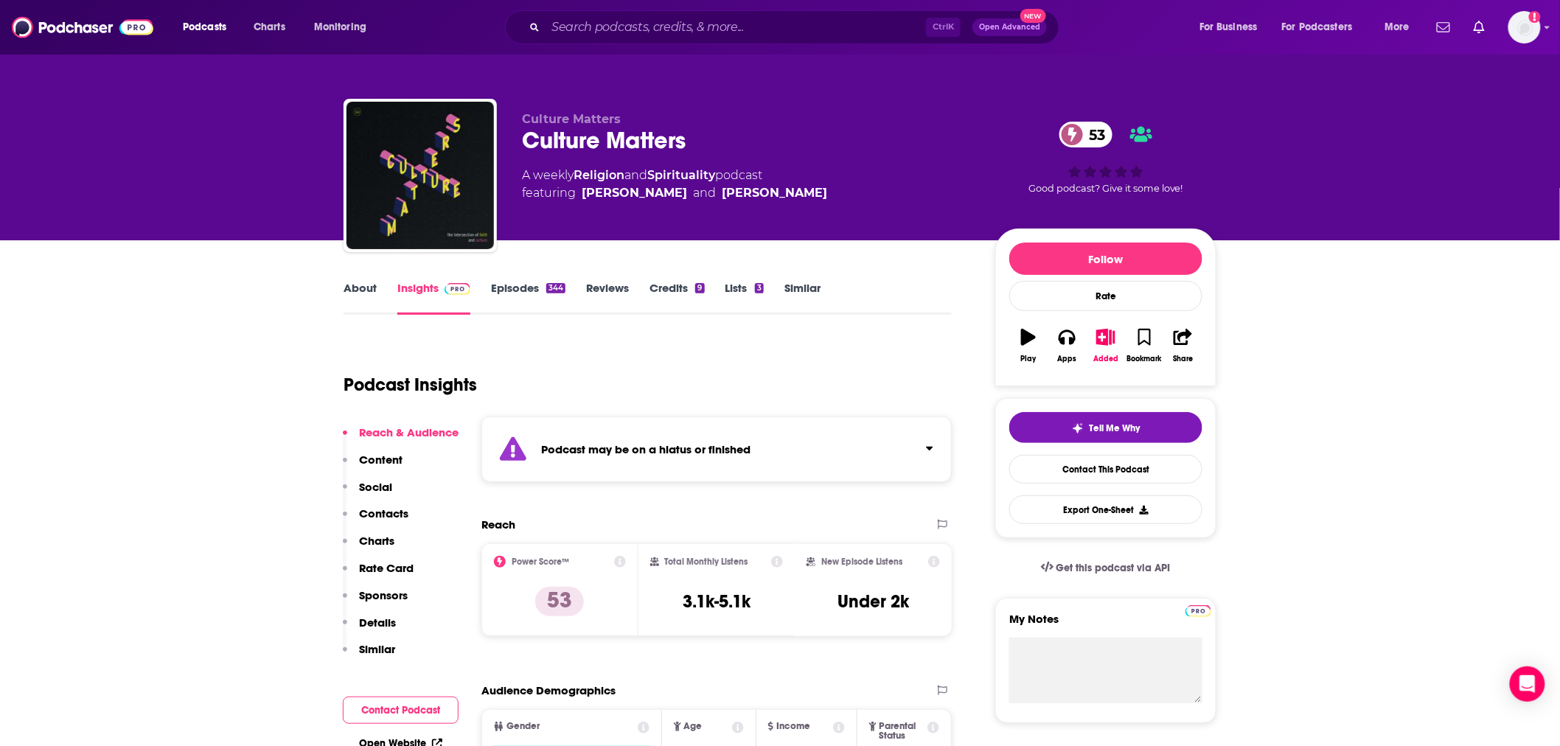
click at [503, 288] on link "Episodes 344" at bounding box center [528, 298] width 74 height 34
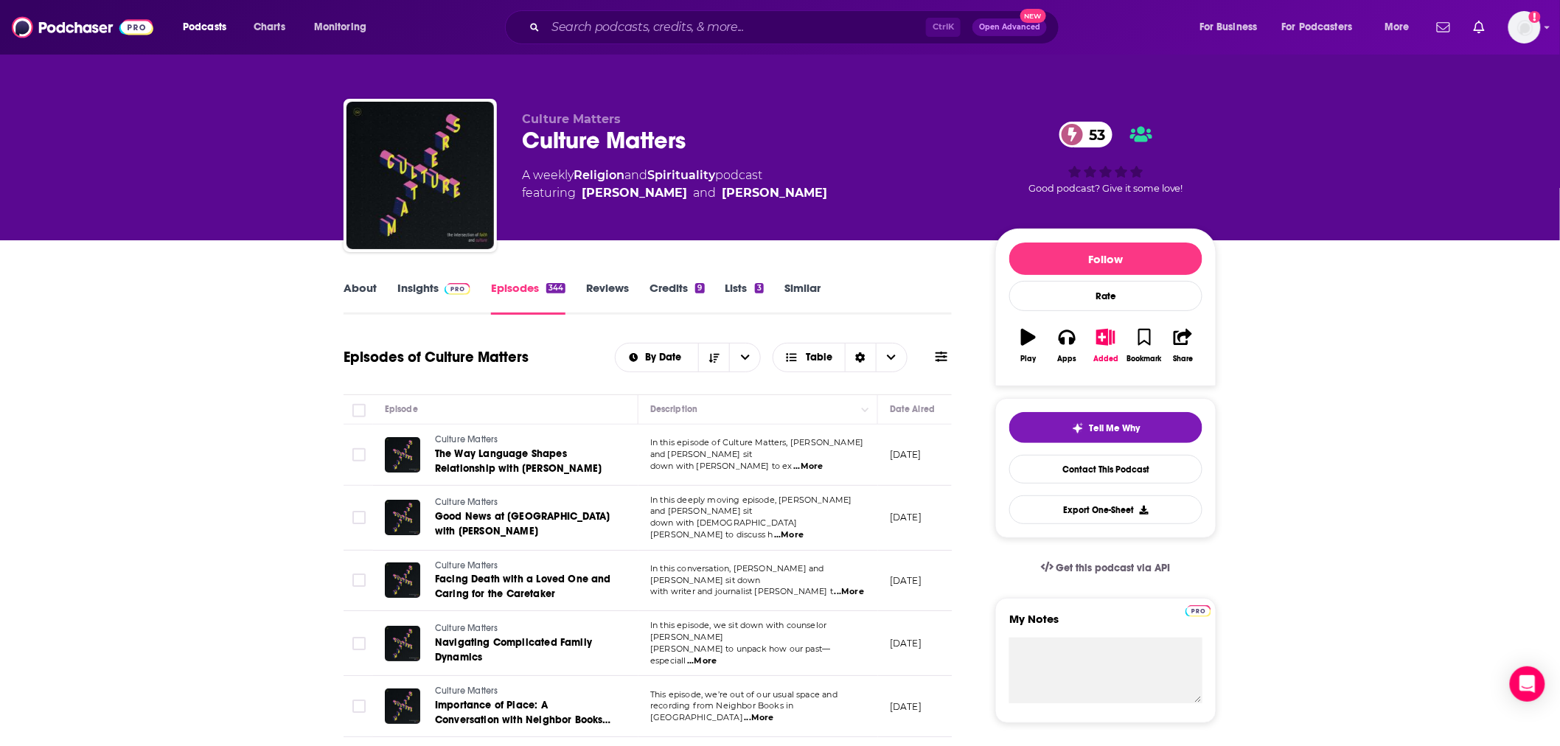
click at [429, 289] on link "Insights" at bounding box center [433, 298] width 73 height 34
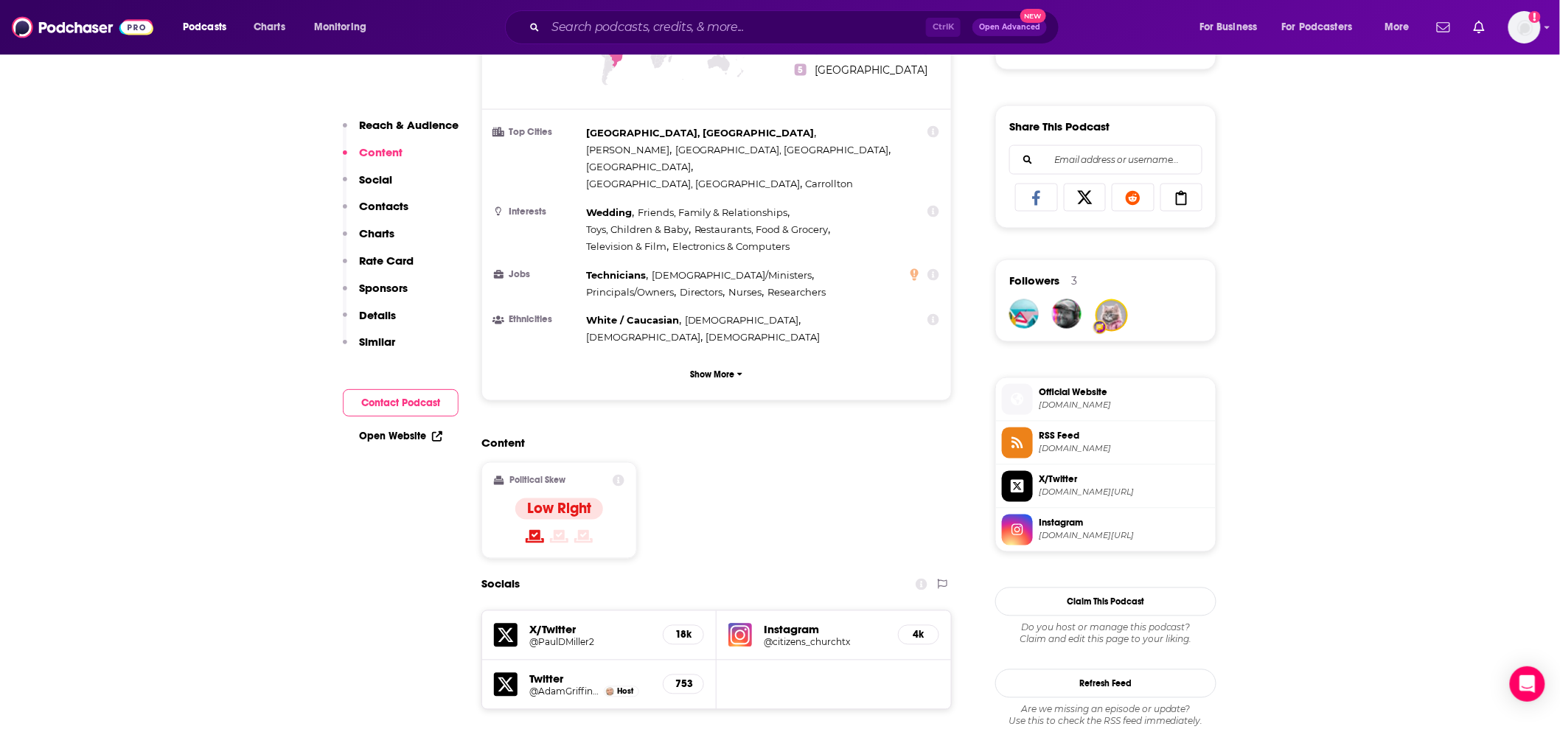
scroll to position [1092, 0]
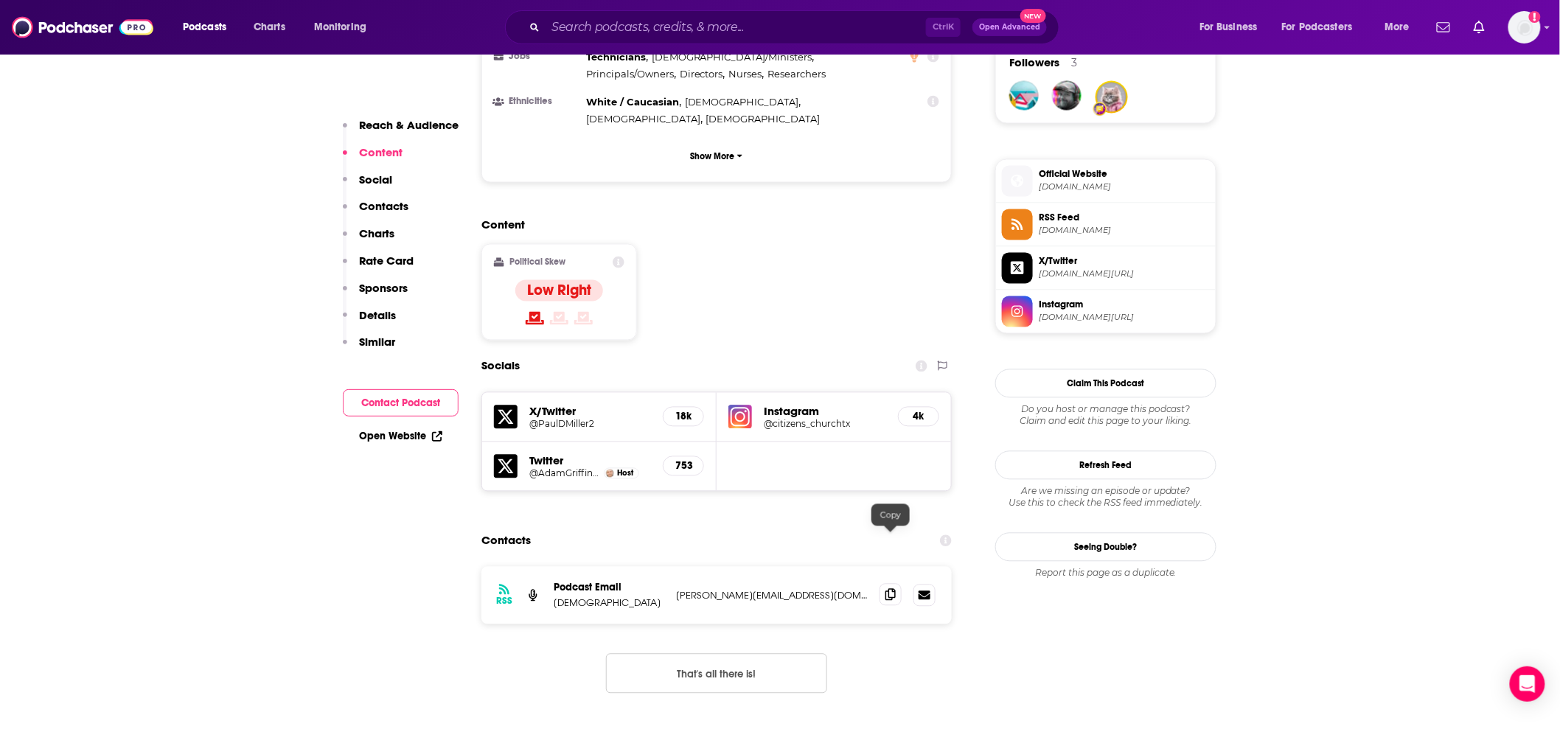
click at [892, 589] on icon at bounding box center [890, 595] width 10 height 12
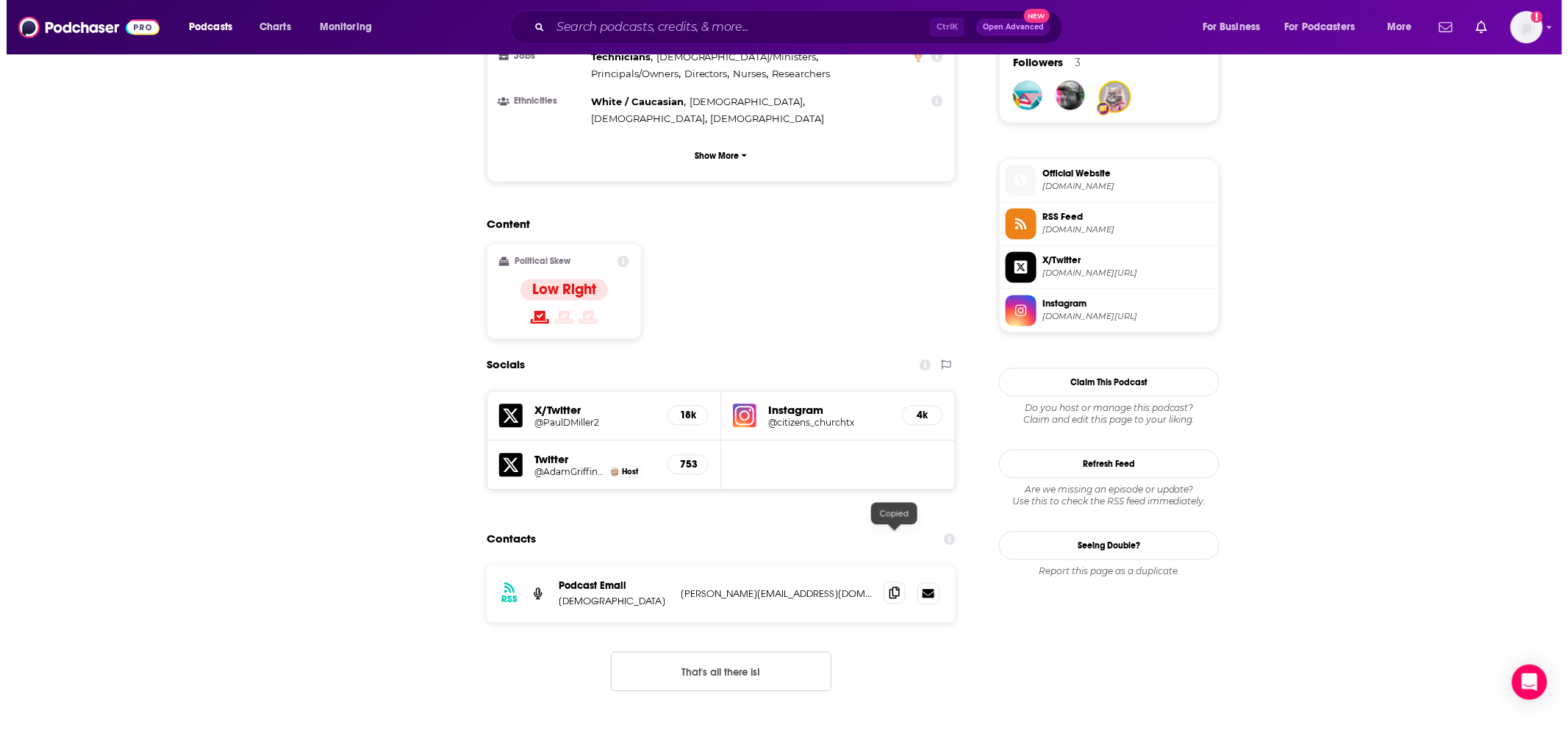
scroll to position [0, 0]
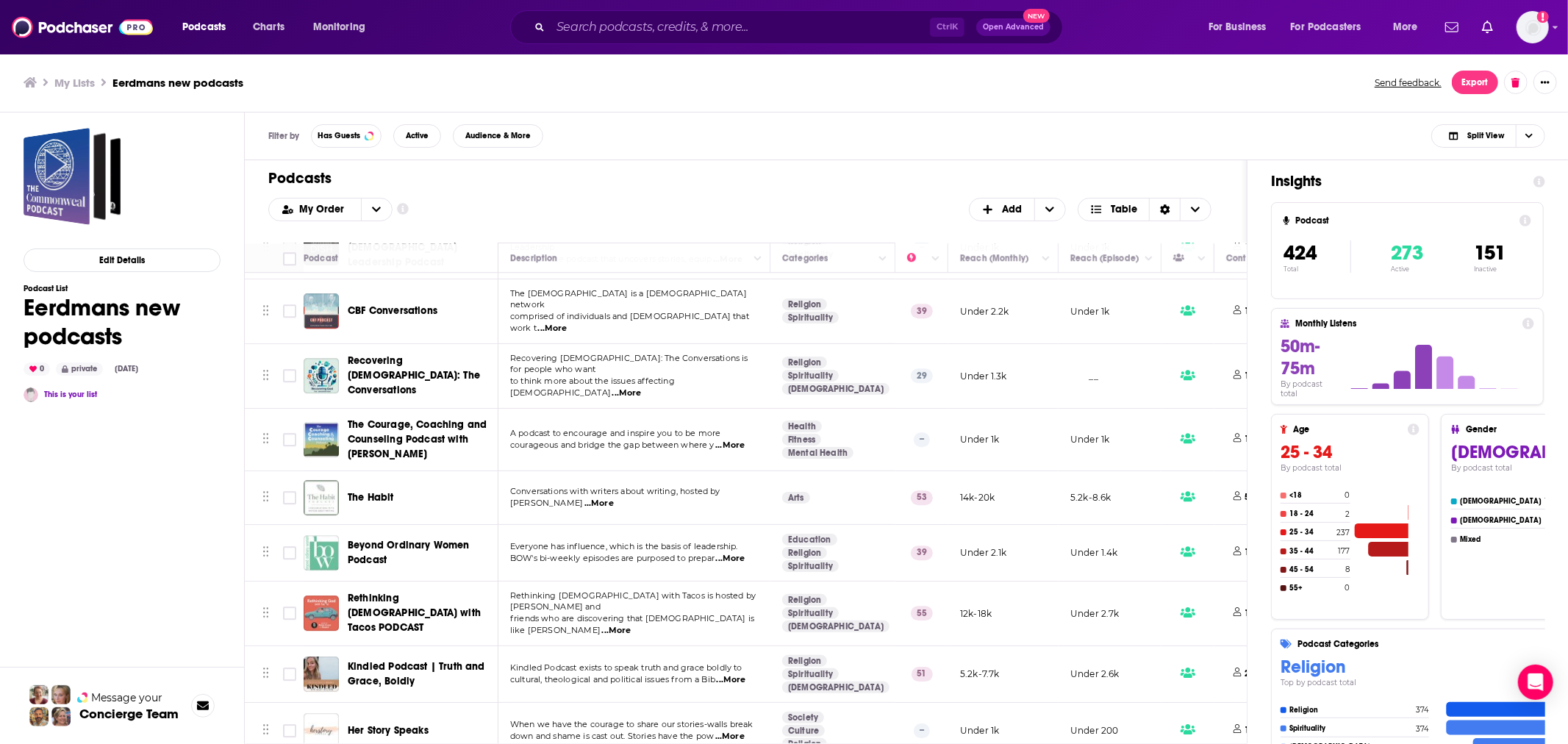
scroll to position [18078, 0]
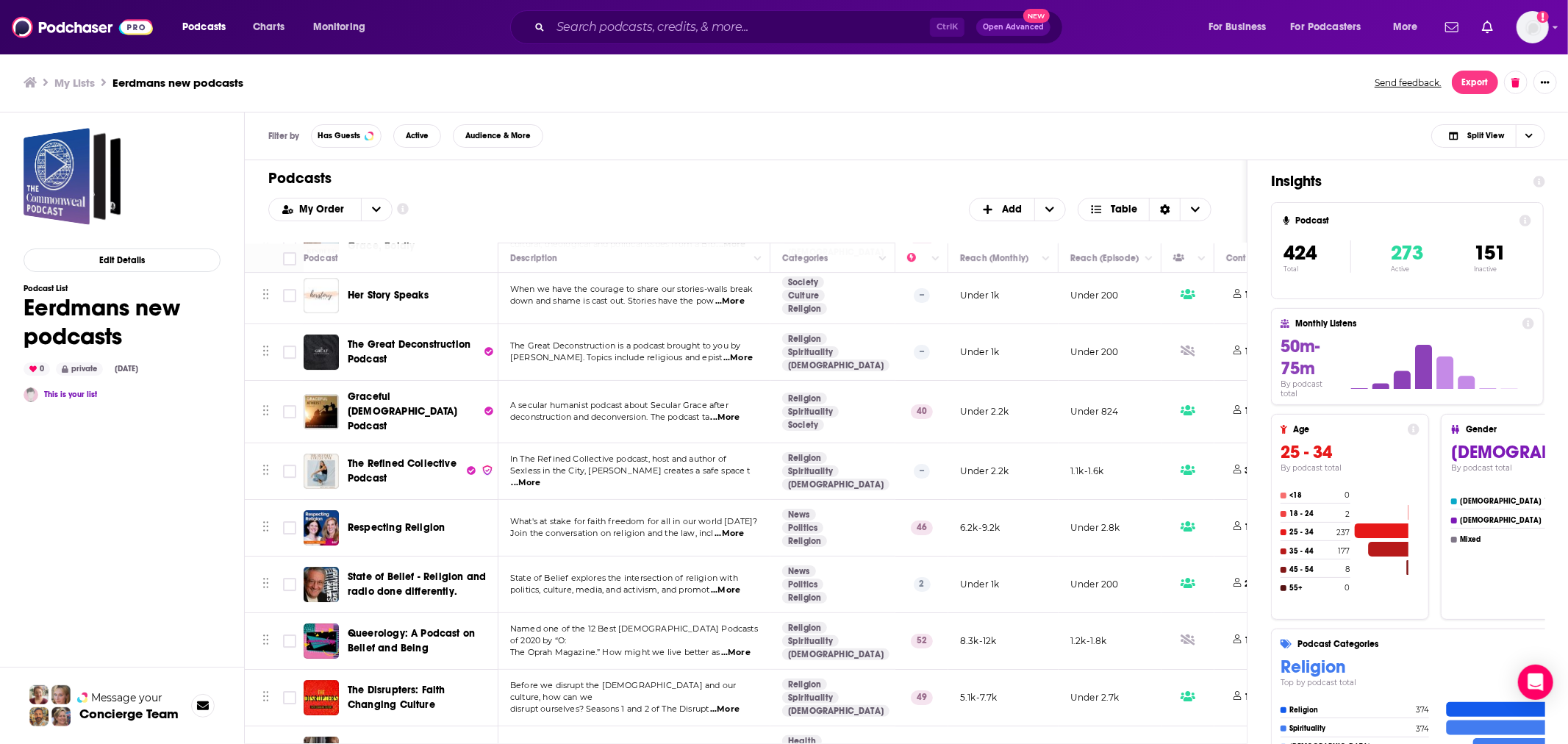
scroll to position [18513, 0]
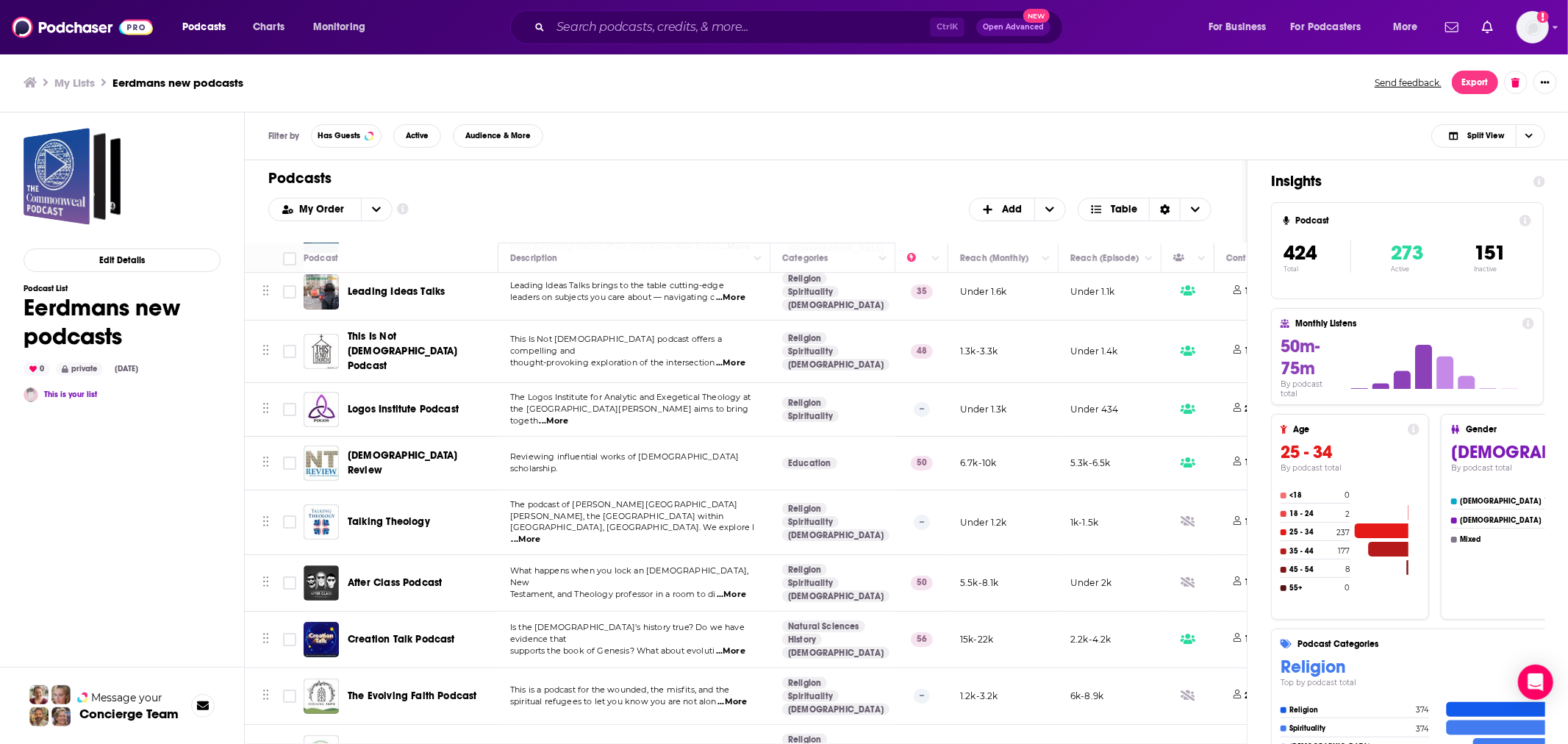
scroll to position [23497, 0]
